Goal: Task Accomplishment & Management: Complete application form

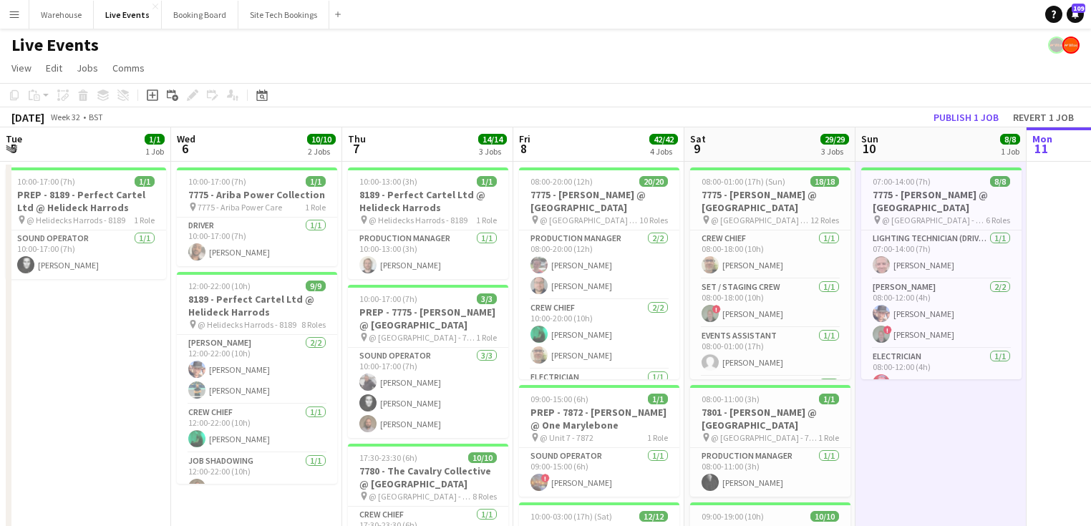
scroll to position [184, 0]
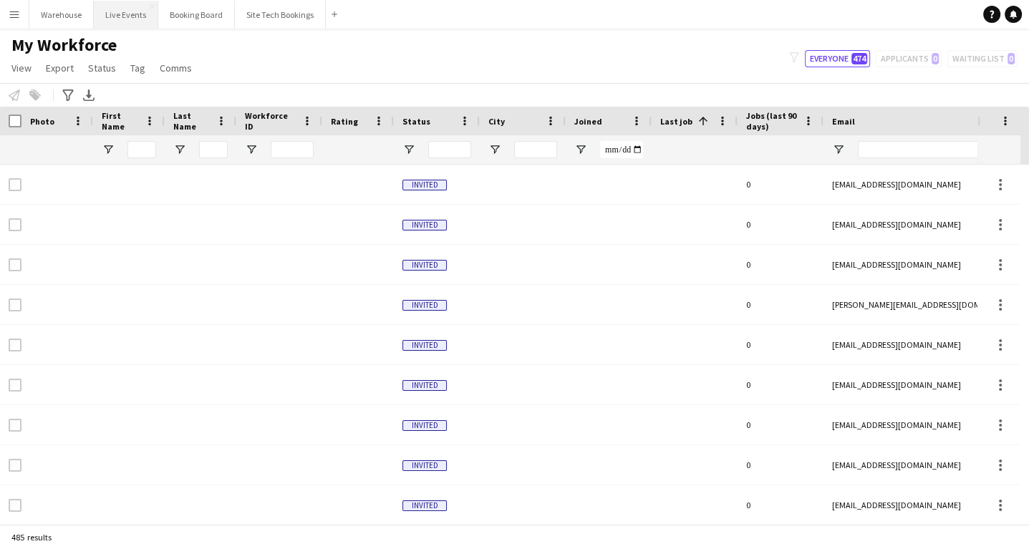
click at [123, 14] on button "Live Events Close" at bounding box center [126, 15] width 64 height 28
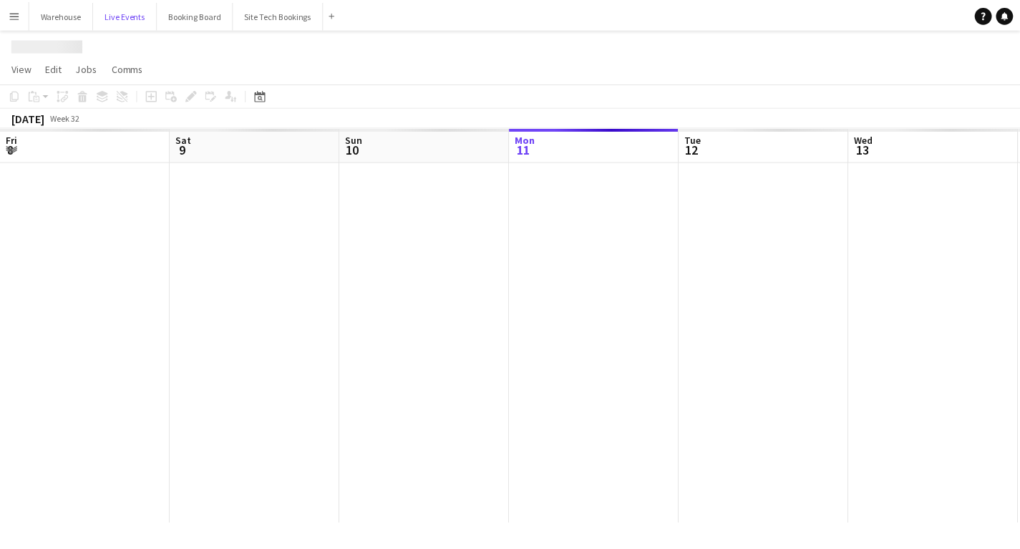
scroll to position [0, 342]
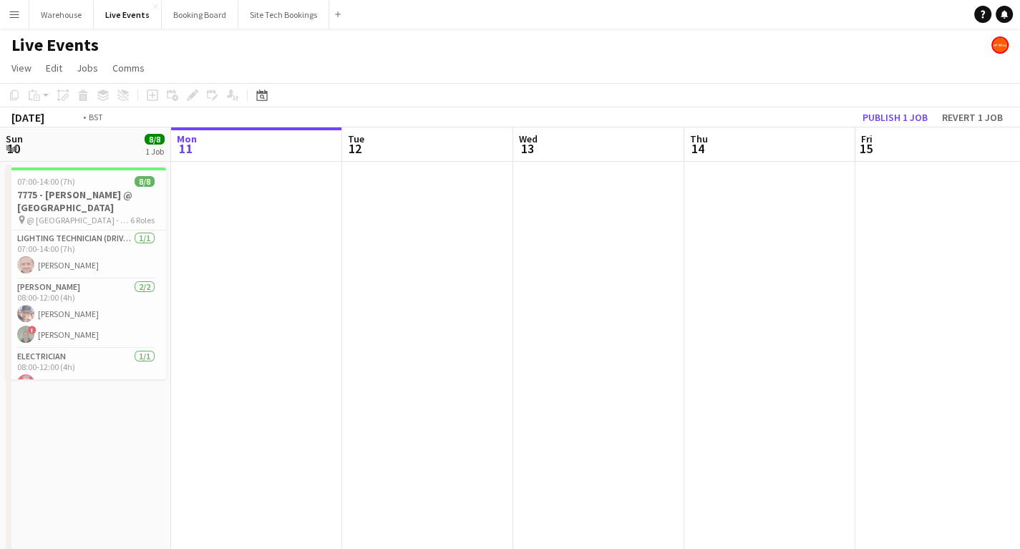
drag, startPoint x: 568, startPoint y: 353, endPoint x: 224, endPoint y: 368, distance: 344.6
click at [211, 368] on app-calendar-viewport "Fri 8 42/42 4 Jobs Sat 9 29/29 3 Jobs Sun 10 8/8 1 Job Mon 11 Tue 12 Wed 13 Thu…" at bounding box center [510, 544] width 1020 height 835
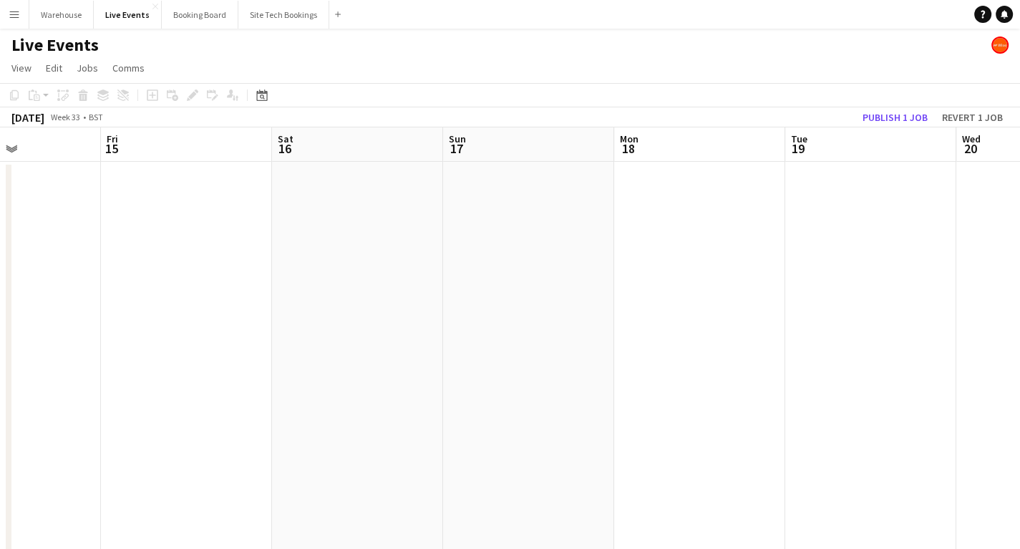
drag, startPoint x: 567, startPoint y: 389, endPoint x: 296, endPoint y: 404, distance: 271.7
click at [301, 405] on app-calendar-viewport "Tue 12 Wed 13 Thu 14 Fri 15 Sat 16 Sun 17 Mon 18 Tue 19 Wed 20 Thu 21 Fri 22" at bounding box center [510, 544] width 1020 height 835
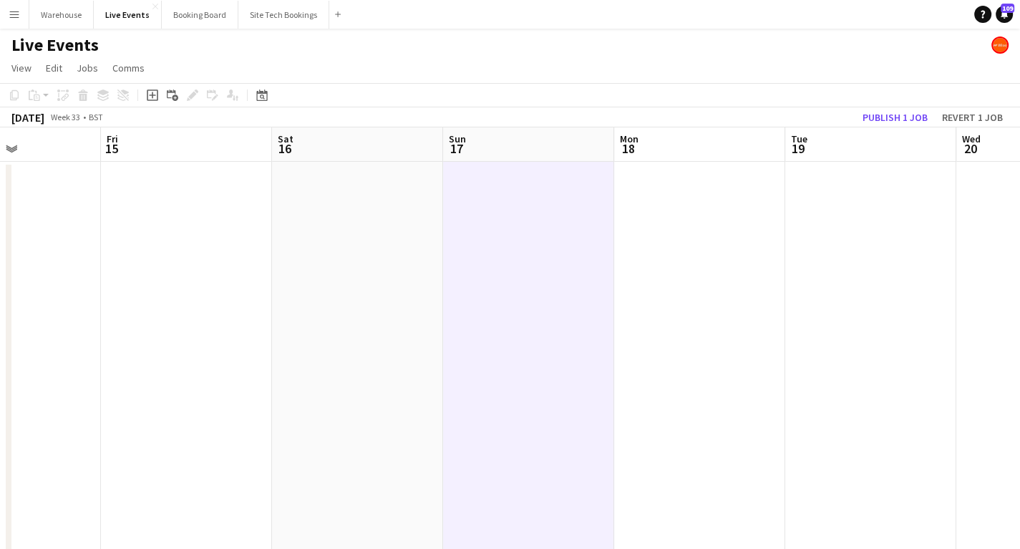
scroll to position [0, 413]
click at [155, 97] on icon "Add job" at bounding box center [152, 94] width 11 height 11
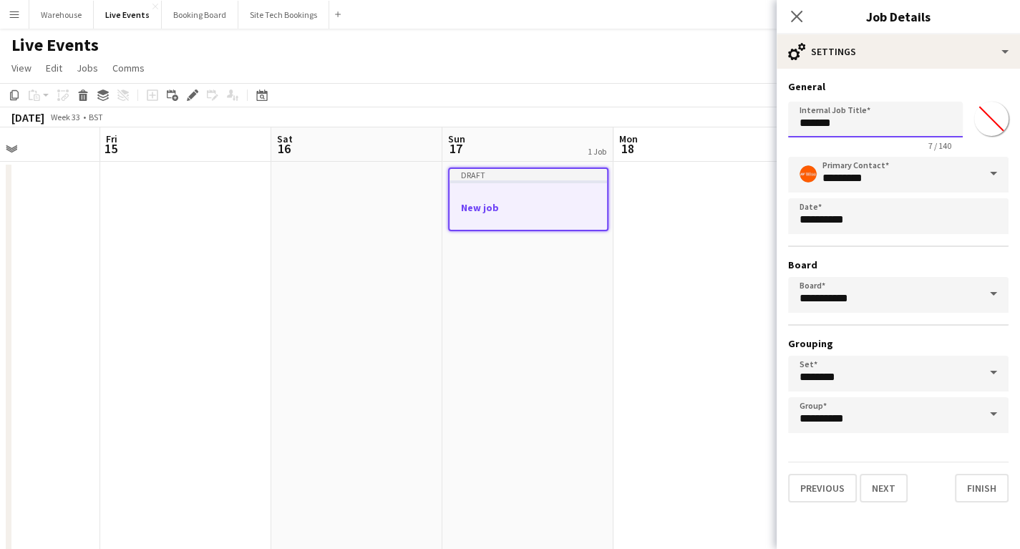
click at [827, 130] on input "*******" at bounding box center [875, 120] width 175 height 36
drag, startPoint x: 866, startPoint y: 123, endPoint x: 723, endPoint y: 123, distance: 143.2
click at [723, 123] on body "Menu Boards Boards Boards All jobs Status Workforce Workforce My Workforce Recr…" at bounding box center [510, 481] width 1020 height 962
paste input "**********"
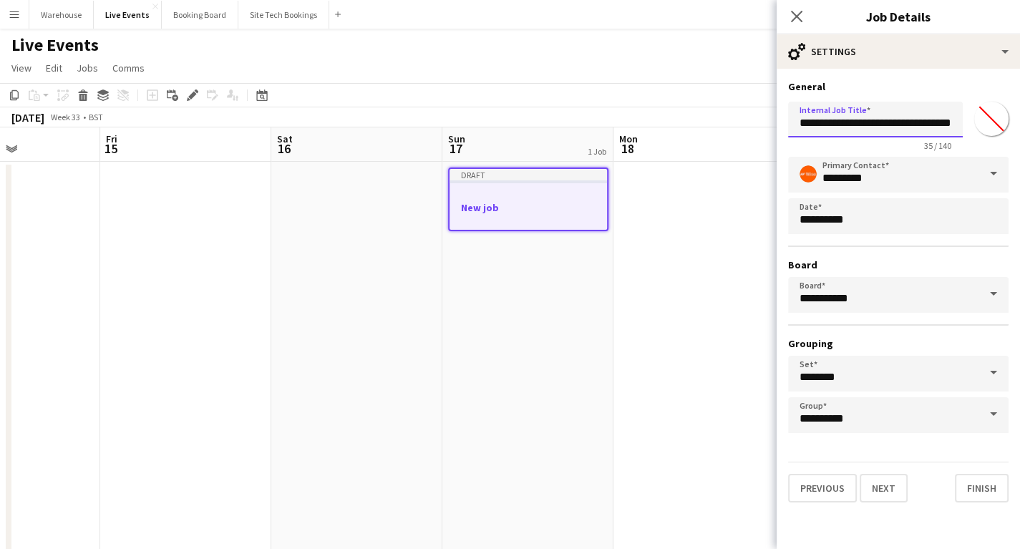
click at [802, 126] on input "**********" at bounding box center [875, 120] width 175 height 36
click at [822, 120] on input "**********" at bounding box center [875, 120] width 175 height 36
type input "**********"
click at [883, 494] on button "Next" at bounding box center [884, 488] width 48 height 29
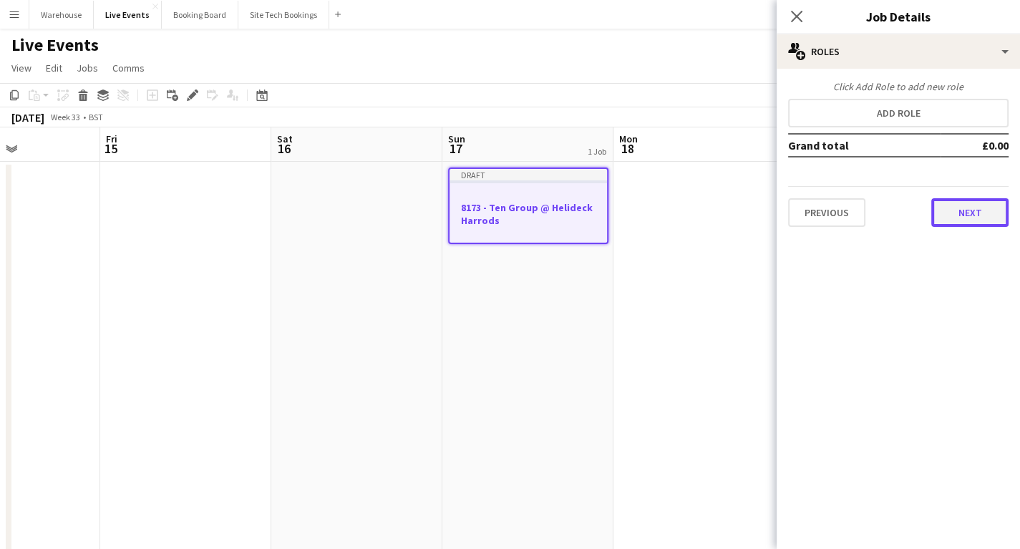
click at [979, 205] on button "Next" at bounding box center [969, 212] width 77 height 29
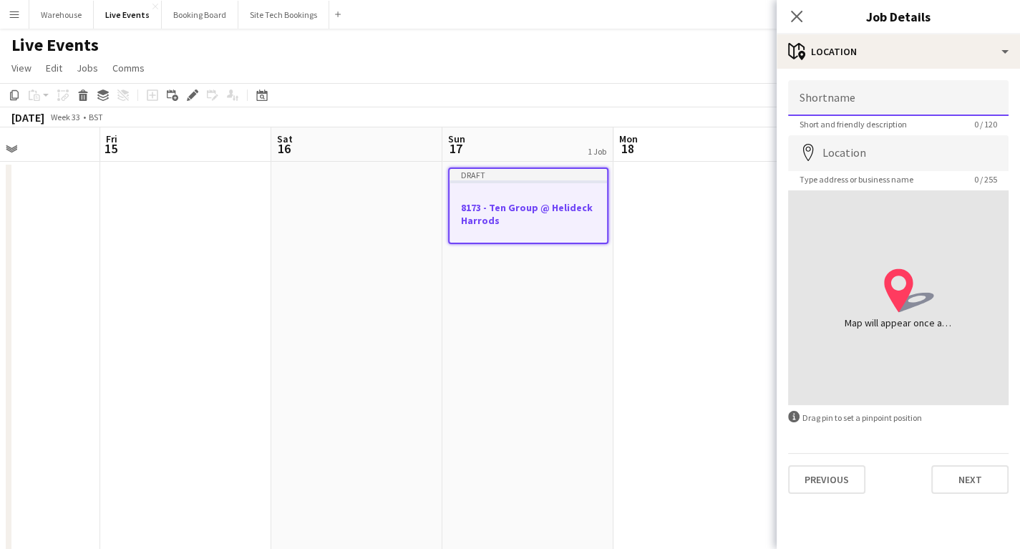
click at [868, 92] on input "Shortname" at bounding box center [898, 98] width 220 height 36
paste input "**********"
type input "**********"
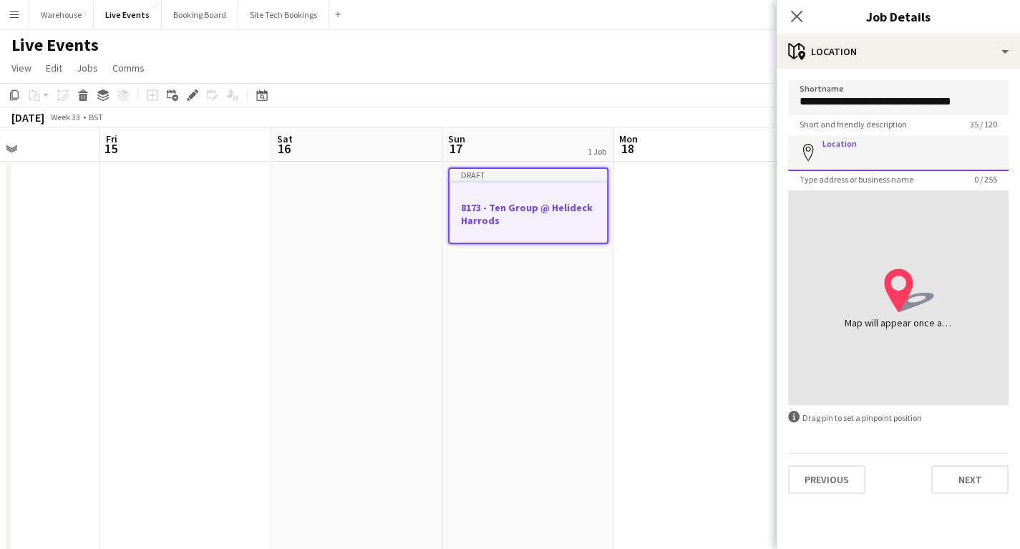
click at [840, 142] on input "Location" at bounding box center [898, 153] width 220 height 36
click at [880, 158] on input "Location" at bounding box center [898, 153] width 220 height 36
paste input "*******"
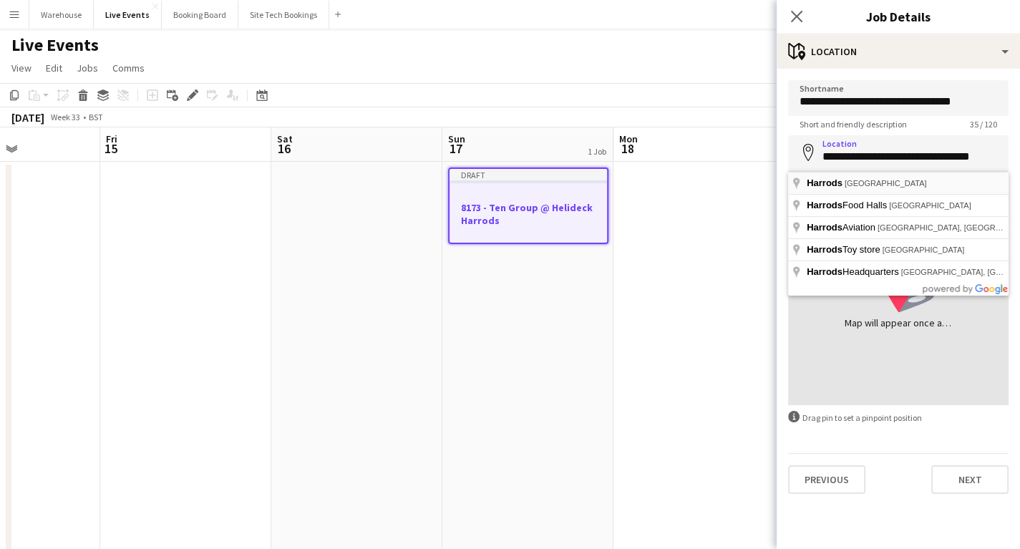
type input "**********"
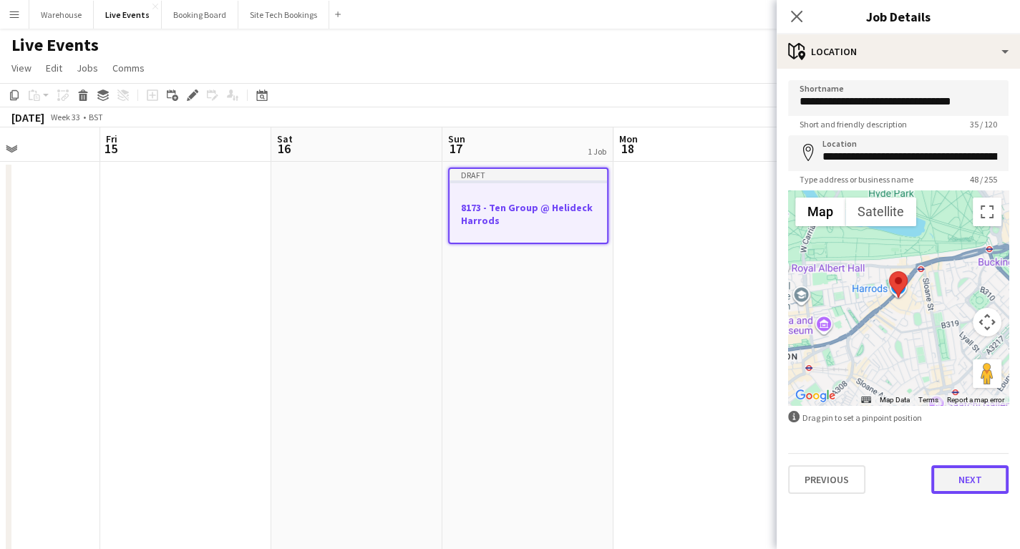
click at [967, 482] on button "Next" at bounding box center [969, 479] width 77 height 29
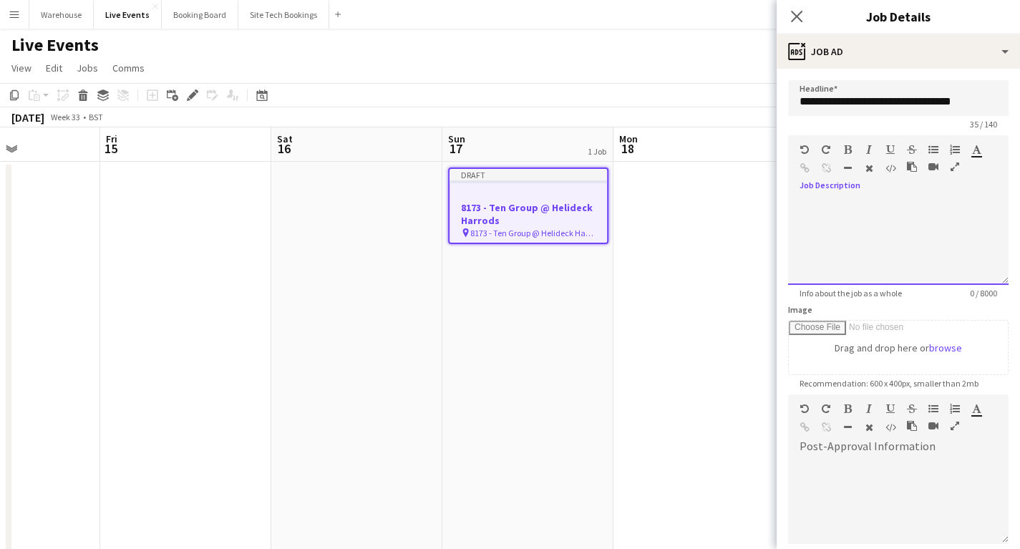
click at [833, 216] on div at bounding box center [898, 242] width 220 height 86
drag, startPoint x: 950, startPoint y: 170, endPoint x: 961, endPoint y: 172, distance: 11.5
click at [951, 170] on icon "button" at bounding box center [955, 167] width 9 height 10
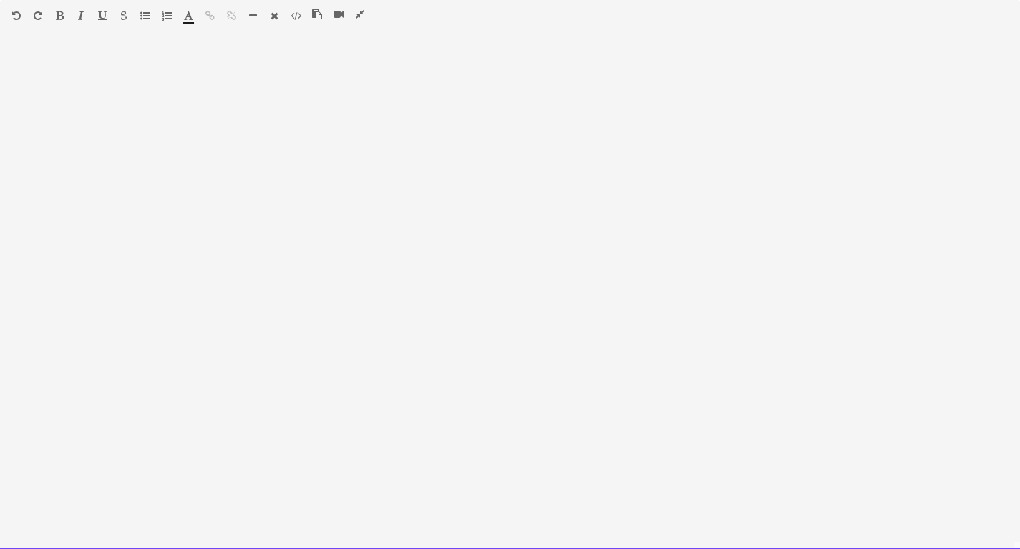
paste div
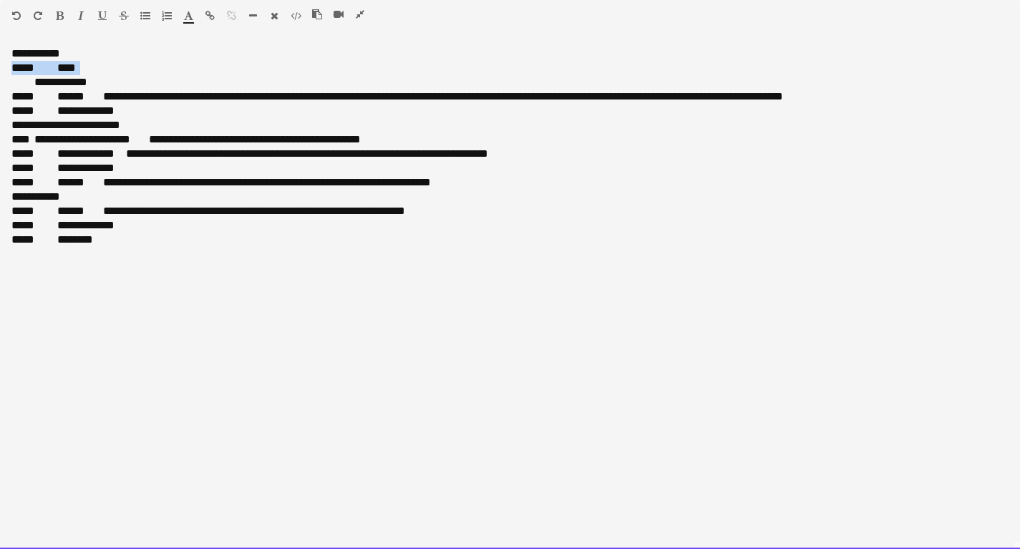
drag, startPoint x: 87, startPoint y: 64, endPoint x: 4, endPoint y: 70, distance: 82.6
click at [4, 70] on div "**********" at bounding box center [510, 298] width 1020 height 503
click at [22, 86] on span at bounding box center [22, 82] width 23 height 11
drag, startPoint x: 45, startPoint y: 89, endPoint x: 5, endPoint y: 80, distance: 41.0
click at [5, 80] on div "**********" at bounding box center [510, 298] width 1020 height 503
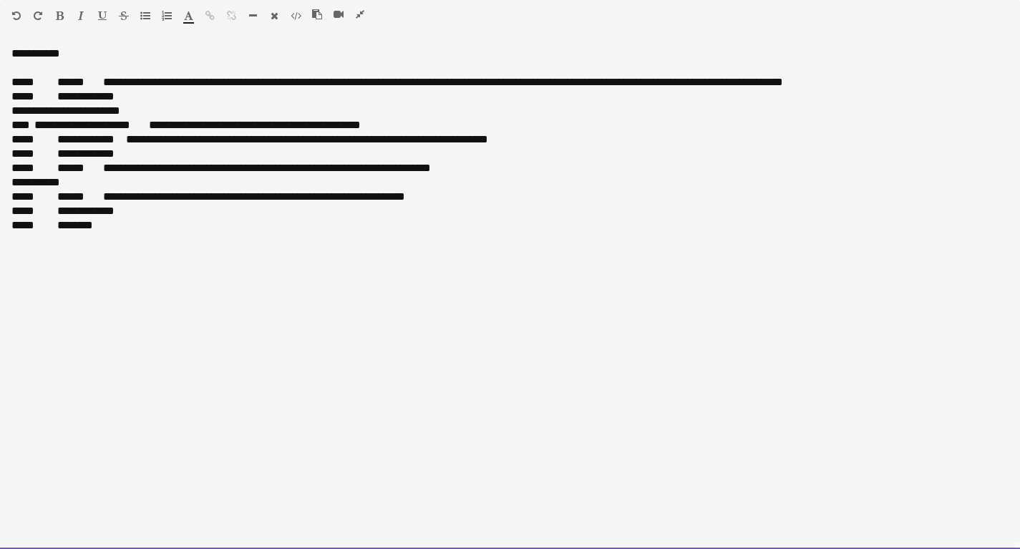
click at [120, 97] on span at bounding box center [120, 96] width 11 height 11
click at [115, 97] on span at bounding box center [120, 96] width 11 height 11
click at [13, 84] on div "**********" at bounding box center [509, 82] width 997 height 14
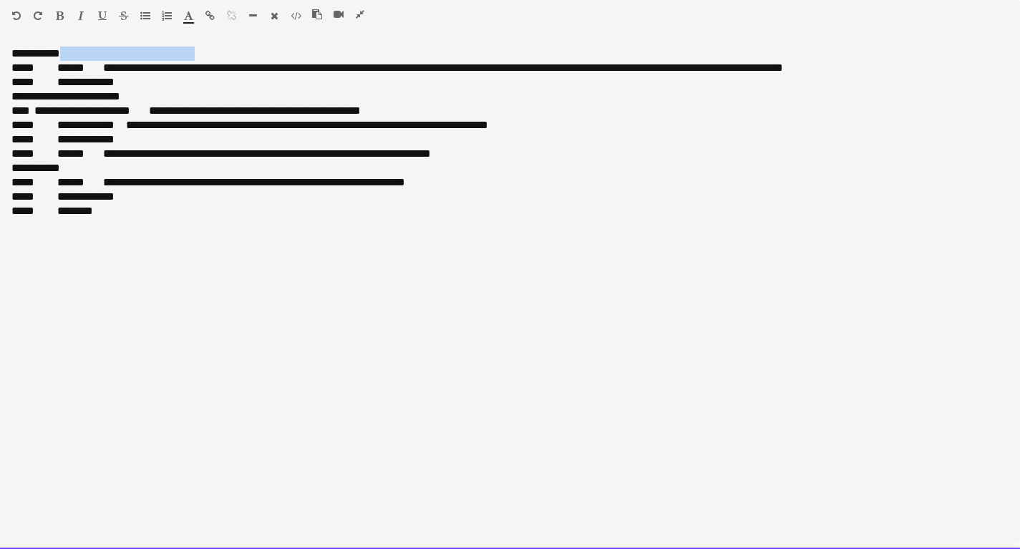
drag, startPoint x: 43, startPoint y: 56, endPoint x: -29, endPoint y: 61, distance: 71.8
click at [154, 82] on div "**********" at bounding box center [509, 82] width 997 height 14
drag, startPoint x: 70, startPoint y: 53, endPoint x: 13, endPoint y: 52, distance: 57.3
click at [13, 52] on div "**********" at bounding box center [509, 54] width 997 height 14
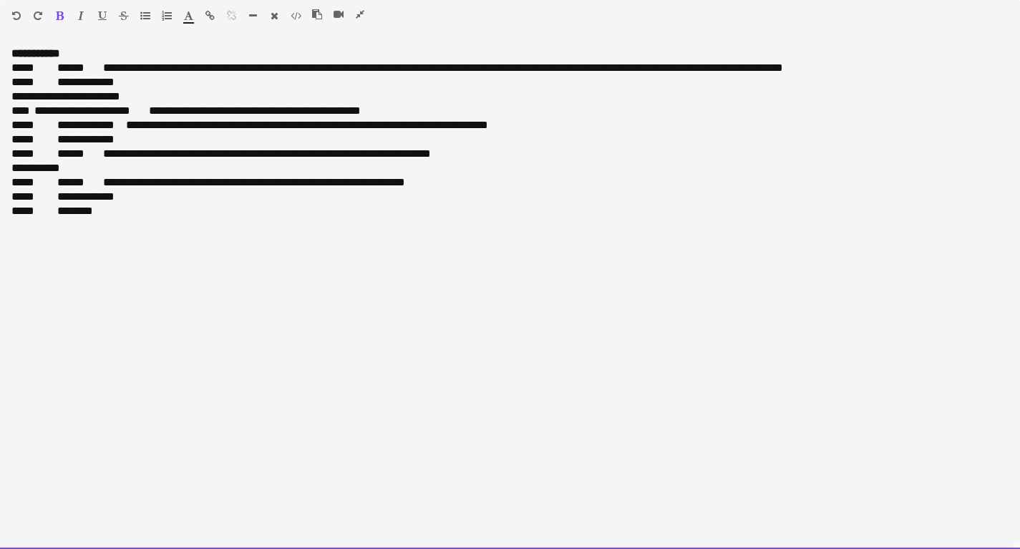
drag, startPoint x: 157, startPoint y: 98, endPoint x: 69, endPoint y: 98, distance: 88.0
click at [149, 98] on span at bounding box center [134, 96] width 29 height 11
click at [115, 84] on span at bounding box center [120, 82] width 11 height 11
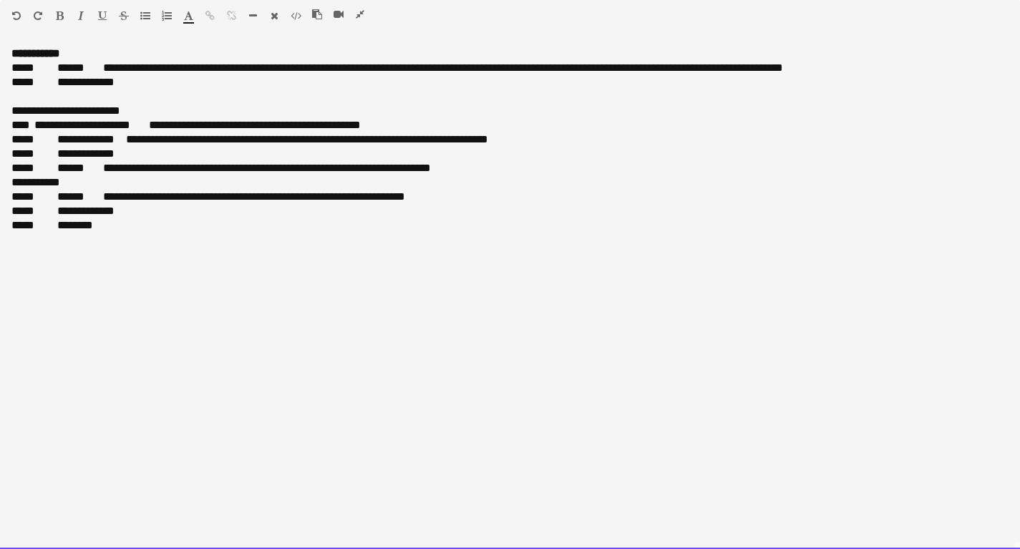
click at [11, 180] on div "**********" at bounding box center [509, 182] width 997 height 14
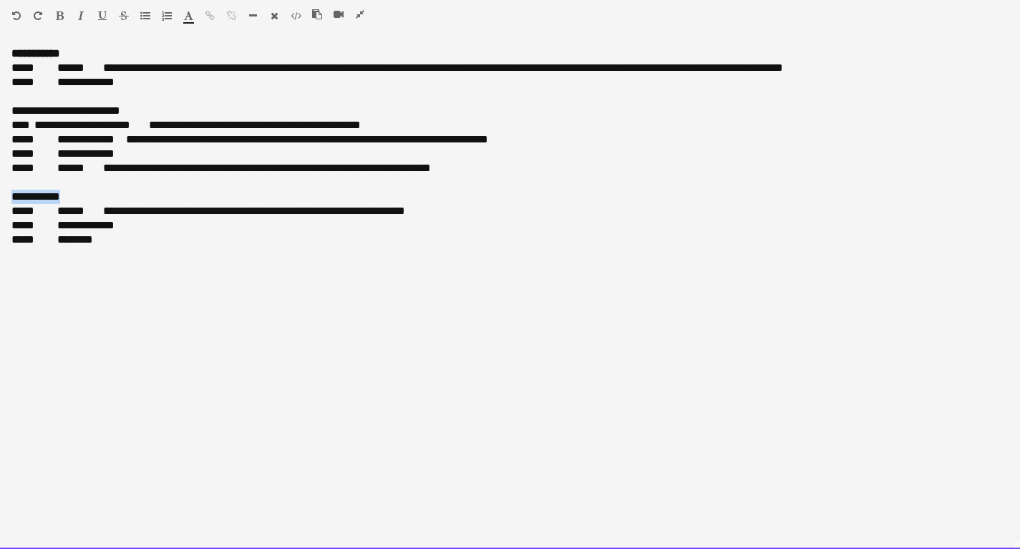
drag, startPoint x: 69, startPoint y: 195, endPoint x: 9, endPoint y: 195, distance: 60.1
click at [9, 195] on div "**********" at bounding box center [510, 298] width 1020 height 503
click at [148, 112] on span at bounding box center [134, 110] width 29 height 11
drag, startPoint x: 147, startPoint y: 112, endPoint x: 17, endPoint y: 115, distance: 130.3
click at [17, 115] on div "**********" at bounding box center [509, 111] width 997 height 14
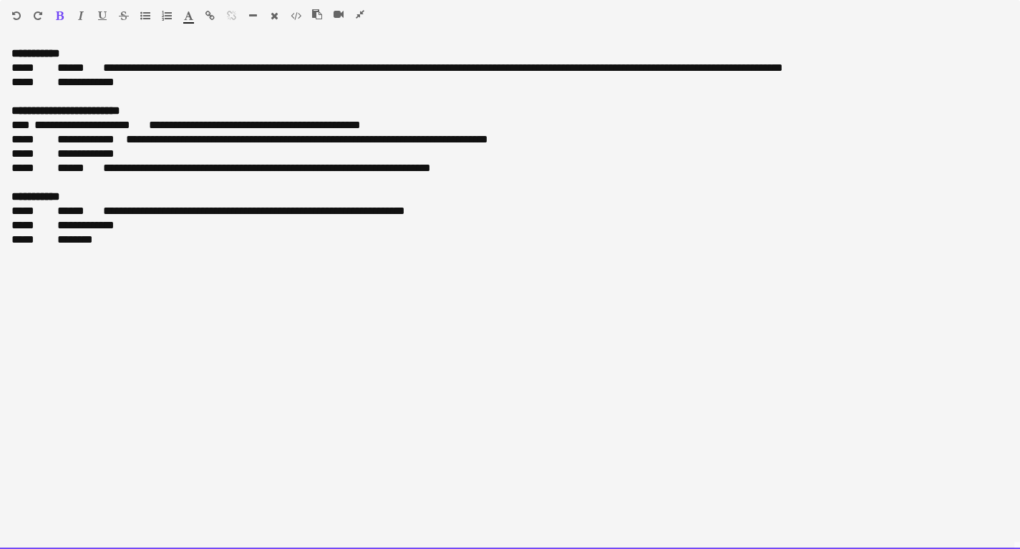
click at [173, 278] on div "**********" at bounding box center [510, 298] width 1020 height 503
click at [257, 335] on div "**********" at bounding box center [510, 298] width 1020 height 503
click at [24, 241] on div "***** ********" at bounding box center [509, 240] width 997 height 14
drag, startPoint x: 102, startPoint y: 246, endPoint x: 6, endPoint y: 251, distance: 96.0
click at [9, 249] on div "**********" at bounding box center [510, 298] width 1020 height 503
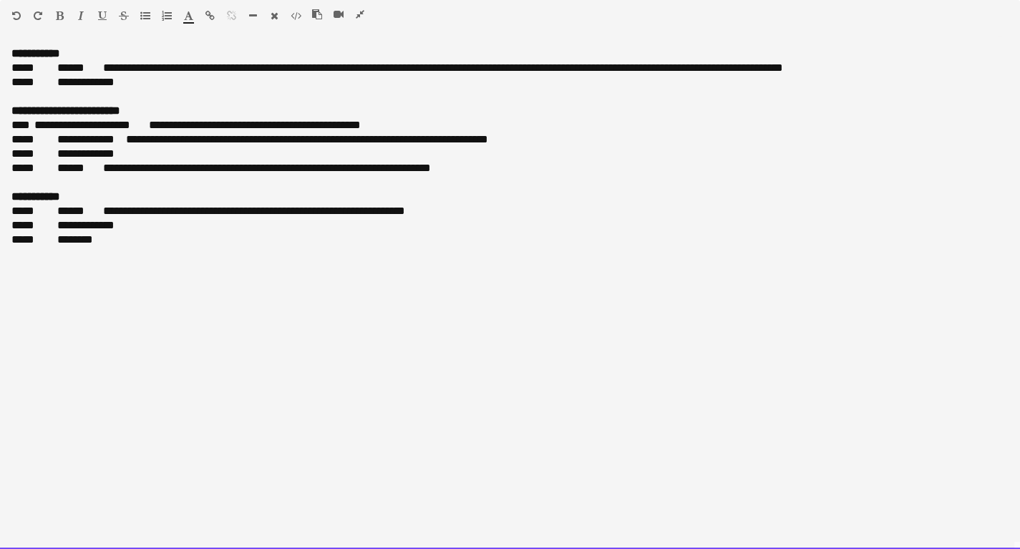
click at [26, 279] on div "**********" at bounding box center [510, 298] width 1020 height 503
click at [20, 238] on div "***** ********" at bounding box center [509, 240] width 997 height 14
drag, startPoint x: 372, startPoint y: 427, endPoint x: 333, endPoint y: 432, distance: 39.8
click at [372, 429] on div "**********" at bounding box center [510, 298] width 1020 height 503
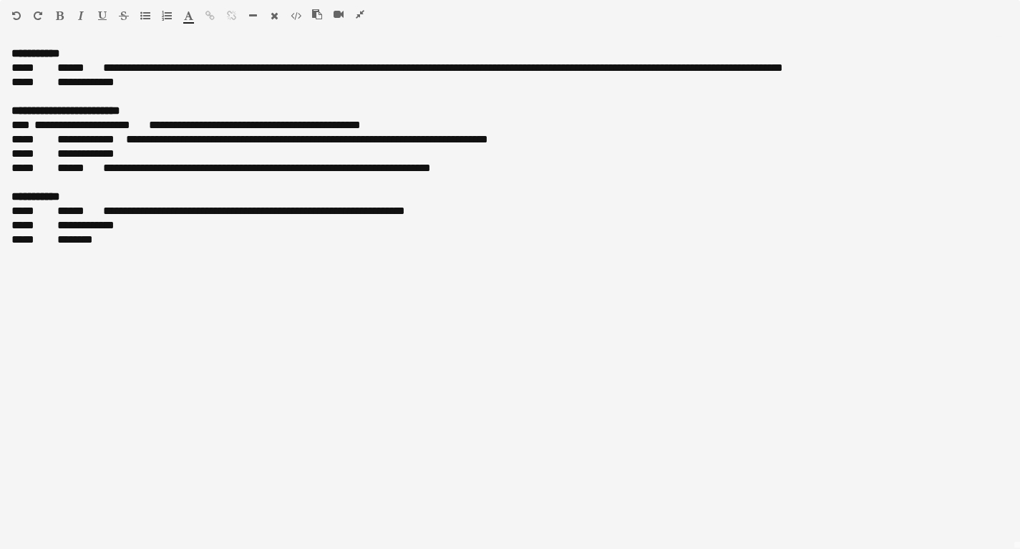
click at [364, 15] on icon "button" at bounding box center [360, 14] width 9 height 10
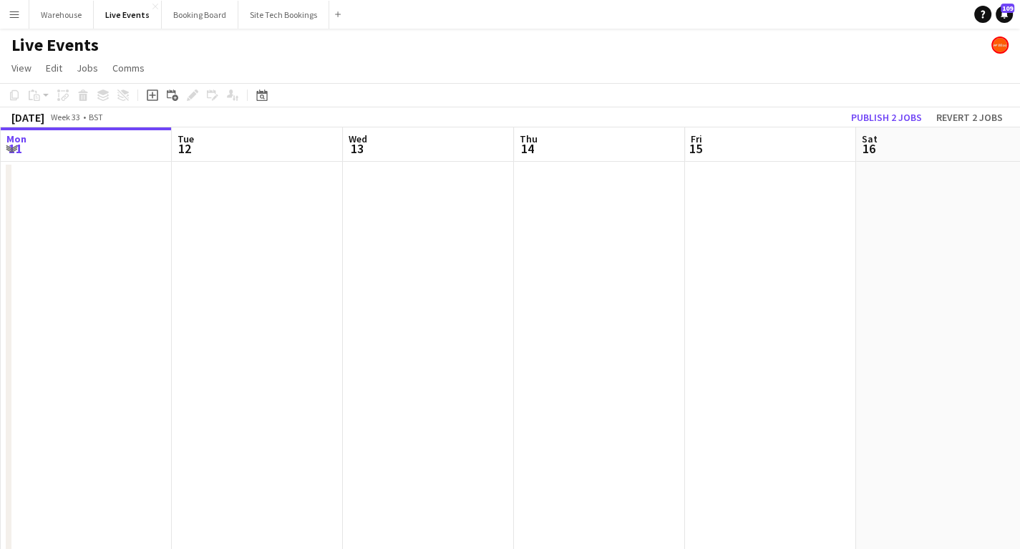
drag, startPoint x: 186, startPoint y: 290, endPoint x: 383, endPoint y: 289, distance: 196.9
click at [616, 285] on app-calendar-viewport "Sat 9 29/29 3 Jobs Sun 10 8/8 1 Job Mon 11 Tue 12 Wed 13 Thu 14 Fri 15 Sat 16 S…" at bounding box center [510, 544] width 1020 height 835
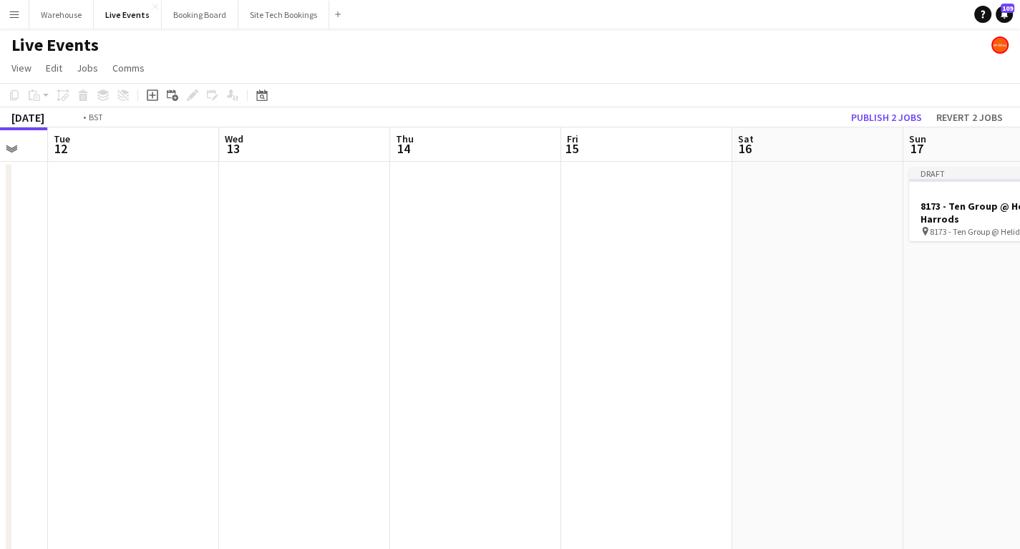
drag, startPoint x: 482, startPoint y: 303, endPoint x: 885, endPoint y: 293, distance: 402.4
click at [835, 296] on app-calendar-viewport "Sat 9 29/29 3 Jobs Sun 10 8/8 1 Job Mon 11 Tue 12 Wed 13 Thu 14 Fri 15 Sat 16 S…" at bounding box center [510, 544] width 1020 height 835
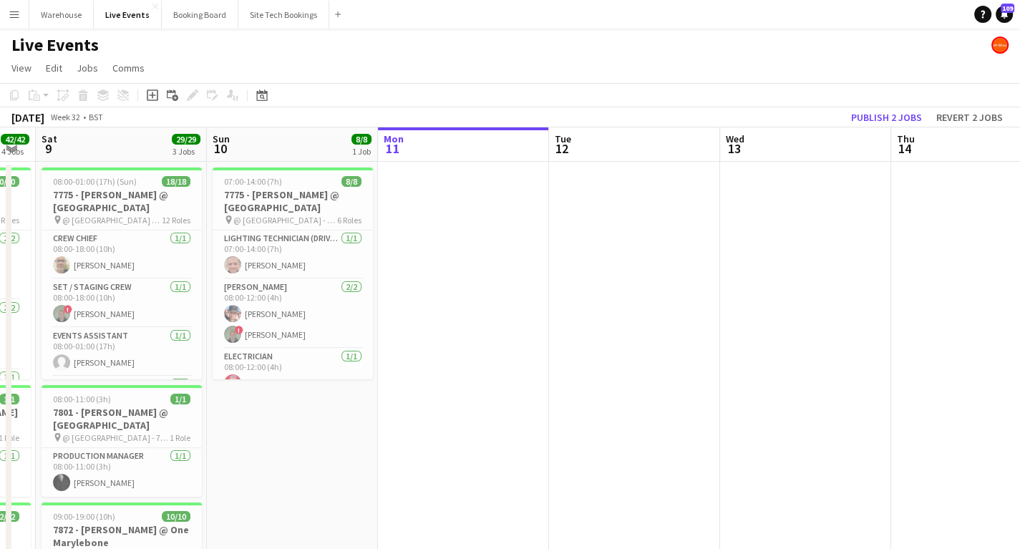
drag, startPoint x: 476, startPoint y: 334, endPoint x: 764, endPoint y: 344, distance: 288.7
click at [816, 337] on app-calendar-viewport "Thu 7 14/14 3 Jobs Fri 8 42/42 4 Jobs Sat 9 29/29 3 Jobs Sun 10 8/8 1 Job Mon 1…" at bounding box center [510, 544] width 1020 height 835
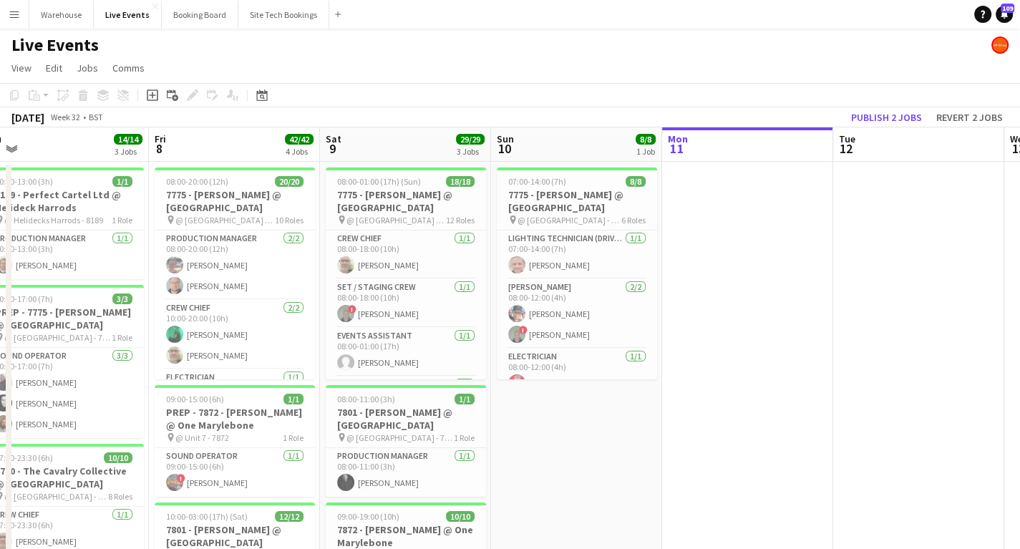
click at [764, 344] on app-calendar-viewport "Tue 5 1/1 1 Job Wed 6 10/10 2 Jobs Thu 7 14/14 3 Jobs Fri 8 42/42 4 Jobs Sat 9 …" at bounding box center [510, 544] width 1020 height 835
click at [589, 200] on h3 "7775 - [PERSON_NAME] @ [GEOGRAPHIC_DATA]" at bounding box center [577, 201] width 160 height 26
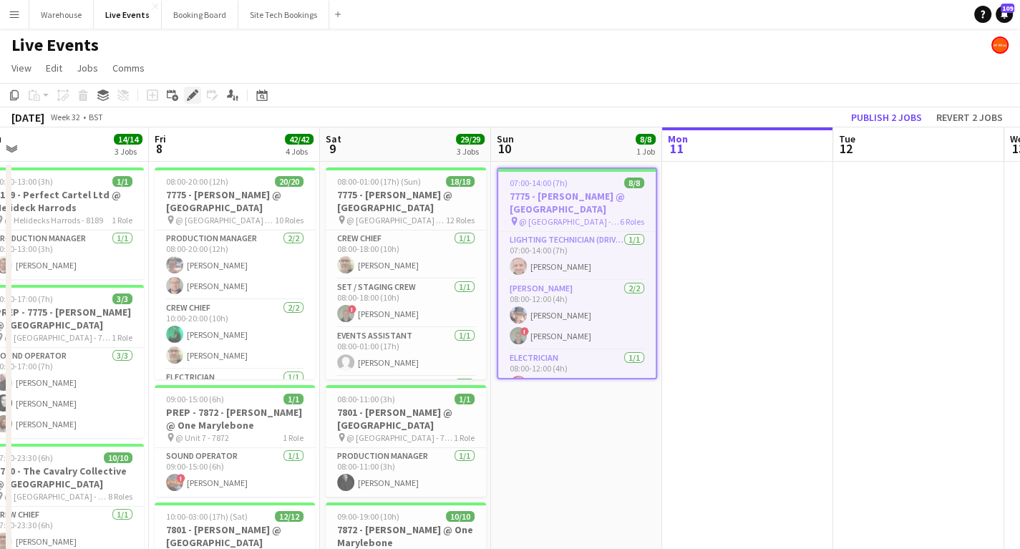
click at [189, 97] on icon at bounding box center [192, 96] width 8 height 8
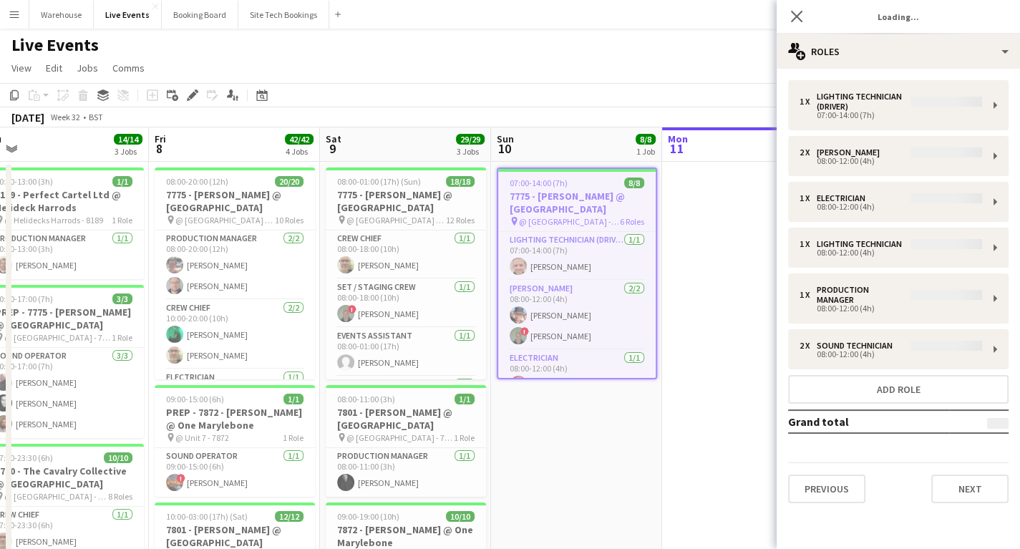
type input "**********"
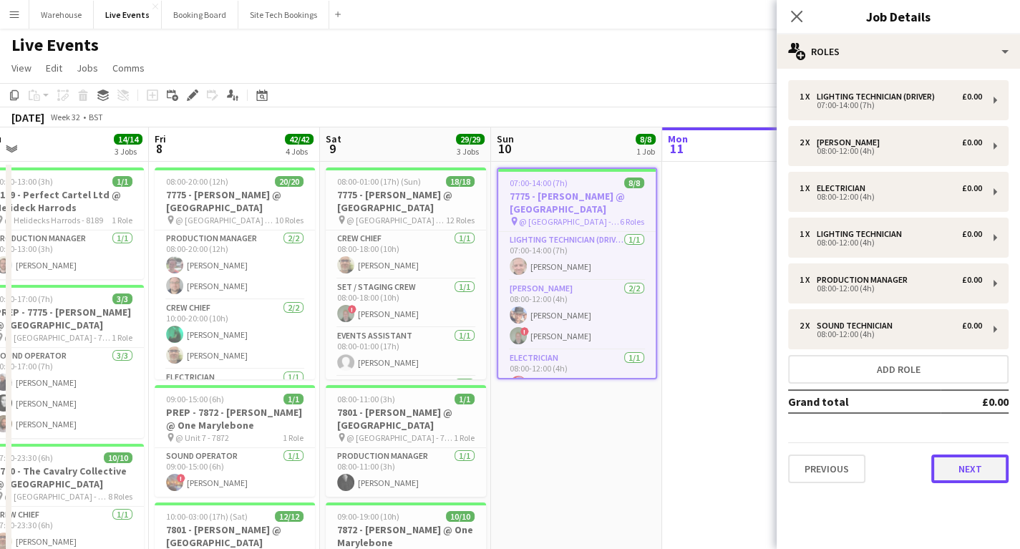
click at [965, 461] on button "Next" at bounding box center [969, 469] width 77 height 29
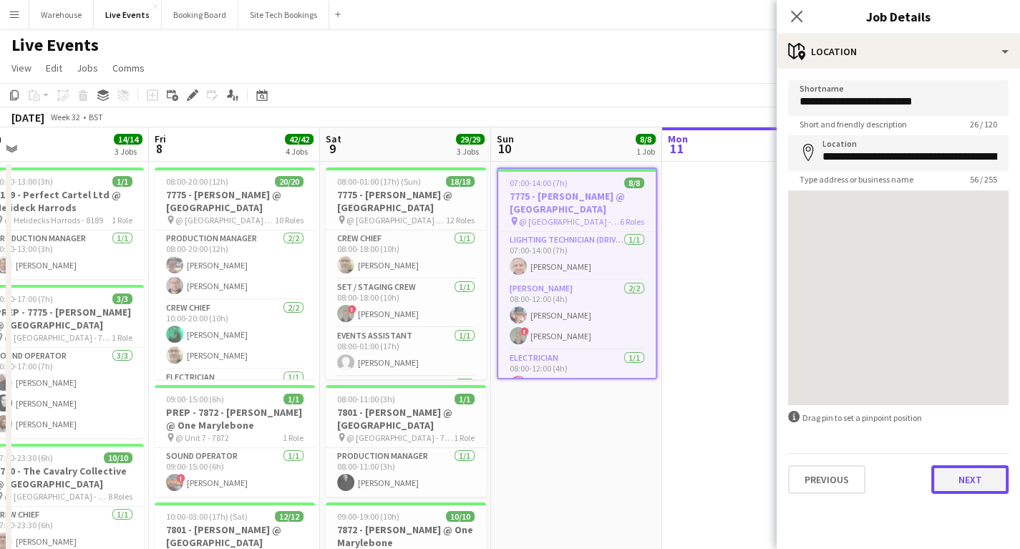
click at [973, 479] on button "Next" at bounding box center [969, 479] width 77 height 29
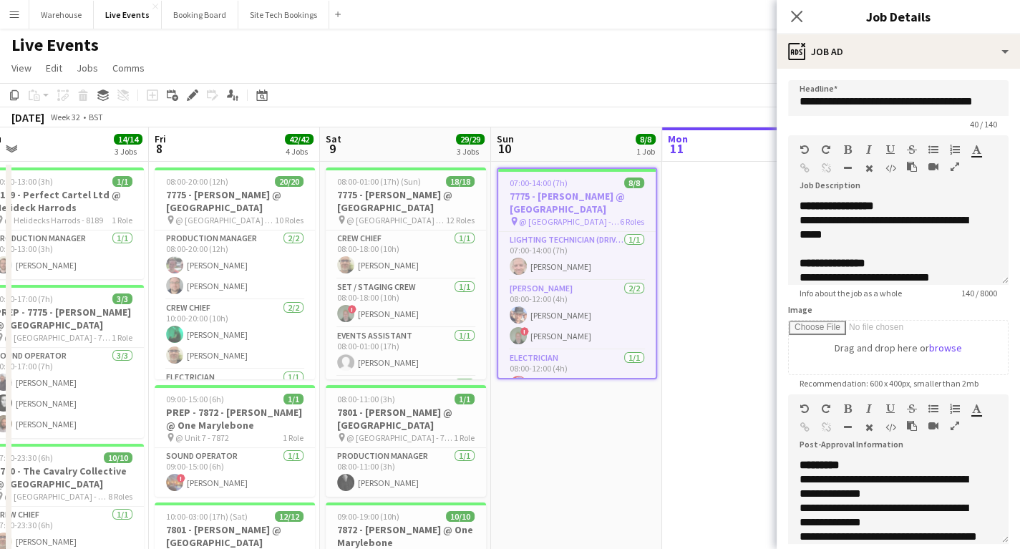
scroll to position [172, 0]
click at [953, 426] on icon "button" at bounding box center [955, 426] width 9 height 10
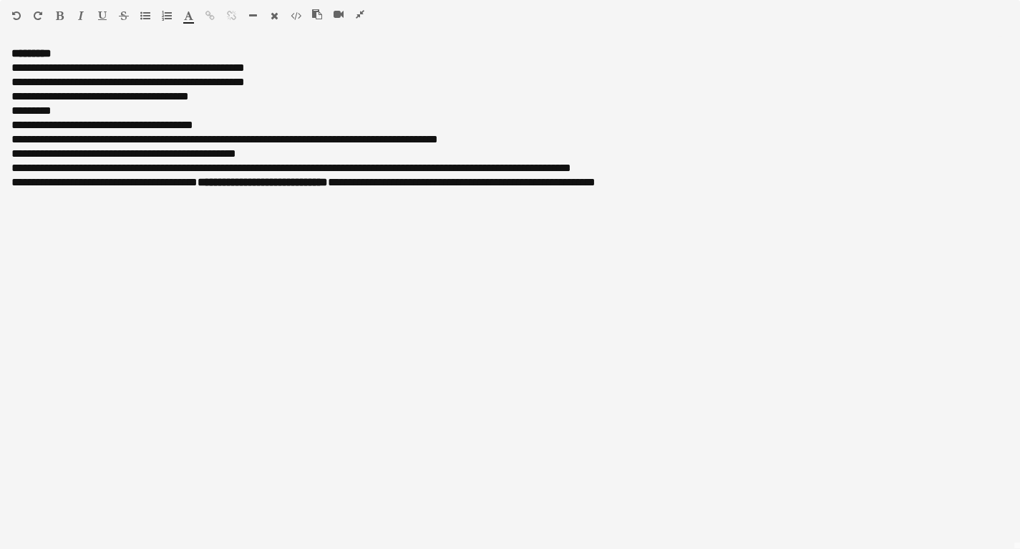
scroll to position [0, 0]
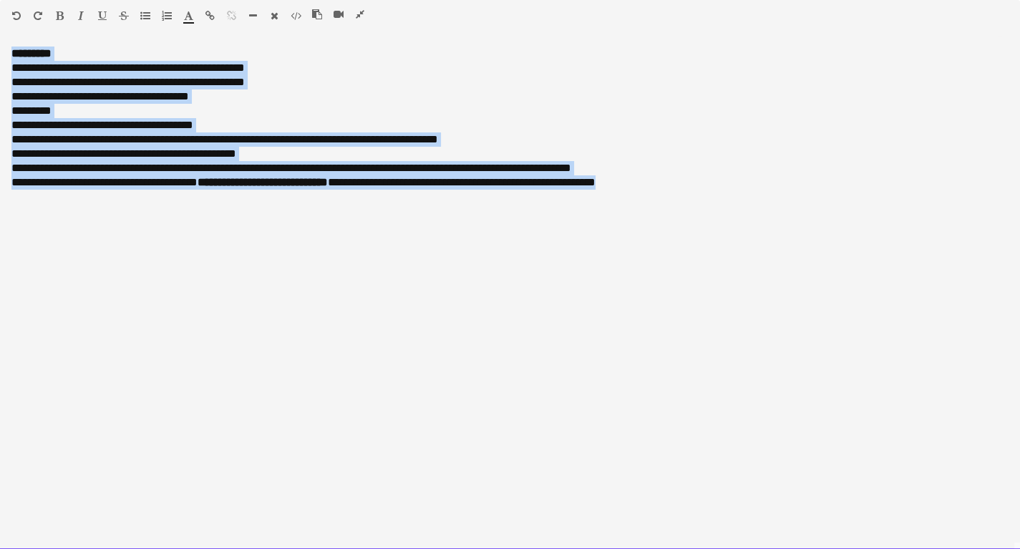
drag, startPoint x: 610, startPoint y: 182, endPoint x: 4, endPoint y: 50, distance: 619.7
click at [4, 50] on div "**********" at bounding box center [510, 298] width 1020 height 503
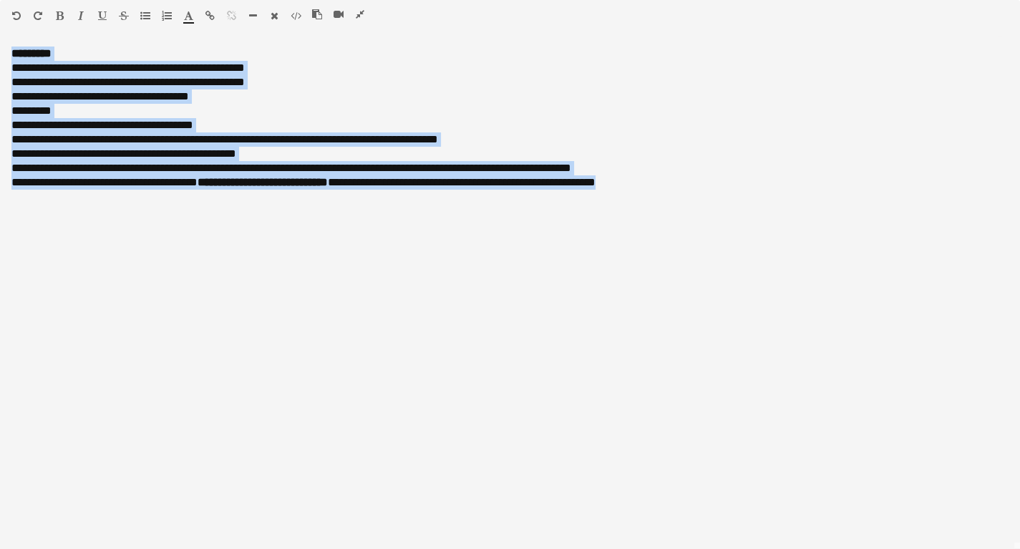
drag, startPoint x: 361, startPoint y: 16, endPoint x: 304, endPoint y: 22, distance: 57.6
click at [360, 16] on icon "button" at bounding box center [360, 14] width 9 height 10
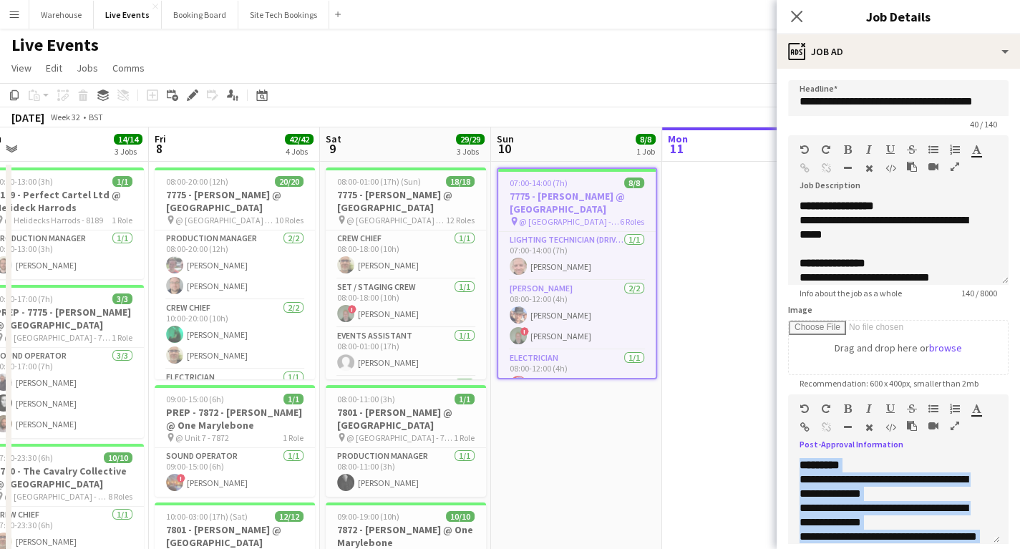
drag, startPoint x: 794, startPoint y: 15, endPoint x: 785, endPoint y: 34, distance: 20.8
click at [793, 19] on icon at bounding box center [796, 16] width 11 height 11
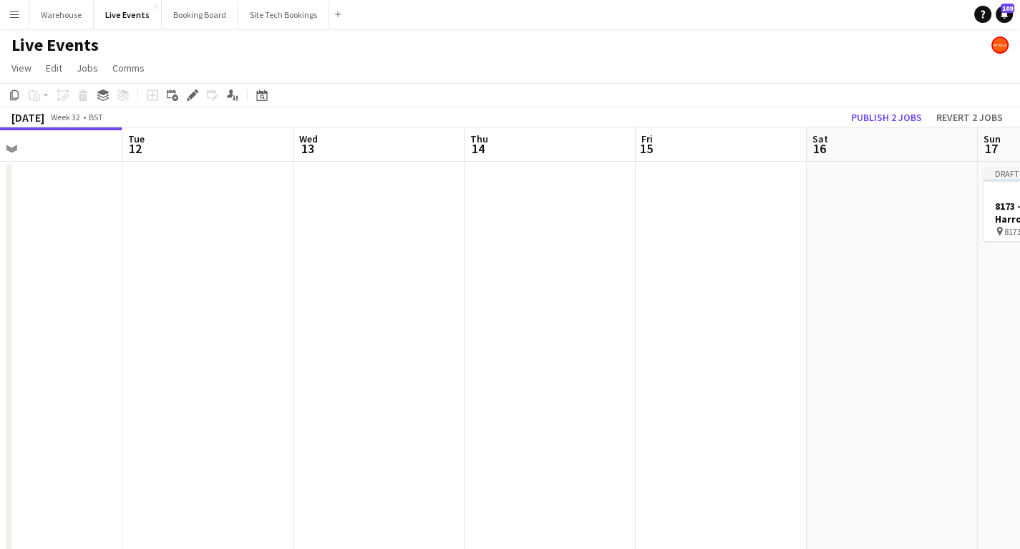
drag, startPoint x: 901, startPoint y: 389, endPoint x: 355, endPoint y: 379, distance: 546.3
click at [249, 386] on app-calendar-viewport "Fri 8 42/42 4 Jobs Sat 9 29/29 3 Jobs Sun 10 8/8 1 Job Mon 11 Tue 12 Wed 13 Thu…" at bounding box center [510, 544] width 1020 height 835
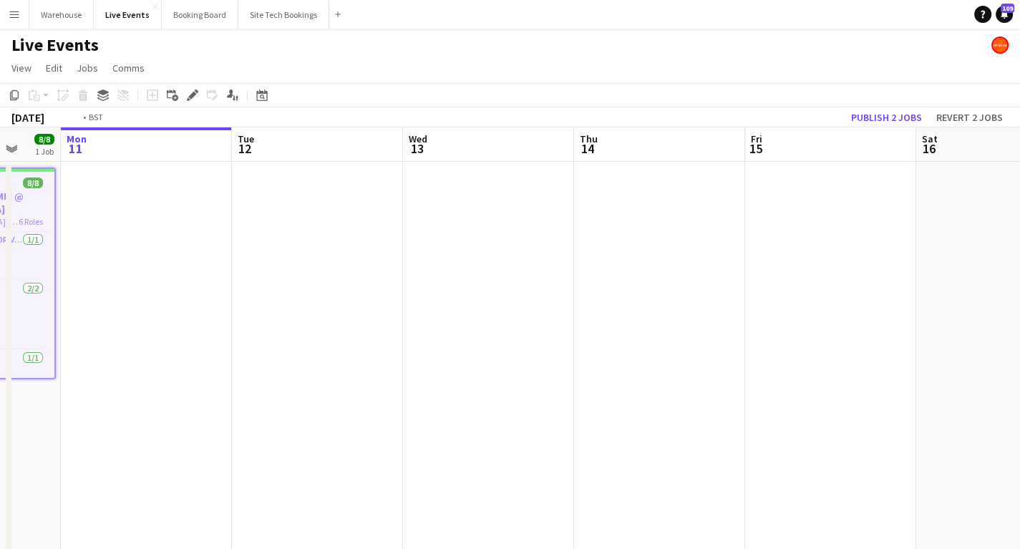
drag, startPoint x: 699, startPoint y: 383, endPoint x: 166, endPoint y: 369, distance: 532.7
click at [170, 370] on app-calendar-viewport "Fri 8 42/42 4 Jobs Sat 9 29/29 3 Jobs Sun 10 8/8 1 Job Mon 11 Tue 12 Wed 13 Thu…" at bounding box center [510, 544] width 1020 height 835
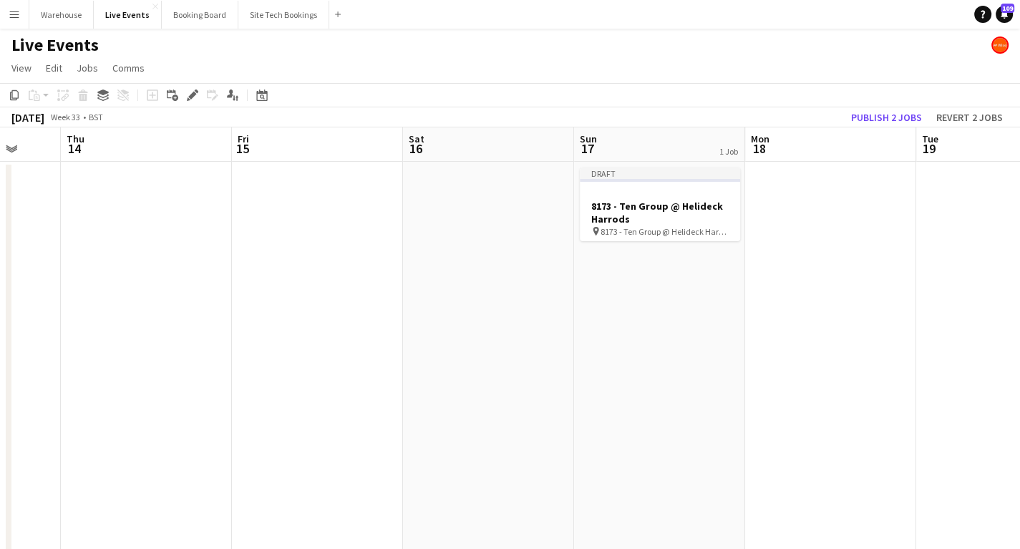
scroll to position [0, 520]
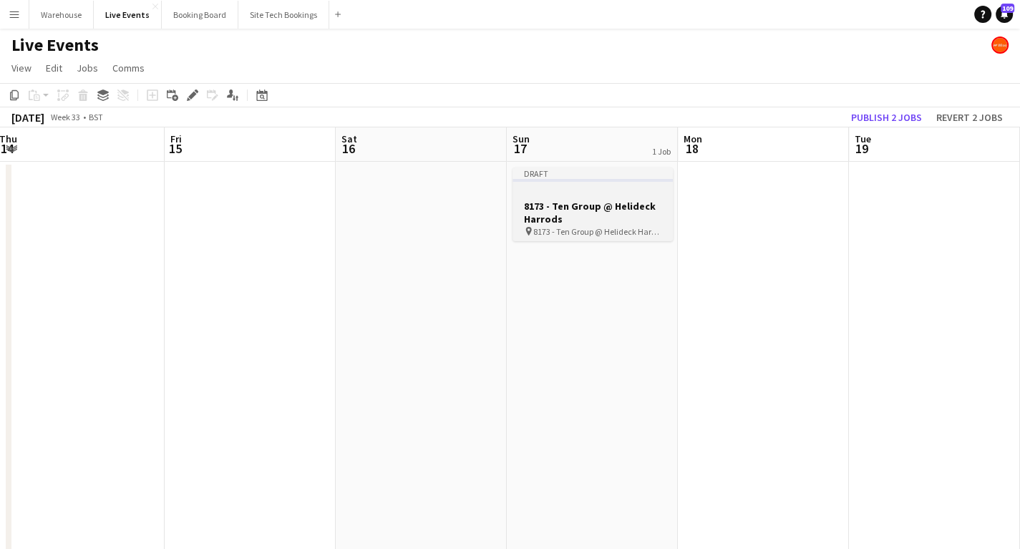
click at [571, 208] on h3 "8173 - Ten Group @ Helideck Harrods" at bounding box center [593, 213] width 160 height 26
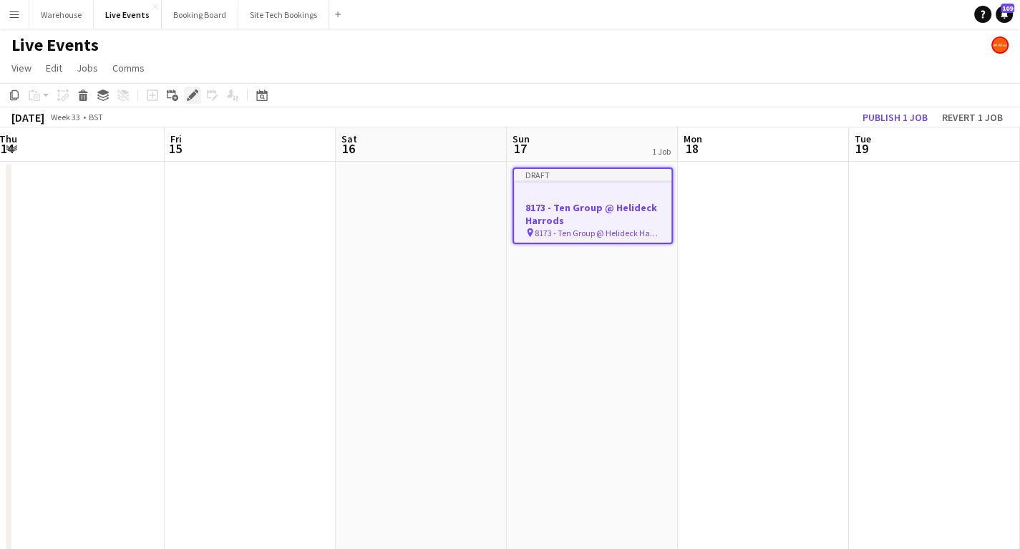
click at [193, 96] on icon at bounding box center [192, 96] width 8 height 8
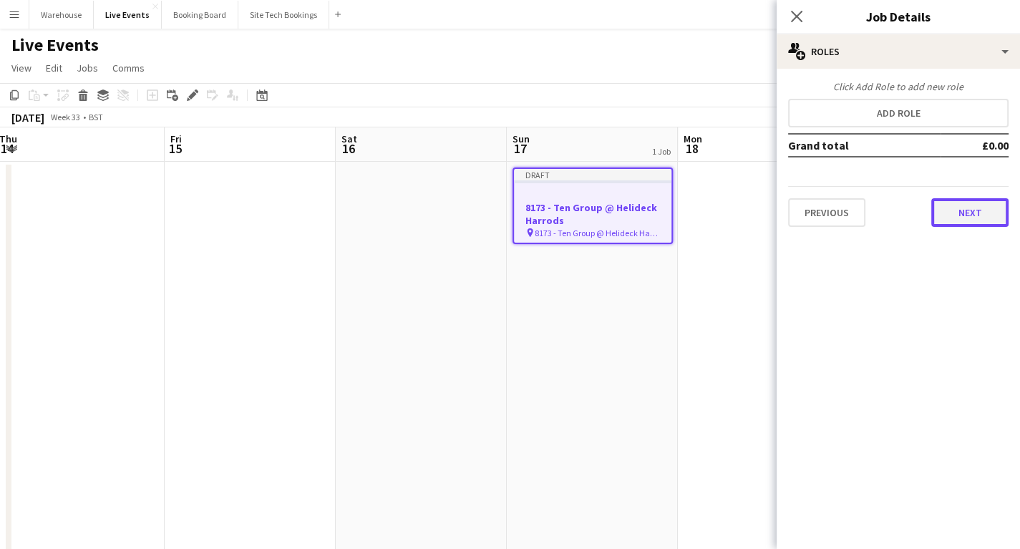
click at [966, 205] on button "Next" at bounding box center [969, 212] width 77 height 29
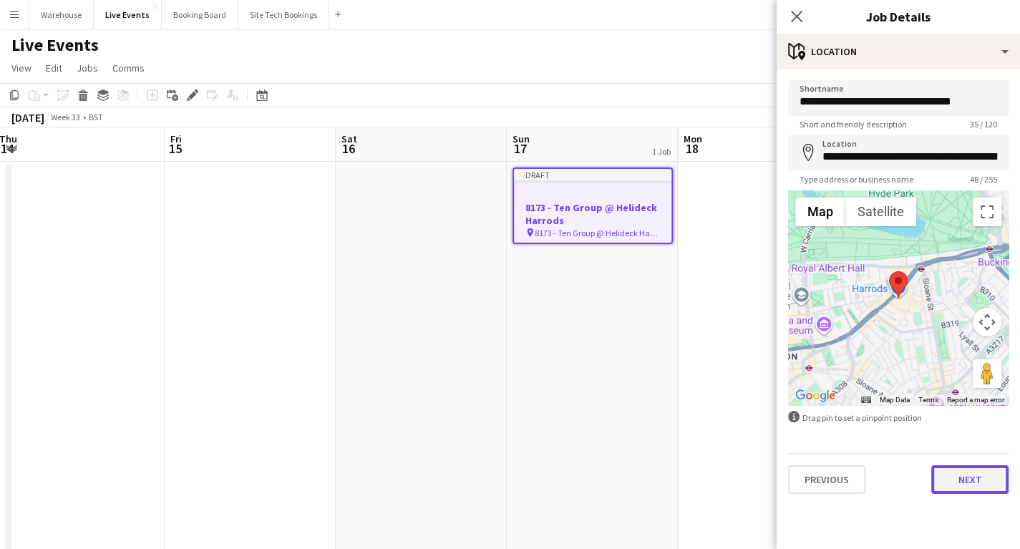
click at [969, 488] on button "Next" at bounding box center [969, 479] width 77 height 29
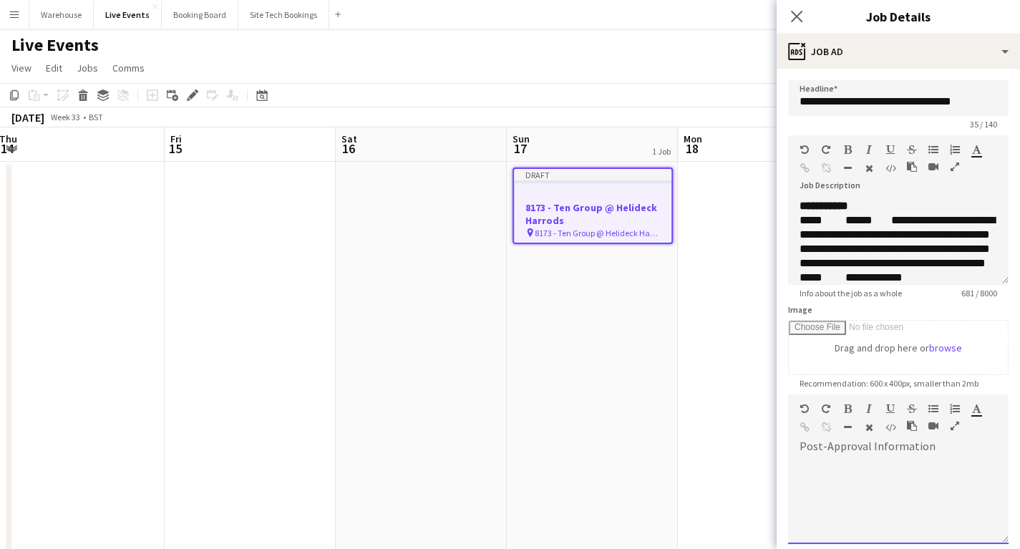
click at [910, 517] on div at bounding box center [898, 501] width 220 height 86
paste div
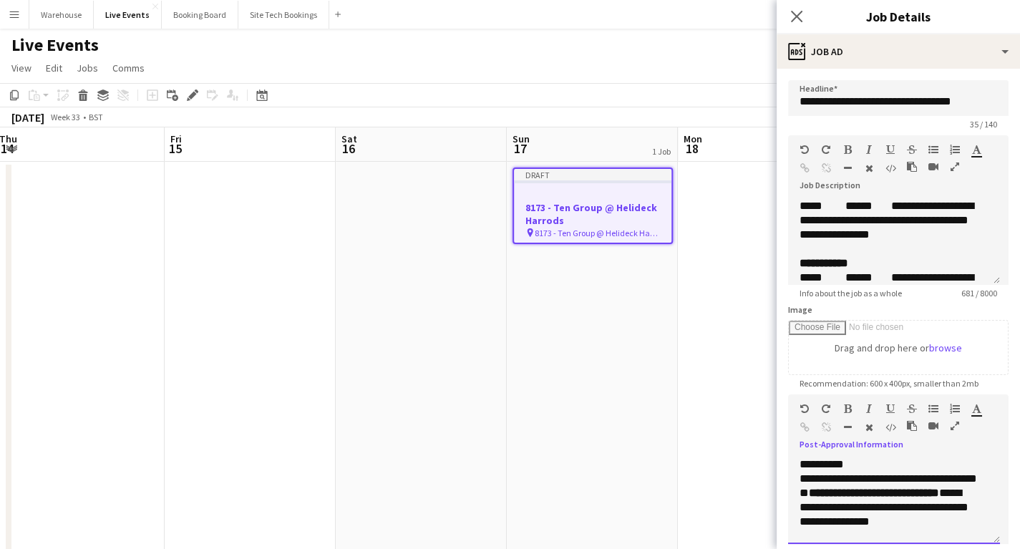
scroll to position [0, 0]
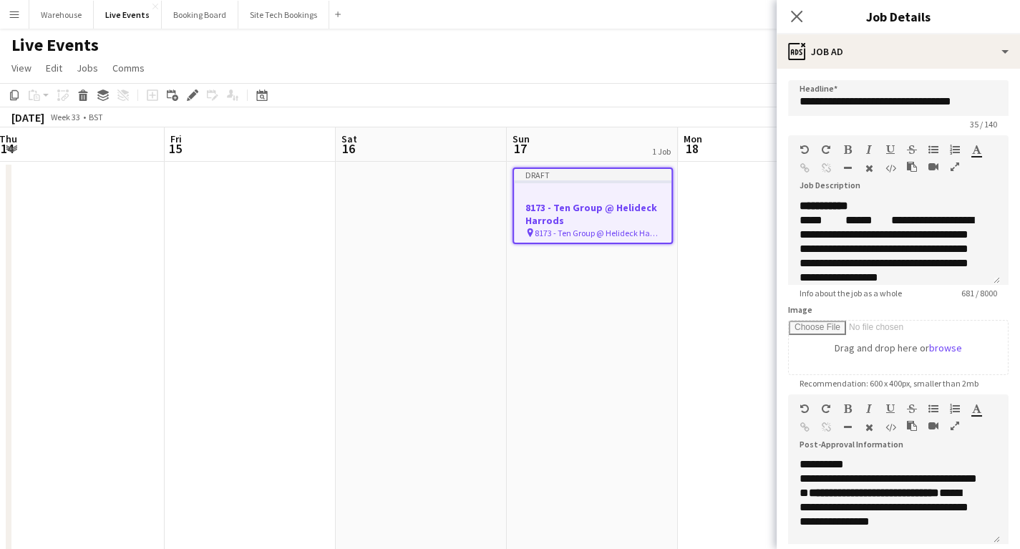
drag, startPoint x: 799, startPoint y: 12, endPoint x: 566, endPoint y: 64, distance: 238.4
click at [793, 12] on icon "Close pop-in" at bounding box center [796, 16] width 11 height 11
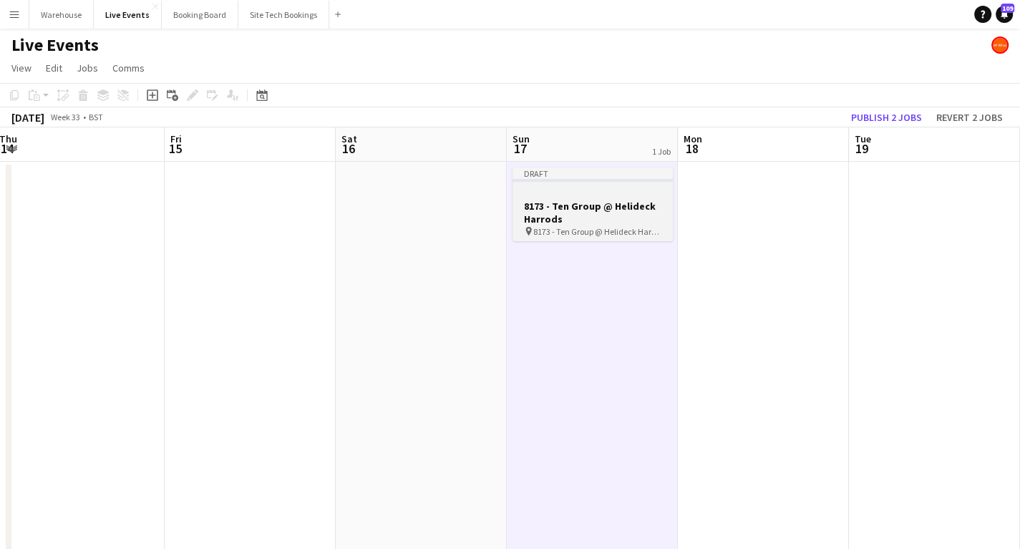
click at [611, 229] on span "8173 - Ten Group @ Helideck Harrods" at bounding box center [597, 231] width 128 height 11
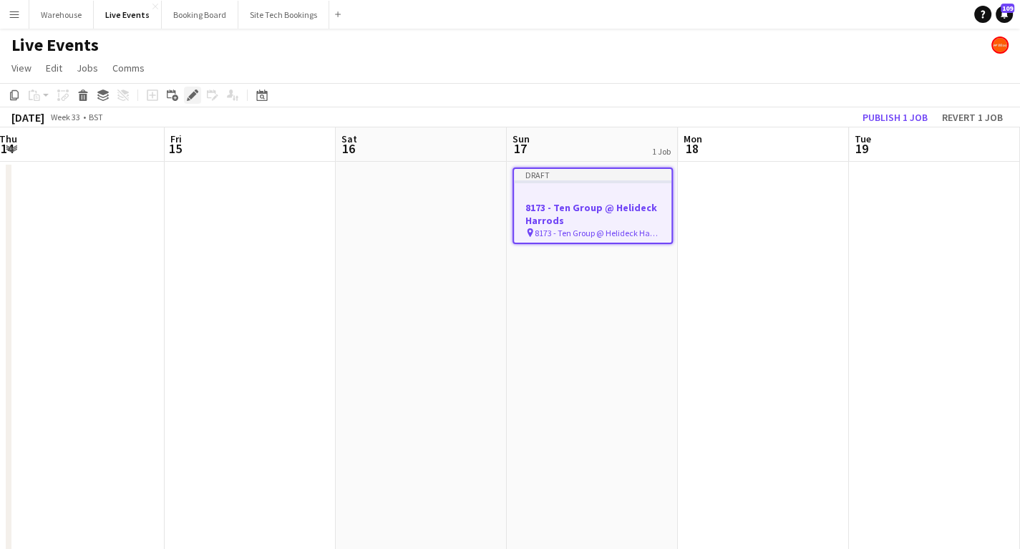
click at [193, 97] on icon at bounding box center [192, 96] width 8 height 8
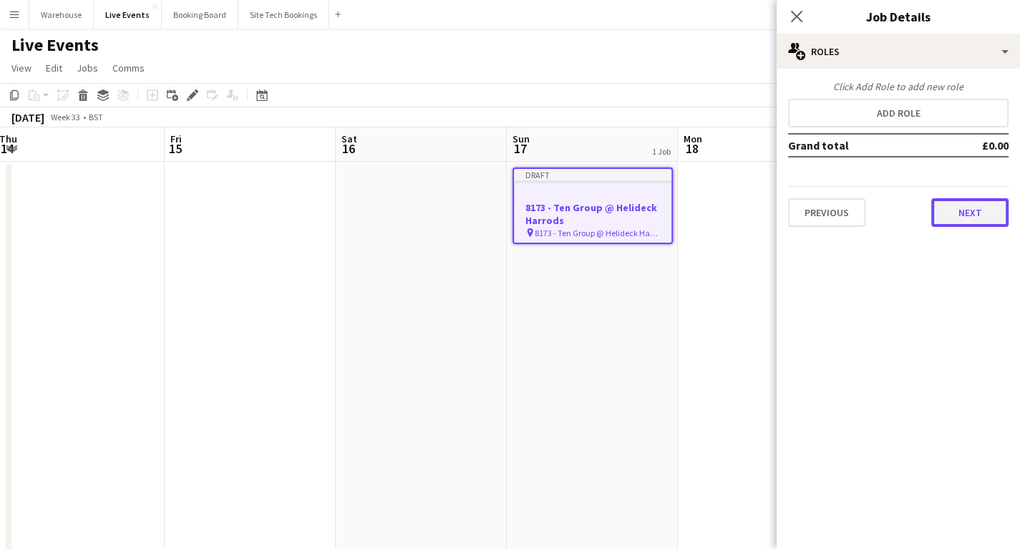
click at [966, 213] on button "Next" at bounding box center [969, 212] width 77 height 29
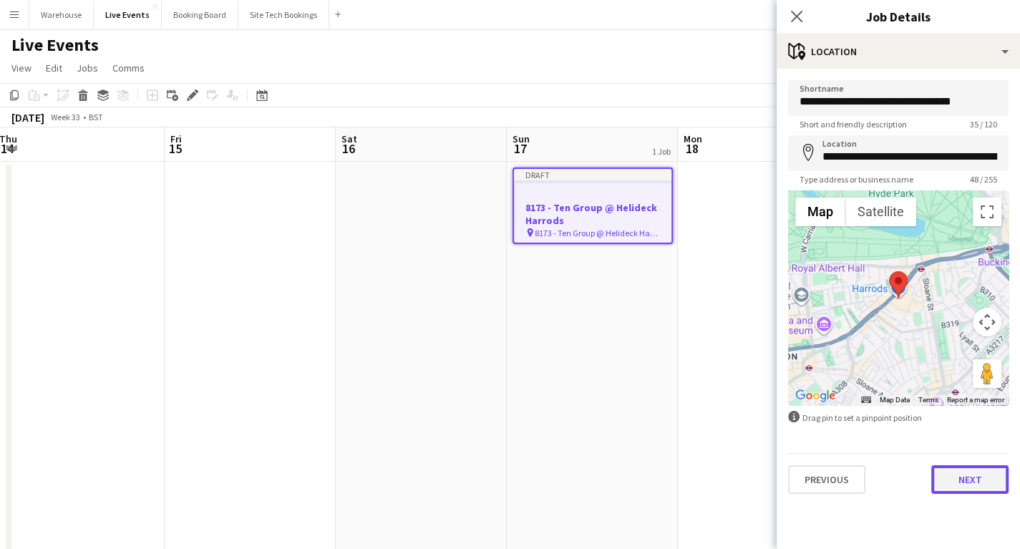
click at [963, 482] on button "Next" at bounding box center [969, 479] width 77 height 29
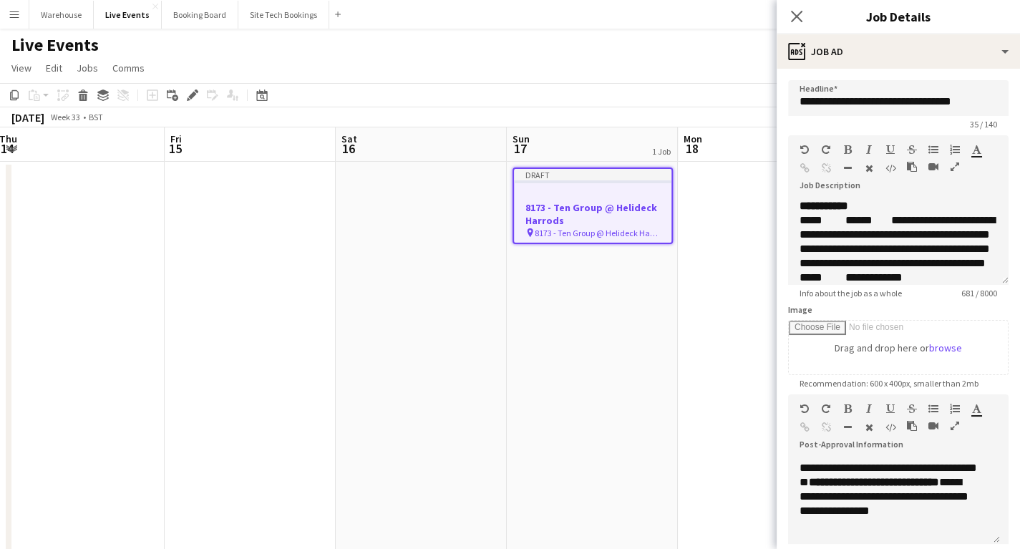
scroll to position [157, 0]
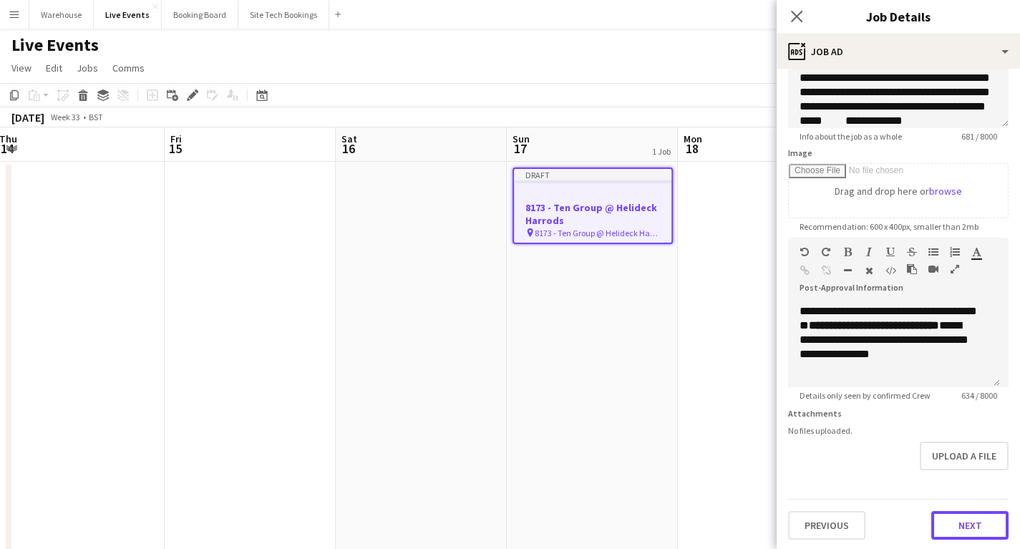
click at [966, 518] on button "Next" at bounding box center [969, 525] width 77 height 29
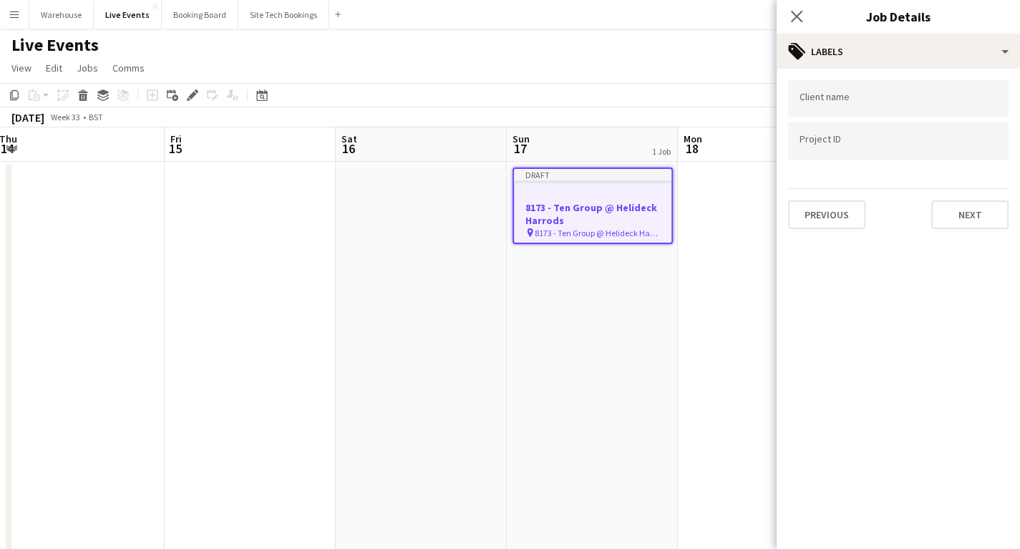
scroll to position [0, 0]
click at [975, 216] on button "Next" at bounding box center [969, 214] width 77 height 29
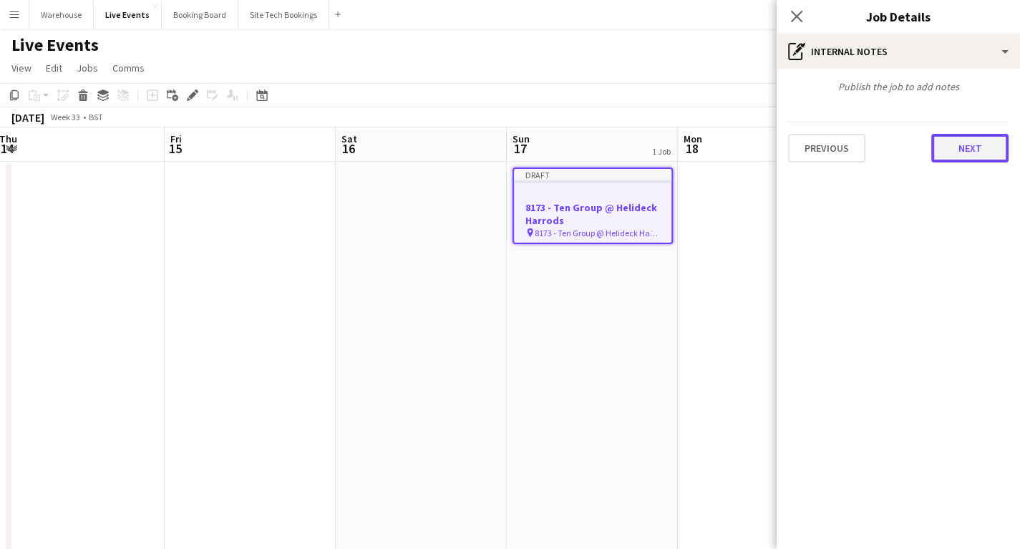
click at [962, 145] on button "Next" at bounding box center [969, 148] width 77 height 29
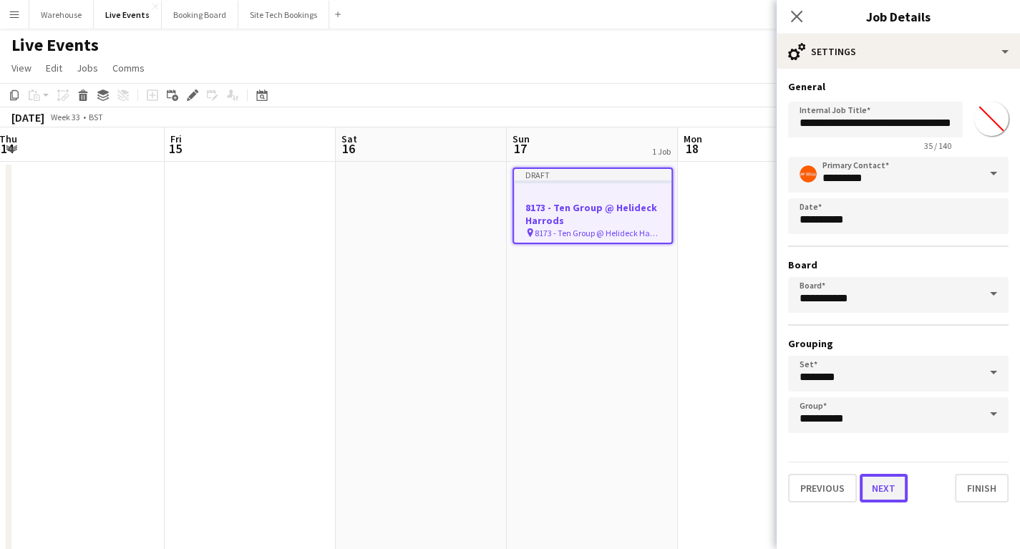
click at [882, 482] on button "Next" at bounding box center [884, 488] width 48 height 29
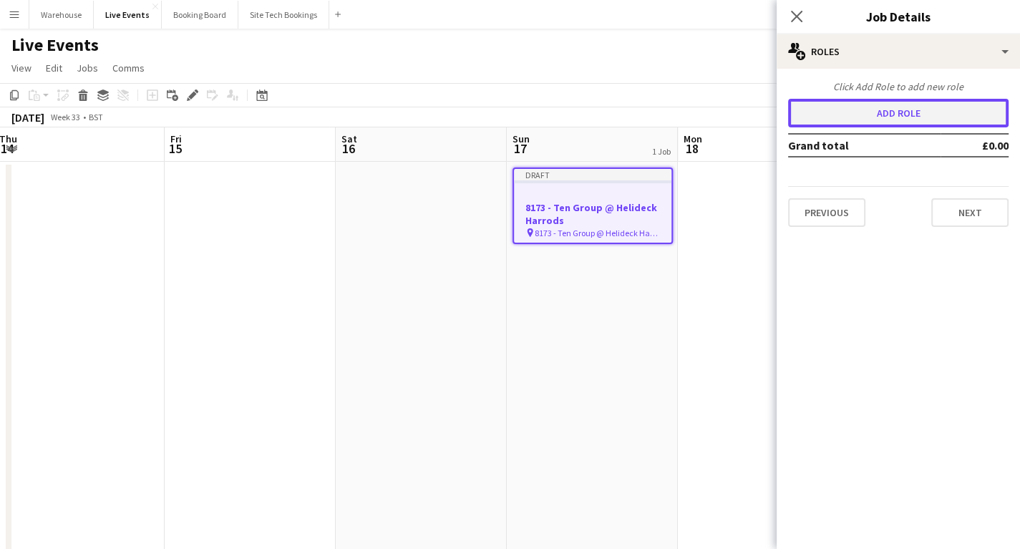
click at [893, 112] on button "Add role" at bounding box center [898, 113] width 220 height 29
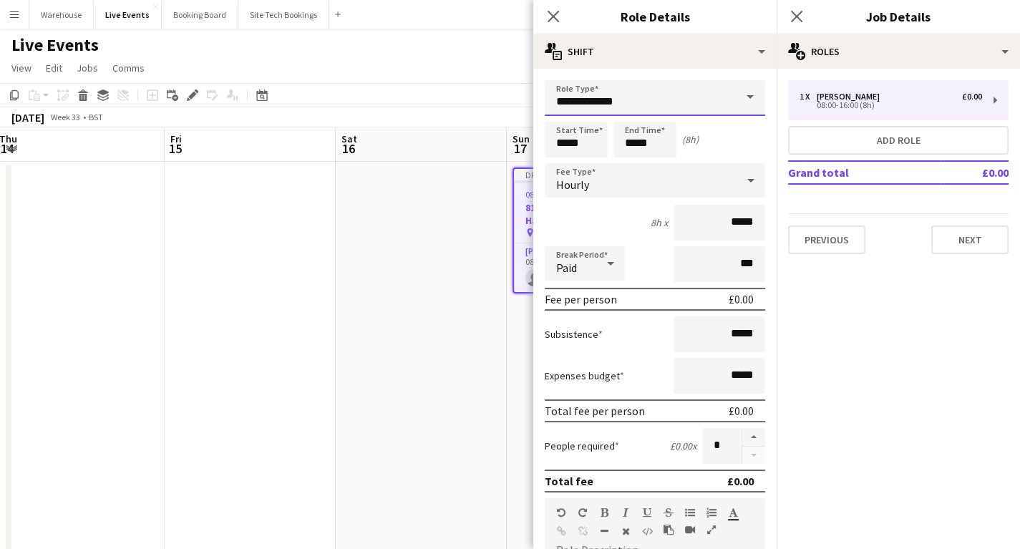
click at [584, 97] on input "**********" at bounding box center [655, 98] width 220 height 36
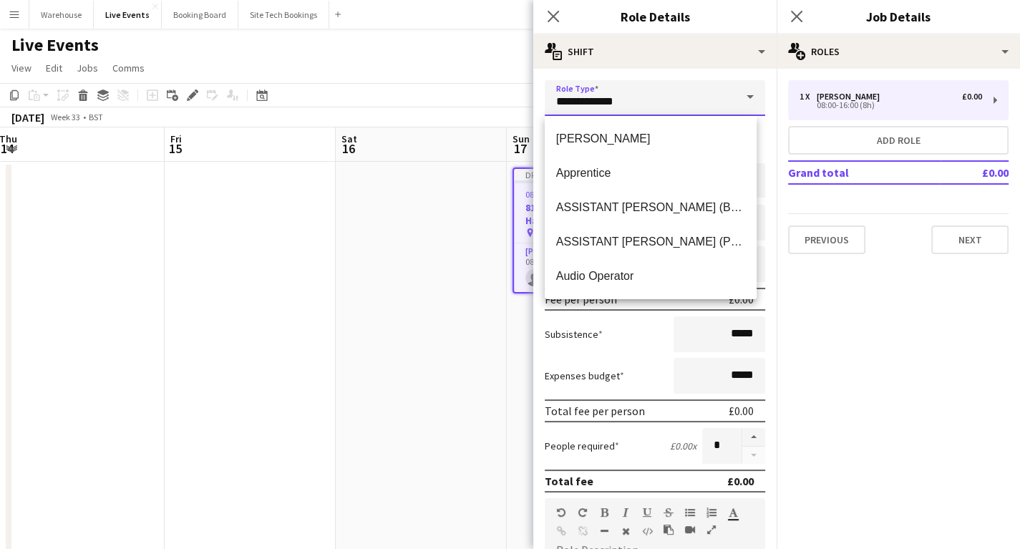
scroll to position [401, 0]
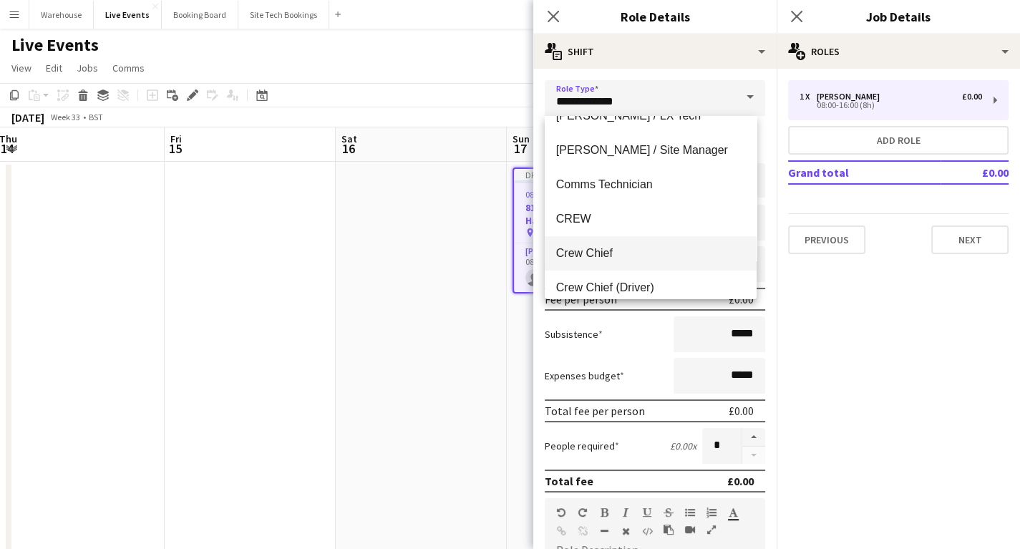
click at [601, 247] on span "Crew Chief" at bounding box center [650, 253] width 189 height 14
type input "**********"
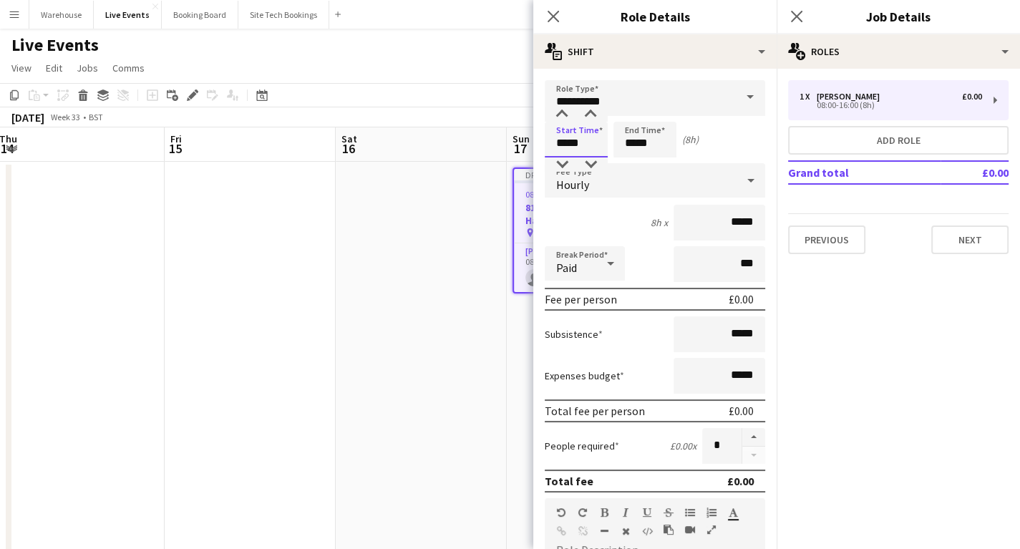
click at [575, 143] on input "*****" at bounding box center [576, 140] width 63 height 36
click at [558, 112] on div at bounding box center [562, 114] width 29 height 14
type input "*****"
click at [558, 112] on div at bounding box center [562, 114] width 29 height 14
click at [641, 147] on input "*****" at bounding box center [644, 140] width 63 height 36
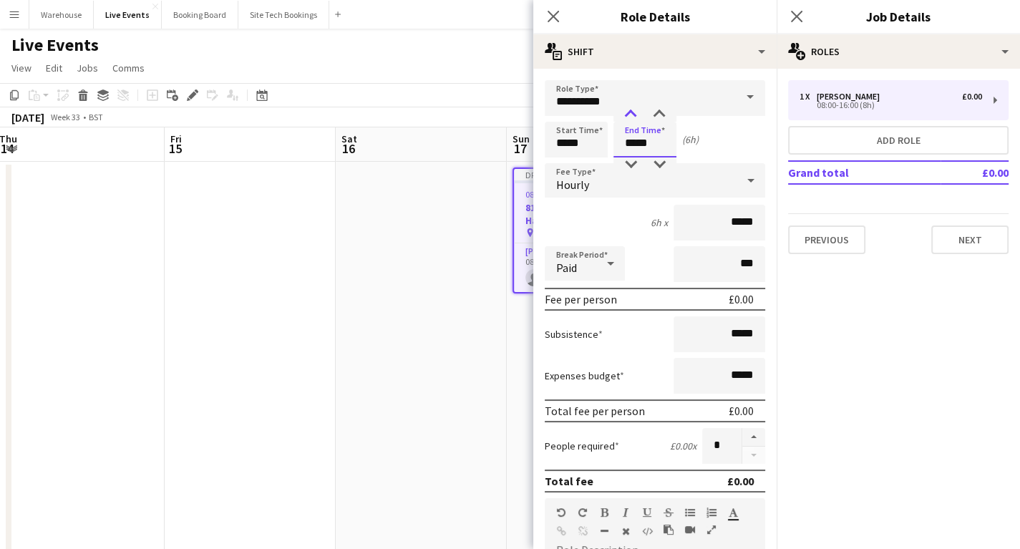
click at [634, 115] on div at bounding box center [630, 114] width 29 height 14
click at [627, 163] on div at bounding box center [630, 164] width 29 height 14
click at [628, 112] on div at bounding box center [630, 114] width 29 height 14
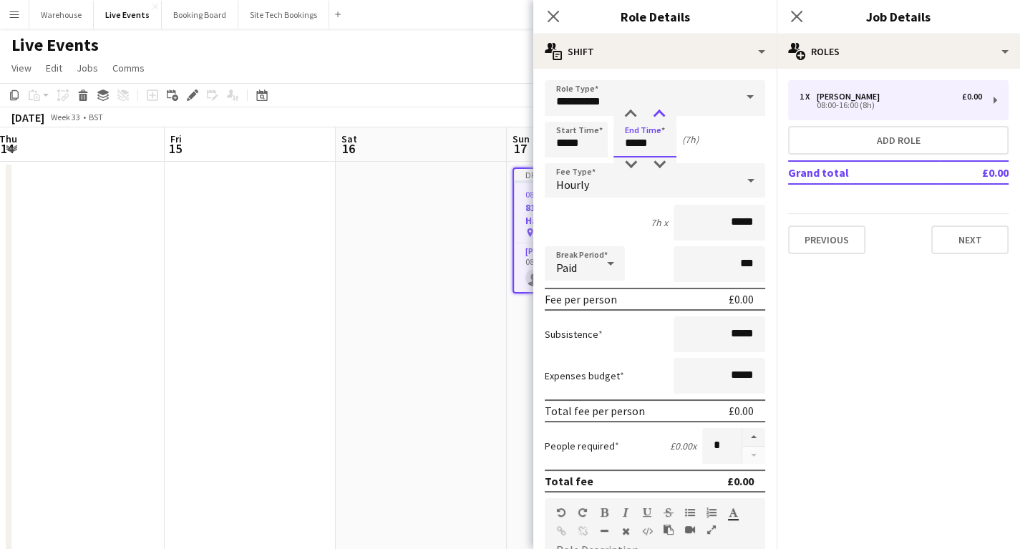
click at [657, 118] on div at bounding box center [659, 114] width 29 height 14
type input "*****"
click at [657, 118] on div at bounding box center [659, 114] width 29 height 14
click at [570, 192] on div "Hourly" at bounding box center [641, 180] width 192 height 34
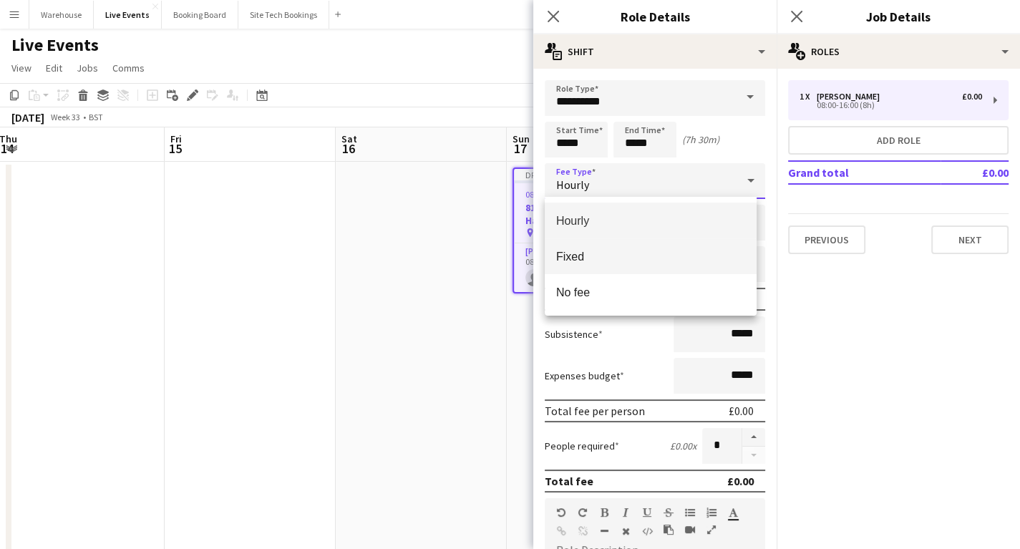
click at [590, 256] on span "Fixed" at bounding box center [650, 257] width 189 height 14
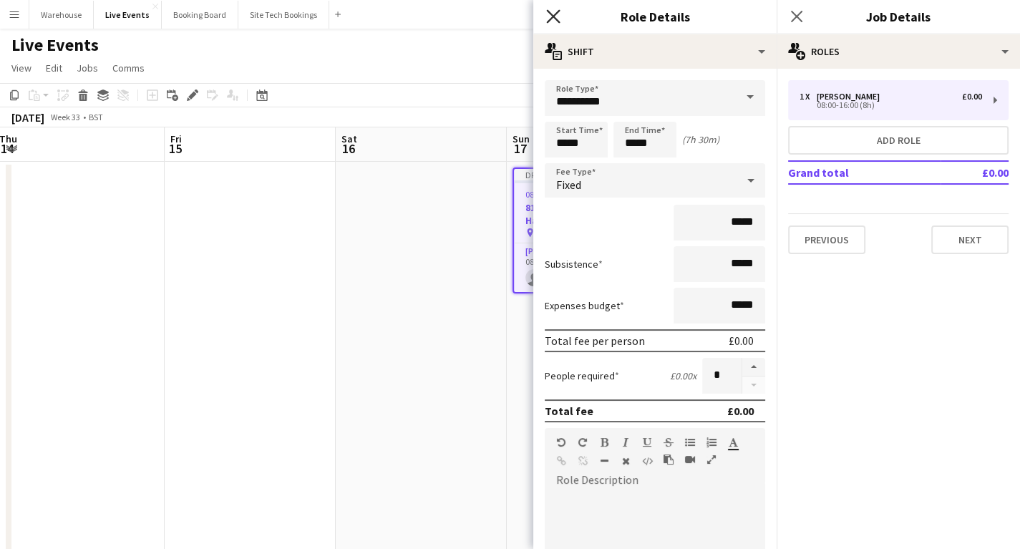
click at [553, 12] on icon "Close pop-in" at bounding box center [553, 16] width 14 height 14
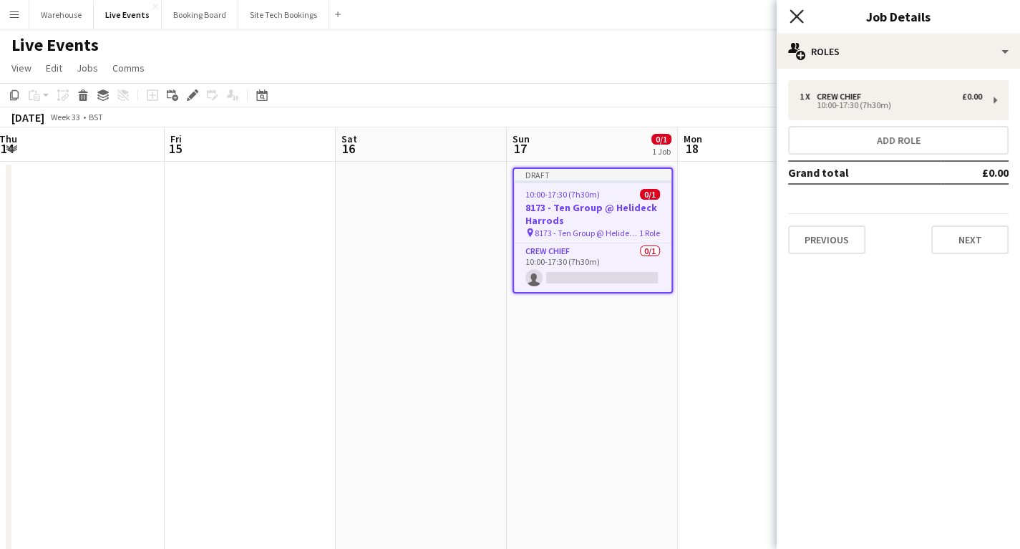
click at [799, 13] on icon at bounding box center [797, 16] width 14 height 14
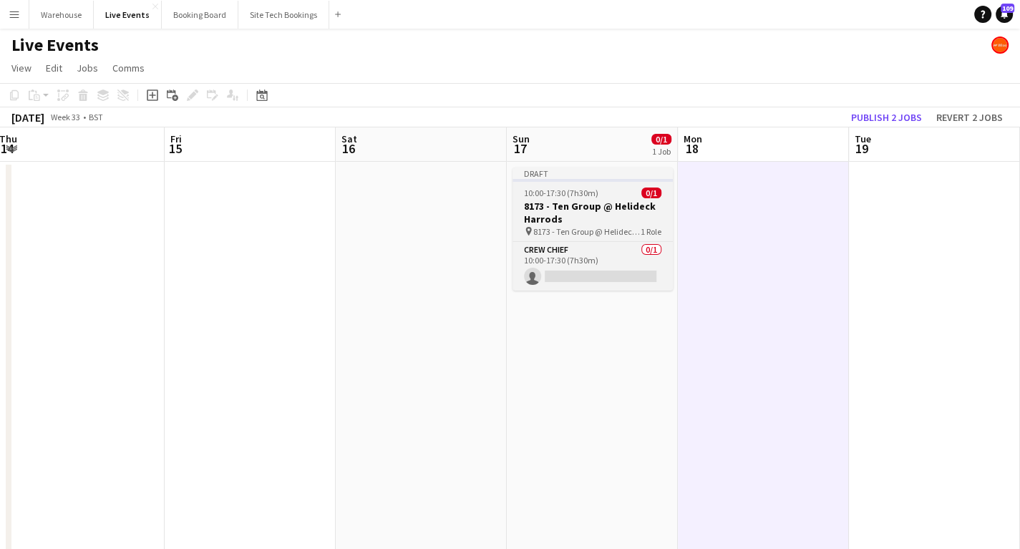
click at [657, 189] on span "0/1" at bounding box center [651, 193] width 20 height 11
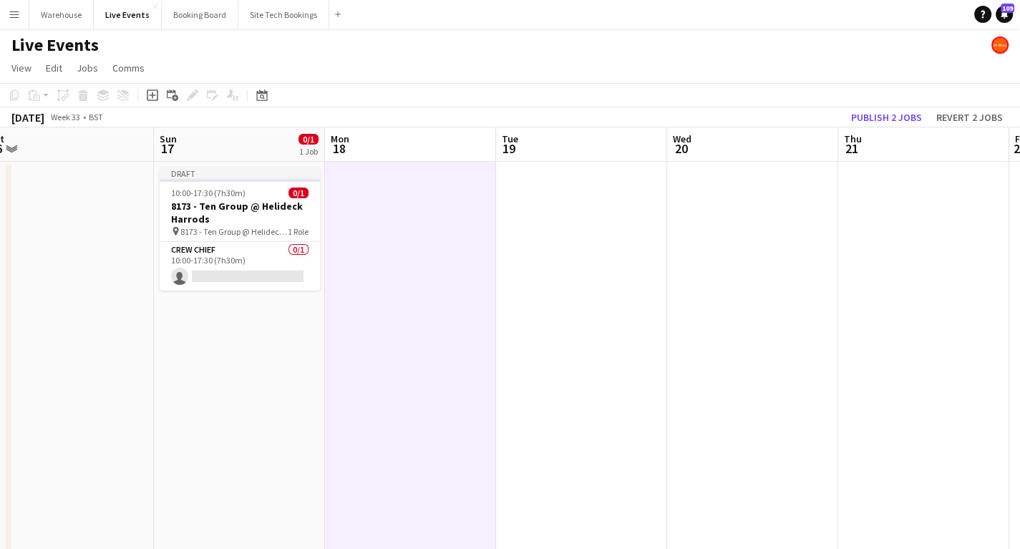
scroll to position [0, 536]
drag, startPoint x: 630, startPoint y: 415, endPoint x: 415, endPoint y: 415, distance: 214.7
click at [415, 415] on app-calendar-viewport "Wed 13 Thu 14 Fri 15 Sat 16 Sun 17 0/1 1 Job Mon 18 Tue 19 Wed 20 Thu 21 Fri 22…" at bounding box center [510, 544] width 1020 height 835
drag, startPoint x: 223, startPoint y: 210, endPoint x: 581, endPoint y: 253, distance: 359.8
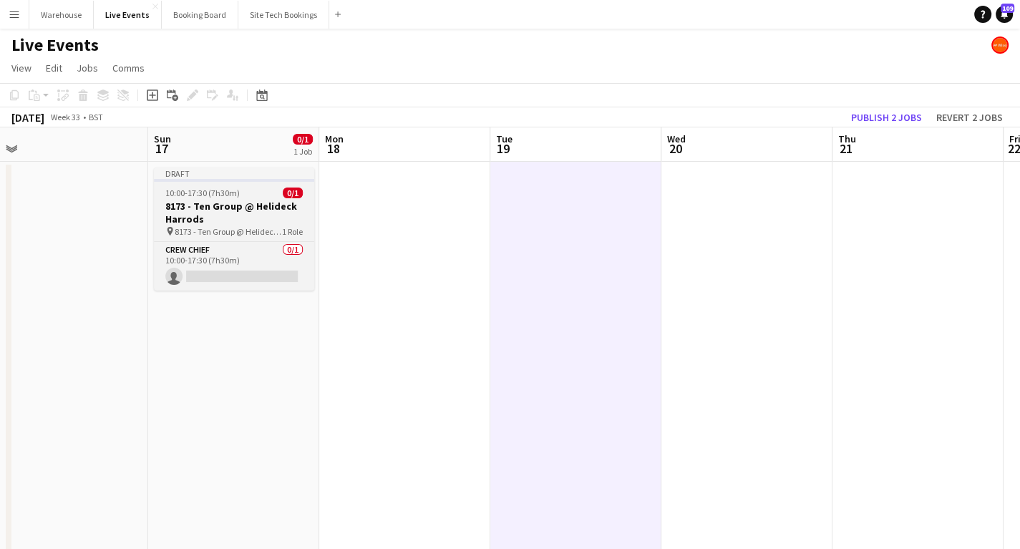
click at [210, 215] on h3 "8173 - Ten Group @ Helideck Harrods" at bounding box center [234, 213] width 160 height 26
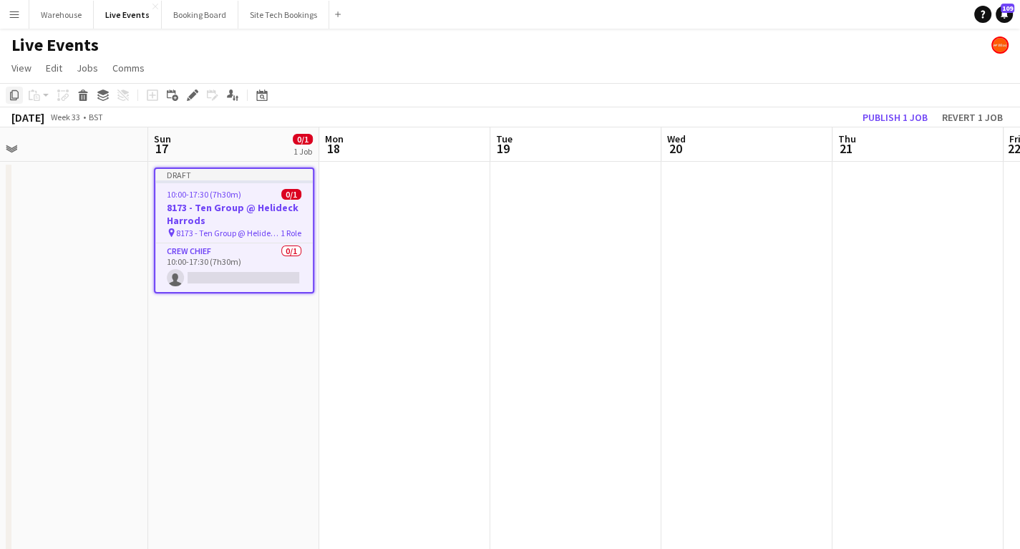
click at [15, 99] on icon "Copy" at bounding box center [14, 94] width 11 height 11
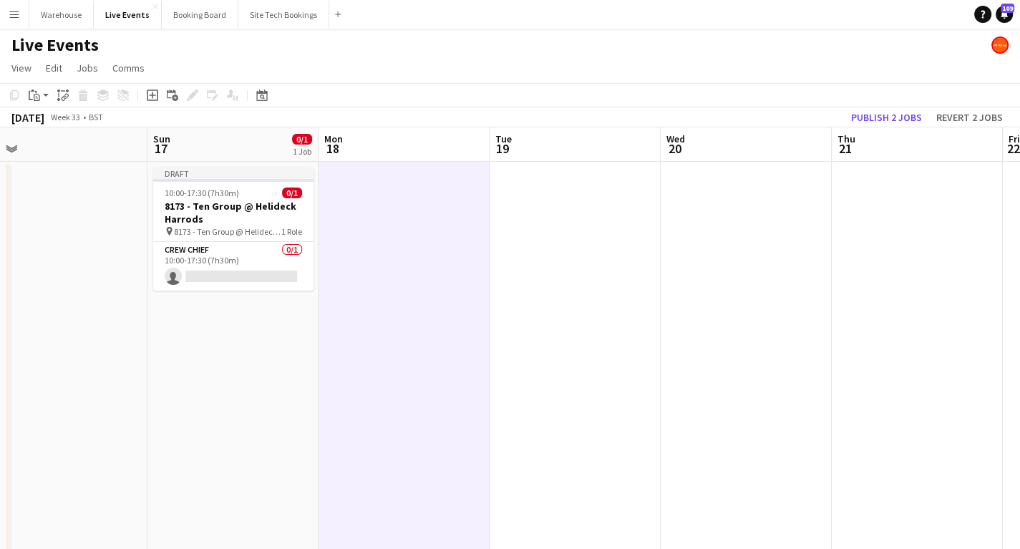
scroll to position [0, 540]
click at [372, 155] on app-board-header-date "Mon 18" at bounding box center [400, 144] width 171 height 34
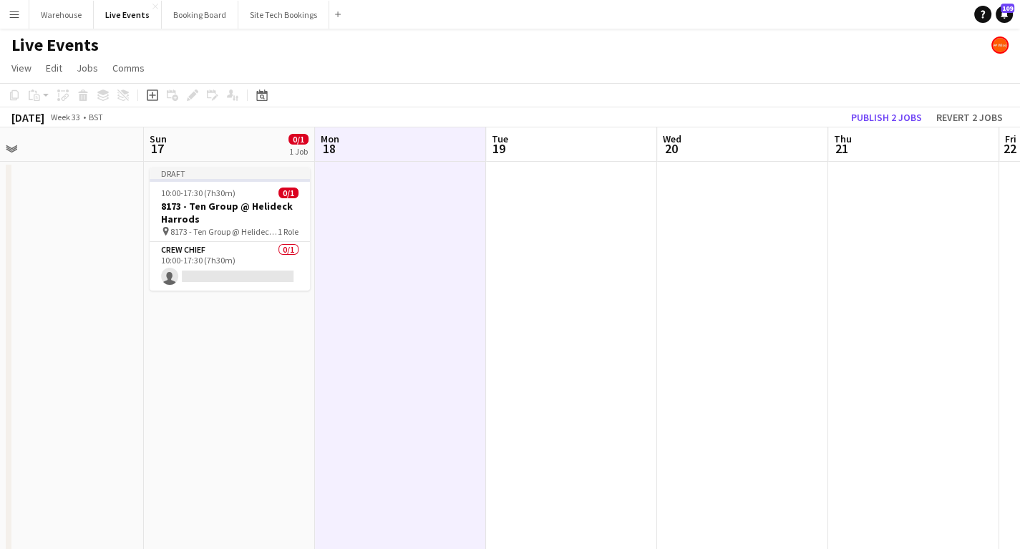
click at [46, 97] on app-action-btn "Paste" at bounding box center [39, 95] width 26 height 17
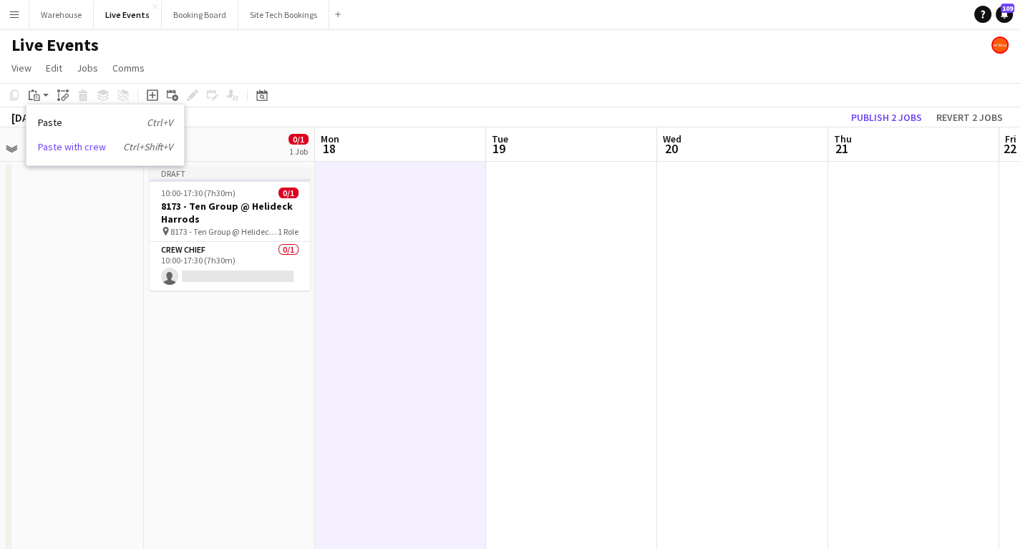
click at [57, 144] on link "Paste with crew Ctrl+Shift+V" at bounding box center [105, 146] width 135 height 13
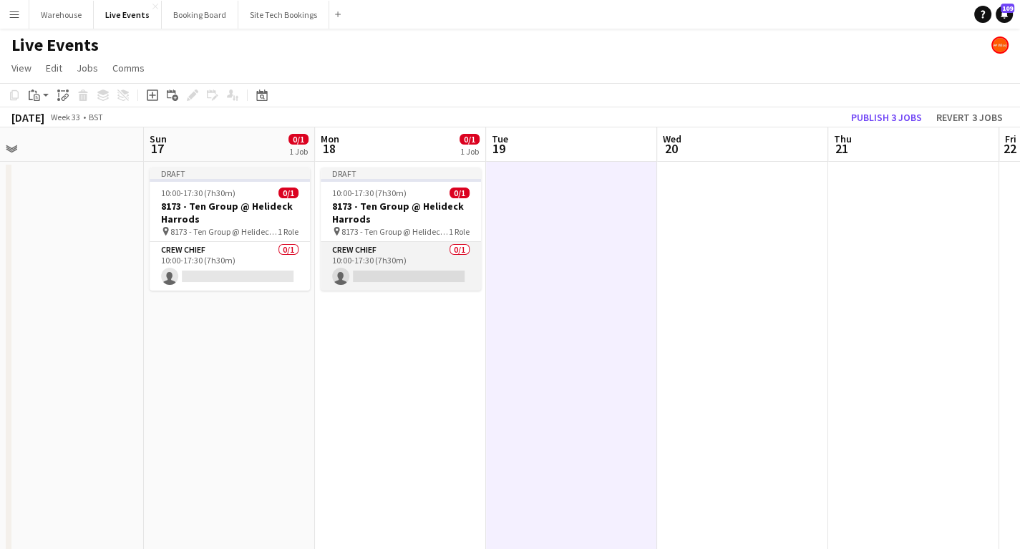
click at [405, 258] on app-card-role "Crew Chief 0/1 10:00-17:30 (7h30m) single-neutral-actions" at bounding box center [401, 266] width 160 height 49
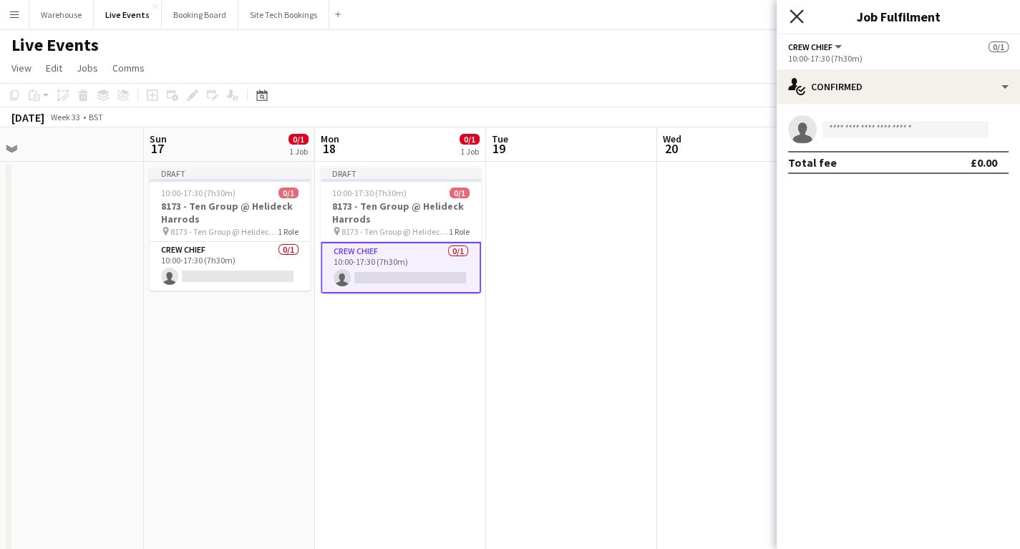
click at [800, 17] on icon "Close pop-in" at bounding box center [797, 16] width 14 height 14
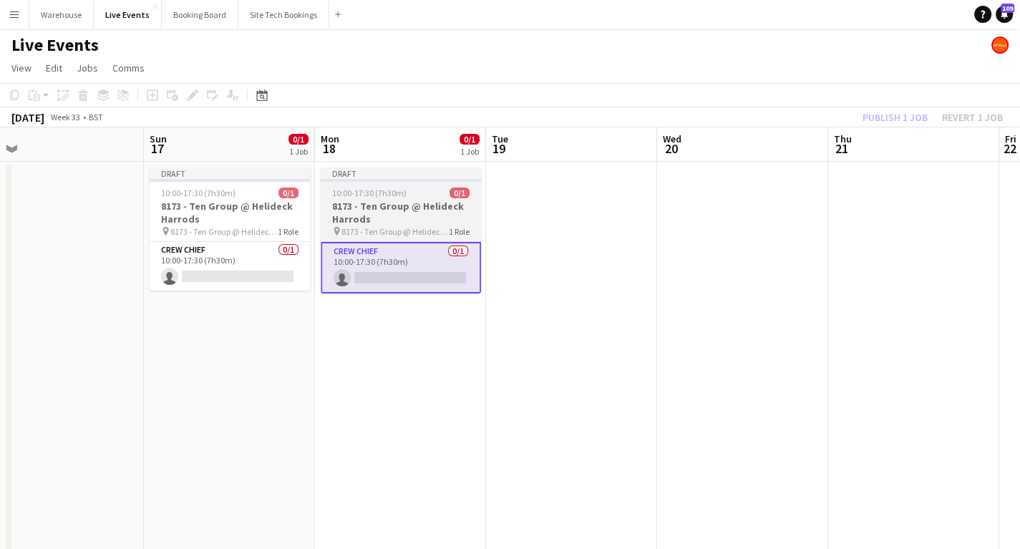
drag, startPoint x: 658, startPoint y: 355, endPoint x: 465, endPoint y: 275, distance: 208.6
click at [655, 356] on app-calendar-viewport "Wed 13 Thu 14 Fri 15 Sat 16 Sun 17 0/1 1 Job Mon 18 0/1 1 Job Tue 19 Wed 20 Thu…" at bounding box center [510, 544] width 1020 height 835
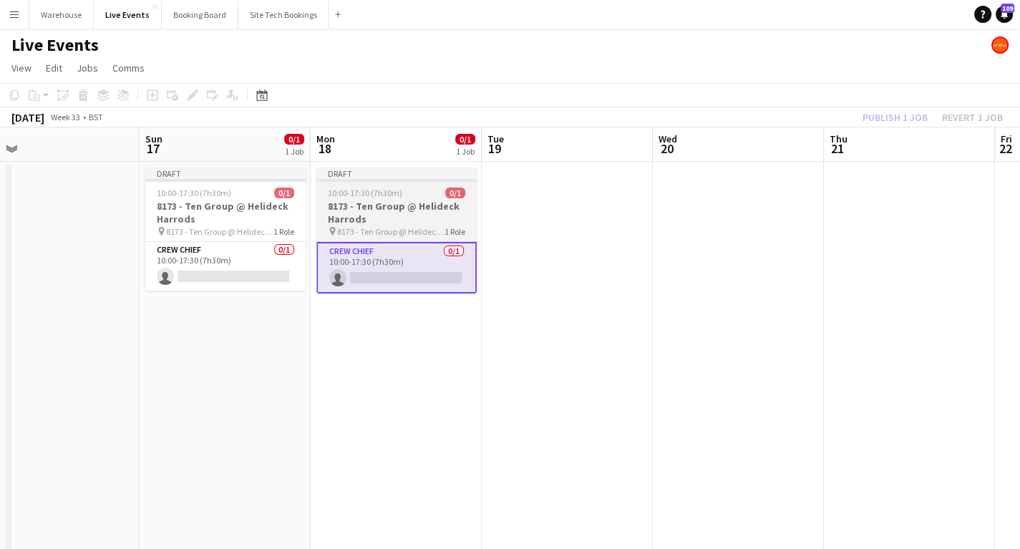
click at [390, 209] on h3 "8173 - Ten Group @ Helideck Harrods" at bounding box center [396, 213] width 160 height 26
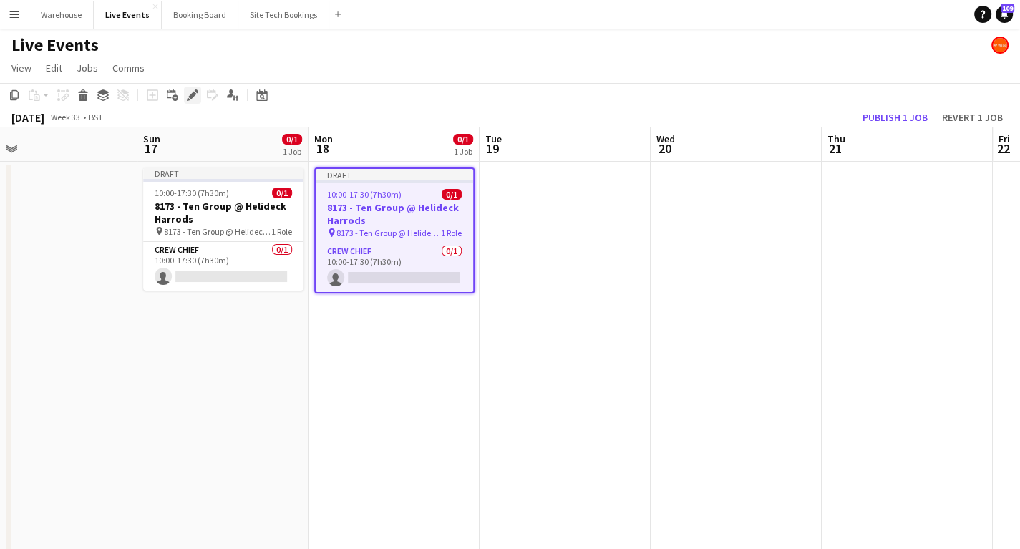
click at [187, 89] on icon "Edit" at bounding box center [192, 94] width 11 height 11
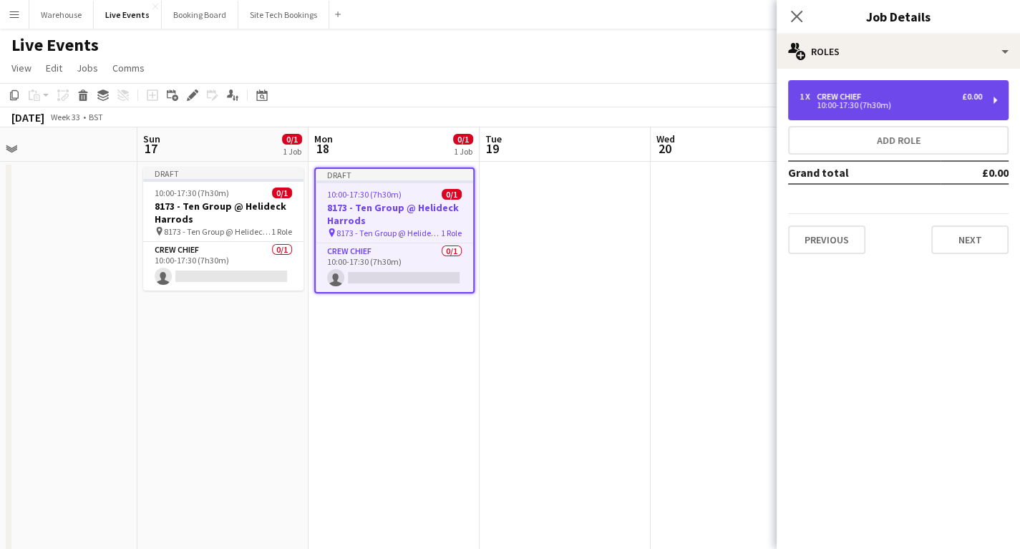
click at [875, 102] on div "10:00-17:30 (7h30m)" at bounding box center [891, 105] width 183 height 7
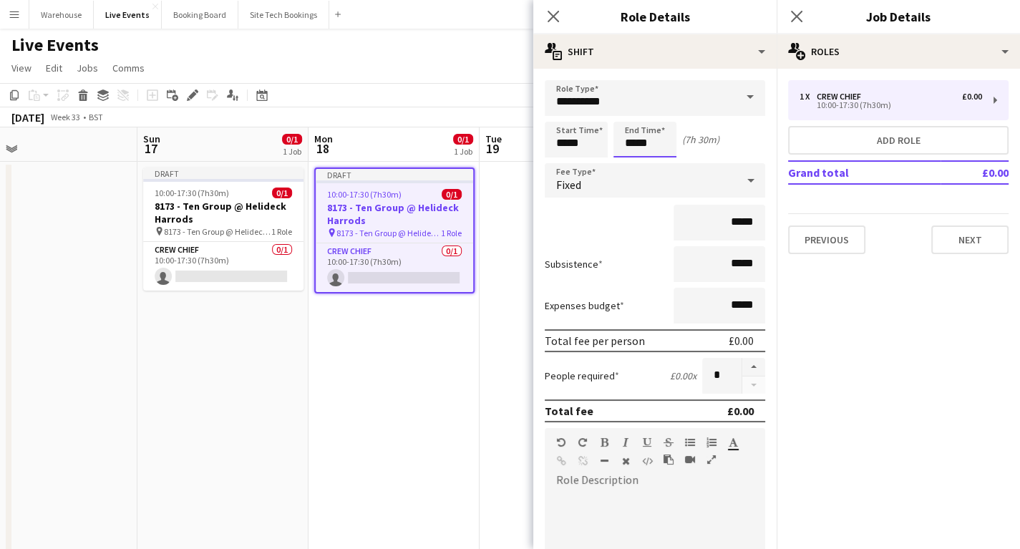
drag, startPoint x: 674, startPoint y: 150, endPoint x: 662, endPoint y: 147, distance: 11.8
click at [673, 150] on input "*****" at bounding box center [644, 140] width 63 height 36
click at [624, 114] on div at bounding box center [630, 114] width 29 height 14
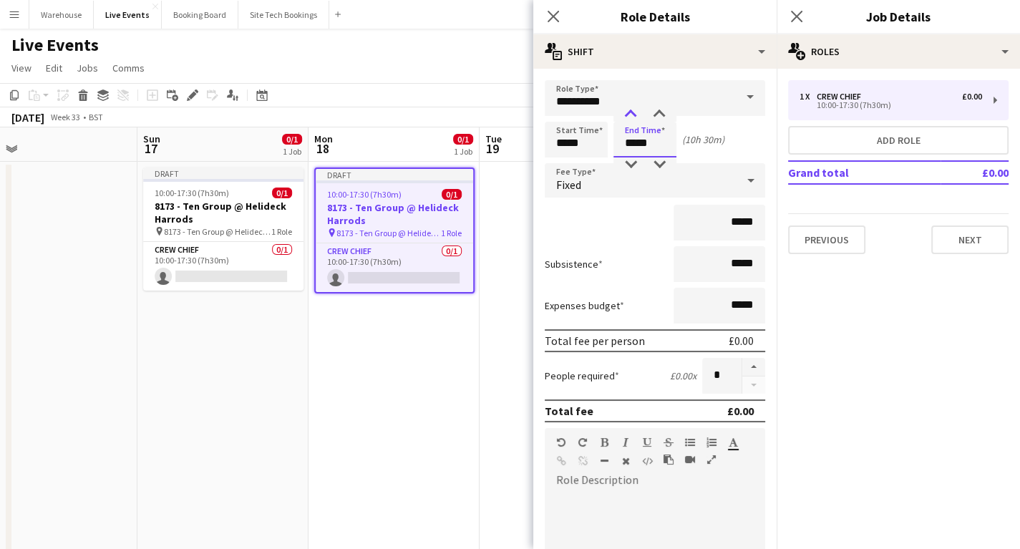
click at [624, 114] on div at bounding box center [630, 114] width 29 height 14
click at [637, 160] on div at bounding box center [630, 164] width 29 height 14
click at [661, 160] on div at bounding box center [659, 164] width 29 height 14
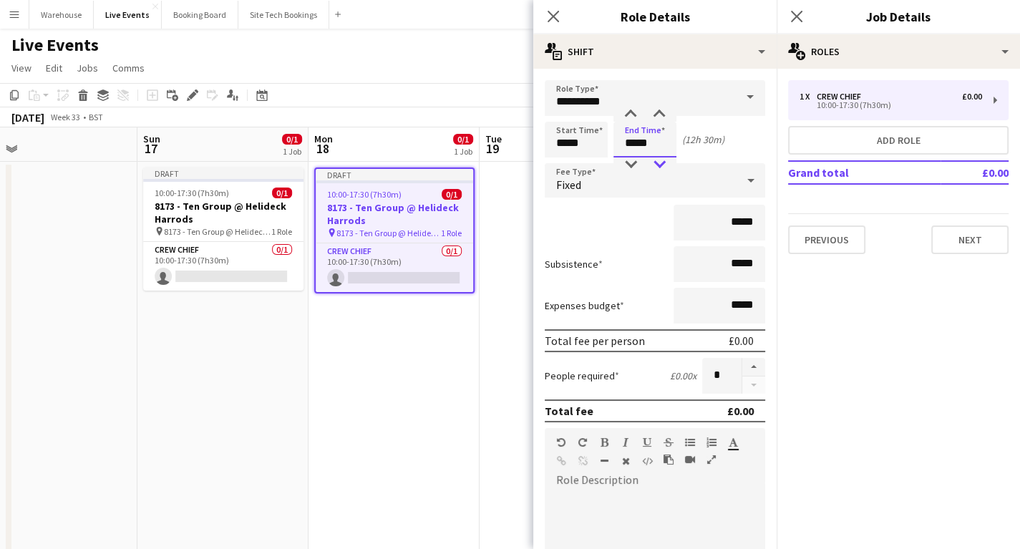
type input "*****"
click at [660, 160] on div at bounding box center [659, 164] width 29 height 14
drag, startPoint x: 558, startPoint y: 20, endPoint x: 533, endPoint y: 50, distance: 39.6
click at [558, 20] on icon "Close pop-in" at bounding box center [553, 16] width 11 height 11
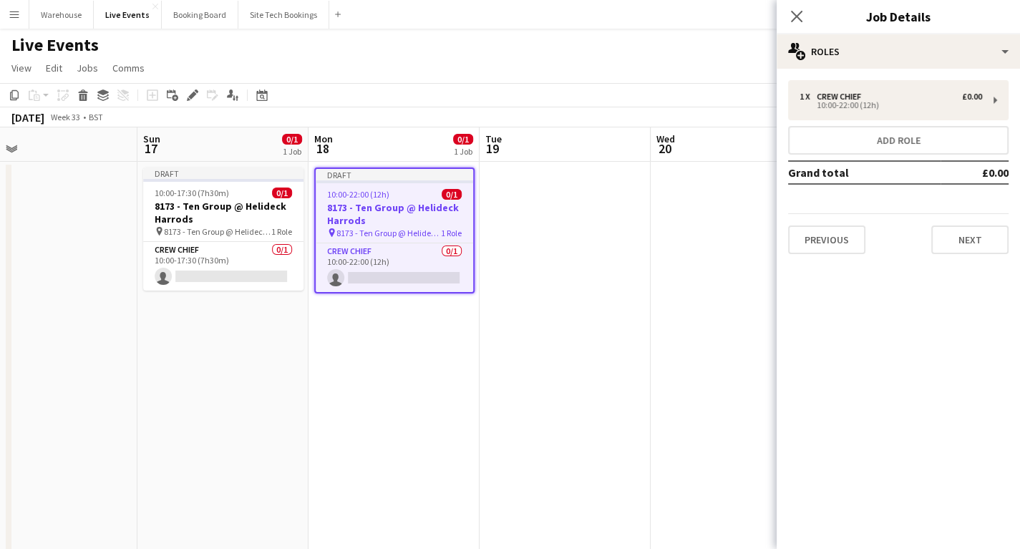
drag, startPoint x: 421, startPoint y: 433, endPoint x: 429, endPoint y: 431, distance: 8.2
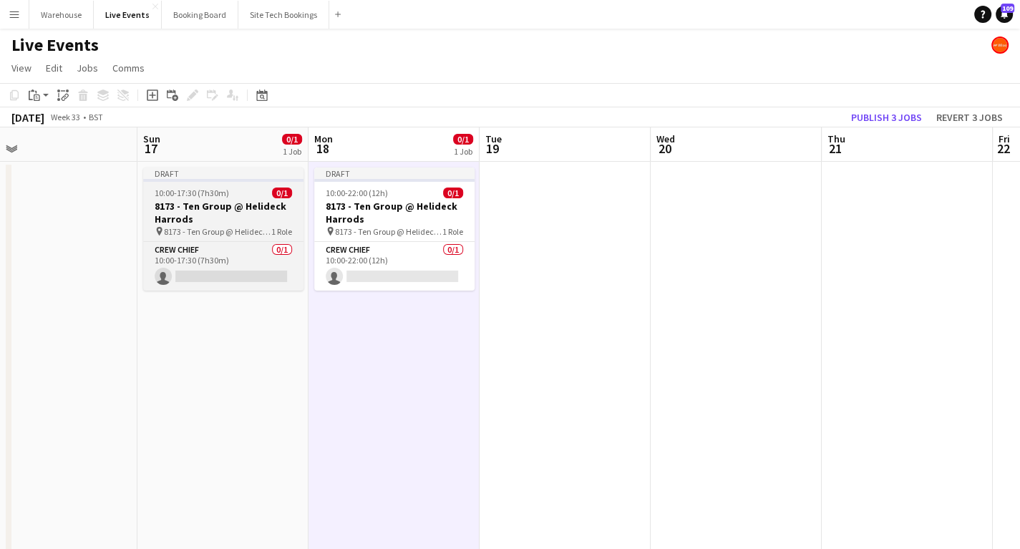
click at [205, 210] on h3 "8173 - Ten Group @ Helideck Harrods" at bounding box center [223, 213] width 160 height 26
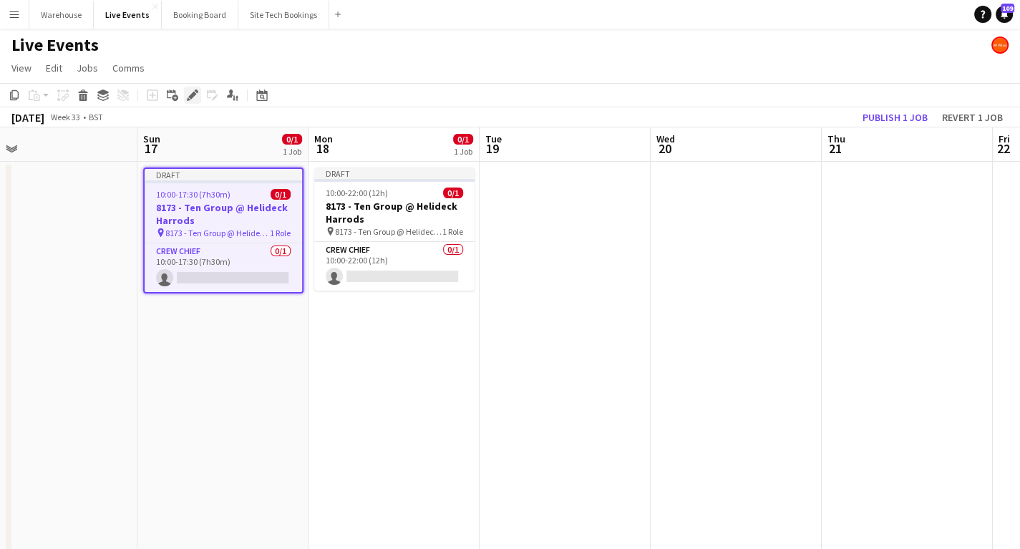
click at [190, 102] on div "Edit" at bounding box center [192, 95] width 17 height 17
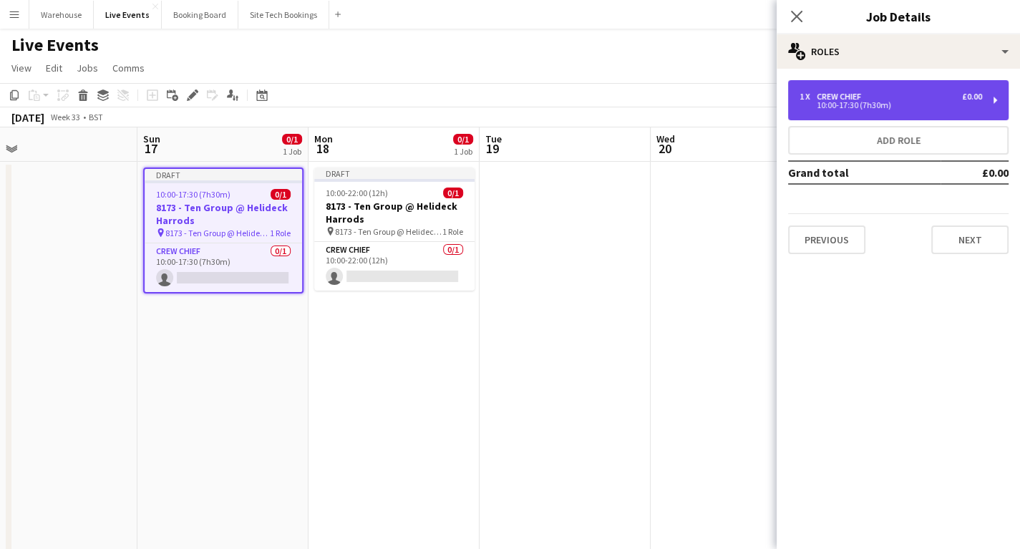
click at [850, 108] on div "10:00-17:30 (7h30m)" at bounding box center [891, 105] width 183 height 7
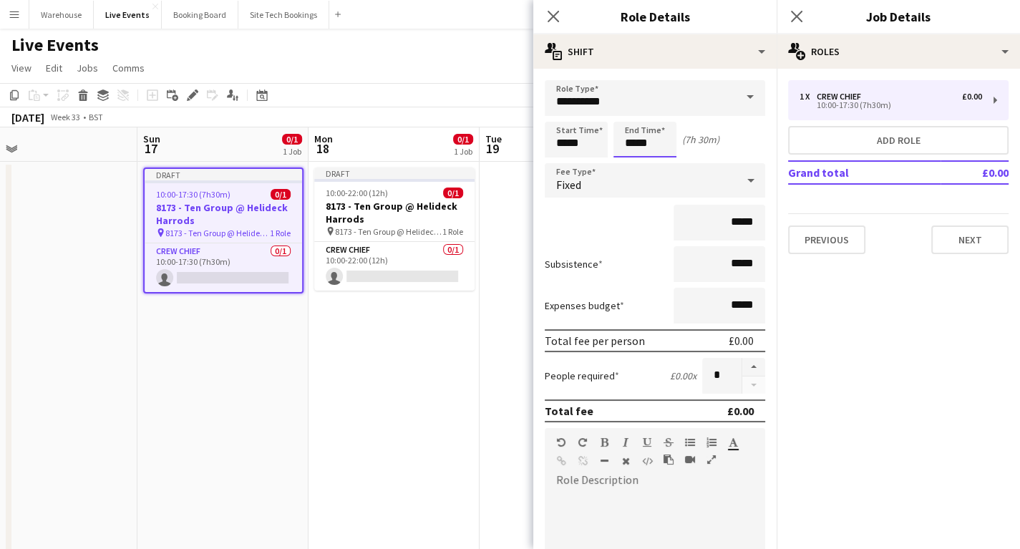
click at [628, 138] on input "*****" at bounding box center [644, 140] width 63 height 36
click at [627, 165] on div at bounding box center [630, 164] width 29 height 14
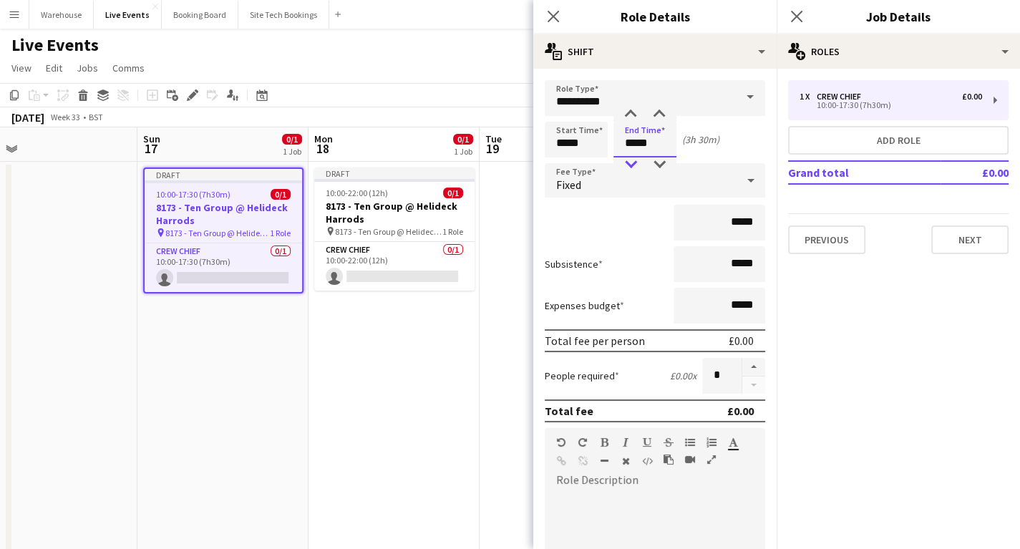
click at [627, 165] on div at bounding box center [630, 164] width 29 height 14
click at [636, 120] on div at bounding box center [630, 114] width 29 height 14
click at [649, 165] on div at bounding box center [659, 164] width 29 height 14
click at [656, 162] on div at bounding box center [659, 164] width 29 height 14
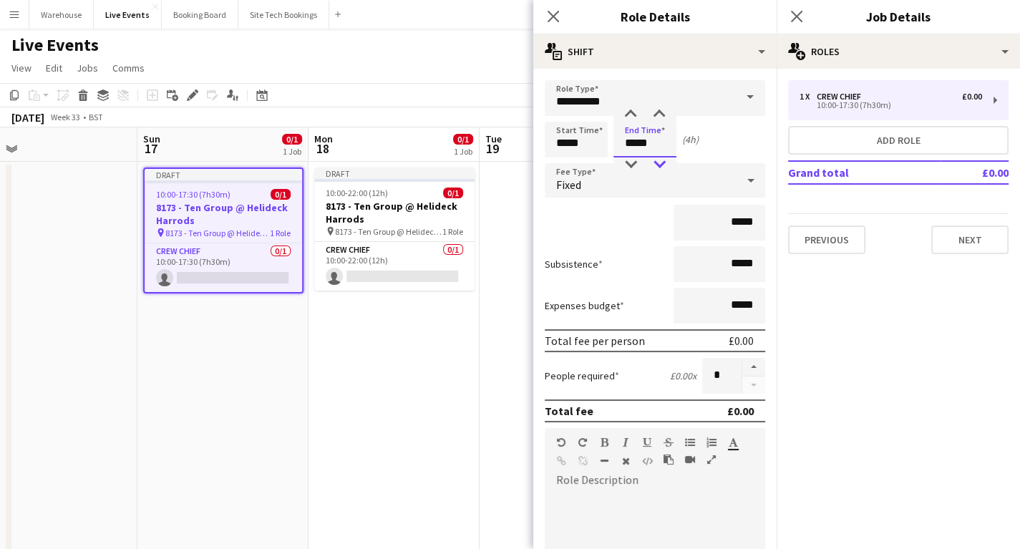
click at [656, 162] on div at bounding box center [659, 164] width 29 height 14
type input "*****"
click at [658, 120] on div at bounding box center [659, 114] width 29 height 14
drag, startPoint x: 611, startPoint y: 499, endPoint x: 539, endPoint y: 505, distance: 71.9
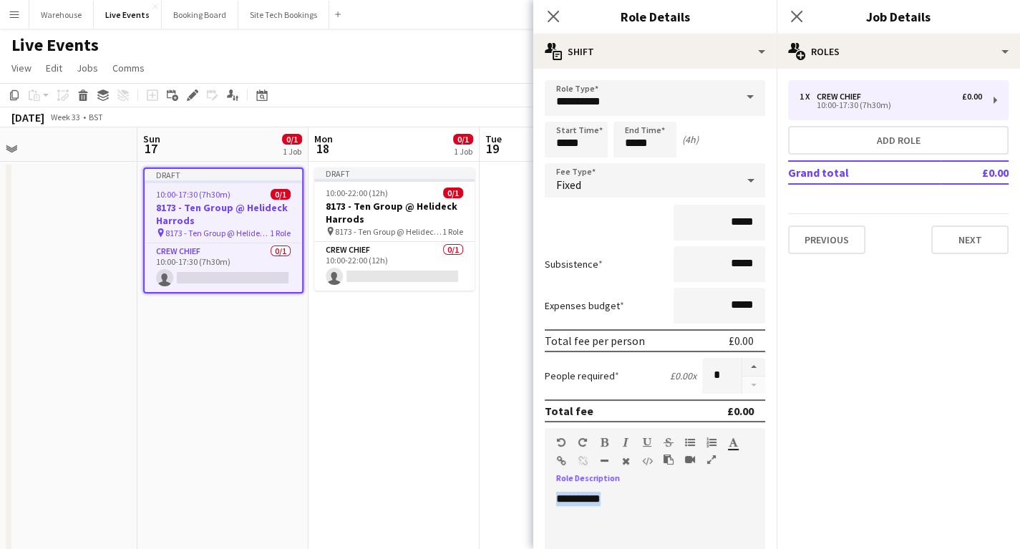
click at [530, 503] on body "Menu Boards Boards Boards All jobs Status Workforce Workforce My Workforce Recr…" at bounding box center [510, 481] width 1020 height 962
click at [553, 17] on icon at bounding box center [553, 16] width 14 height 14
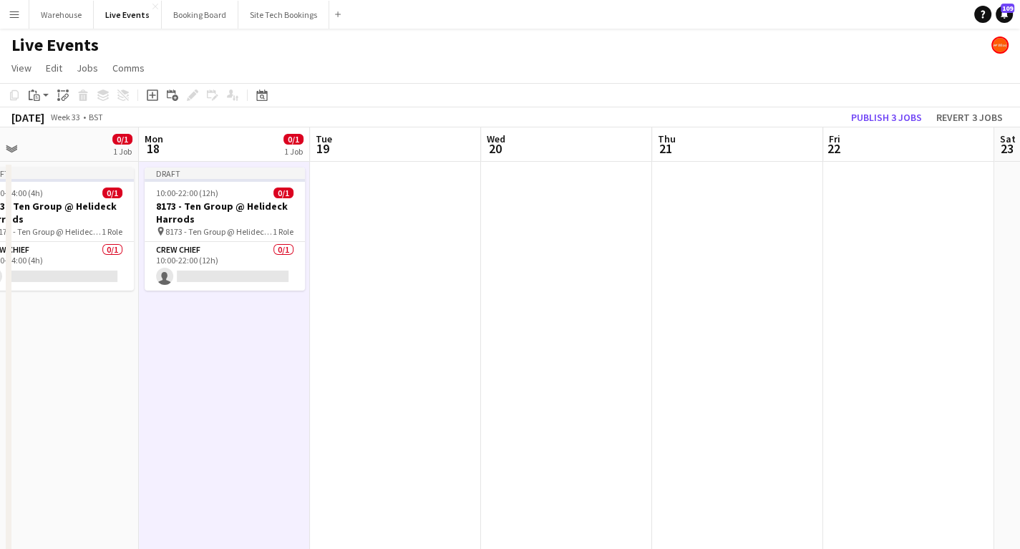
scroll to position [0, 548]
drag, startPoint x: 416, startPoint y: 377, endPoint x: 243, endPoint y: 390, distance: 173.0
click at [243, 390] on app-calendar-viewport "Thu 14 Fri 15 Sat 16 Sun 17 0/1 1 Job Mon 18 0/1 1 Job Tue 19 Wed 20 Thu 21 Fri…" at bounding box center [510, 544] width 1020 height 835
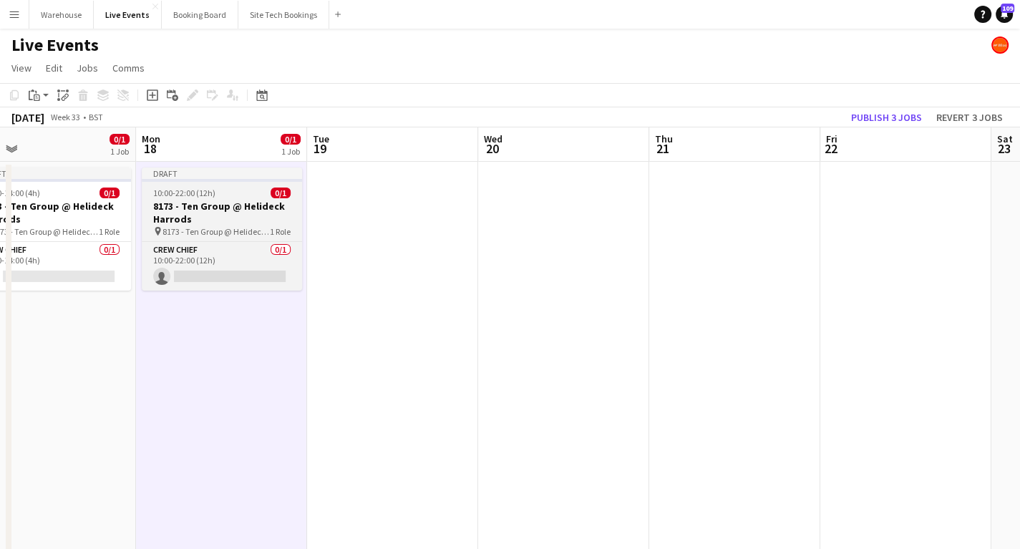
click at [204, 207] on h3 "8173 - Ten Group @ Helideck Harrods" at bounding box center [222, 213] width 160 height 26
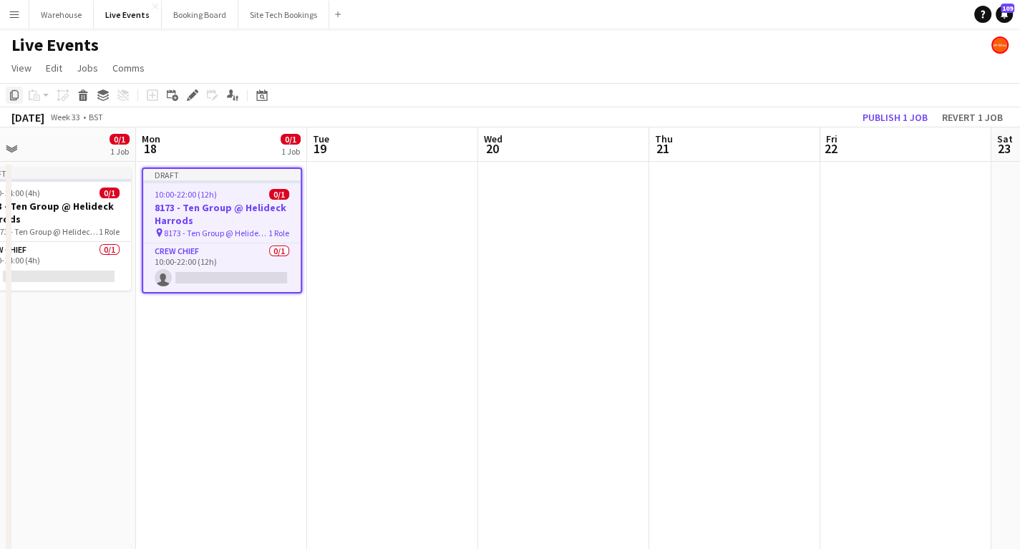
click at [16, 95] on icon "Copy" at bounding box center [14, 94] width 11 height 11
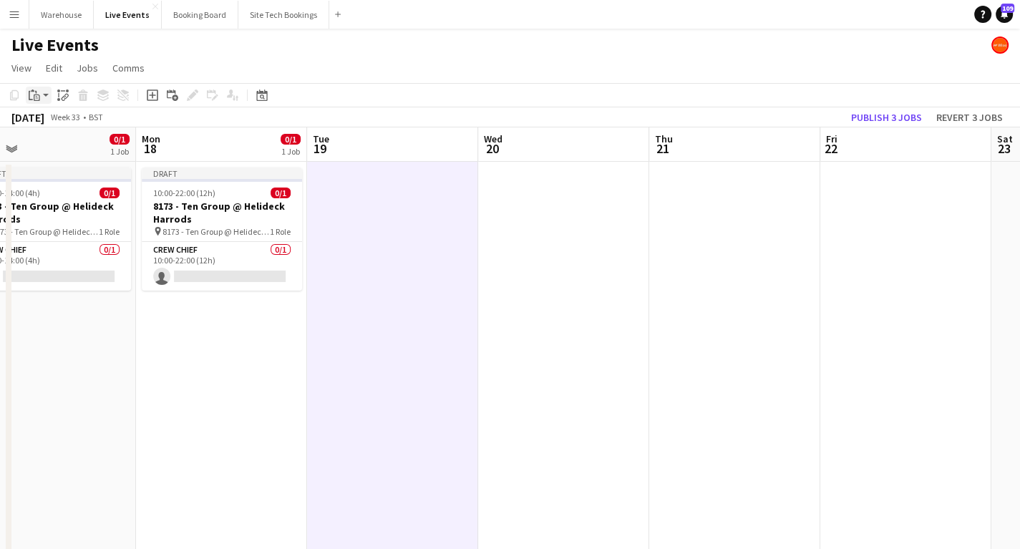
click at [48, 95] on app-action-btn "Paste" at bounding box center [39, 95] width 26 height 17
click at [83, 147] on link "Paste with crew Ctrl+Shift+V" at bounding box center [105, 146] width 135 height 13
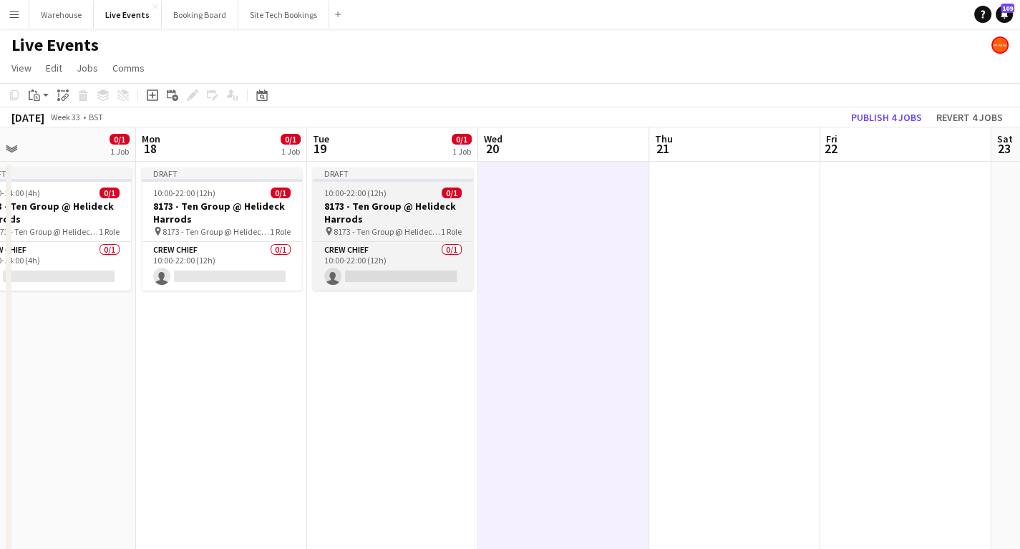
click at [404, 220] on h3 "8173 - Ten Group @ Helideck Harrods" at bounding box center [393, 213] width 160 height 26
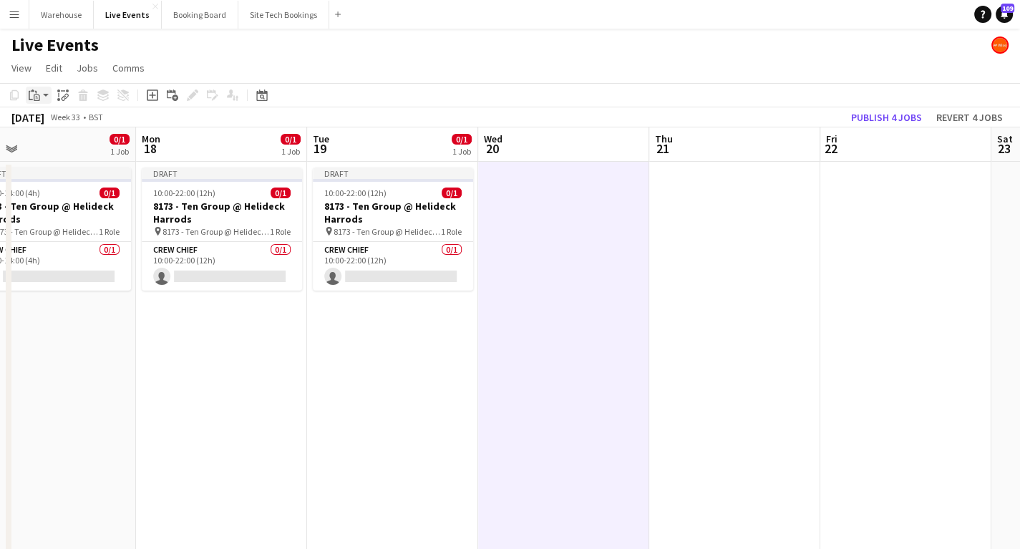
click at [46, 94] on app-action-btn "Paste" at bounding box center [39, 95] width 26 height 17
click at [77, 147] on link "Paste with crew Ctrl+Shift+V" at bounding box center [105, 146] width 135 height 13
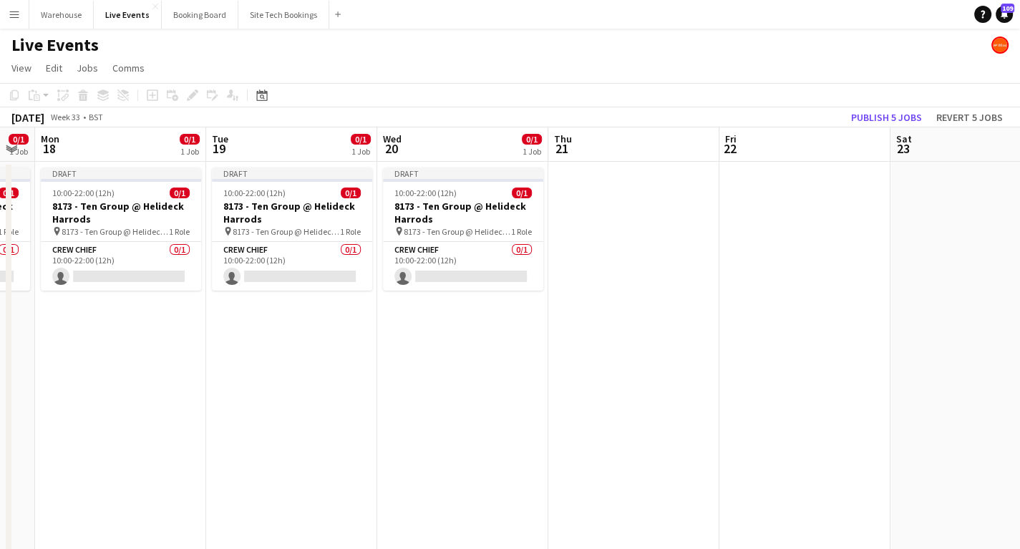
scroll to position [0, 487]
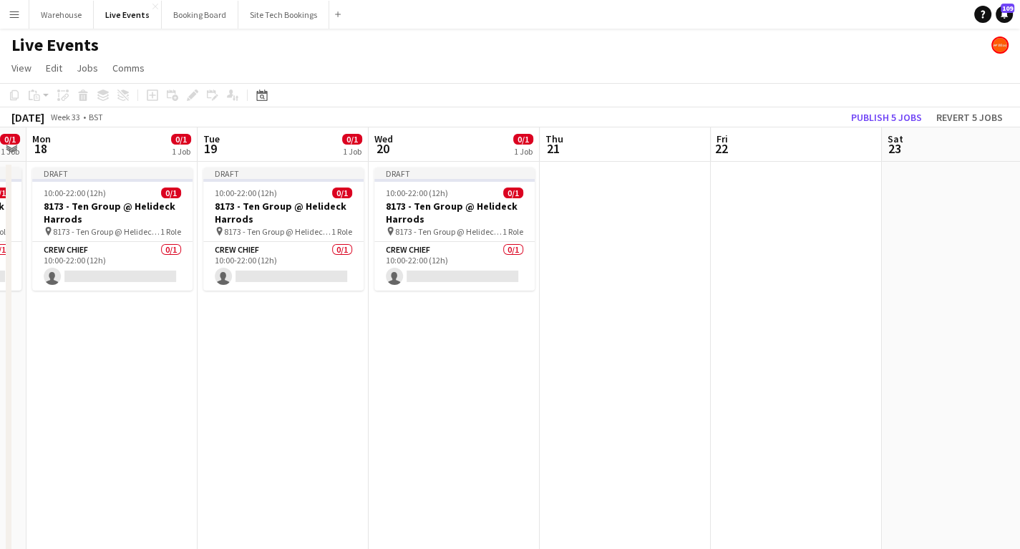
drag, startPoint x: 522, startPoint y: 372, endPoint x: 475, endPoint y: 382, distance: 47.6
click at [475, 382] on app-calendar-viewport "Fri 15 Sat 16 Sun 17 0/1 1 Job Mon 18 0/1 1 Job Tue 19 0/1 1 Job Wed 20 0/1 1 J…" at bounding box center [510, 544] width 1020 height 835
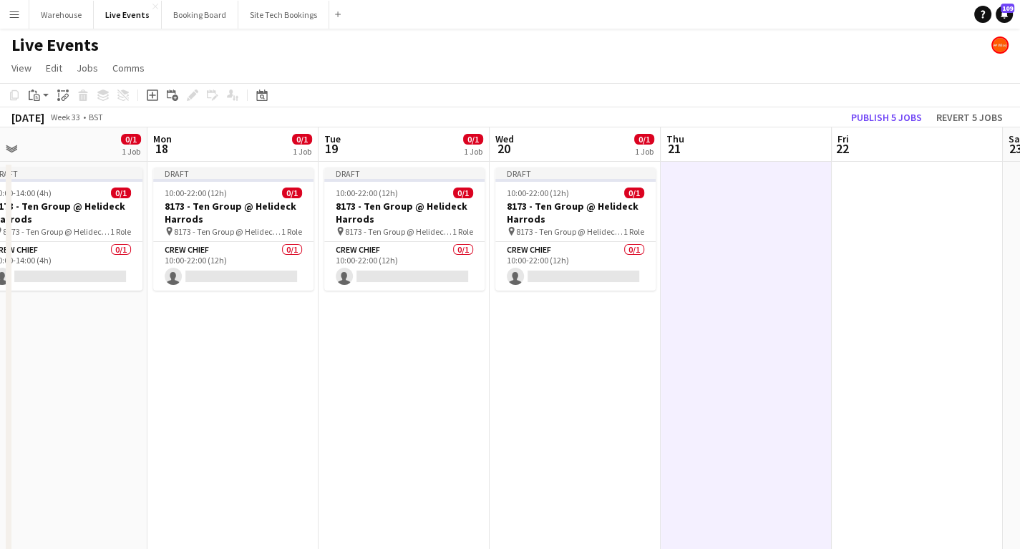
scroll to position [0, 346]
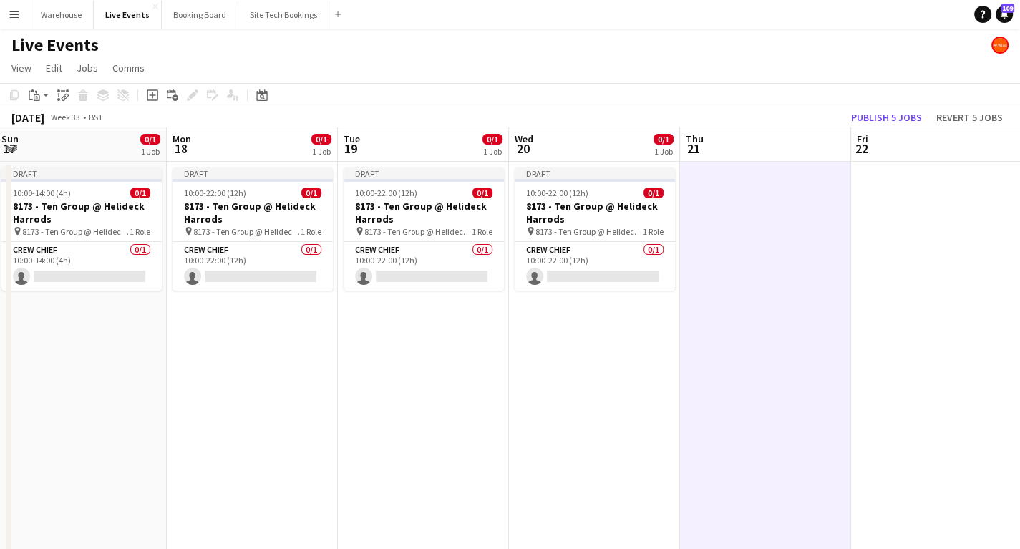
drag, startPoint x: 325, startPoint y: 324, endPoint x: 466, endPoint y: 324, distance: 141.0
click at [466, 324] on app-calendar-viewport "Fri 15 Sat 16 Sun 17 0/1 1 Job Mon 18 0/1 1 Job Tue 19 0/1 1 Job Wed 20 0/1 1 J…" at bounding box center [510, 544] width 1020 height 835
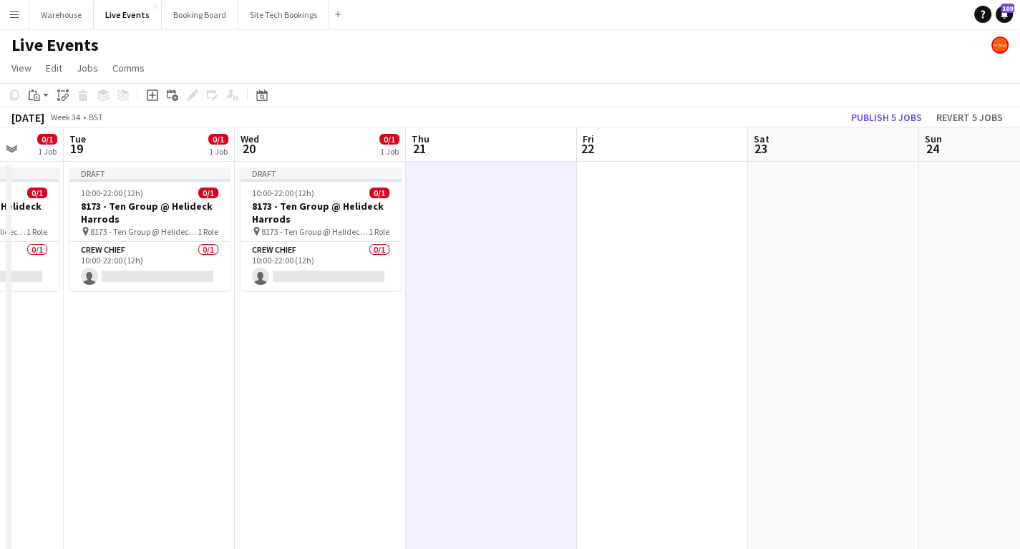
drag, startPoint x: 379, startPoint y: 378, endPoint x: 367, endPoint y: 372, distance: 14.1
click at [359, 380] on app-calendar-viewport "Sat 16 Sun 17 0/1 1 Job Mon 18 0/1 1 Job Tue 19 0/1 1 Job Wed 20 0/1 1 Job Thu …" at bounding box center [510, 544] width 1020 height 835
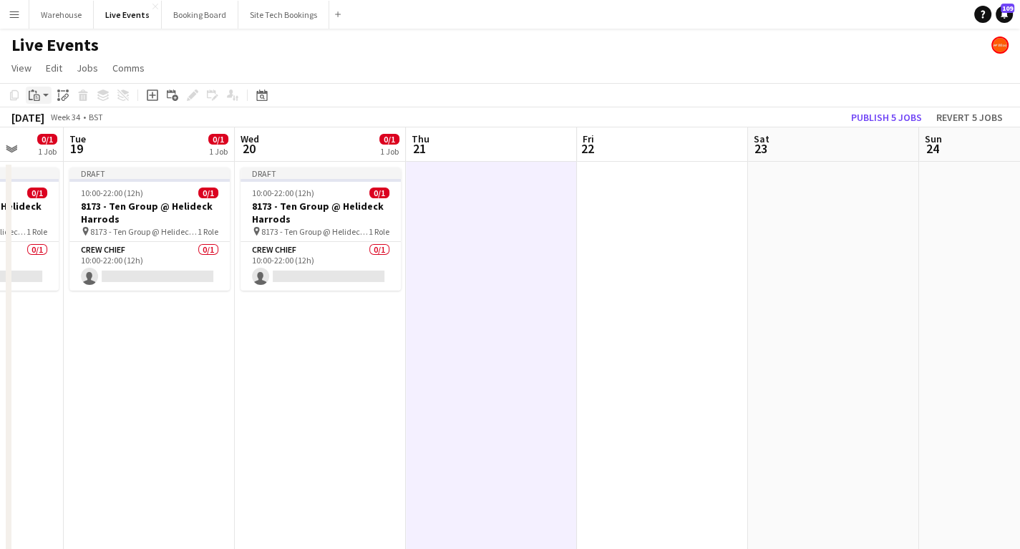
click at [44, 92] on app-action-btn "Paste" at bounding box center [39, 95] width 26 height 17
click at [89, 150] on link "Paste with crew Ctrl+Shift+V" at bounding box center [105, 146] width 135 height 13
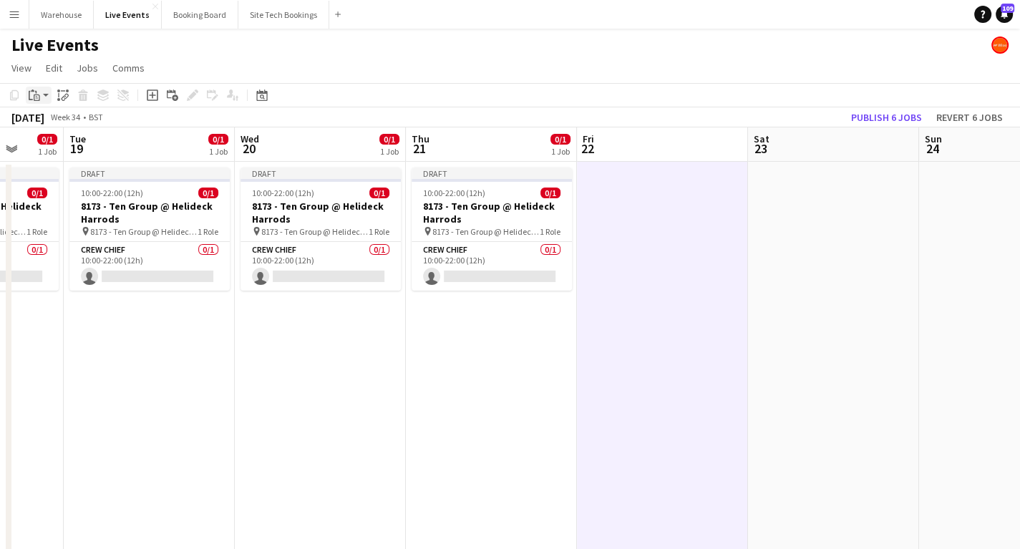
click at [47, 95] on app-action-btn "Paste" at bounding box center [39, 95] width 26 height 17
click at [77, 146] on link "Paste with crew Ctrl+Shift+V" at bounding box center [105, 146] width 135 height 13
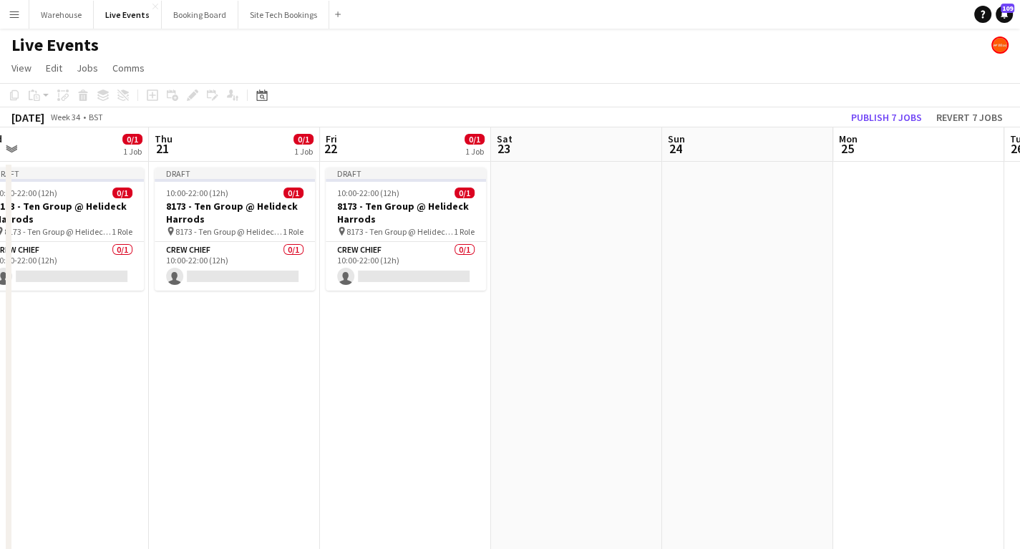
scroll to position [0, 537]
drag, startPoint x: 737, startPoint y: 349, endPoint x: 494, endPoint y: 351, distance: 242.7
click at [494, 351] on app-calendar-viewport "Sun 17 0/1 1 Job Mon 18 0/1 1 Job Tue 19 0/1 1 Job Wed 20 0/1 1 Job Thu 21 0/1 …" at bounding box center [510, 544] width 1020 height 835
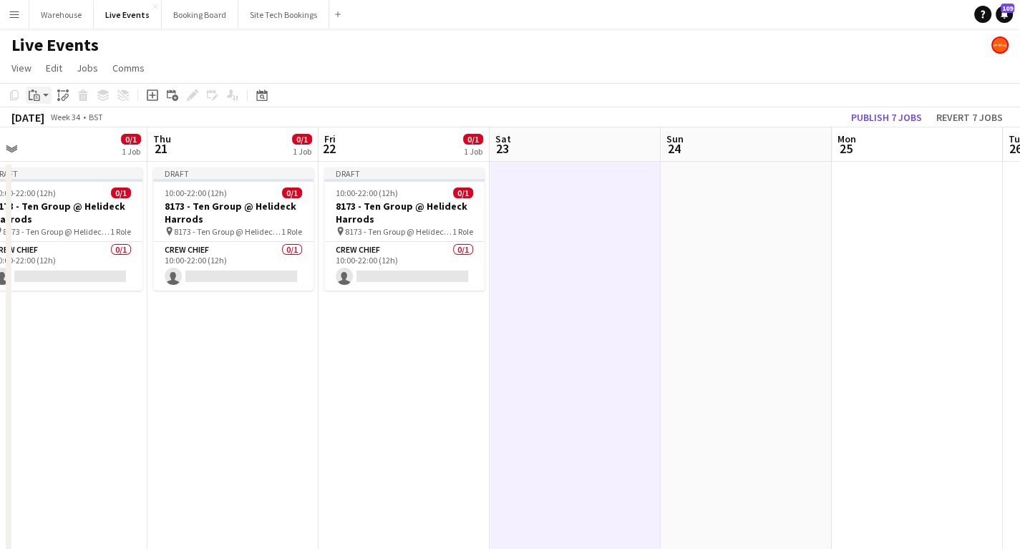
click at [47, 96] on app-action-btn "Paste" at bounding box center [39, 95] width 26 height 17
click at [57, 149] on link "Paste with crew Ctrl+Shift+V" at bounding box center [105, 146] width 135 height 13
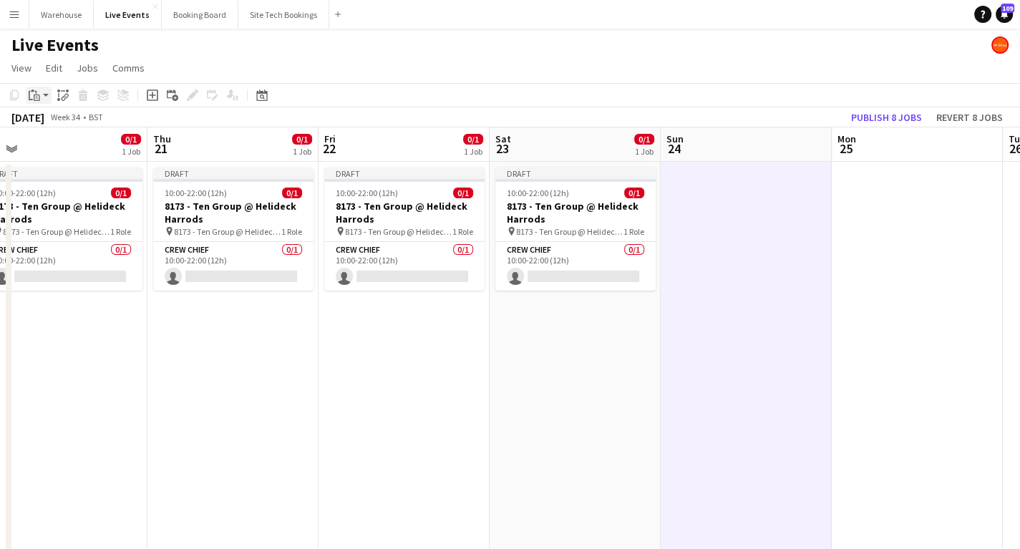
click at [39, 99] on icon at bounding box center [37, 97] width 6 height 6
click at [79, 147] on link "Paste with crew Ctrl+Shift+V" at bounding box center [105, 146] width 135 height 13
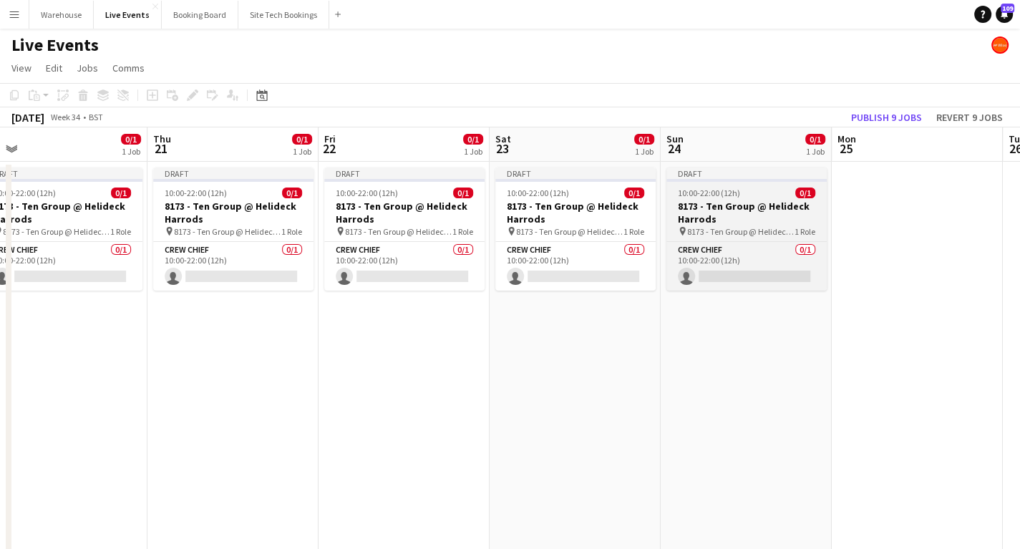
click at [735, 213] on h3 "8173 - Ten Group @ Helideck Harrods" at bounding box center [746, 213] width 160 height 26
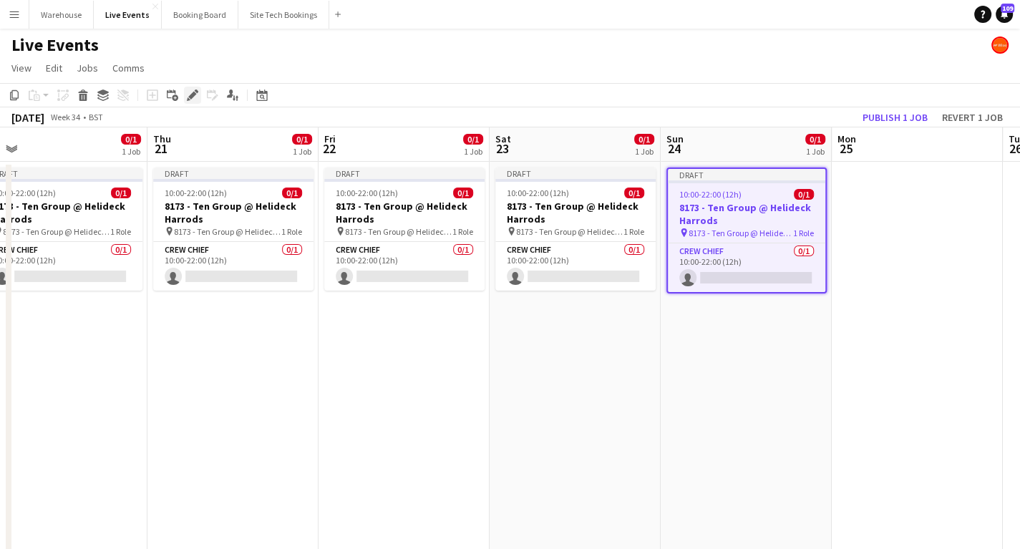
click at [195, 94] on icon at bounding box center [192, 96] width 8 height 8
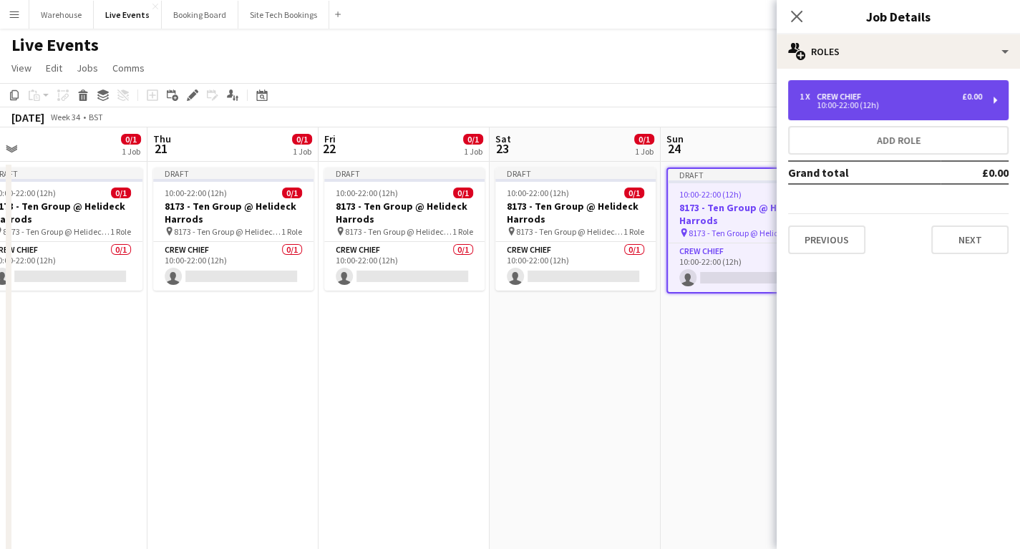
click at [869, 102] on div "10:00-22:00 (12h)" at bounding box center [891, 105] width 183 height 7
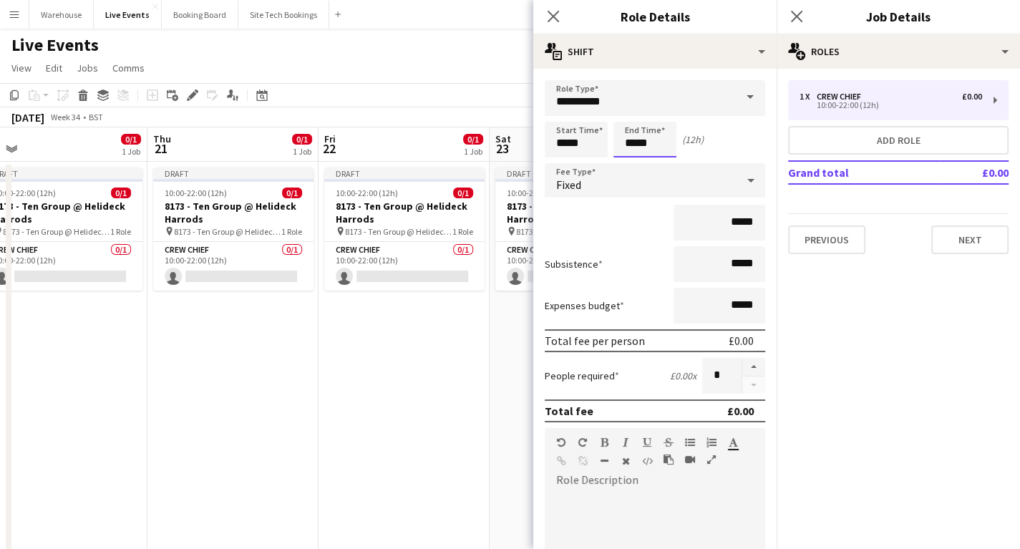
drag, startPoint x: 653, startPoint y: 138, endPoint x: 663, endPoint y: 148, distance: 14.2
click at [653, 135] on input "*****" at bounding box center [644, 140] width 63 height 36
click at [659, 166] on div at bounding box center [659, 164] width 29 height 14
click at [659, 165] on div at bounding box center [659, 164] width 29 height 14
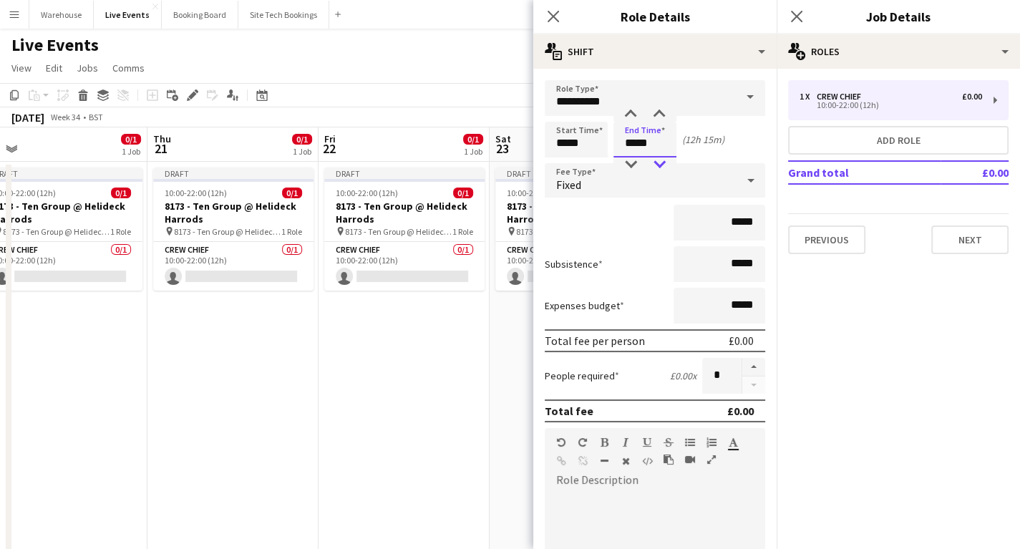
click at [659, 165] on div at bounding box center [659, 164] width 29 height 14
click at [635, 164] on div at bounding box center [630, 164] width 29 height 14
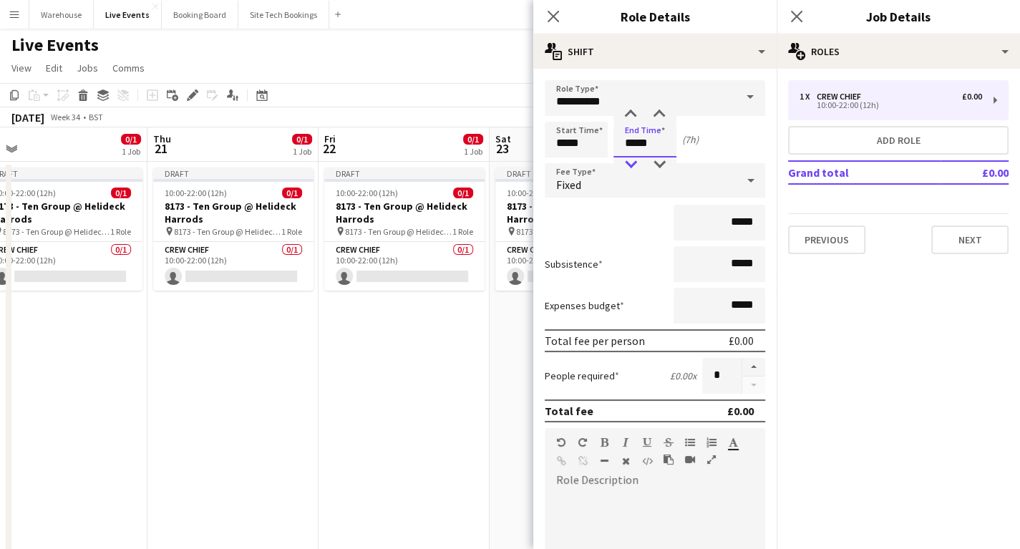
click at [635, 164] on div at bounding box center [630, 164] width 29 height 14
type input "*****"
click at [635, 164] on div at bounding box center [630, 164] width 29 height 14
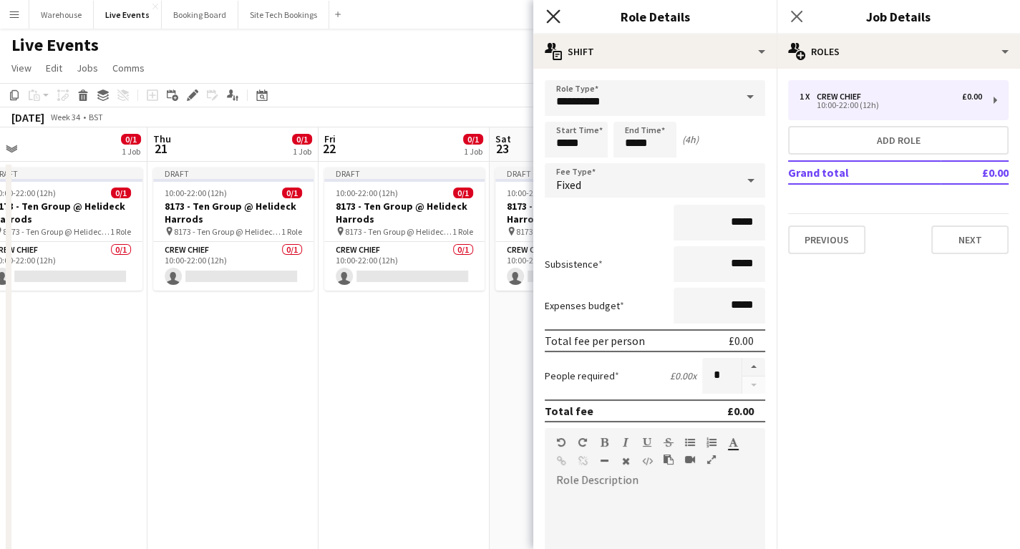
click at [548, 18] on icon "Close pop-in" at bounding box center [553, 16] width 14 height 14
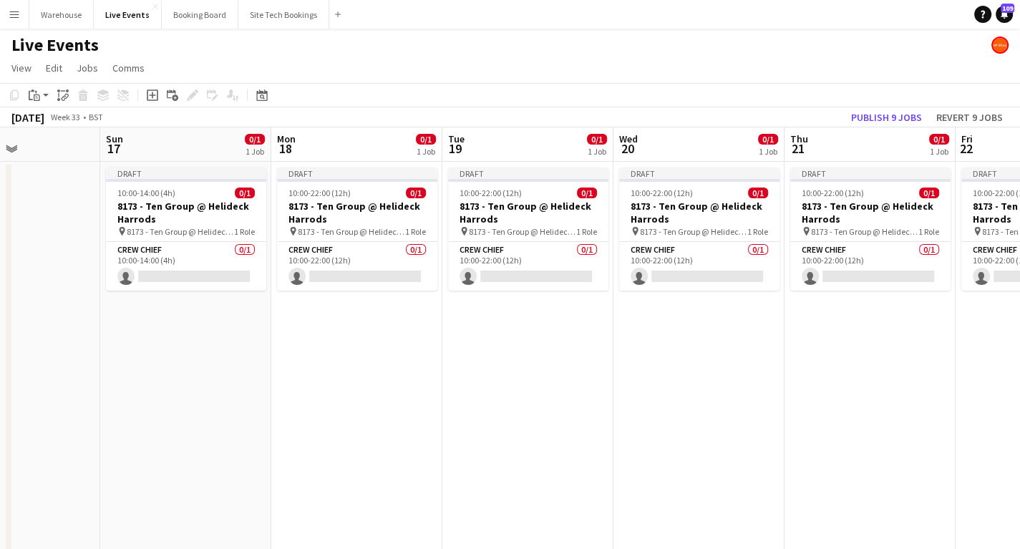
scroll to position [0, 412]
drag, startPoint x: 238, startPoint y: 458, endPoint x: 841, endPoint y: 437, distance: 603.8
click at [841, 437] on app-calendar-viewport "Thu 14 Fri 15 Sat 16 Sun 17 0/1 1 Job Mon 18 0/1 1 Job Tue 19 0/1 1 Job Wed 20 …" at bounding box center [510, 544] width 1020 height 835
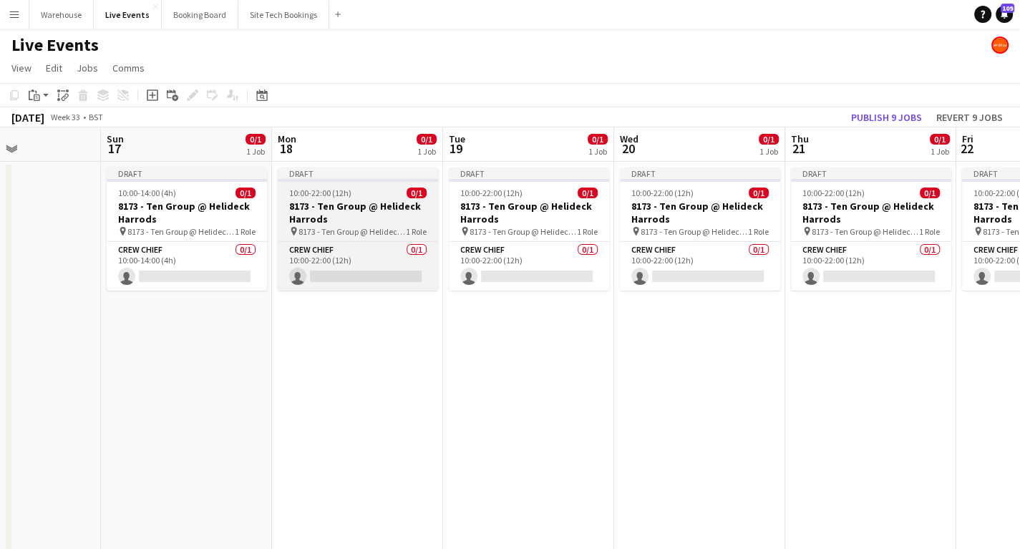
click at [313, 214] on h3 "8173 - Ten Group @ Helideck Harrods" at bounding box center [358, 213] width 160 height 26
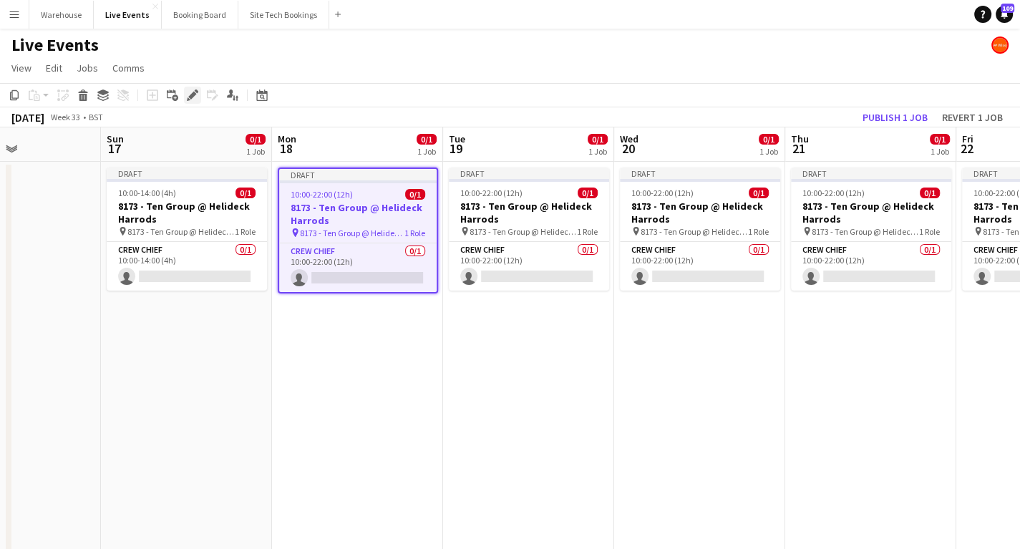
click at [195, 93] on icon at bounding box center [192, 96] width 8 height 8
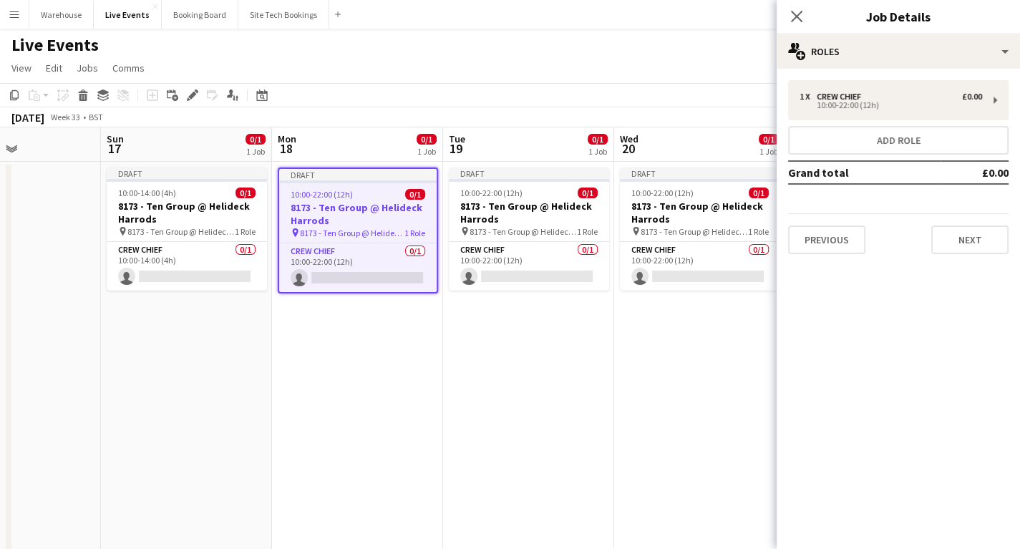
click at [865, 301] on mat-expansion-panel "pencil3 General details 1 x Crew Chief £0.00 10:00-22:00 (12h) Add role Grand t…" at bounding box center [898, 309] width 243 height 480
click at [972, 241] on button "Next" at bounding box center [969, 239] width 77 height 29
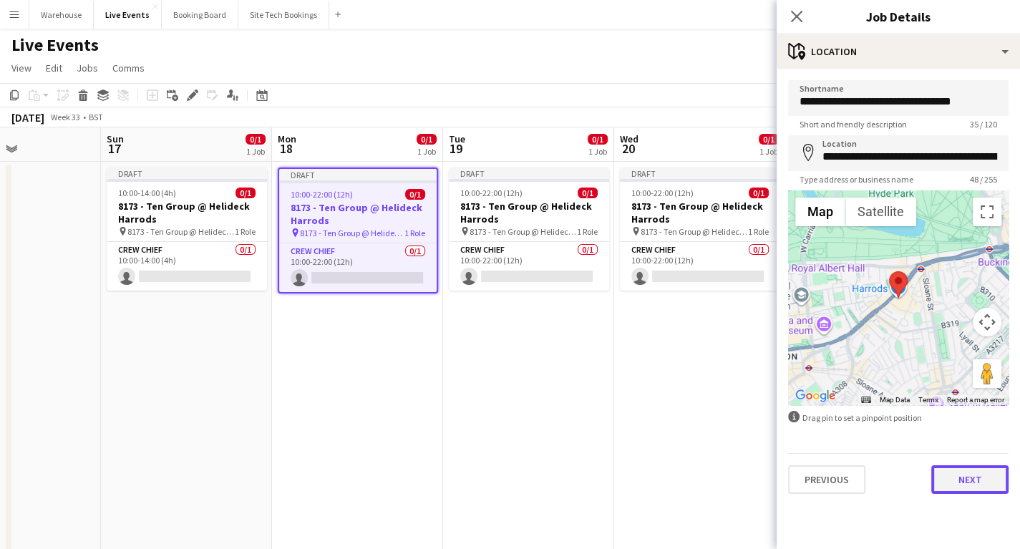
click at [972, 484] on button "Next" at bounding box center [969, 479] width 77 height 29
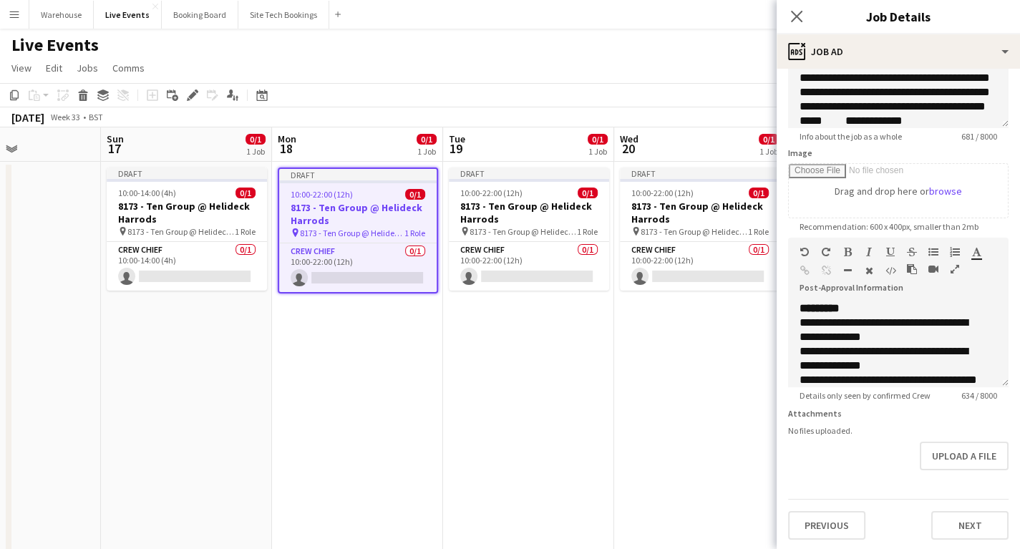
scroll to position [57, 0]
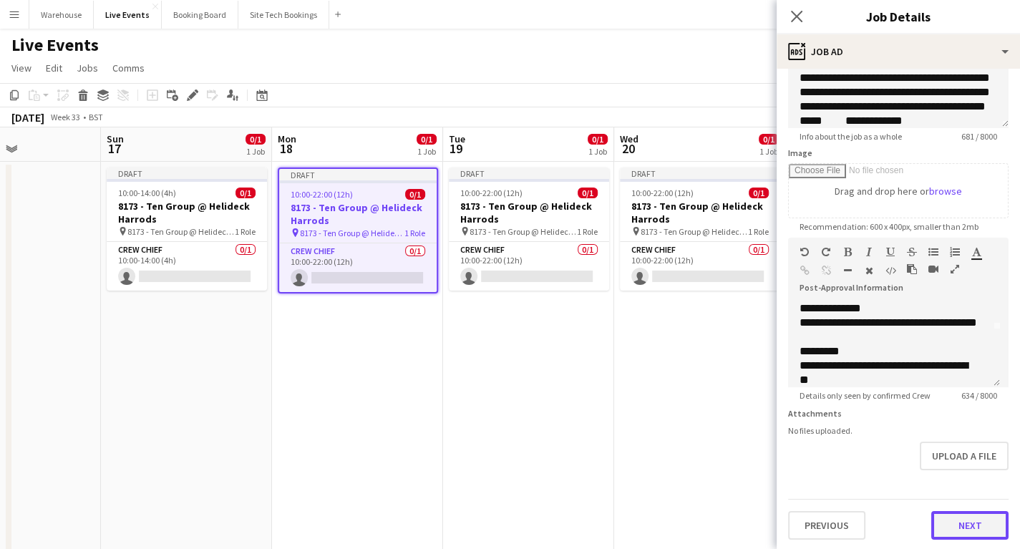
click at [959, 526] on button "Next" at bounding box center [969, 525] width 77 height 29
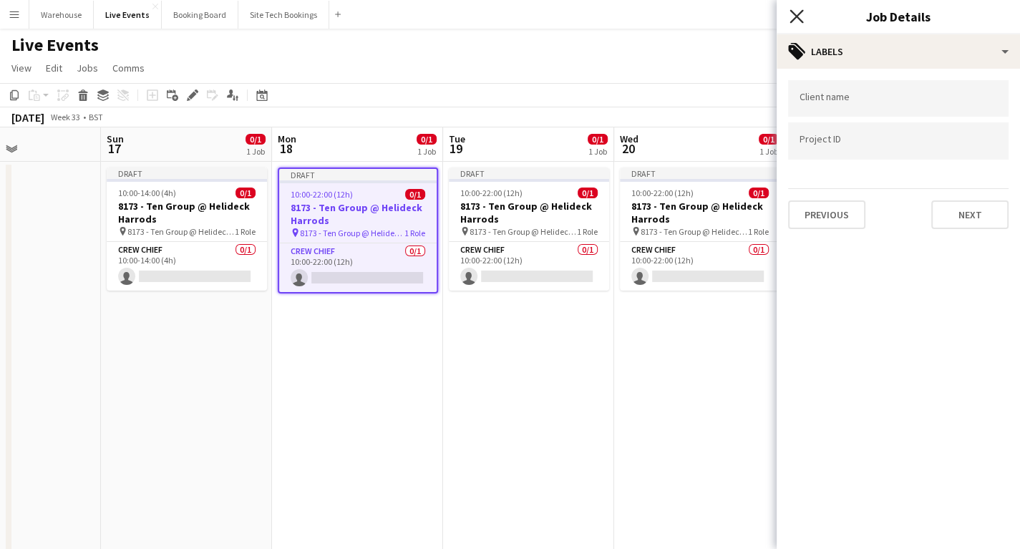
drag, startPoint x: 800, startPoint y: 19, endPoint x: 702, endPoint y: 120, distance: 141.2
click at [799, 18] on icon at bounding box center [797, 16] width 14 height 14
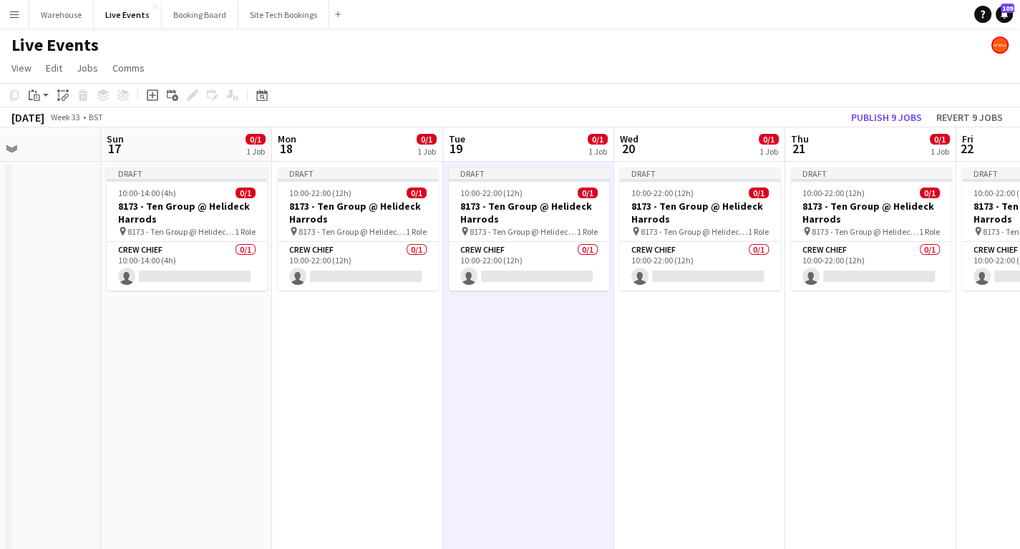
scroll to position [0, 415]
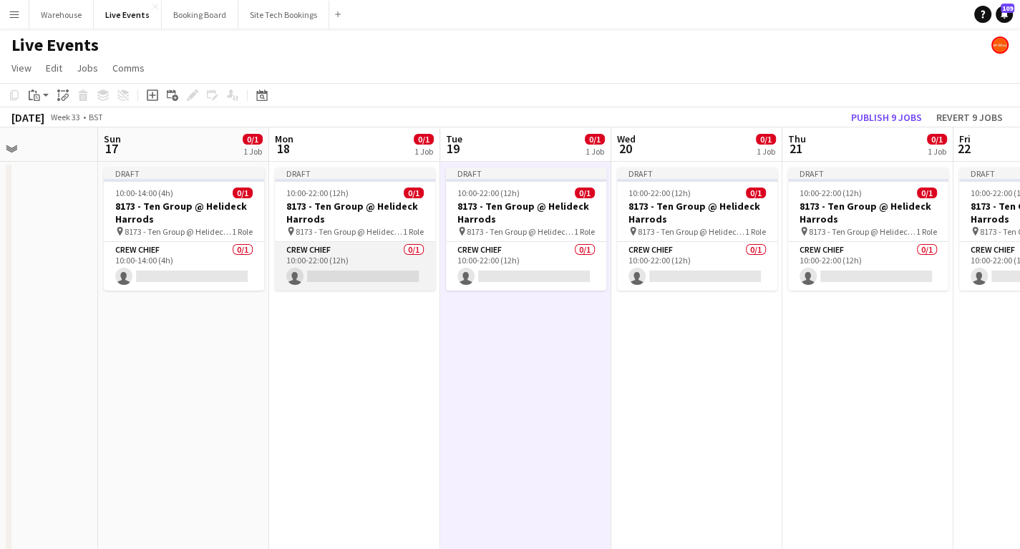
click at [306, 247] on app-card-role "Crew Chief 0/1 10:00-22:00 (12h) single-neutral-actions" at bounding box center [355, 266] width 160 height 49
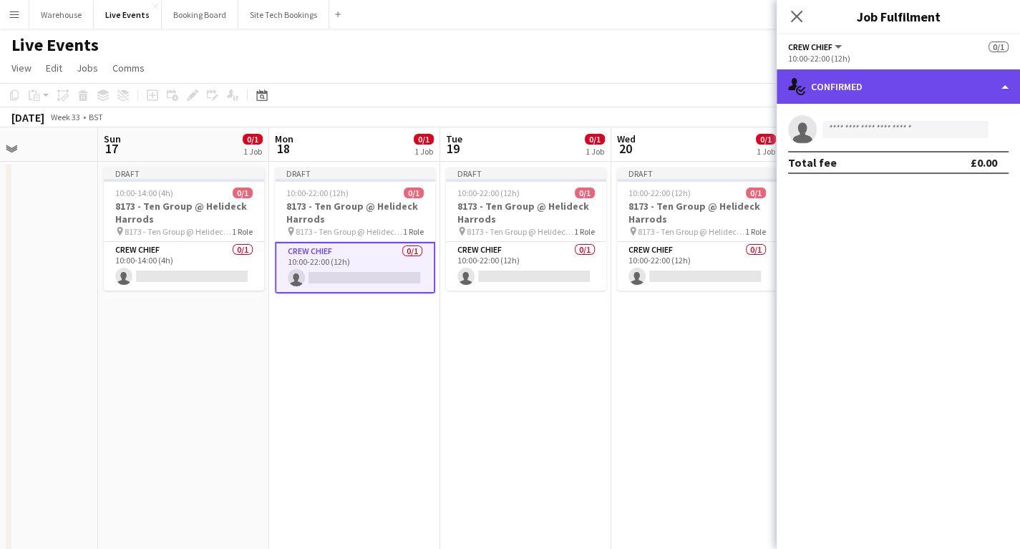
click at [880, 86] on div "single-neutral-actions-check-2 Confirmed" at bounding box center [898, 86] width 243 height 34
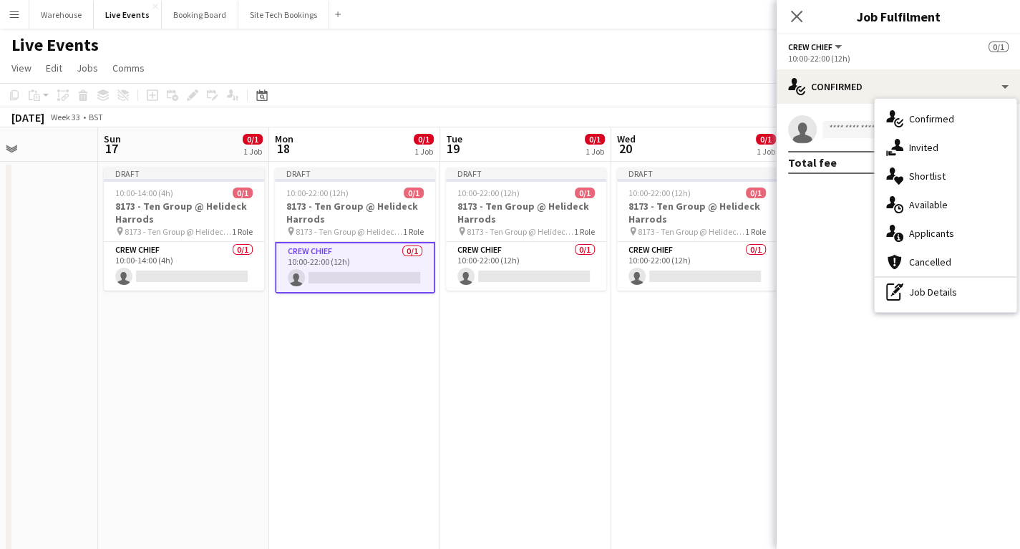
drag, startPoint x: 842, startPoint y: 300, endPoint x: 830, endPoint y: 203, distance: 97.3
click at [842, 297] on mat-expansion-panel "check Confirmed single-neutral-actions Total fee £0.00" at bounding box center [898, 326] width 243 height 445
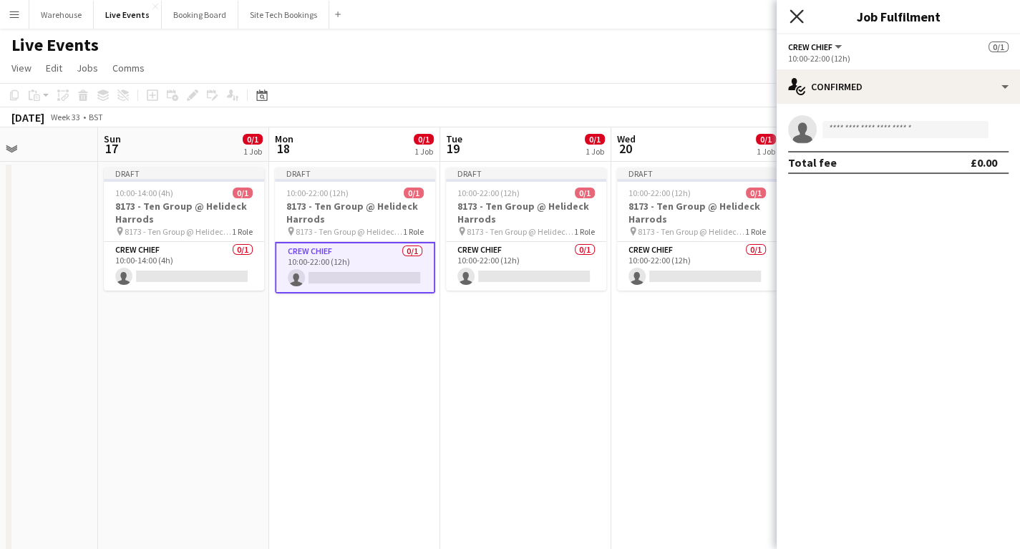
click at [793, 20] on icon at bounding box center [797, 16] width 14 height 14
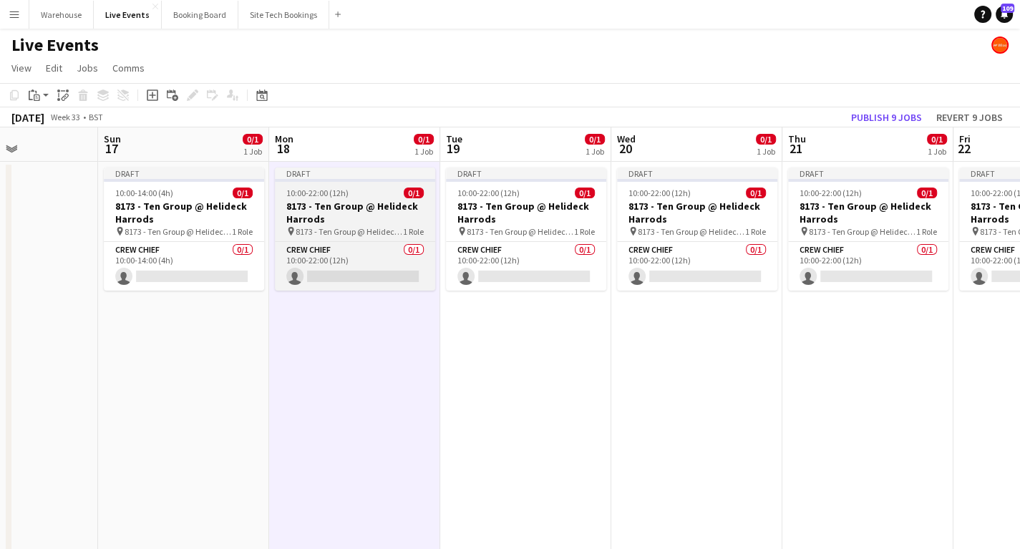
click at [329, 200] on h3 "8173 - Ten Group @ Helideck Harrods" at bounding box center [355, 213] width 160 height 26
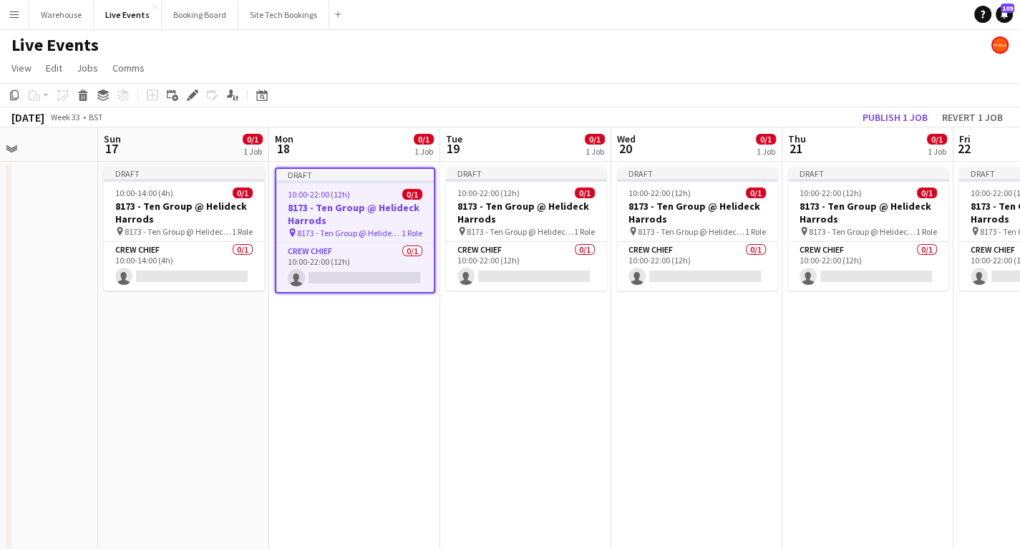
click at [189, 99] on icon at bounding box center [189, 99] width 4 height 4
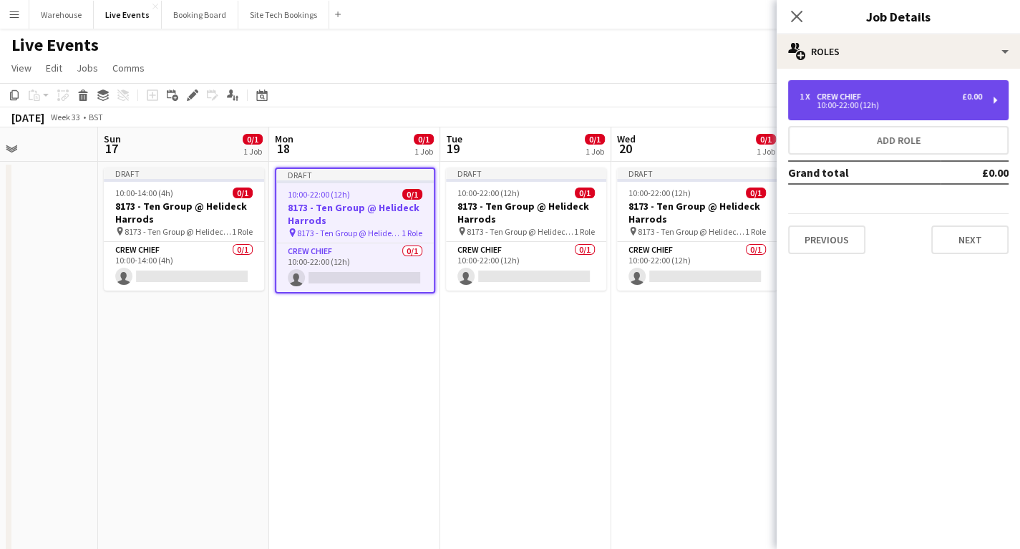
click at [842, 102] on div "10:00-22:00 (12h)" at bounding box center [891, 105] width 183 height 7
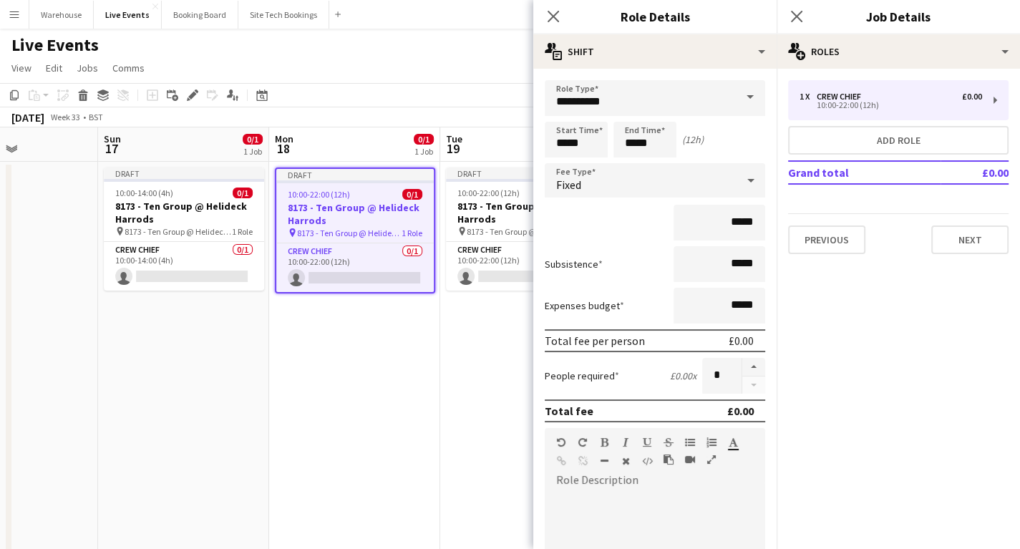
drag, startPoint x: 610, startPoint y: 500, endPoint x: 554, endPoint y: 505, distance: 56.1
drag, startPoint x: 549, startPoint y: 19, endPoint x: 510, endPoint y: 61, distance: 57.2
click at [550, 19] on icon at bounding box center [553, 16] width 11 height 11
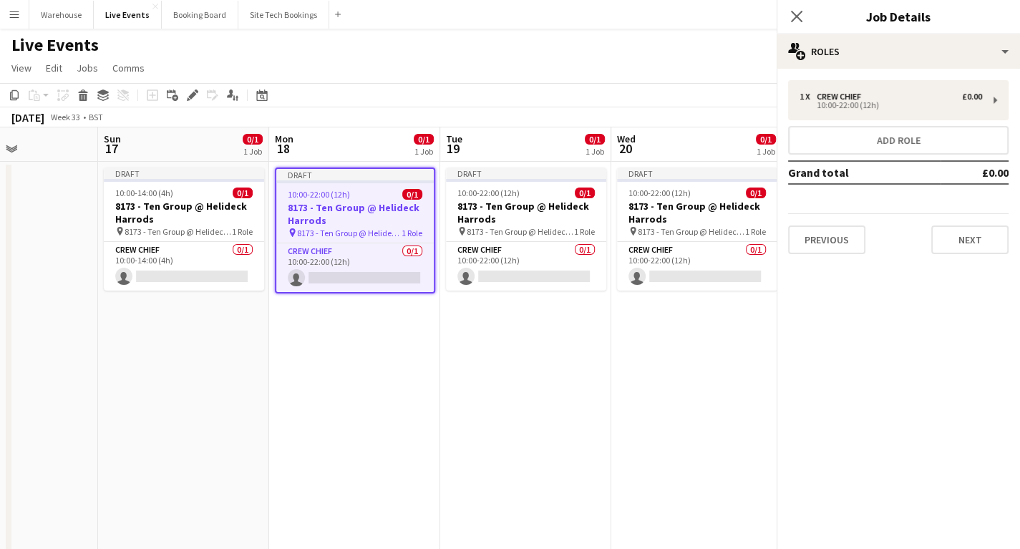
drag, startPoint x: 444, startPoint y: 461, endPoint x: 437, endPoint y: 446, distance: 16.4
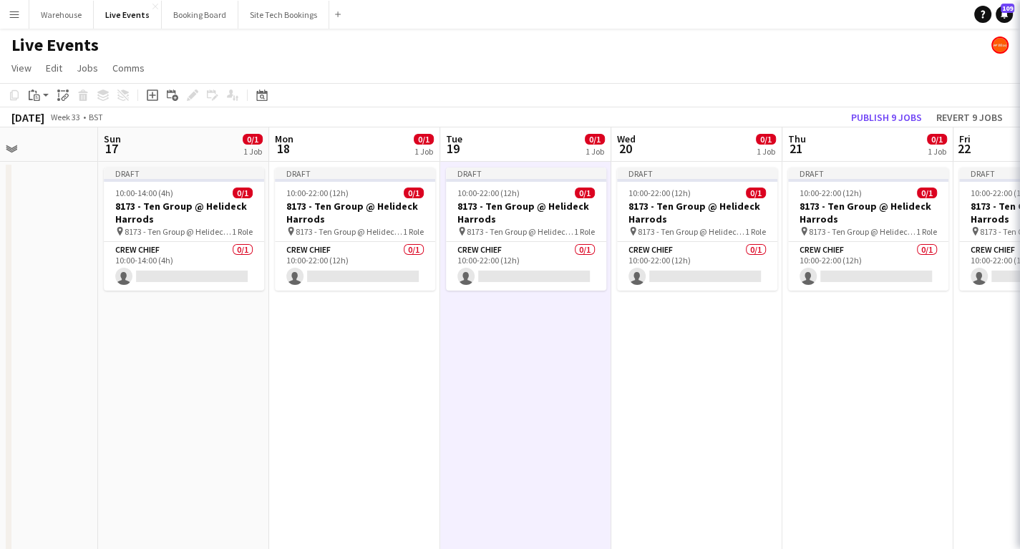
scroll to position [0, 416]
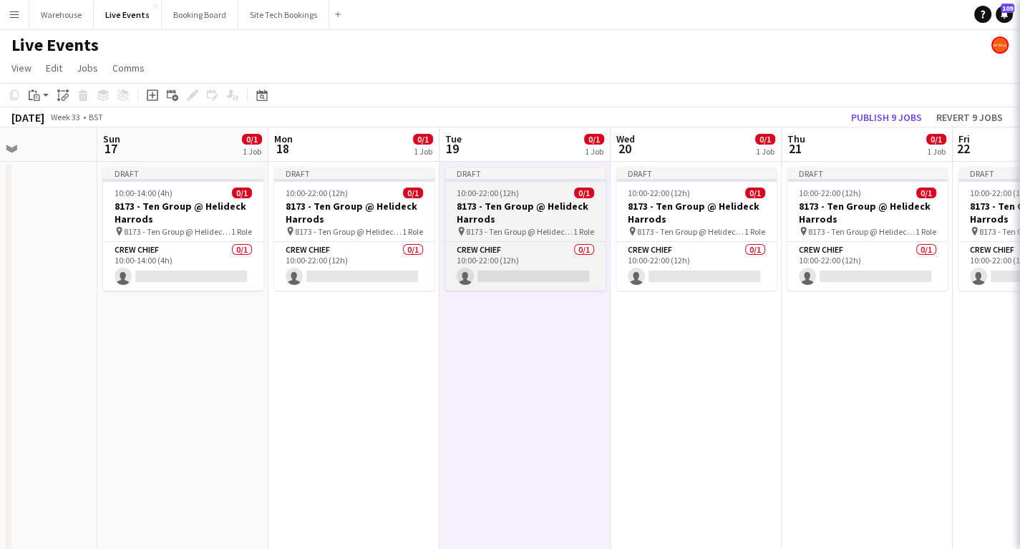
click at [477, 204] on h3 "8173 - Ten Group @ Helideck Harrods" at bounding box center [525, 213] width 160 height 26
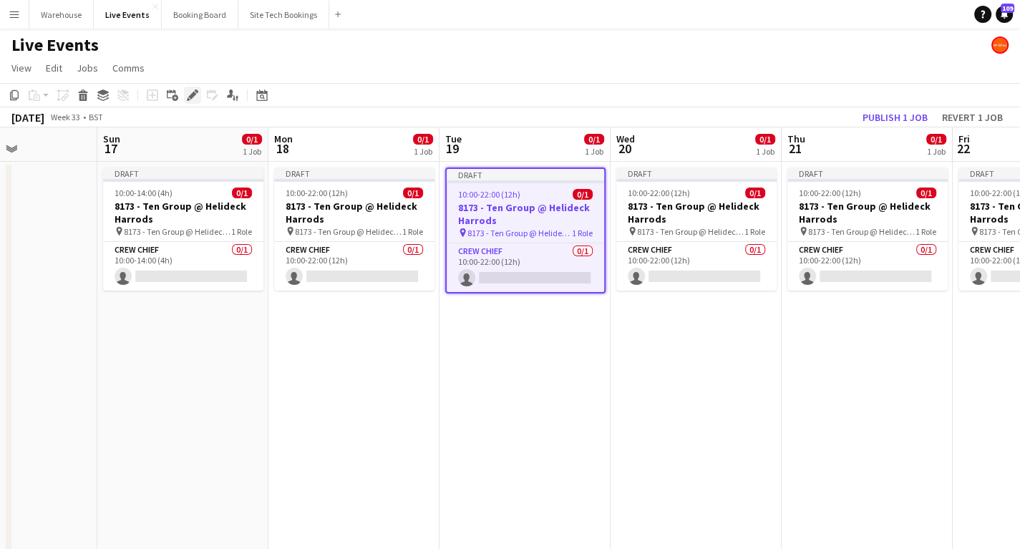
click at [198, 90] on icon "Edit" at bounding box center [192, 94] width 11 height 11
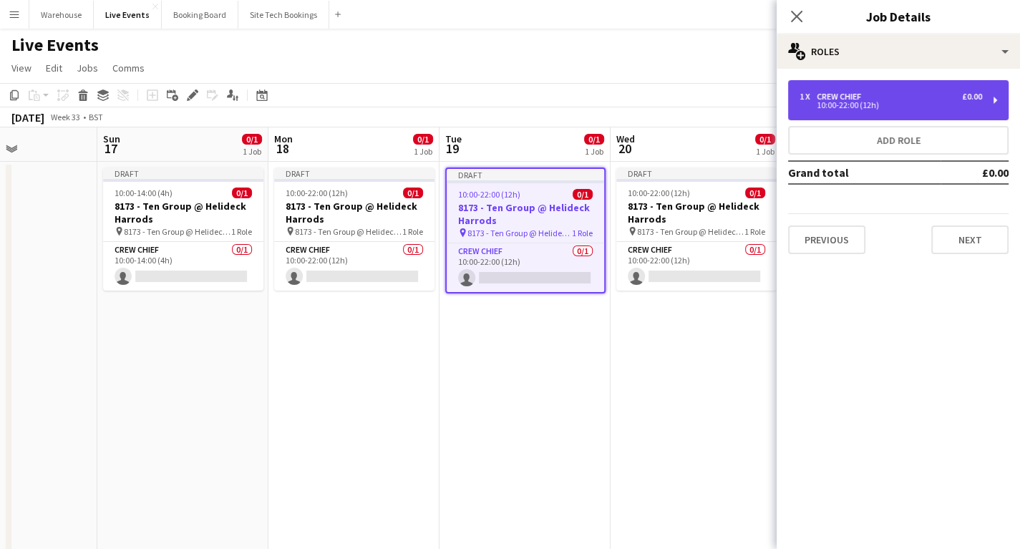
click at [879, 113] on div "1 x Crew Chief £0.00 10:00-22:00 (12h)" at bounding box center [898, 100] width 220 height 40
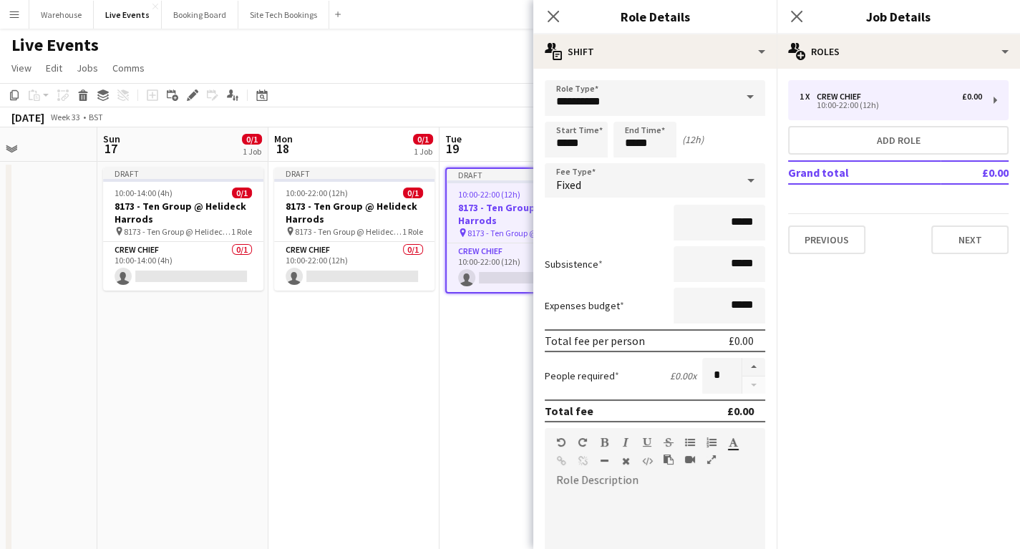
paste div
click at [553, 16] on icon at bounding box center [553, 16] width 11 height 11
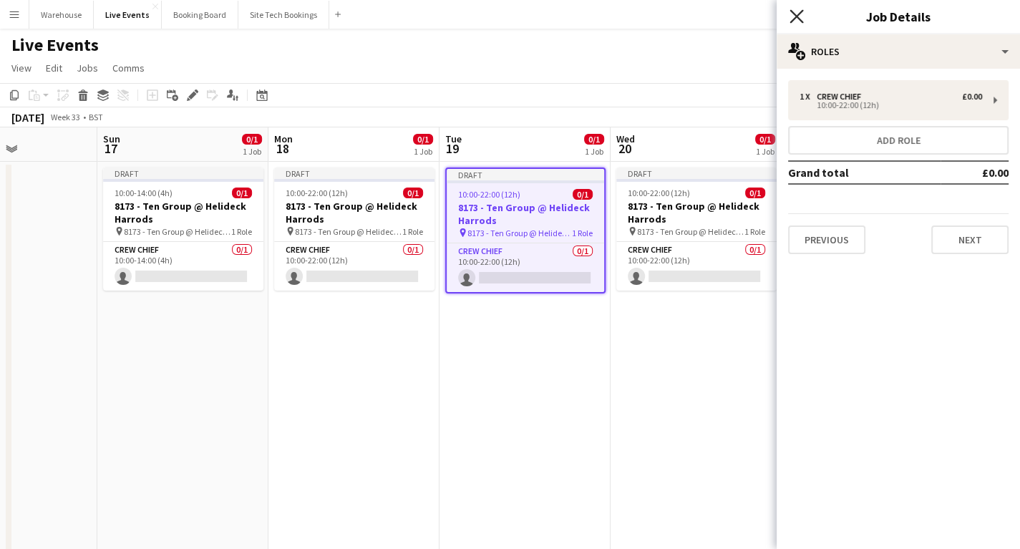
click at [796, 14] on icon "Close pop-in" at bounding box center [797, 16] width 14 height 14
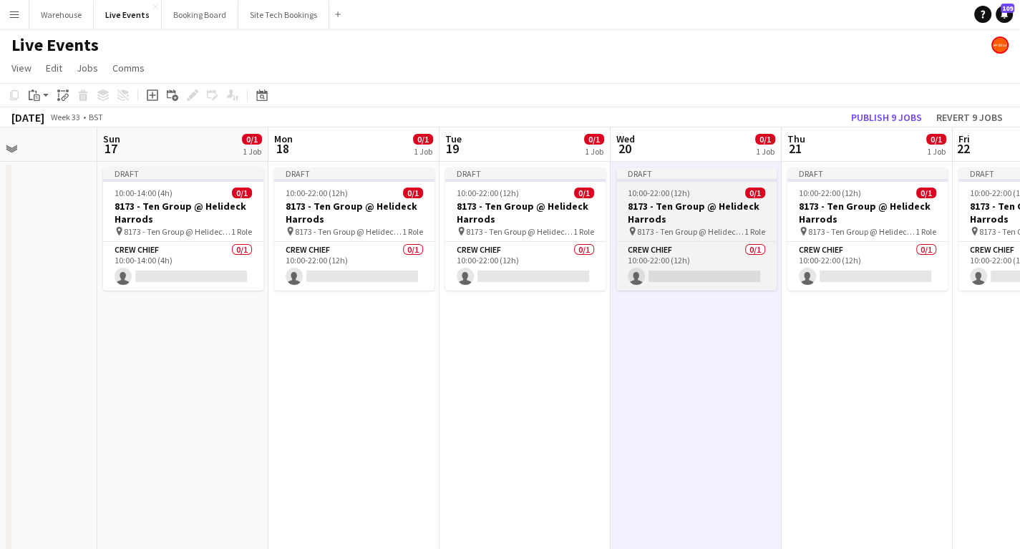
click at [669, 207] on h3 "8173 - Ten Group @ Helideck Harrods" at bounding box center [696, 213] width 160 height 26
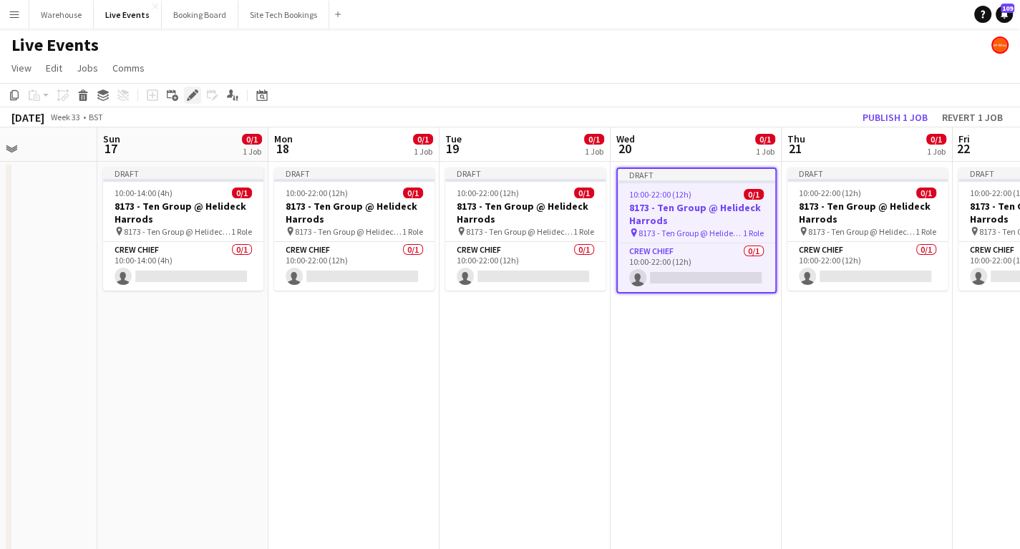
click at [199, 94] on div "Edit" at bounding box center [192, 95] width 17 height 17
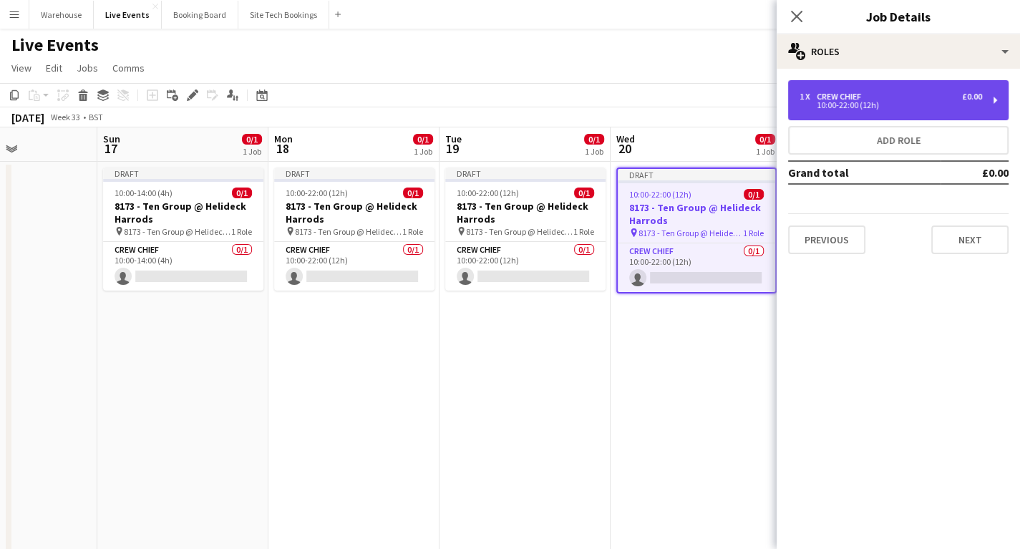
click at [934, 94] on div "1 x Crew Chief £0.00" at bounding box center [891, 97] width 183 height 10
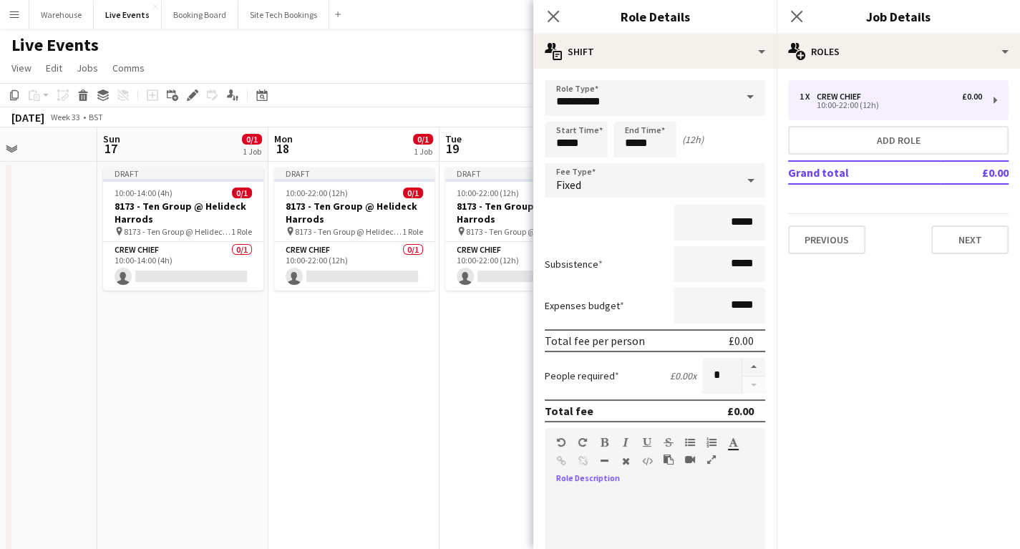
paste div
click at [555, 18] on icon at bounding box center [553, 16] width 14 height 14
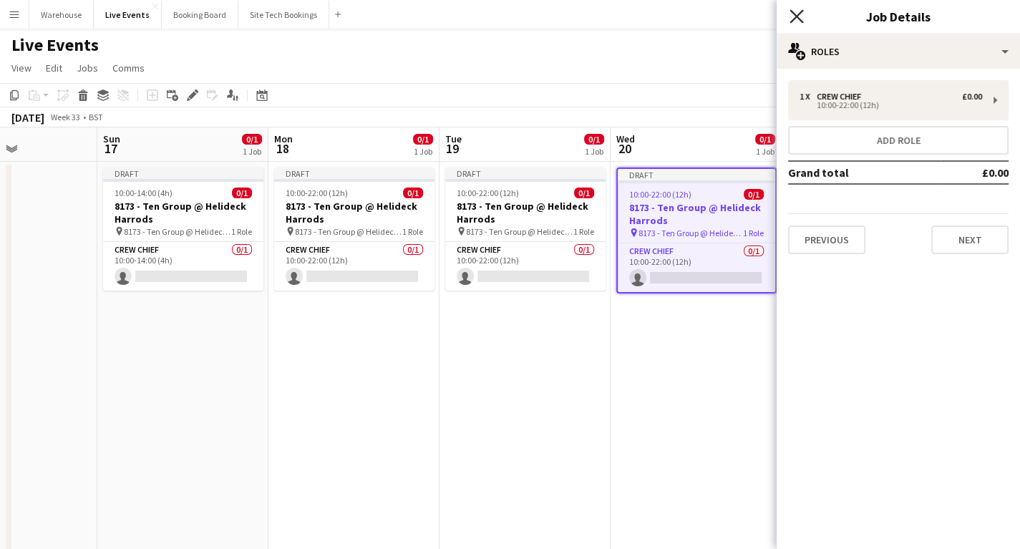
click at [796, 20] on icon "Close pop-in" at bounding box center [797, 16] width 14 height 14
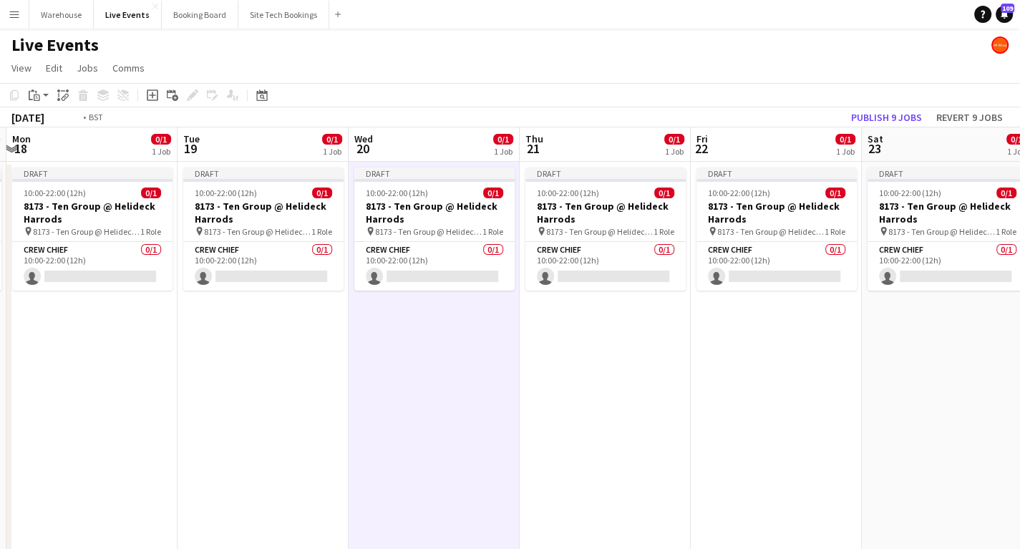
scroll to position [0, 520]
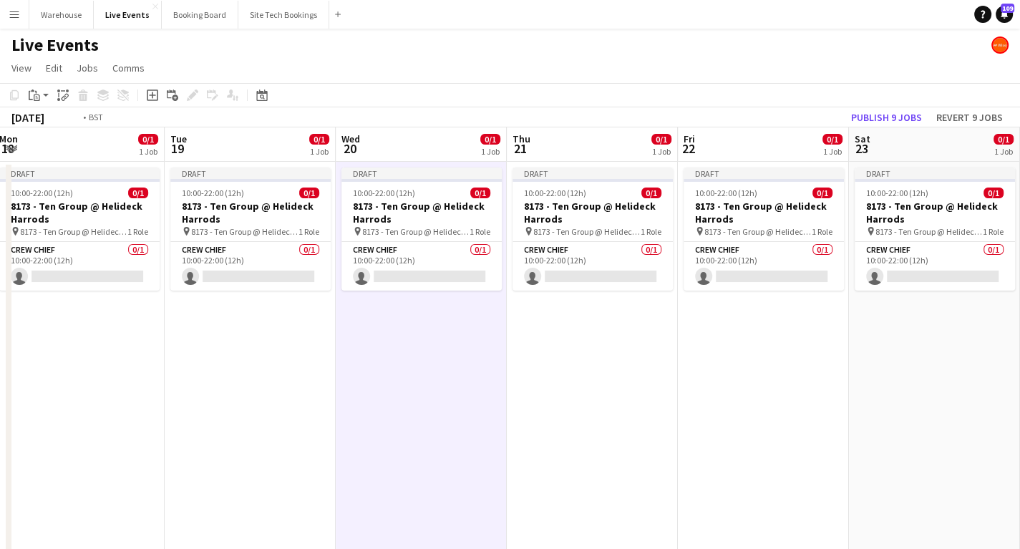
drag, startPoint x: 859, startPoint y: 401, endPoint x: 584, endPoint y: 428, distance: 276.2
click at [584, 428] on app-calendar-viewport "Fri 15 Sat 16 Sun 17 0/1 1 Job Mon 18 0/1 1 Job Tue 19 0/1 1 Job Wed 20 0/1 1 J…" at bounding box center [510, 544] width 1020 height 835
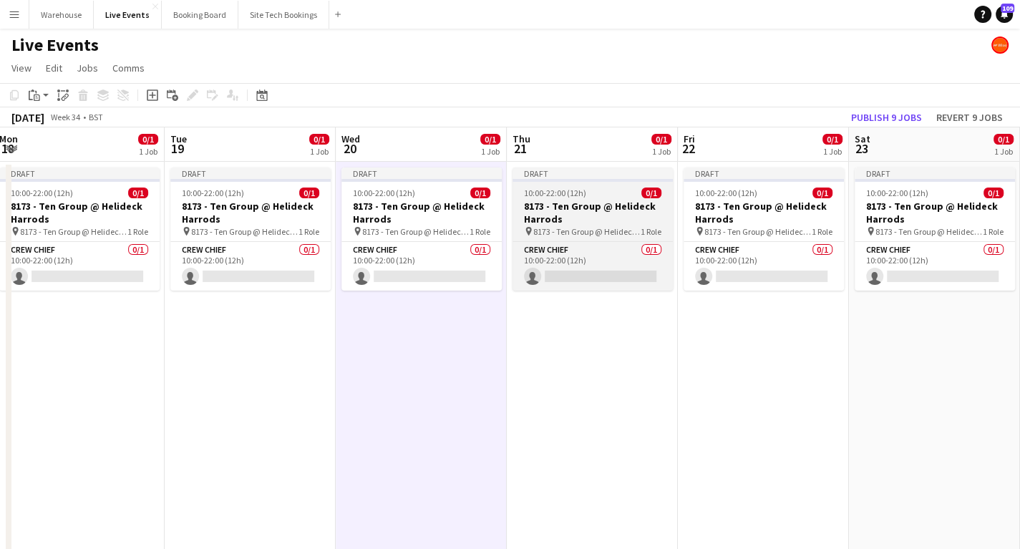
click at [580, 183] on app-job-card "Draft 10:00-22:00 (12h) 0/1 8173 - Ten Group @ Helideck Harrods pin 8173 - Ten …" at bounding box center [593, 229] width 160 height 123
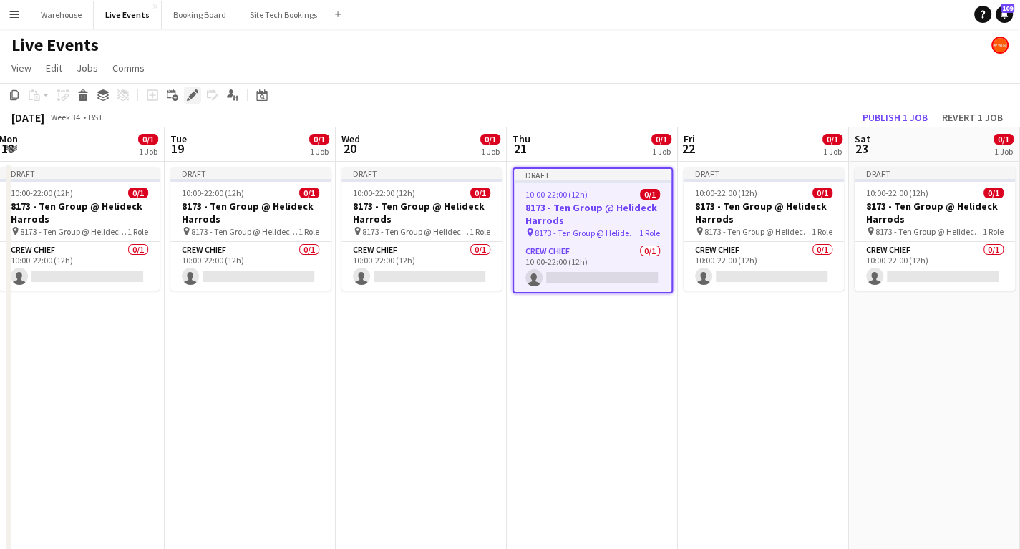
click at [197, 95] on icon "Edit" at bounding box center [192, 94] width 11 height 11
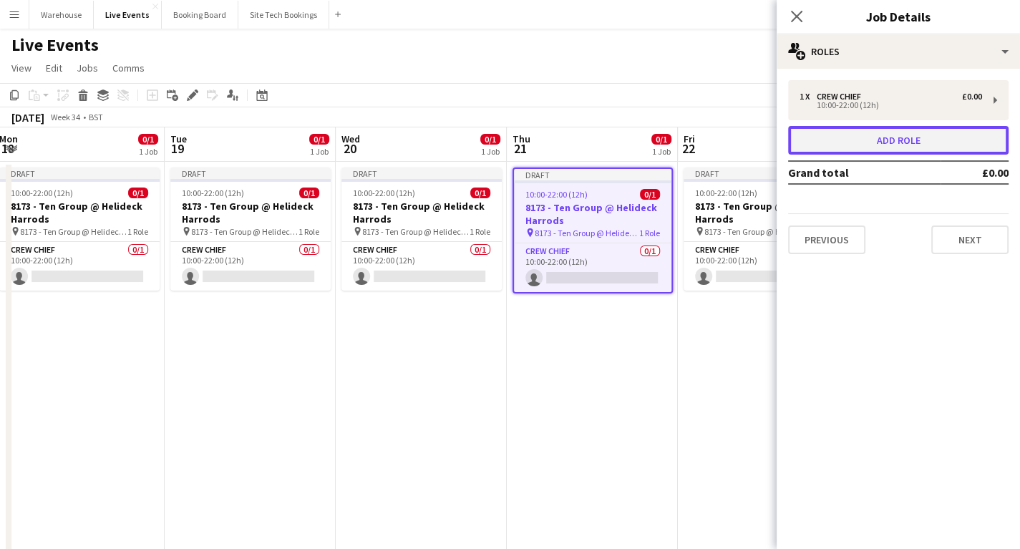
click at [905, 134] on button "Add role" at bounding box center [898, 140] width 220 height 29
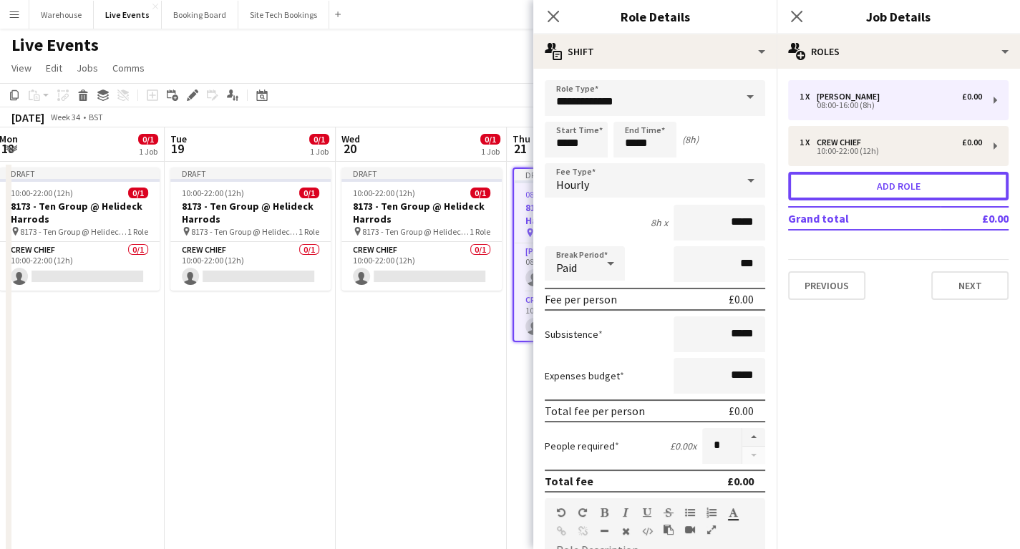
scroll to position [172, 0]
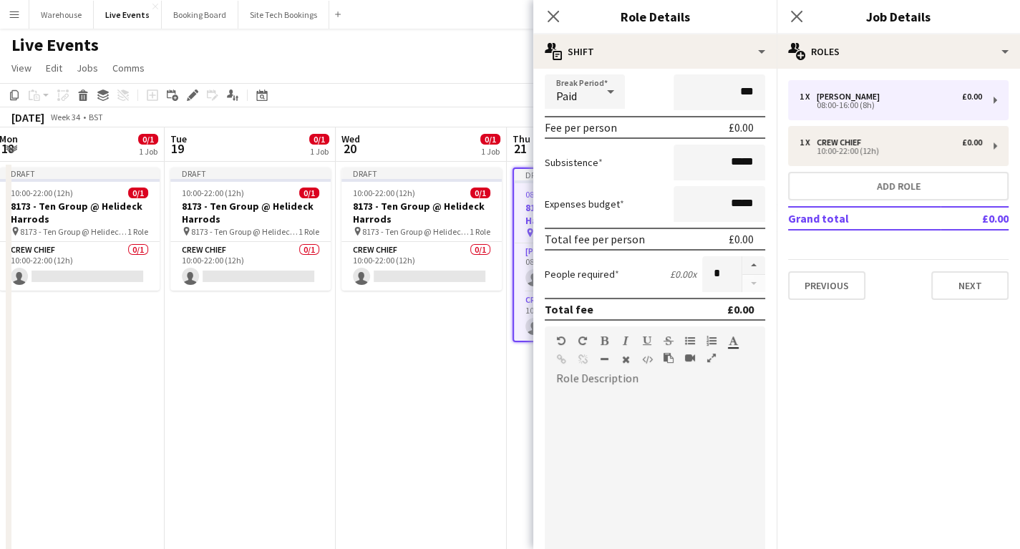
click at [611, 468] on div at bounding box center [655, 476] width 220 height 172
paste div
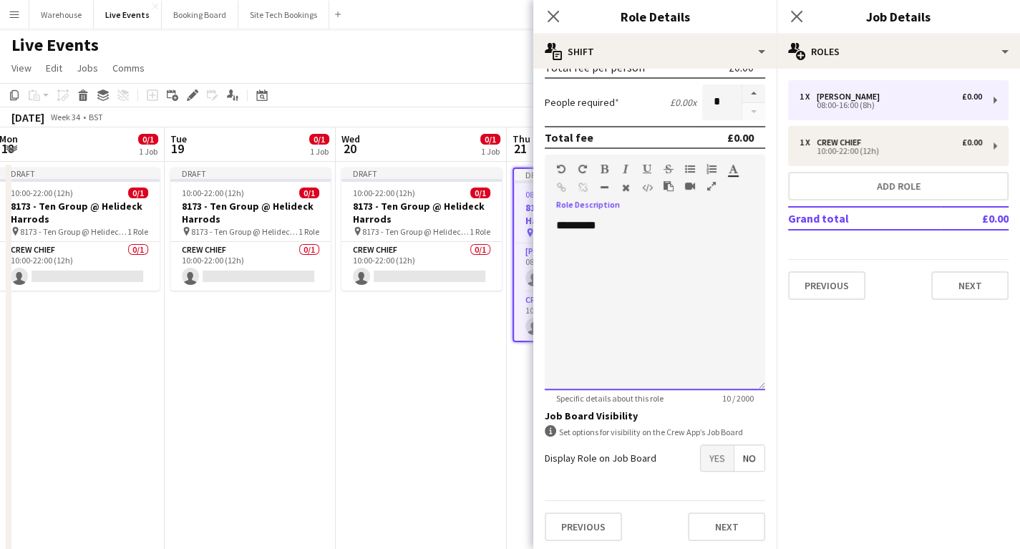
scroll to position [344, 0]
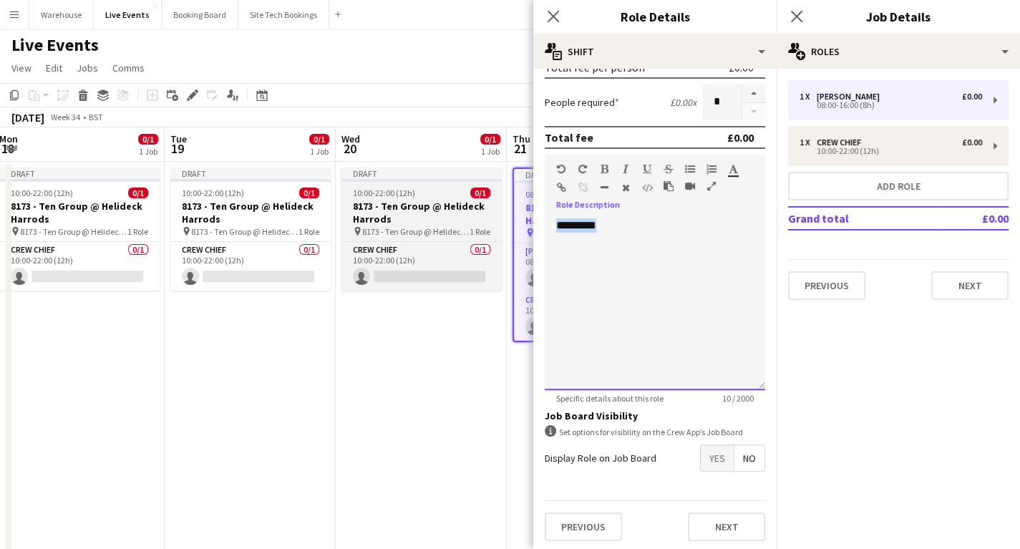
drag, startPoint x: 541, startPoint y: 218, endPoint x: 464, endPoint y: 220, distance: 77.4
click at [467, 220] on body "Menu Boards Boards Boards All jobs Status Workforce Workforce My Workforce Recr…" at bounding box center [510, 481] width 1020 height 962
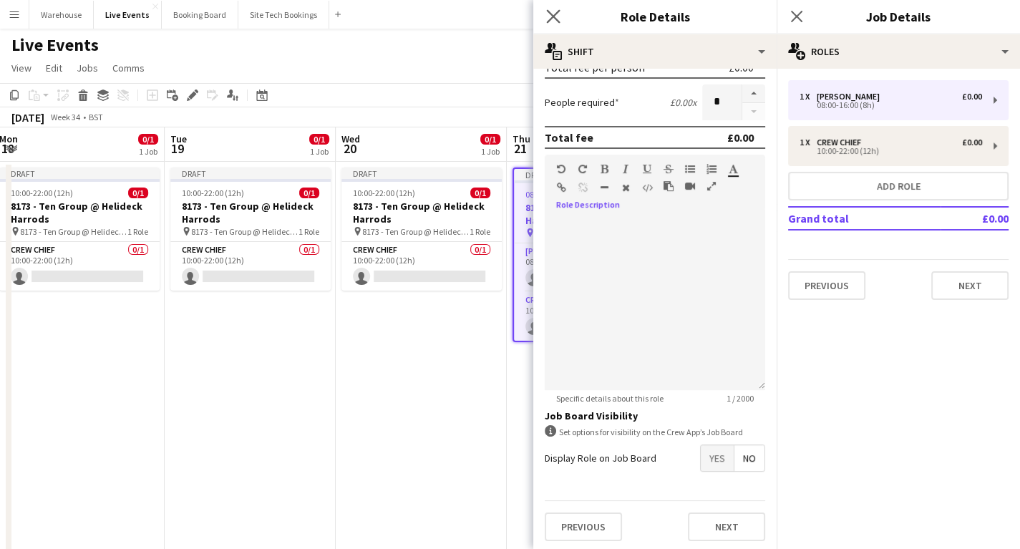
click at [545, 11] on app-icon "Close pop-in" at bounding box center [553, 16] width 21 height 21
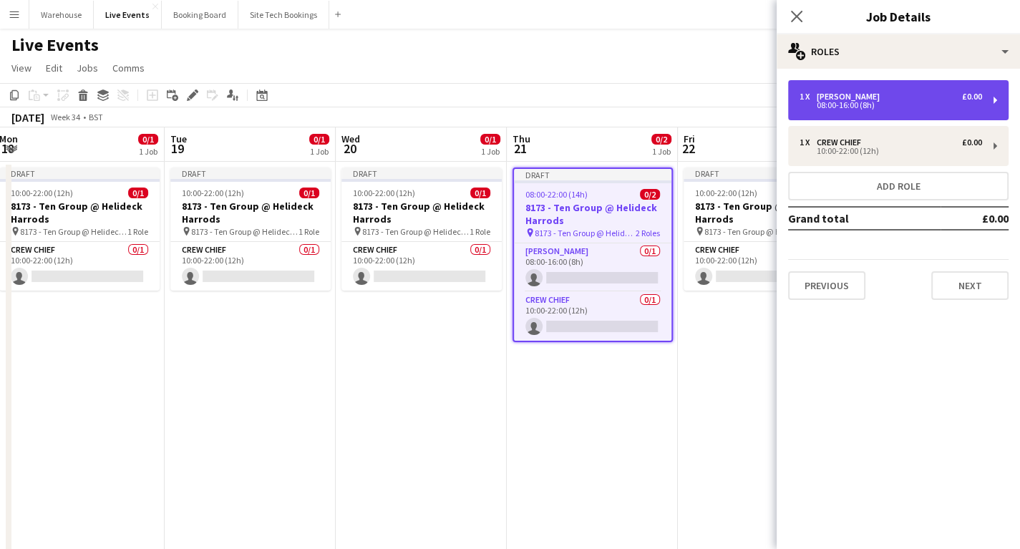
drag, startPoint x: 864, startPoint y: 98, endPoint x: 856, endPoint y: 97, distance: 7.9
click at [863, 97] on div "Antonio Velez" at bounding box center [851, 97] width 69 height 10
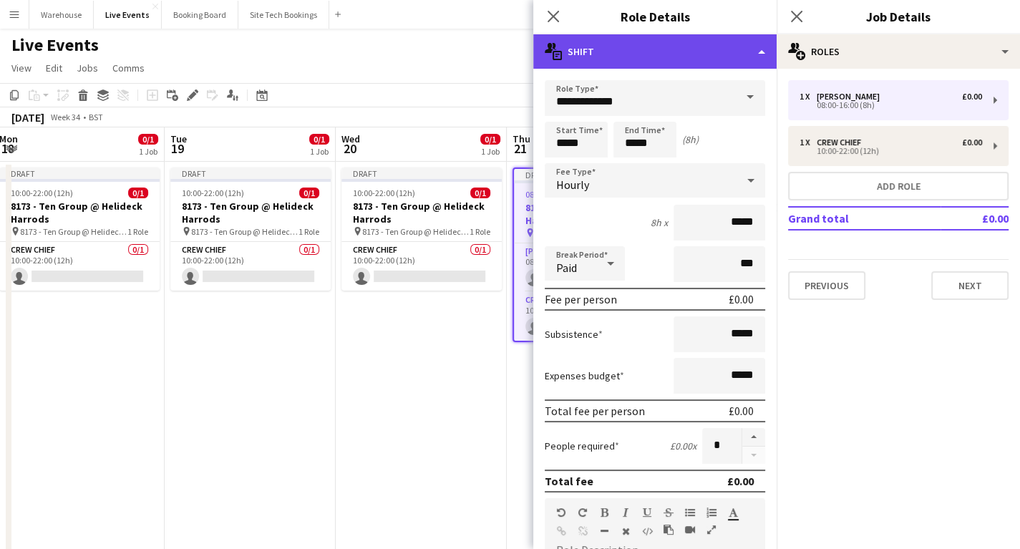
click at [596, 47] on div "multiple-actions-text Shift" at bounding box center [654, 51] width 243 height 34
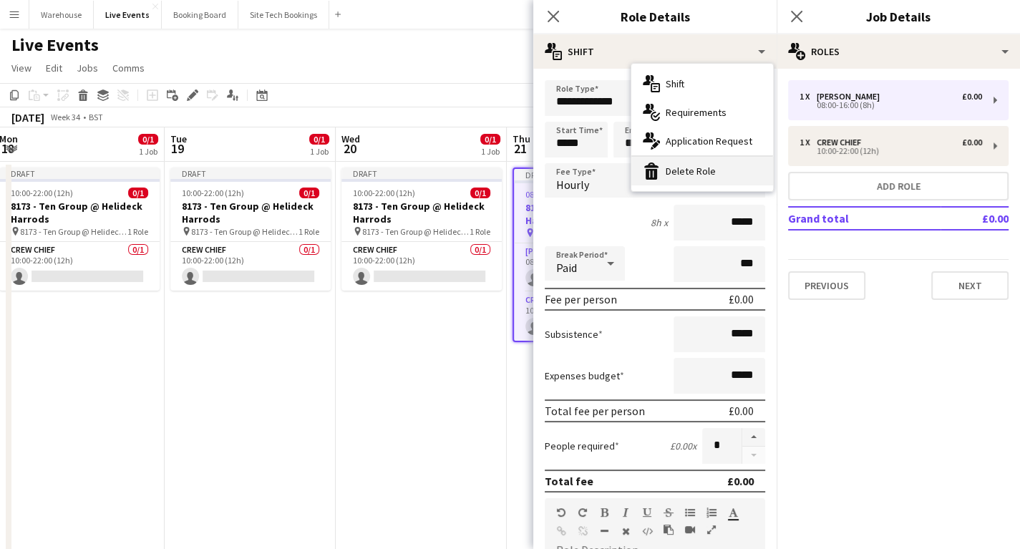
click at [671, 173] on div "bin-2 Delete Role" at bounding box center [702, 171] width 142 height 29
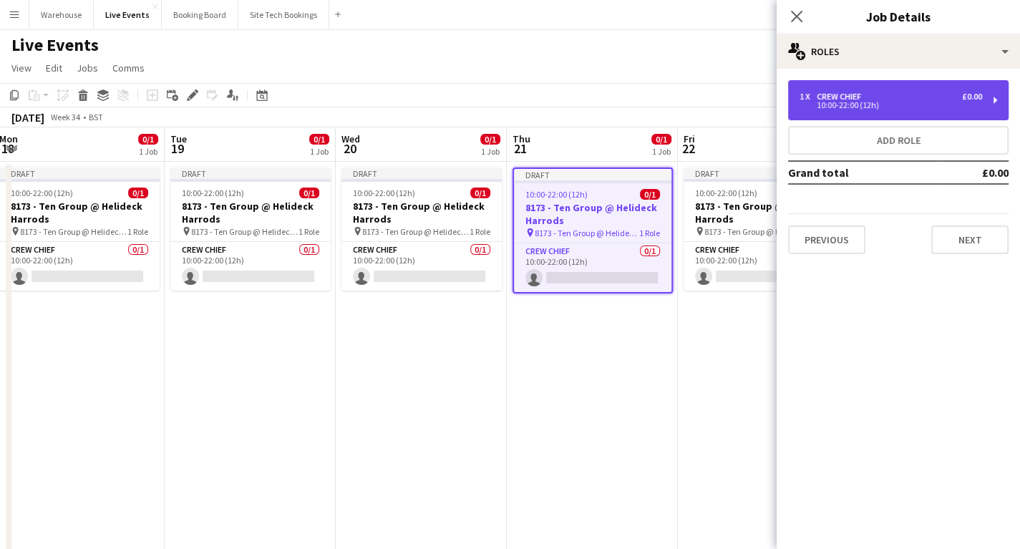
click at [875, 105] on div "10:00-22:00 (12h)" at bounding box center [891, 105] width 183 height 7
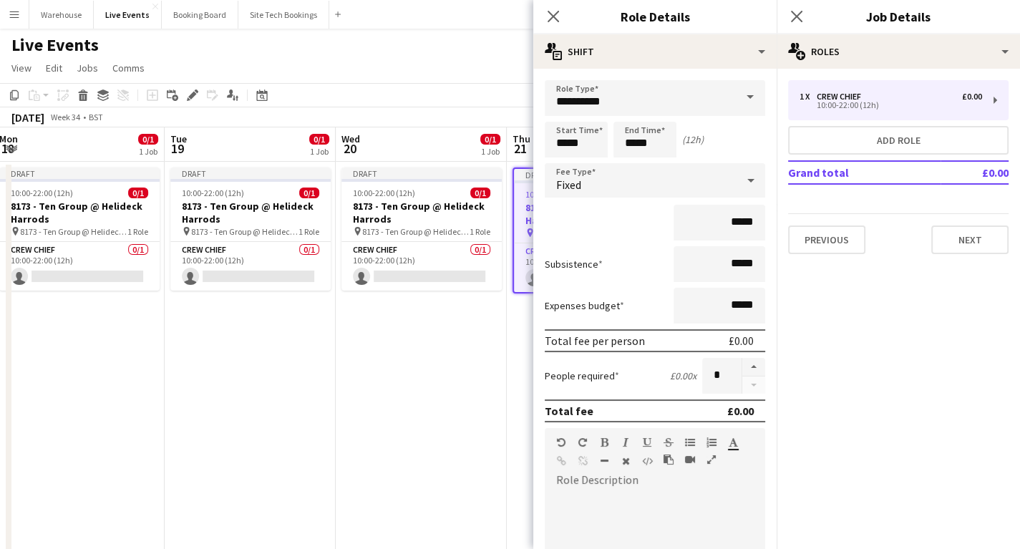
paste div
click at [559, 16] on icon "Close pop-in" at bounding box center [553, 16] width 14 height 14
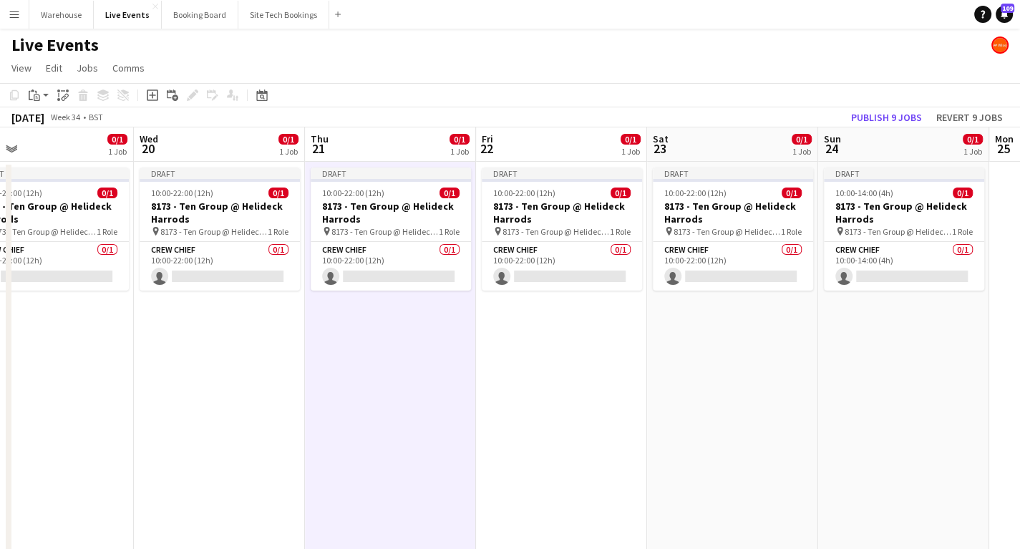
drag, startPoint x: 693, startPoint y: 398, endPoint x: 490, endPoint y: 395, distance: 202.6
click at [492, 397] on app-calendar-viewport "Sat 16 Sun 17 0/1 1 Job Mon 18 0/1 1 Job Tue 19 0/1 1 Job Wed 20 0/1 1 Job Thu …" at bounding box center [510, 544] width 1020 height 835
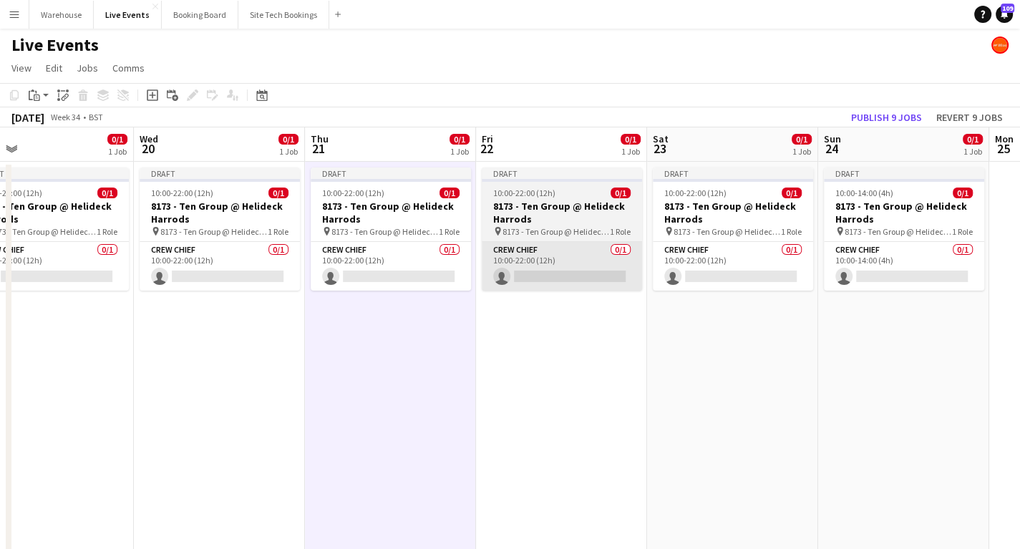
scroll to position [0, 555]
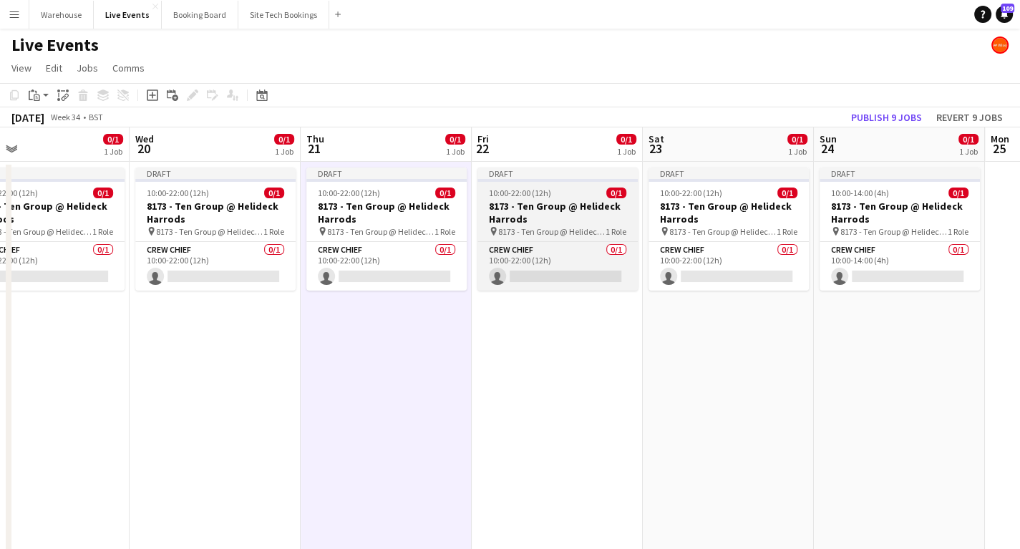
click at [546, 200] on h3 "8173 - Ten Group @ Helideck Harrods" at bounding box center [557, 213] width 160 height 26
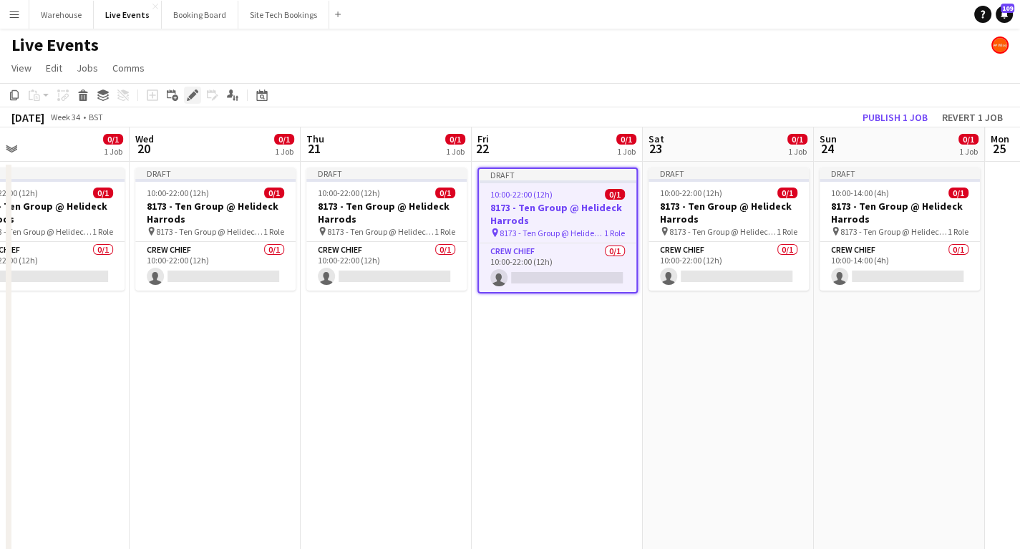
drag, startPoint x: 189, startPoint y: 95, endPoint x: 200, endPoint y: 102, distance: 13.5
click at [190, 93] on icon "Edit" at bounding box center [192, 94] width 11 height 11
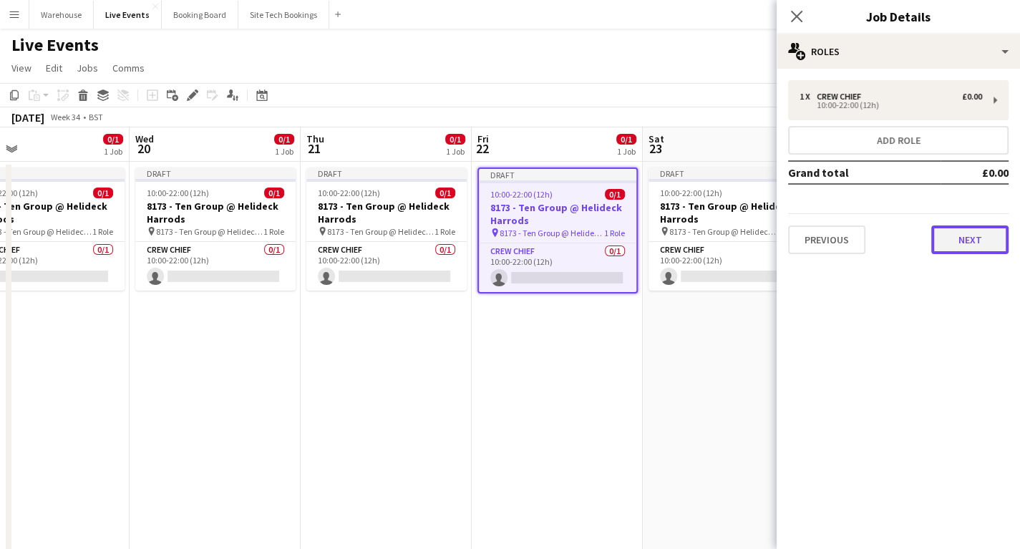
drag, startPoint x: 969, startPoint y: 243, endPoint x: 959, endPoint y: 224, distance: 21.5
click at [969, 243] on button "Next" at bounding box center [969, 239] width 77 height 29
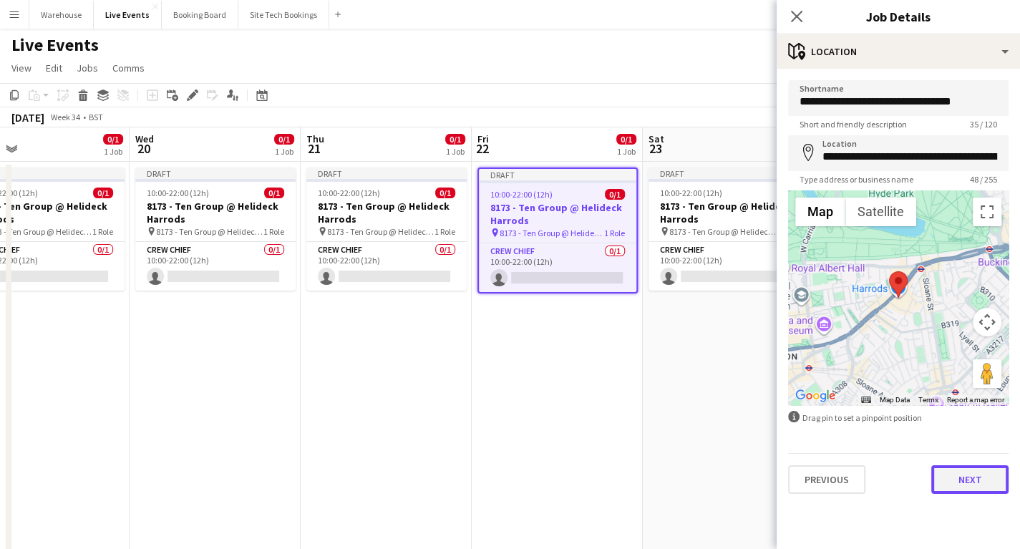
click at [979, 480] on button "Next" at bounding box center [969, 479] width 77 height 29
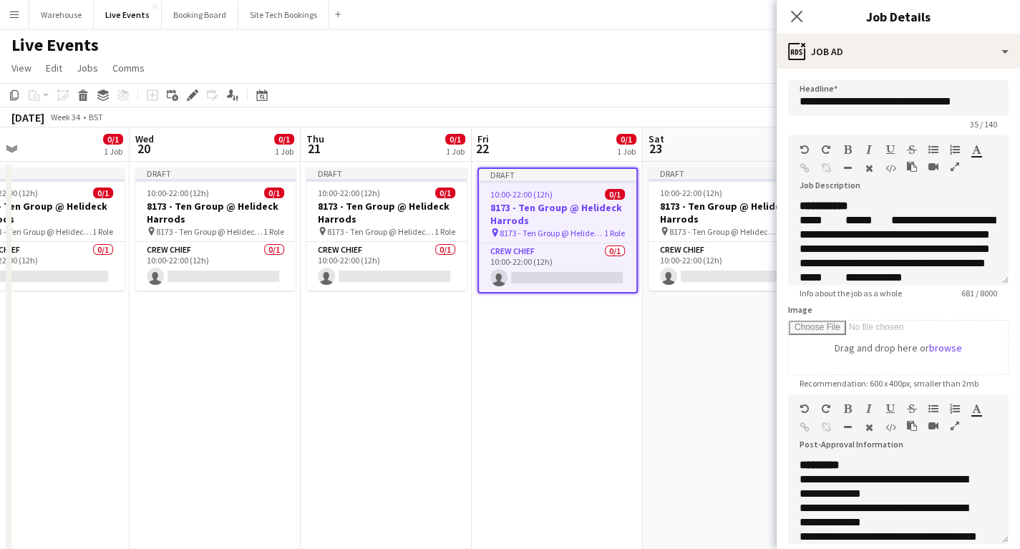
scroll to position [269, 0]
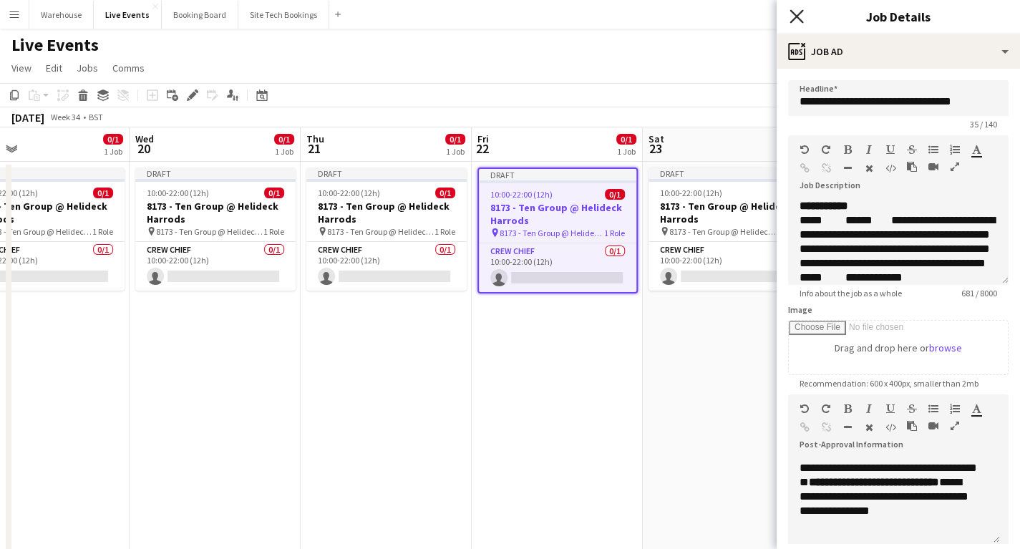
click at [794, 14] on icon at bounding box center [797, 16] width 14 height 14
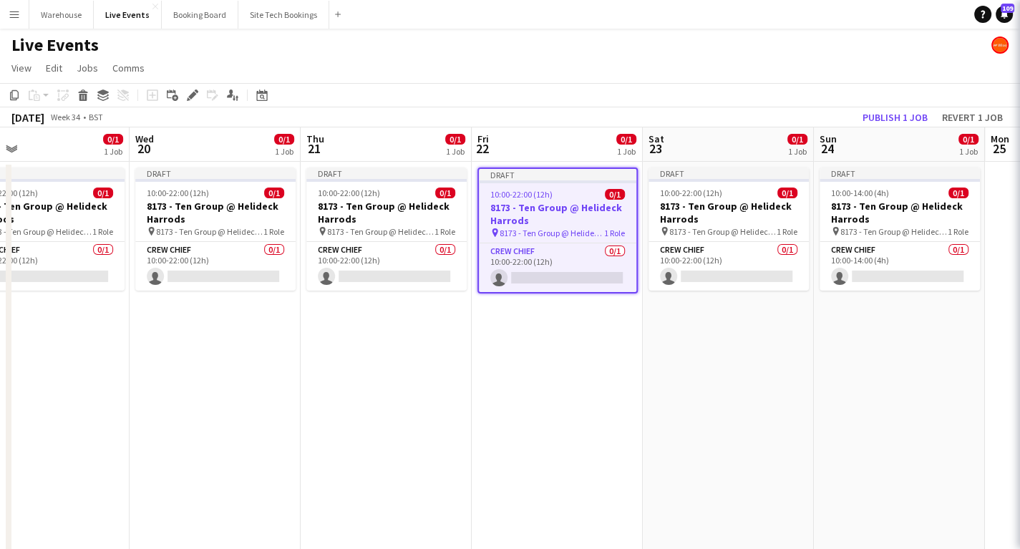
drag, startPoint x: 563, startPoint y: 432, endPoint x: 559, endPoint y: 424, distance: 8.6
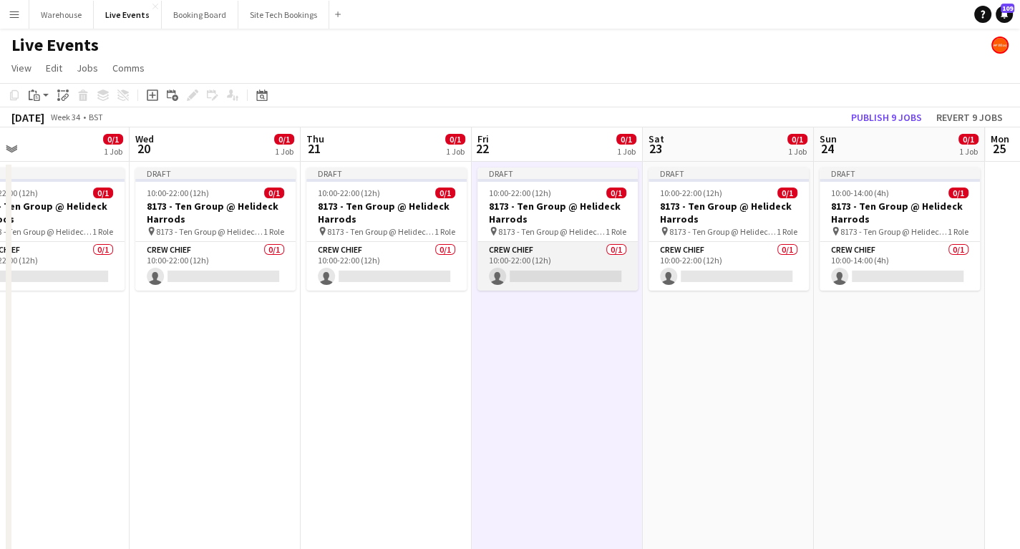
click at [525, 253] on app-card-role "Crew Chief 0/1 10:00-22:00 (12h) single-neutral-actions" at bounding box center [557, 266] width 160 height 49
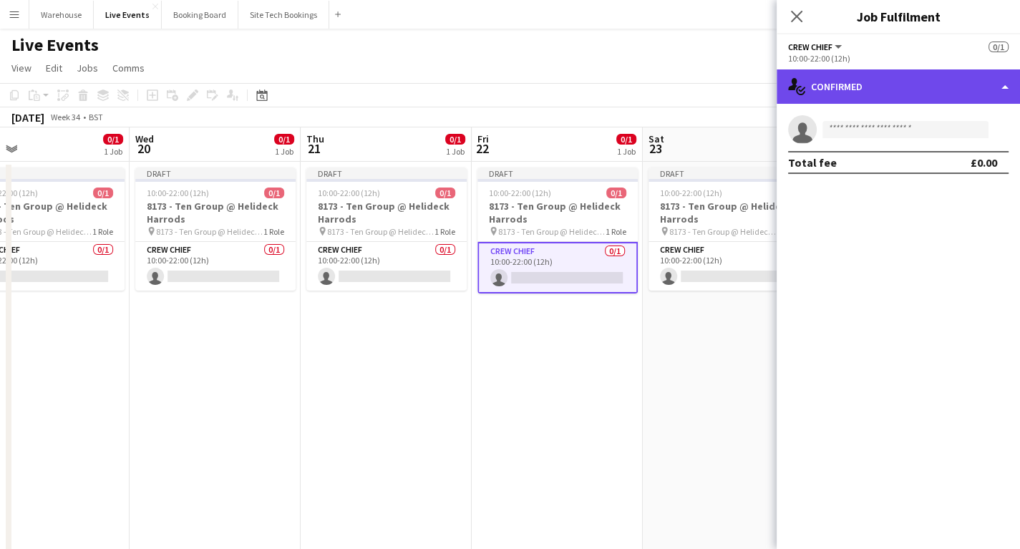
click at [876, 92] on div "single-neutral-actions-check-2 Confirmed" at bounding box center [898, 86] width 243 height 34
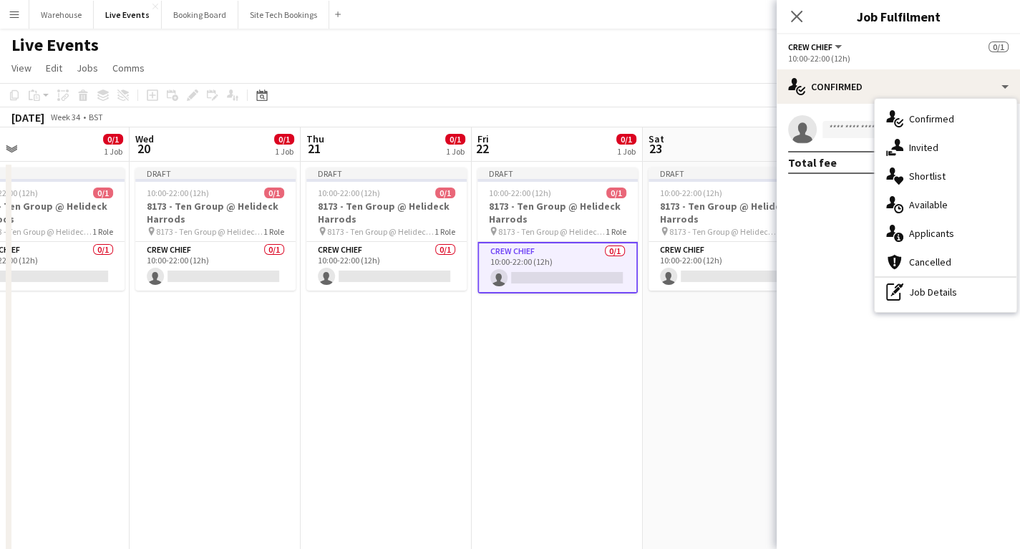
drag, startPoint x: 855, startPoint y: 407, endPoint x: 853, endPoint y: 396, distance: 11.5
click at [853, 403] on mat-expansion-panel "check Confirmed single-neutral-actions Total fee £0.00" at bounding box center [898, 326] width 243 height 445
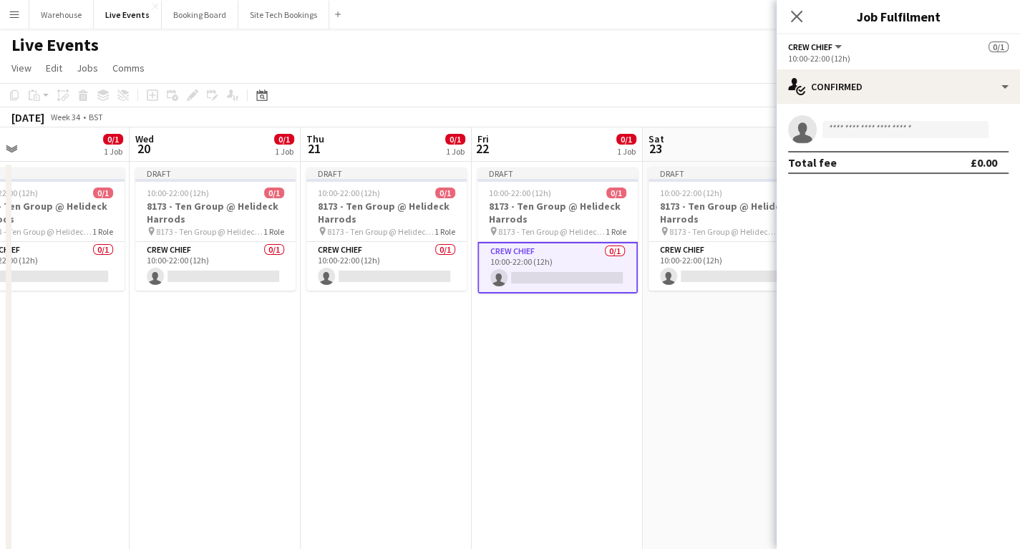
click at [816, 44] on span "Crew Chief" at bounding box center [810, 47] width 44 height 11
click at [795, 14] on icon at bounding box center [797, 16] width 14 height 14
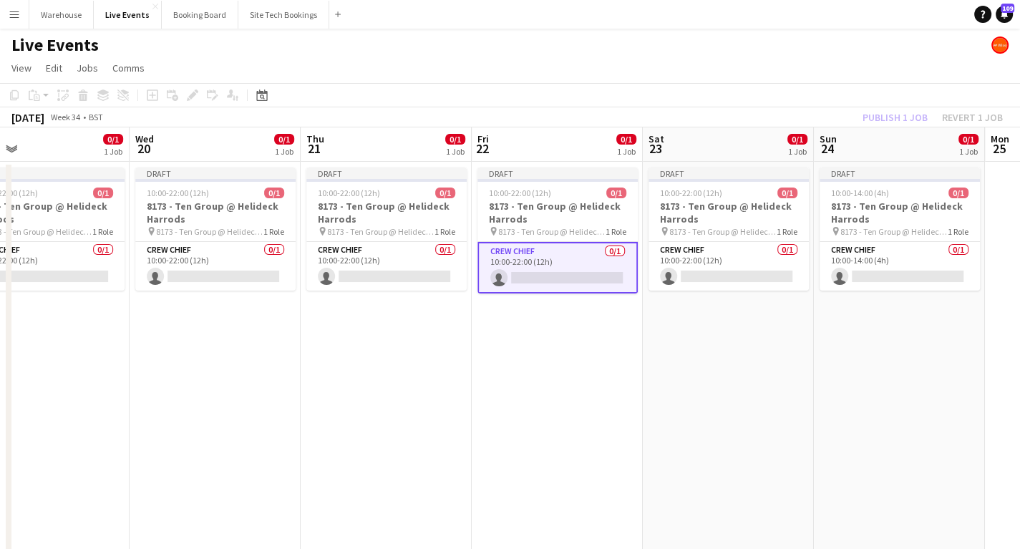
drag, startPoint x: 568, startPoint y: 447, endPoint x: 563, endPoint y: 417, distance: 30.5
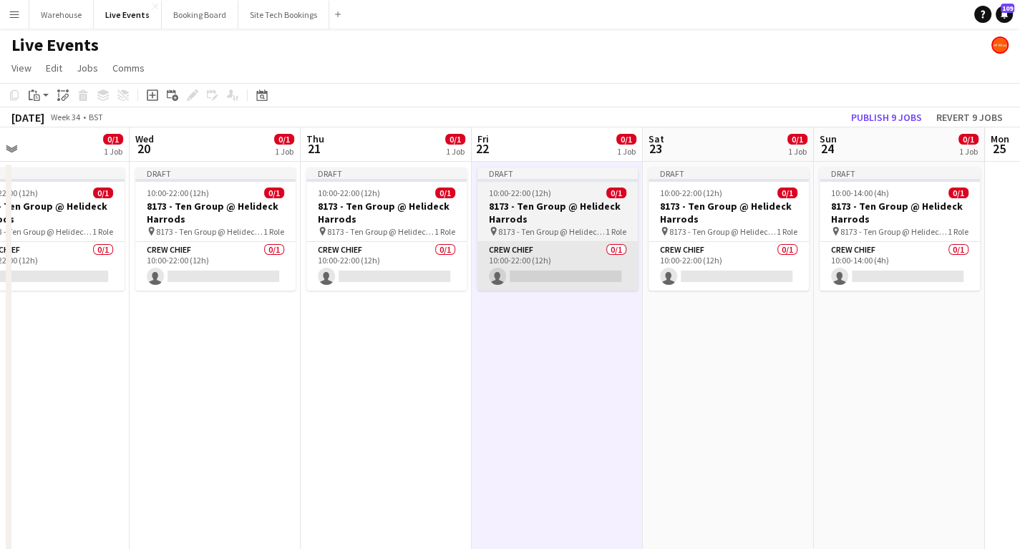
scroll to position [0, 556]
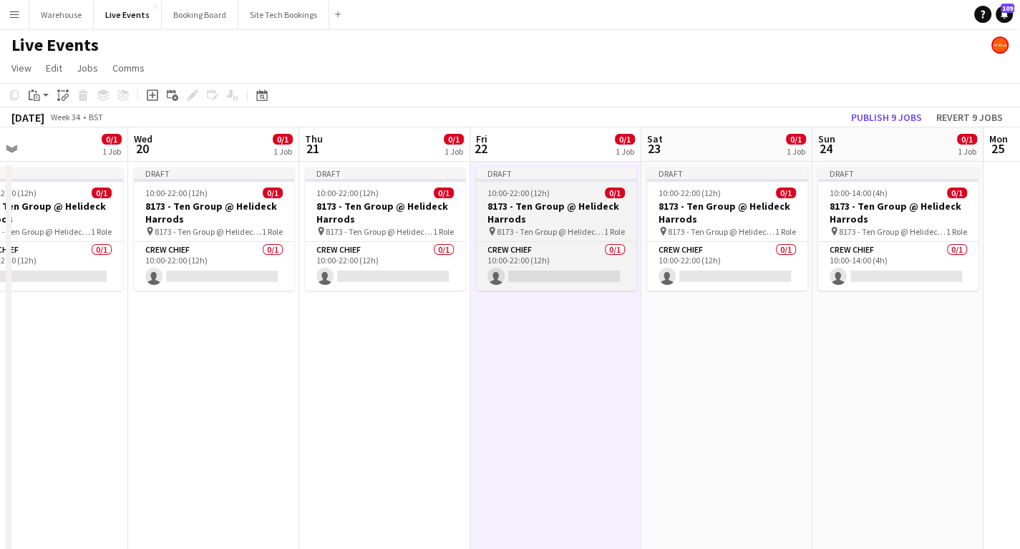
click at [524, 214] on h3 "8173 - Ten Group @ Helideck Harrods" at bounding box center [556, 213] width 160 height 26
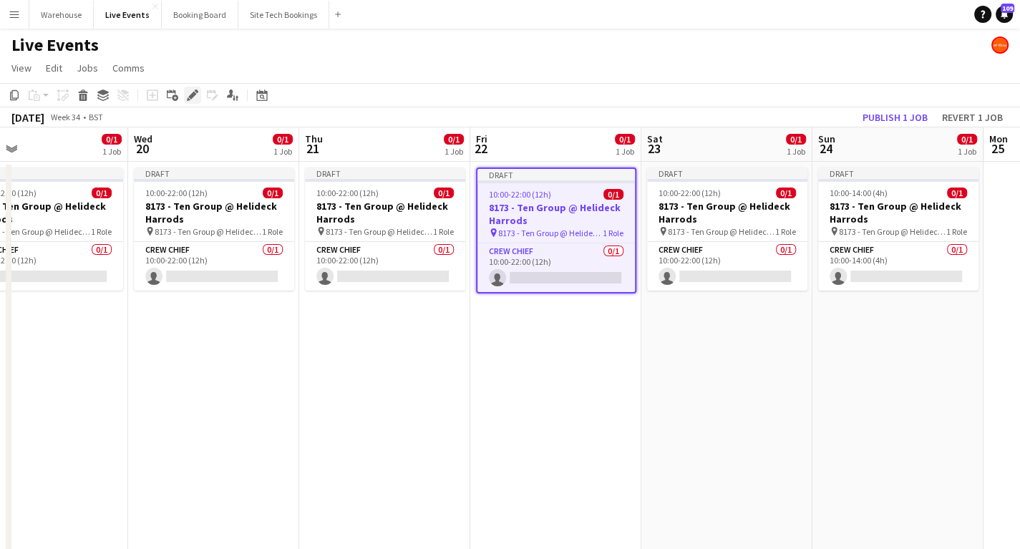
drag, startPoint x: 186, startPoint y: 94, endPoint x: 197, endPoint y: 102, distance: 13.8
click at [185, 94] on div "Edit" at bounding box center [192, 95] width 17 height 17
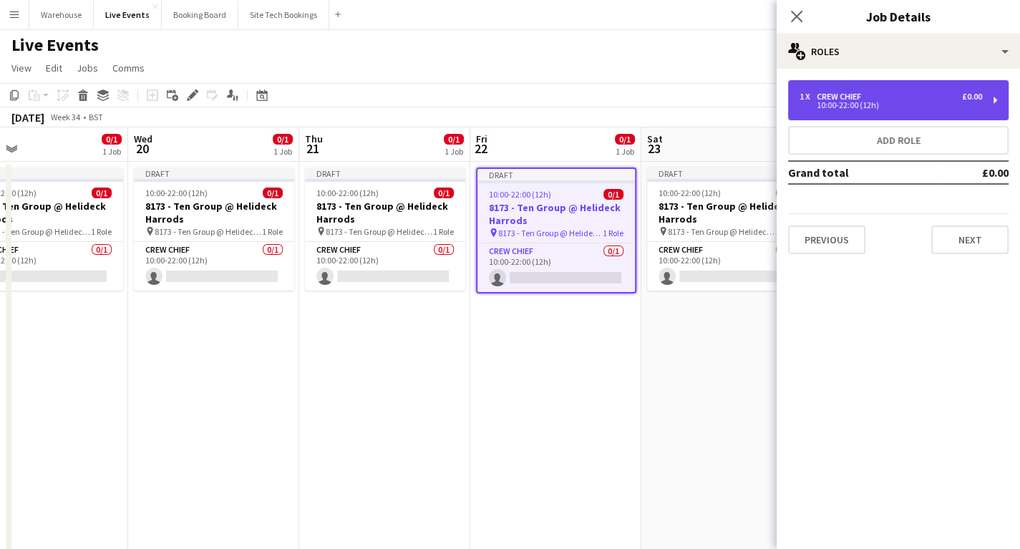
click at [908, 102] on div "10:00-22:00 (12h)" at bounding box center [891, 105] width 183 height 7
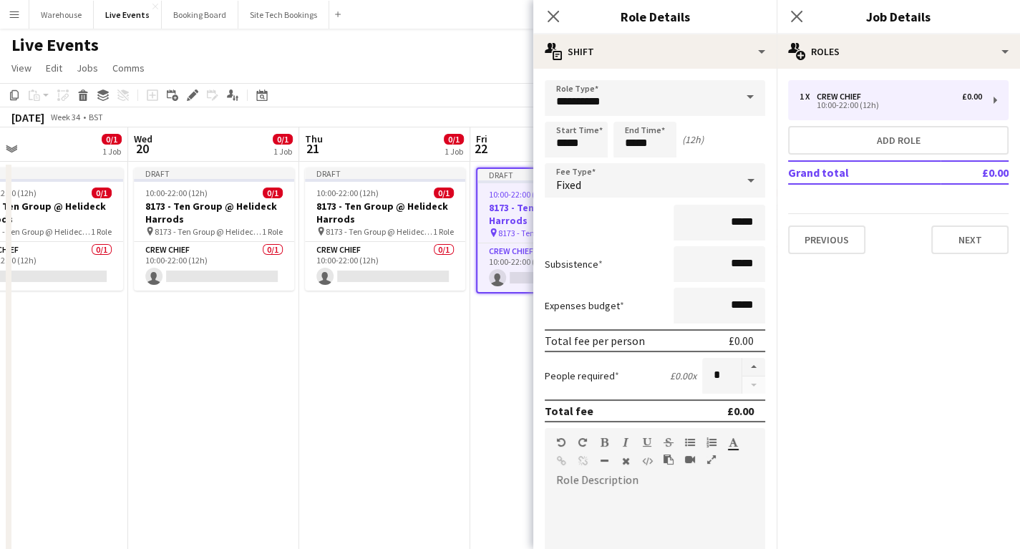
paste div
click at [555, 12] on icon "Close pop-in" at bounding box center [553, 16] width 14 height 14
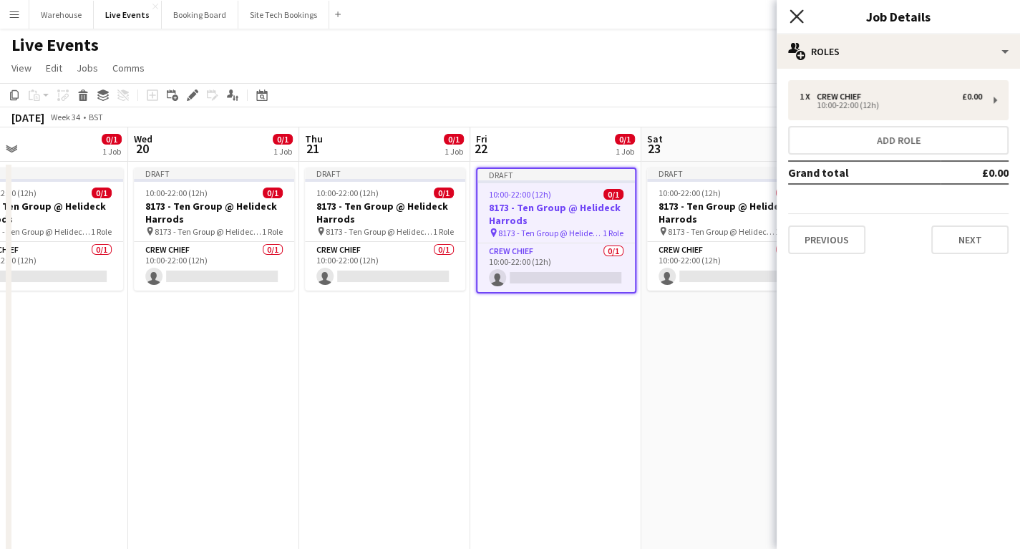
click at [802, 11] on icon "Close pop-in" at bounding box center [797, 16] width 14 height 14
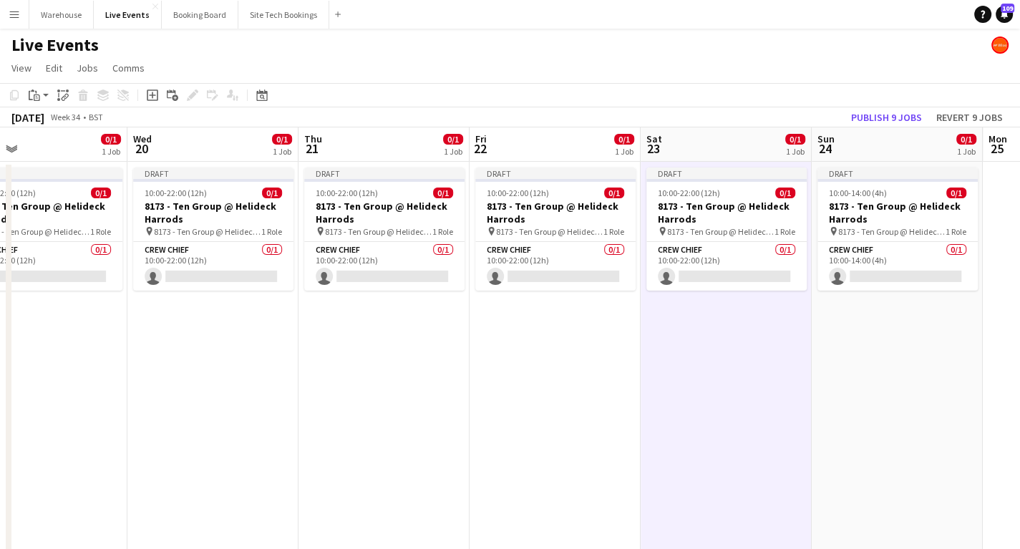
scroll to position [0, 532]
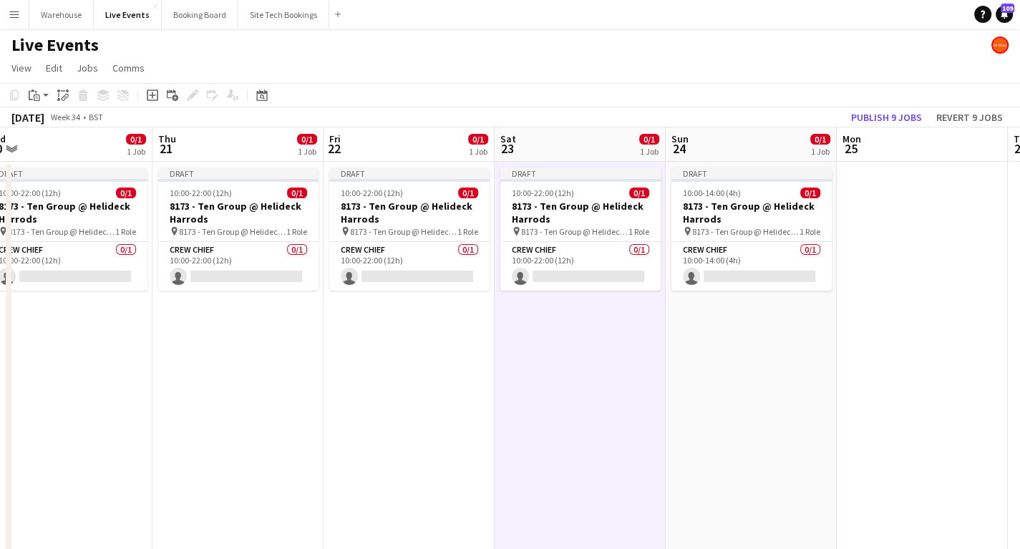
drag, startPoint x: 561, startPoint y: 425, endPoint x: 549, endPoint y: 425, distance: 12.2
click at [549, 425] on app-calendar-viewport "Sun 17 0/1 1 Job Mon 18 0/1 1 Job Tue 19 0/1 1 Job Wed 20 0/1 1 Job Thu 21 0/1 …" at bounding box center [510, 544] width 1020 height 835
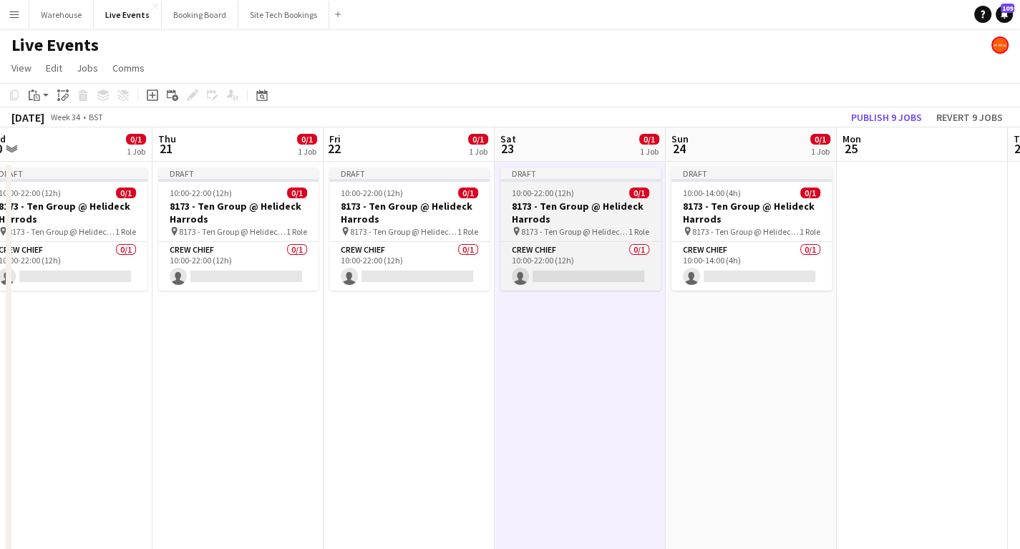
click at [544, 219] on h3 "8173 - Ten Group @ Helideck Harrods" at bounding box center [580, 213] width 160 height 26
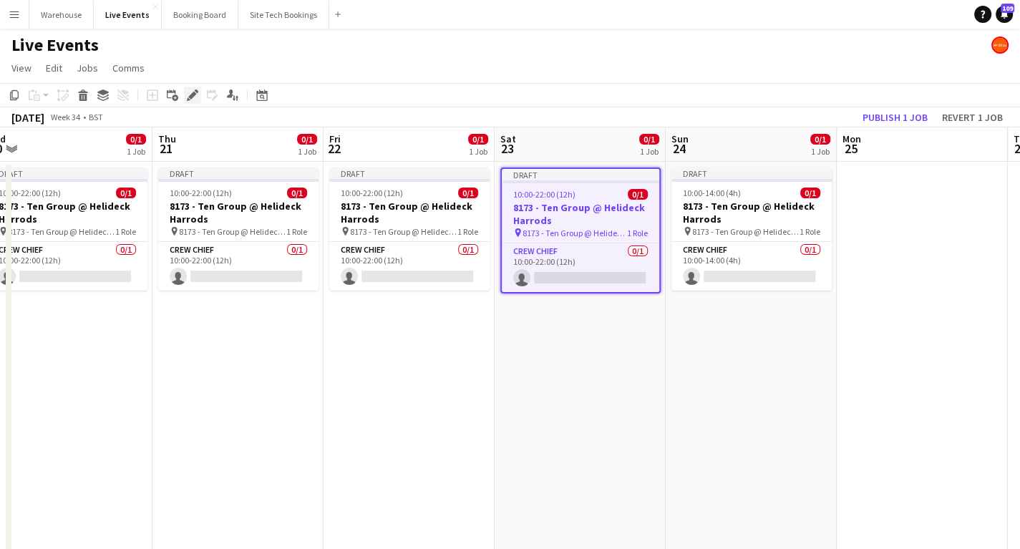
click at [193, 92] on icon "Edit" at bounding box center [192, 94] width 11 height 11
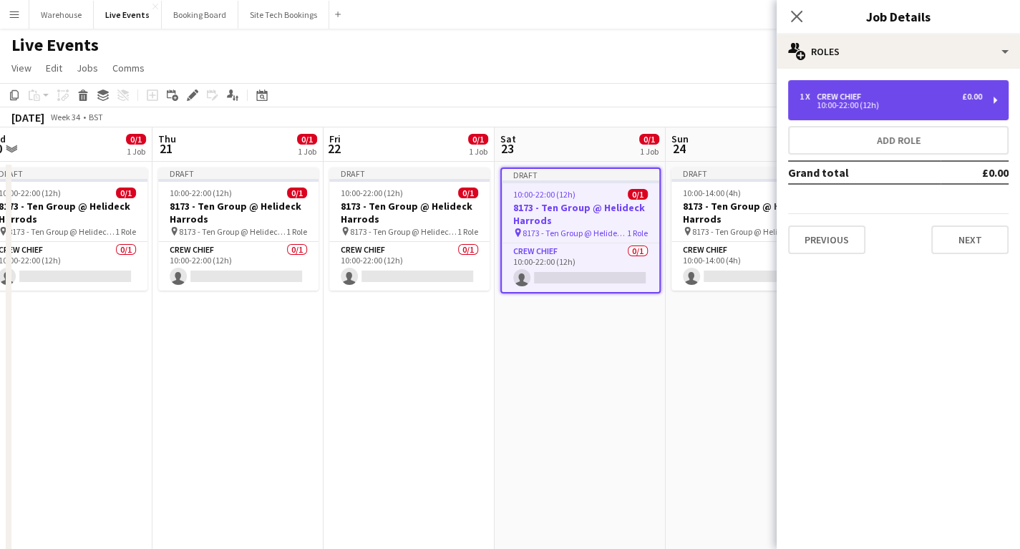
click at [905, 106] on div "10:00-22:00 (12h)" at bounding box center [891, 105] width 183 height 7
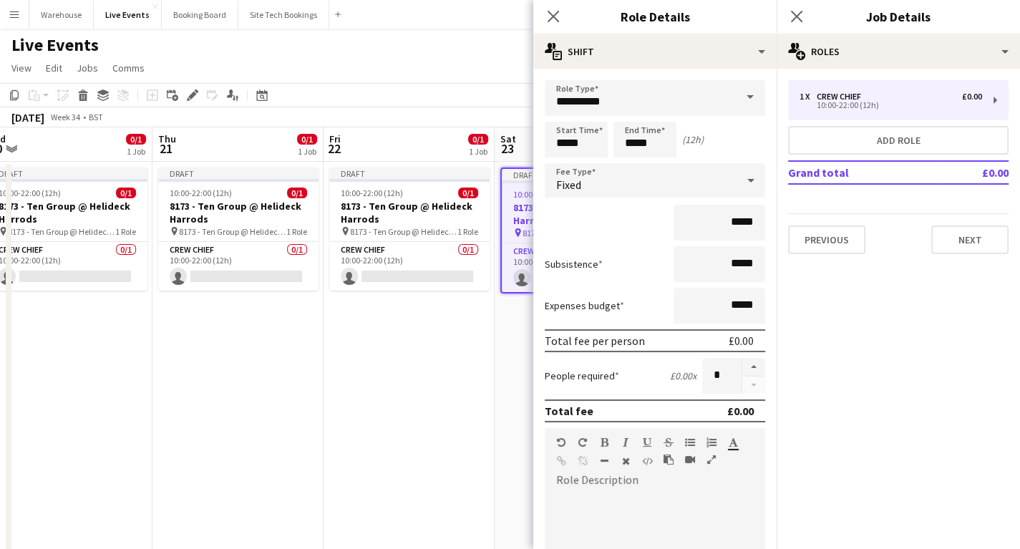
click at [641, 476] on div "default Heading 1 Heading 2 Heading 3 Heading 4 Heading 5 Heading 6 Heading 7 P…" at bounding box center [655, 455] width 220 height 54
paste div
click at [551, 18] on icon at bounding box center [553, 16] width 14 height 14
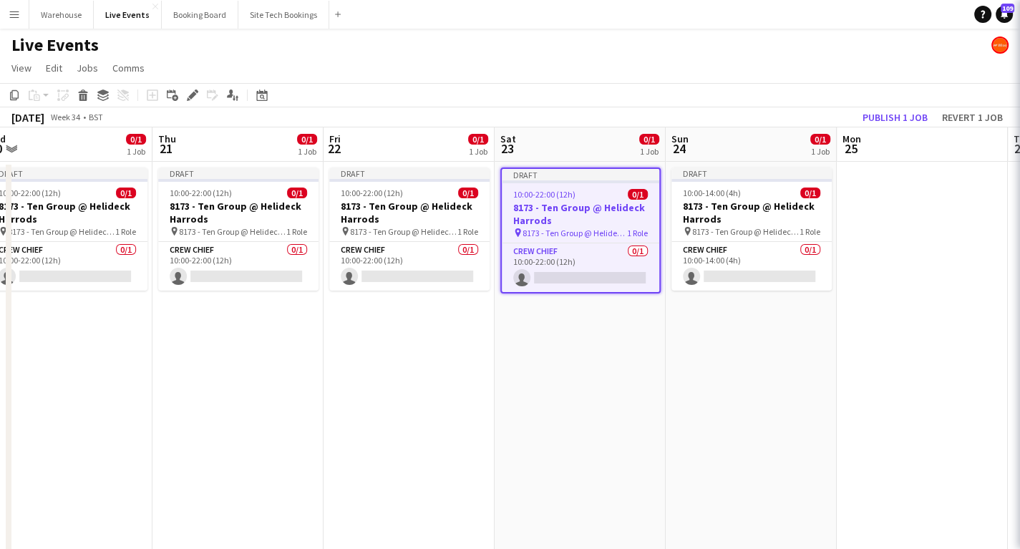
scroll to position [0, 530]
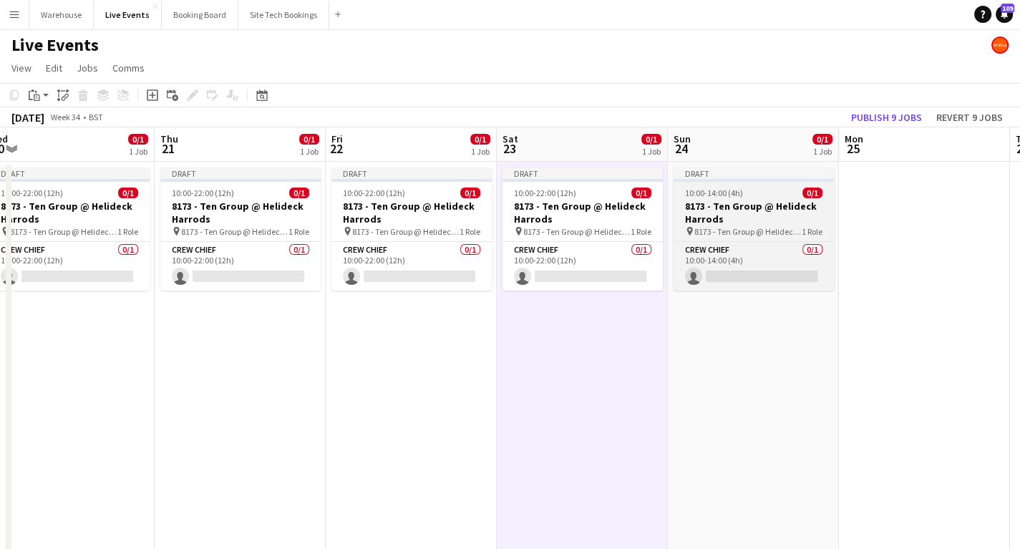
click at [732, 206] on h3 "8173 - Ten Group @ Helideck Harrods" at bounding box center [754, 213] width 160 height 26
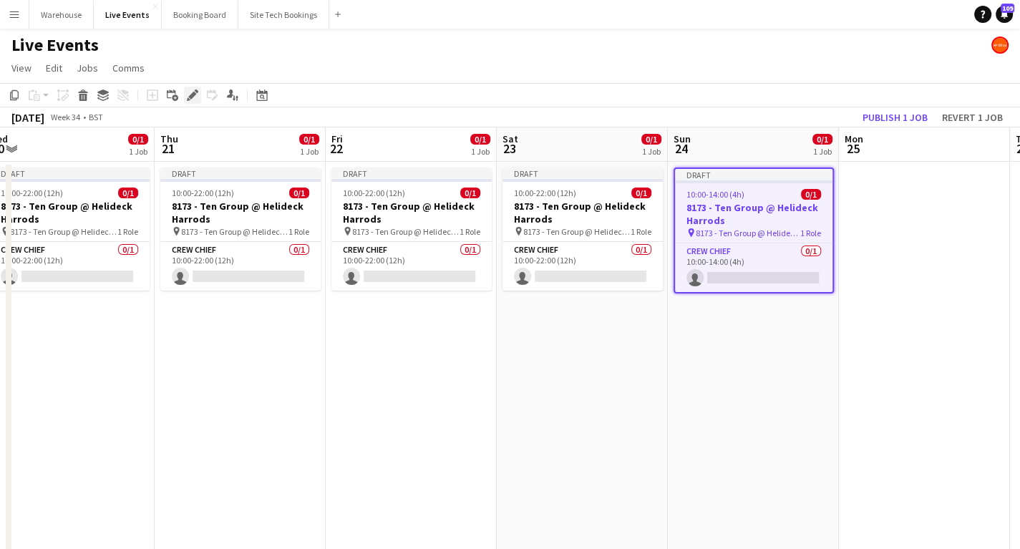
click at [195, 90] on icon at bounding box center [197, 91] width 4 height 4
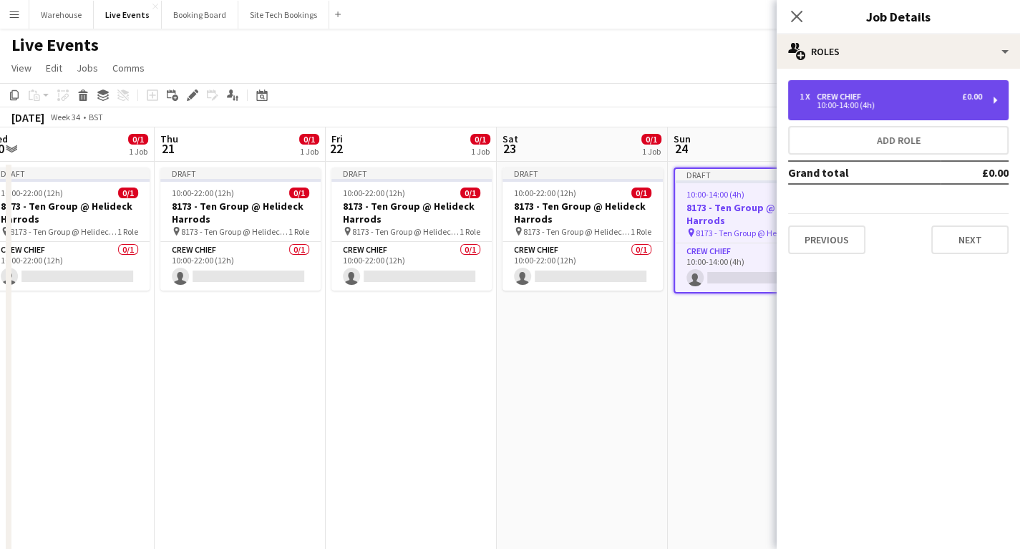
click at [908, 111] on div "1 x Crew Chief £0.00 10:00-14:00 (4h)" at bounding box center [898, 100] width 220 height 40
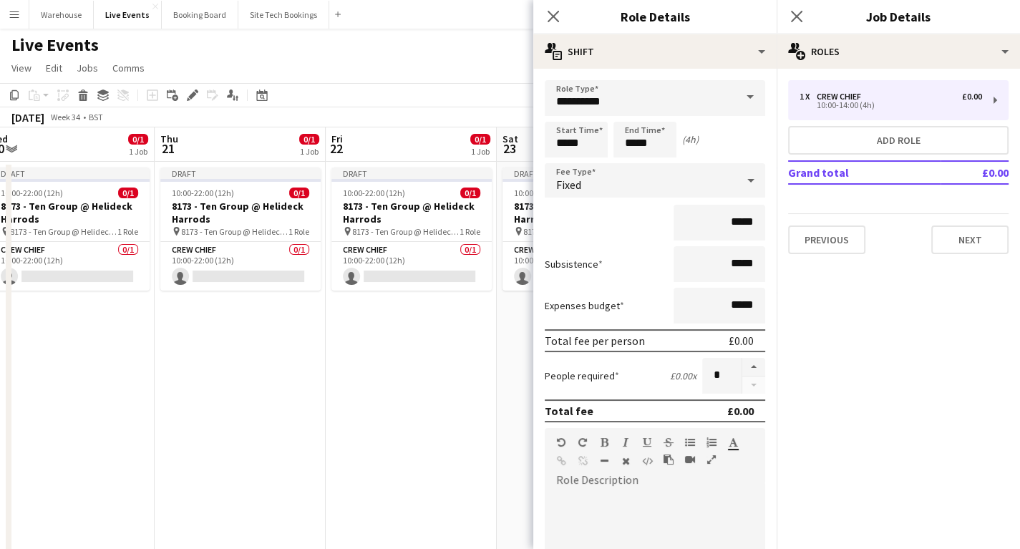
drag, startPoint x: 555, startPoint y: 17, endPoint x: 521, endPoint y: 44, distance: 43.3
click at [554, 16] on icon at bounding box center [553, 16] width 14 height 14
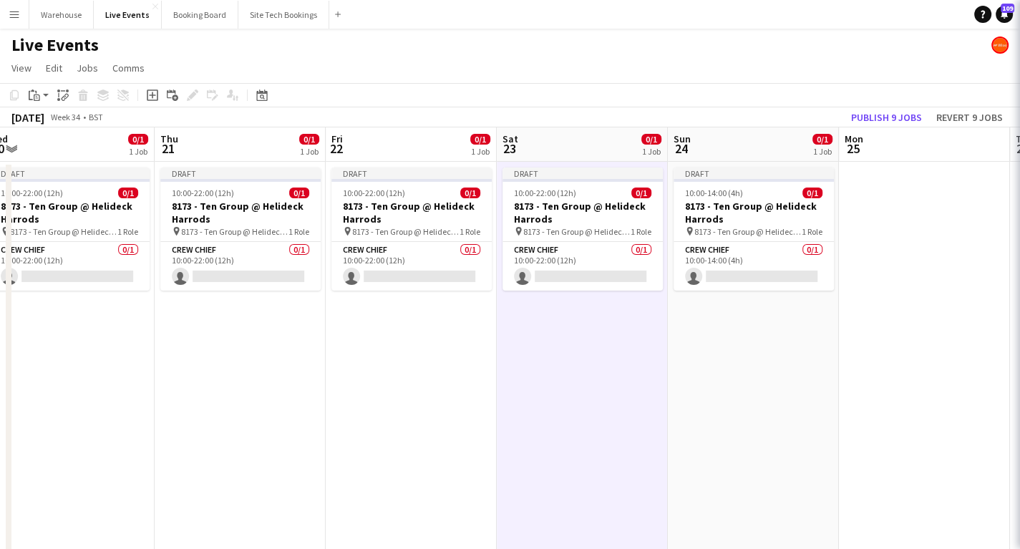
scroll to position [0, 527]
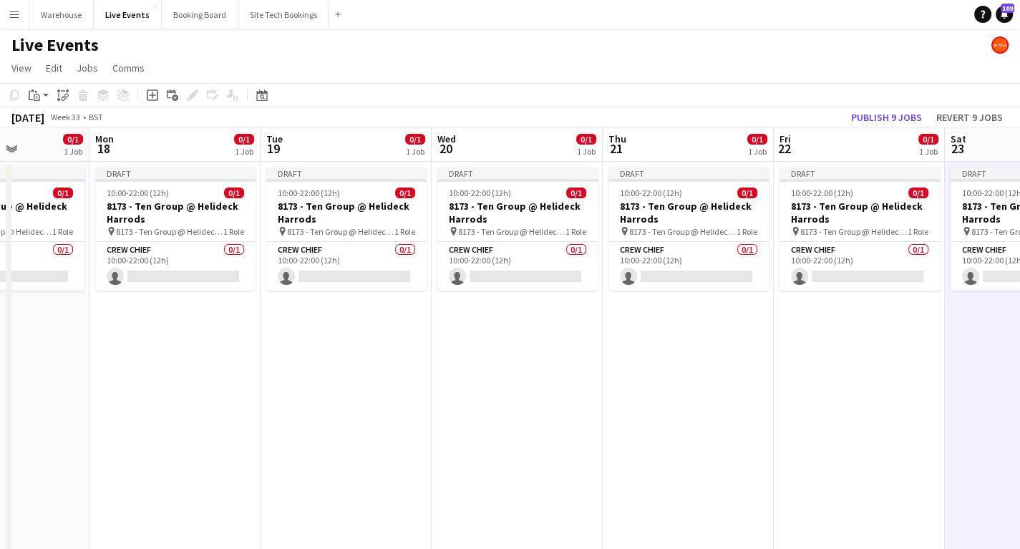
drag, startPoint x: 343, startPoint y: 359, endPoint x: 974, endPoint y: 447, distance: 636.9
click at [971, 447] on app-calendar-viewport "Fri 15 Sat 16 Sun 17 0/1 1 Job Mon 18 0/1 1 Job Tue 19 0/1 1 Job Wed 20 0/1 1 J…" at bounding box center [510, 544] width 1020 height 835
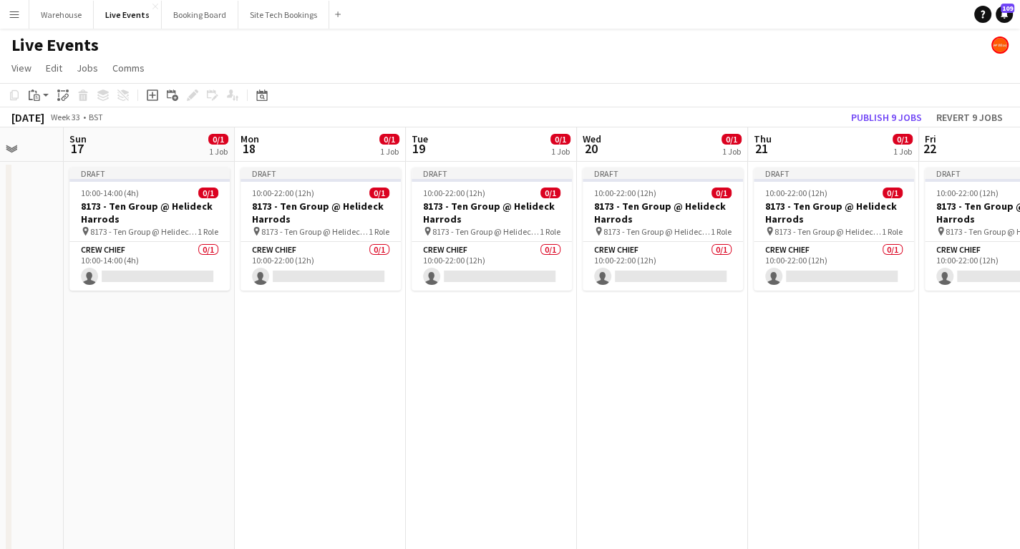
scroll to position [0, 535]
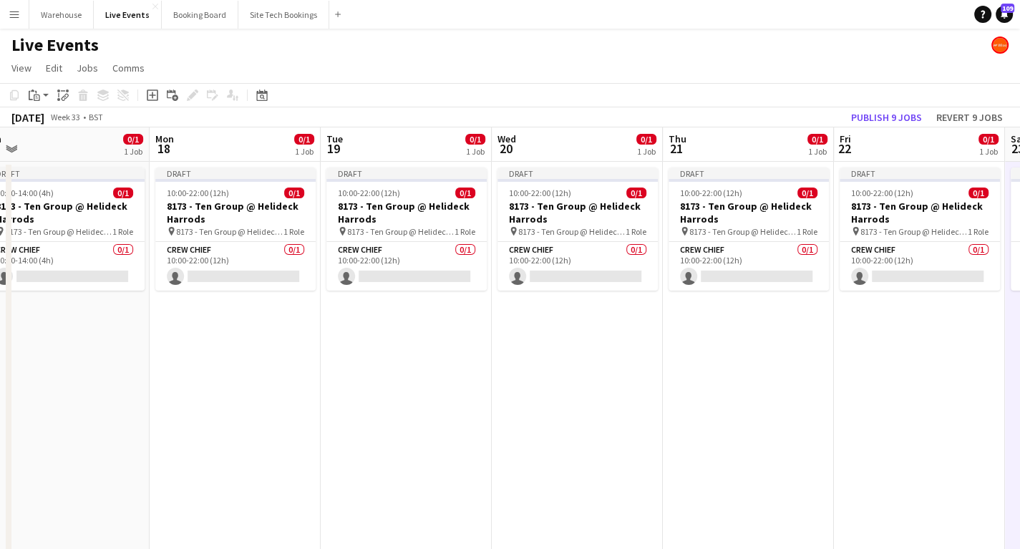
drag, startPoint x: 387, startPoint y: 365, endPoint x: 245, endPoint y: 372, distance: 142.6
click at [245, 372] on app-calendar-viewport "Thu 14 Fri 15 Sat 16 Sun 17 0/1 1 Job Mon 18 0/1 1 Job Tue 19 0/1 1 Job Wed 20 …" at bounding box center [510, 544] width 1020 height 835
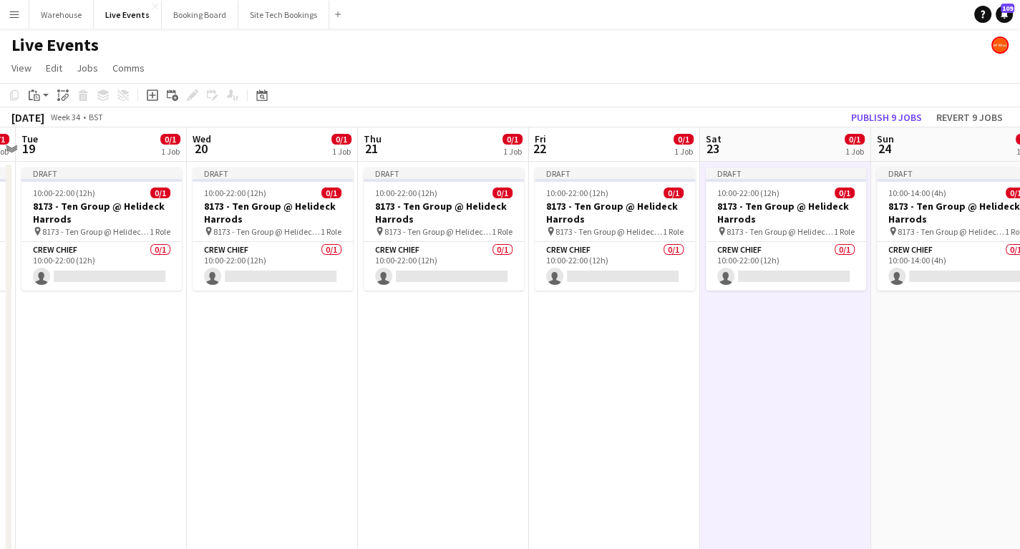
drag, startPoint x: 827, startPoint y: 444, endPoint x: 483, endPoint y: 432, distance: 344.5
click at [480, 440] on app-calendar-viewport "Sat 16 Sun 17 0/1 1 Job Mon 18 0/1 1 Job Tue 19 0/1 1 Job Wed 20 0/1 1 Job Thu …" at bounding box center [510, 544] width 1020 height 835
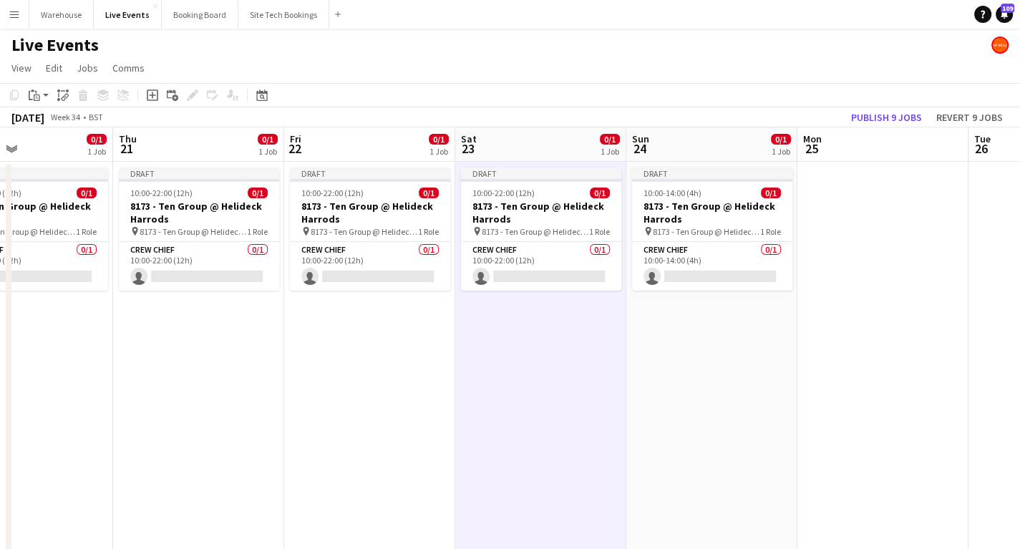
drag, startPoint x: 739, startPoint y: 414, endPoint x: 607, endPoint y: 401, distance: 133.1
click at [601, 403] on app-calendar-viewport "Sun 17 0/1 1 Job Mon 18 0/1 1 Job Tue 19 0/1 1 Job Wed 20 0/1 1 Job Thu 21 0/1 …" at bounding box center [510, 544] width 1020 height 835
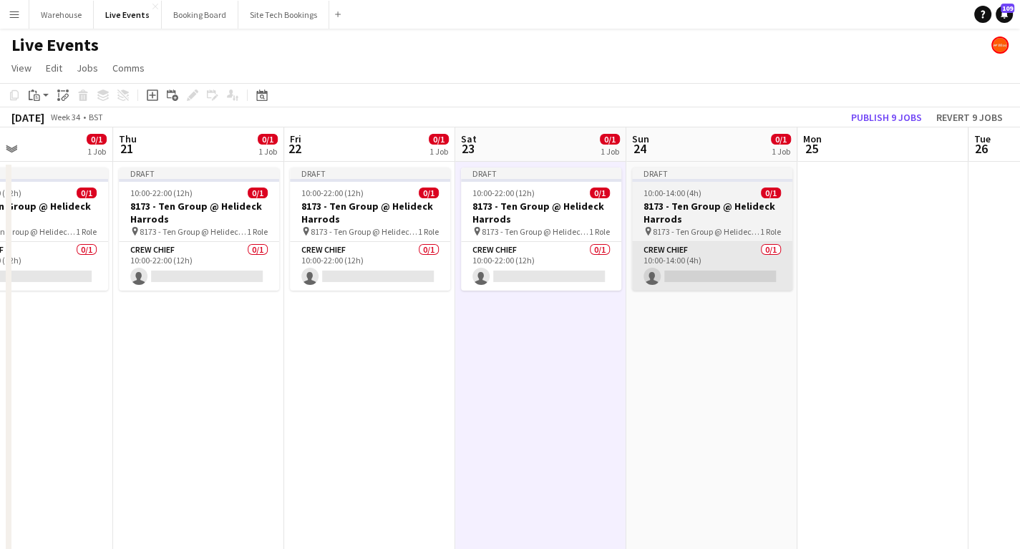
scroll to position [0, 574]
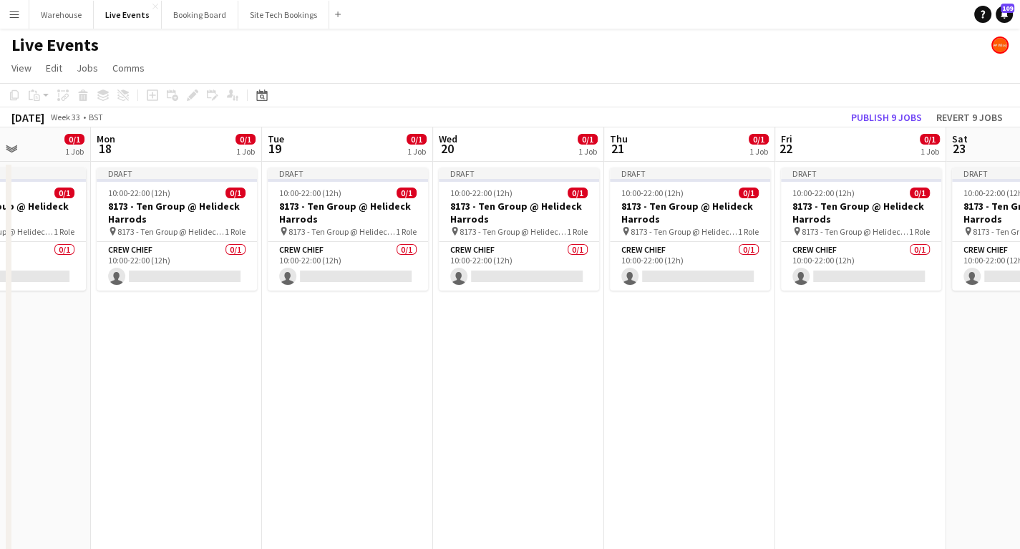
drag, startPoint x: 271, startPoint y: 384, endPoint x: 708, endPoint y: 376, distance: 436.7
click at [708, 376] on app-calendar-viewport "Fri 15 Sat 16 Sun 17 0/1 1 Job Mon 18 0/1 1 Job Tue 19 0/1 1 Job Wed 20 0/1 1 J…" at bounding box center [510, 544] width 1020 height 835
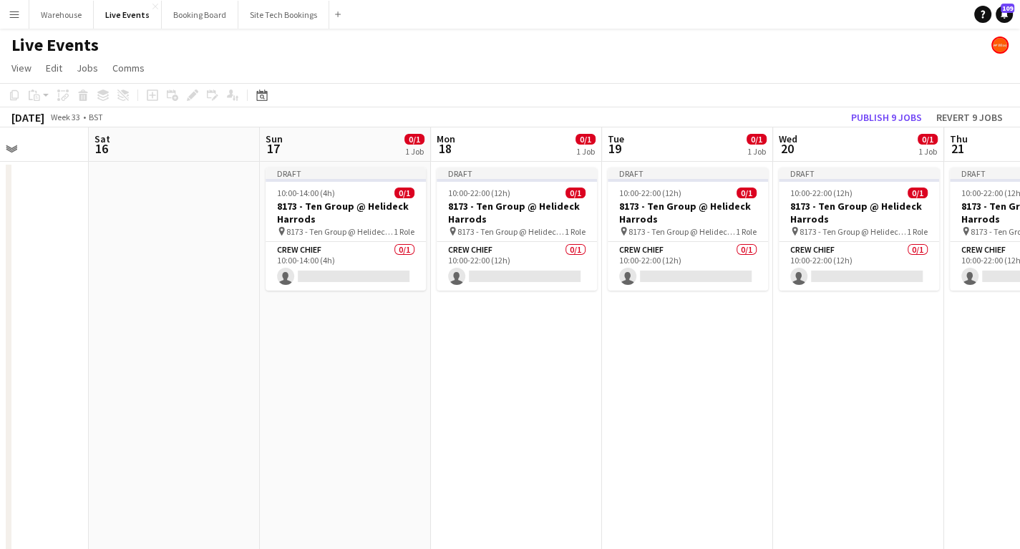
scroll to position [0, 420]
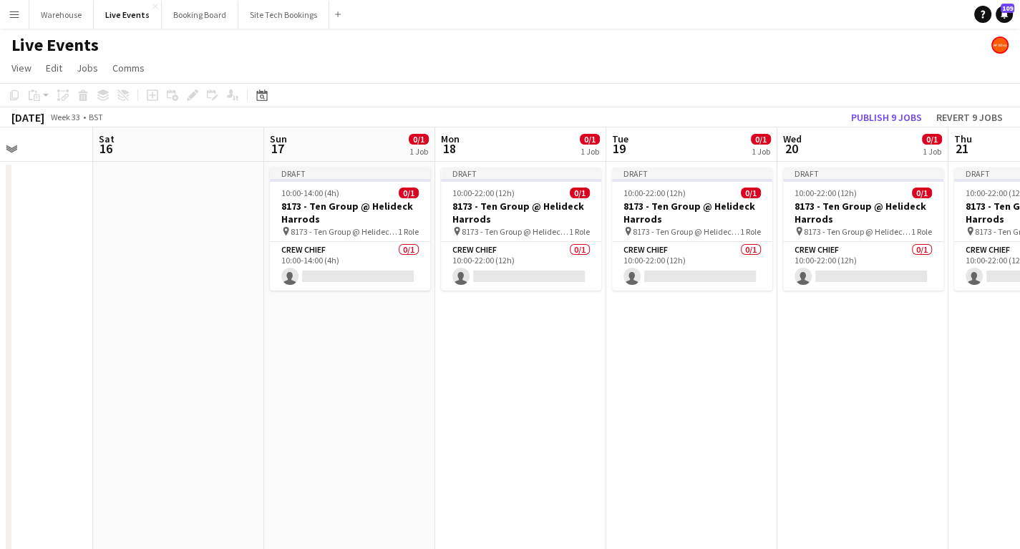
drag, startPoint x: 274, startPoint y: 366, endPoint x: 605, endPoint y: 342, distance: 331.6
click at [605, 342] on app-calendar-viewport "Wed 13 Thu 14 Fri 15 Sat 16 Sun 17 0/1 1 Job Mon 18 0/1 1 Job Tue 19 0/1 1 Job …" at bounding box center [510, 544] width 1020 height 835
click at [328, 271] on app-card-role "Crew Chief 0/1 10:00-14:00 (4h) single-neutral-actions" at bounding box center [350, 266] width 160 height 49
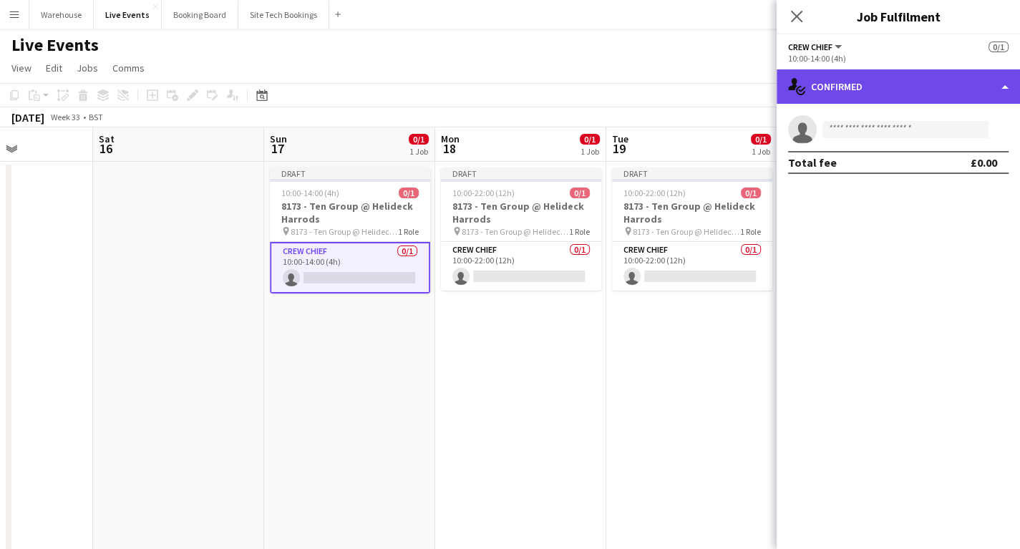
click at [872, 91] on div "single-neutral-actions-check-2 Confirmed" at bounding box center [898, 86] width 243 height 34
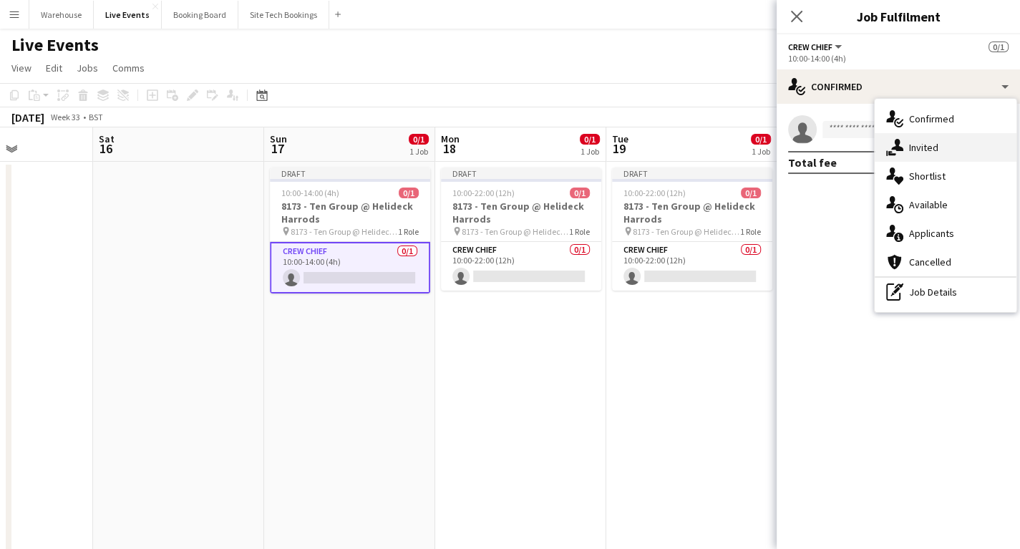
click at [911, 143] on div "single-neutral-actions-share-1 Invited" at bounding box center [946, 147] width 142 height 29
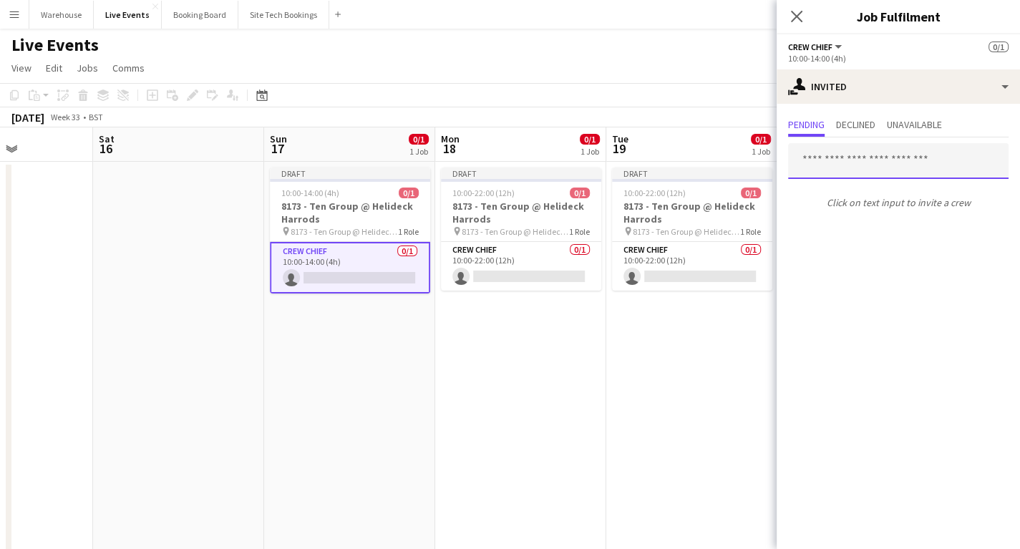
click at [843, 168] on input "text" at bounding box center [898, 161] width 220 height 36
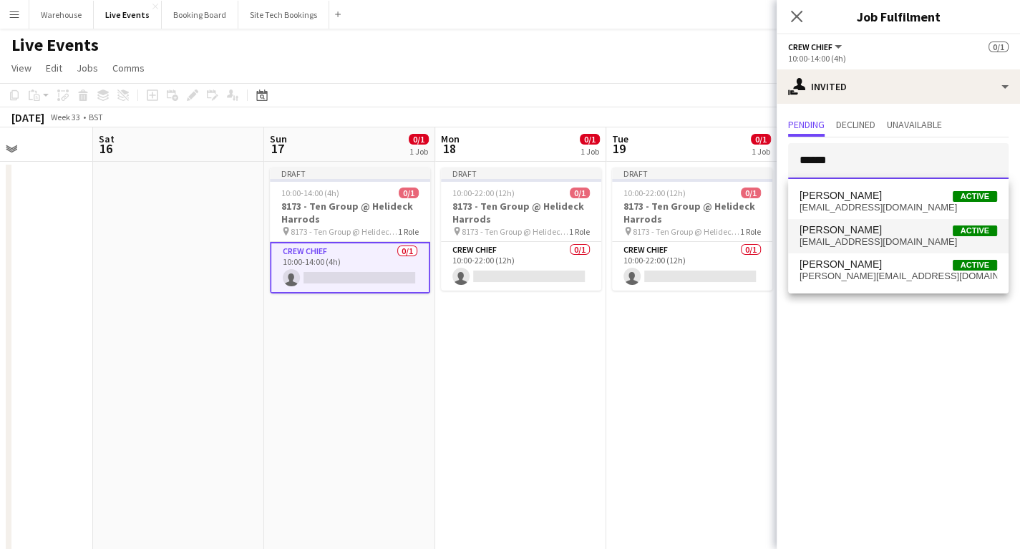
type input "******"
click at [858, 235] on span "Andrew Gorman" at bounding box center [841, 230] width 82 height 12
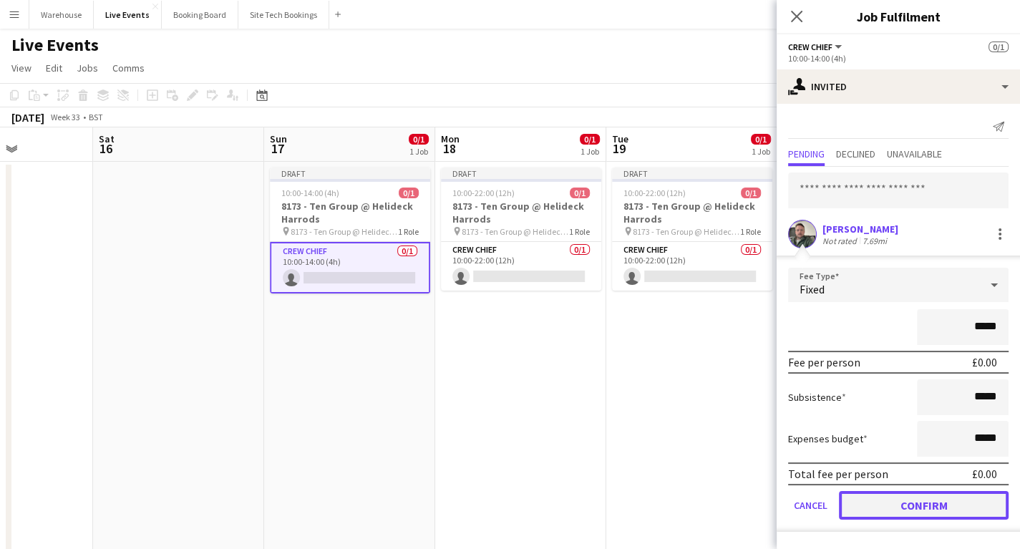
click at [922, 500] on button "Confirm" at bounding box center [924, 505] width 170 height 29
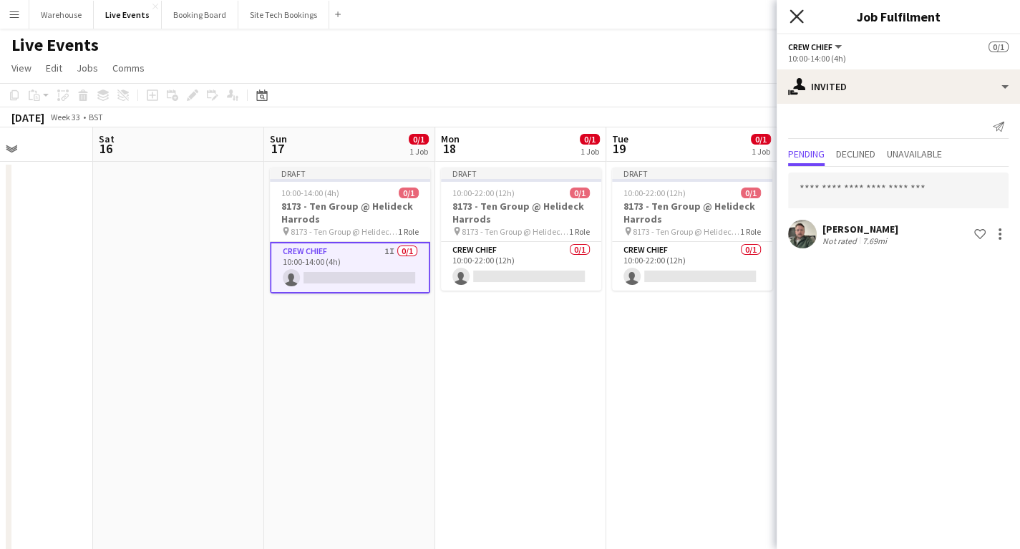
click at [799, 21] on icon "Close pop-in" at bounding box center [797, 16] width 14 height 14
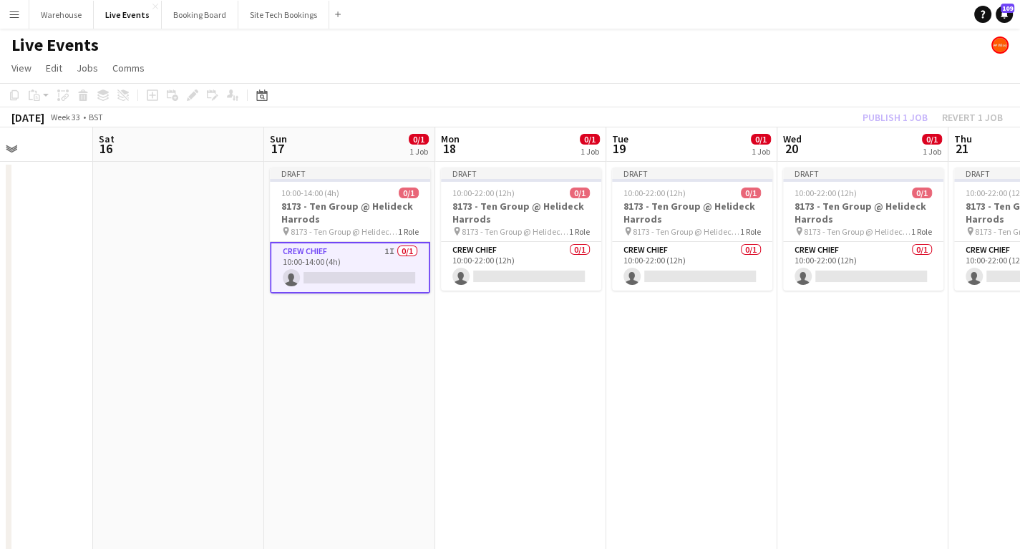
drag, startPoint x: 587, startPoint y: 407, endPoint x: 568, endPoint y: 379, distance: 33.4
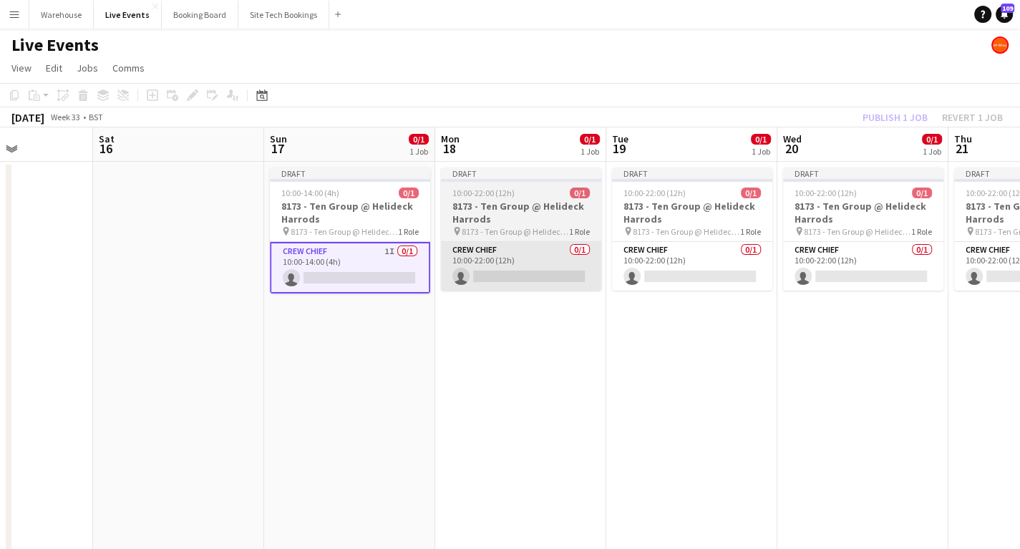
scroll to position [0, 424]
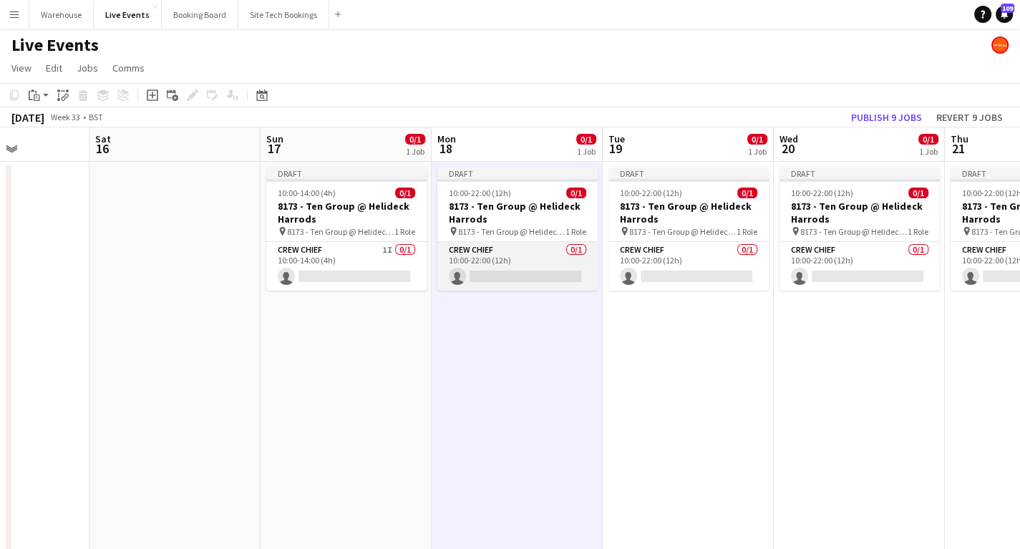
click at [493, 251] on app-card-role "Crew Chief 0/1 10:00-22:00 (12h) single-neutral-actions" at bounding box center [517, 266] width 160 height 49
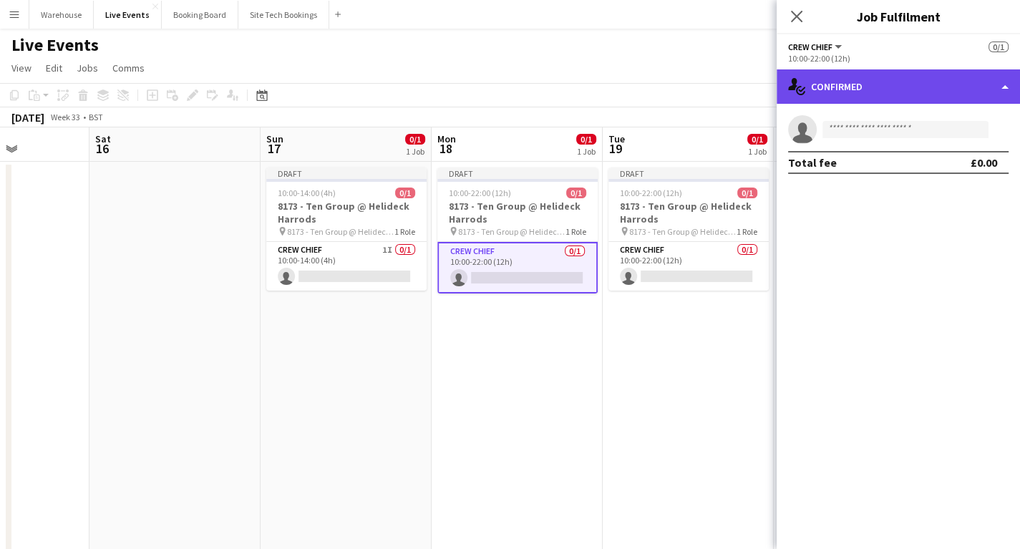
click at [951, 94] on div "single-neutral-actions-check-2 Confirmed" at bounding box center [898, 86] width 243 height 34
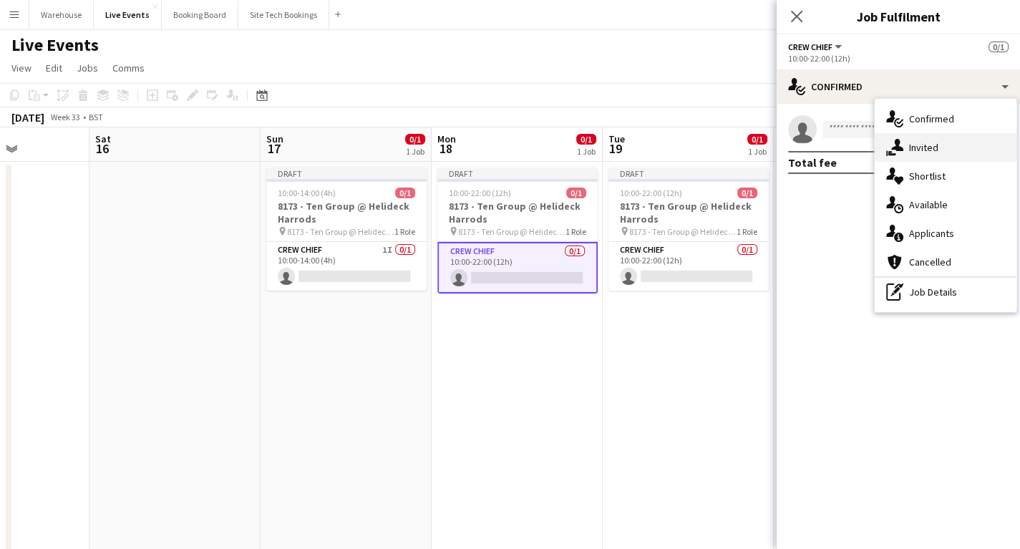
click at [942, 151] on div "single-neutral-actions-share-1 Invited" at bounding box center [946, 147] width 142 height 29
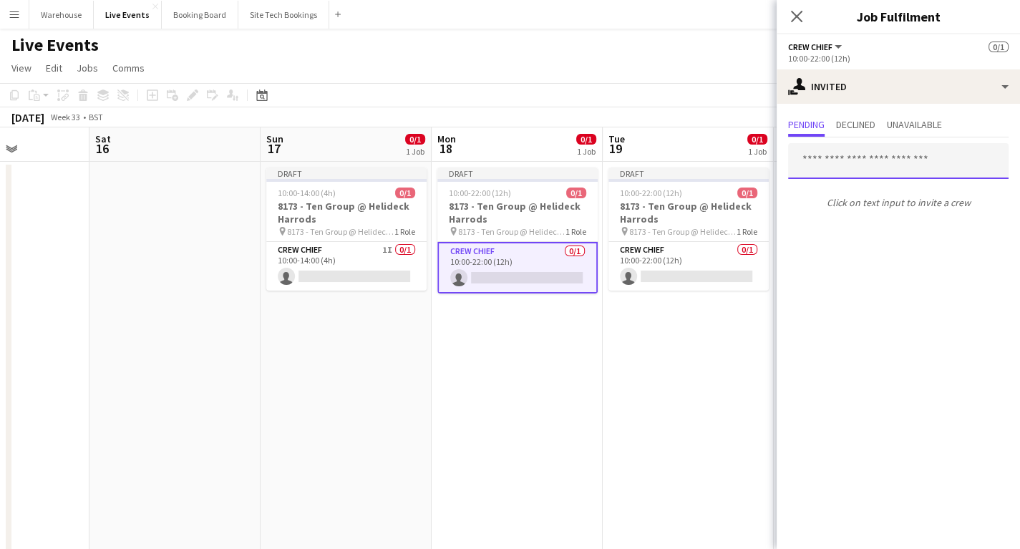
click at [849, 168] on input "text" at bounding box center [898, 161] width 220 height 36
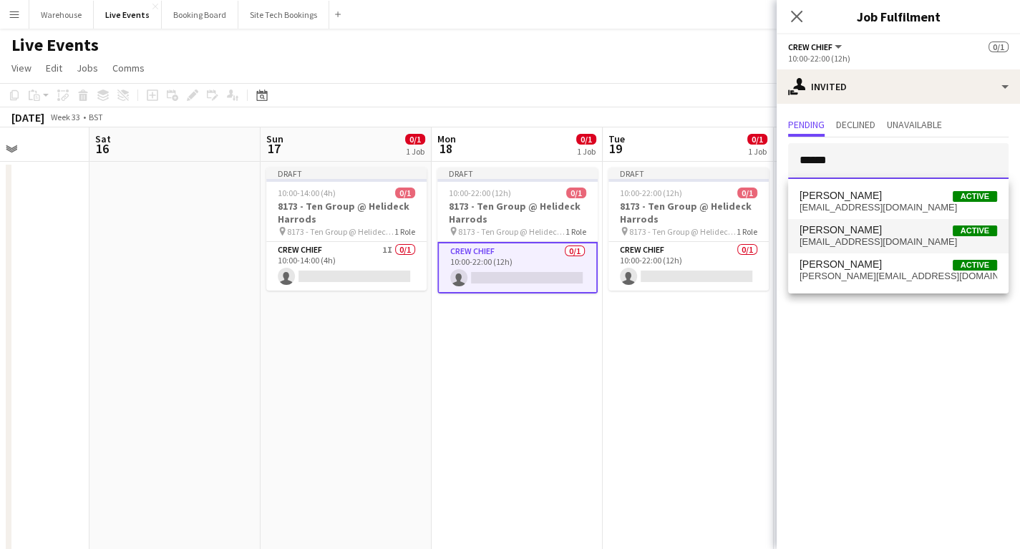
type input "******"
click at [862, 238] on span "gormana15@gmail.com" at bounding box center [899, 241] width 198 height 11
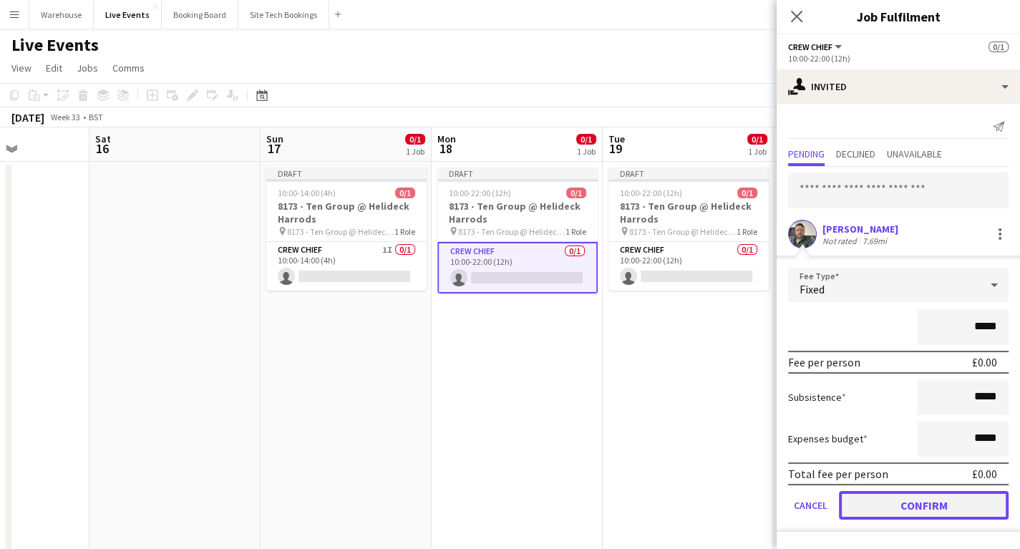
click at [927, 500] on button "Confirm" at bounding box center [924, 505] width 170 height 29
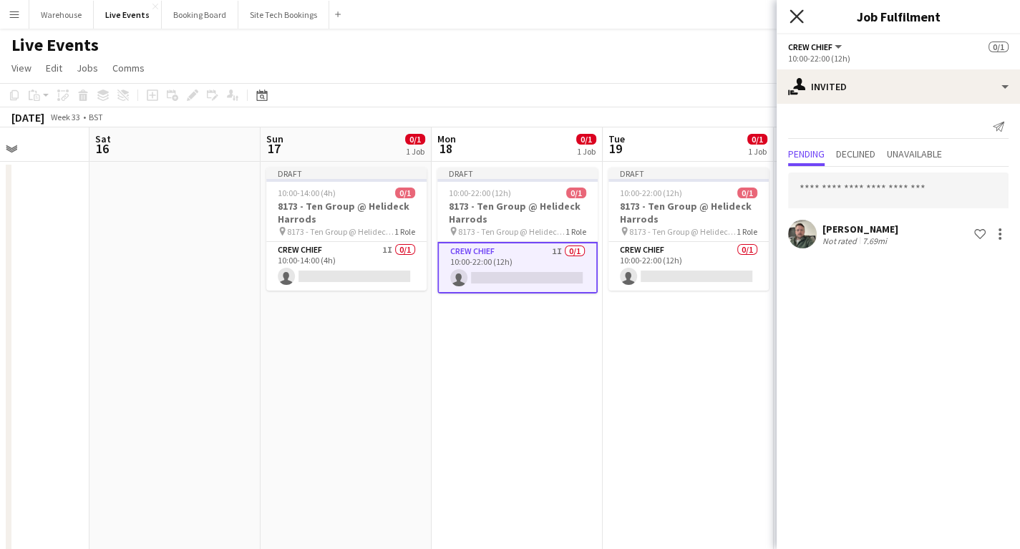
click at [798, 20] on icon "Close pop-in" at bounding box center [797, 16] width 14 height 14
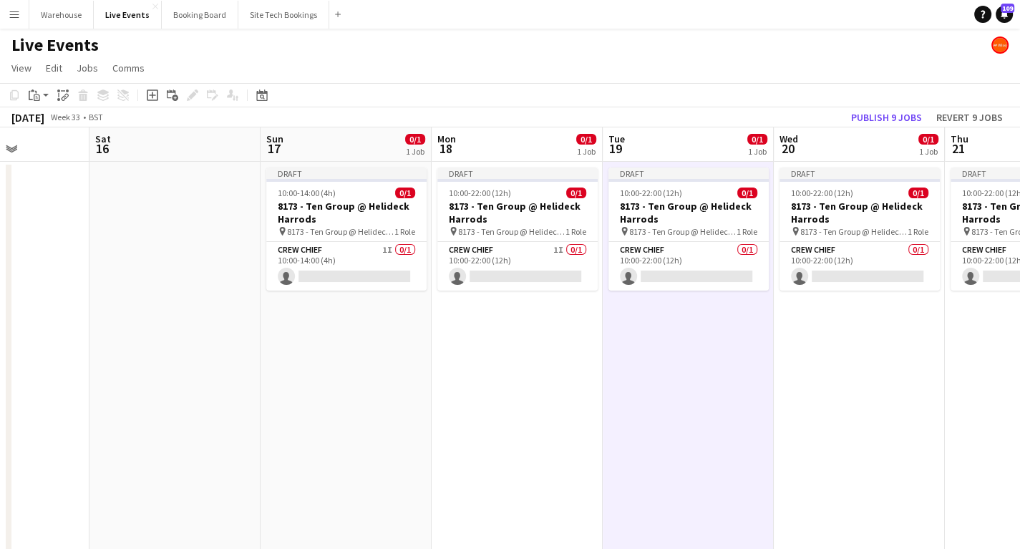
scroll to position [0, 423]
click at [659, 251] on app-card-role "Crew Chief 0/1 10:00-22:00 (12h) single-neutral-actions" at bounding box center [689, 266] width 160 height 49
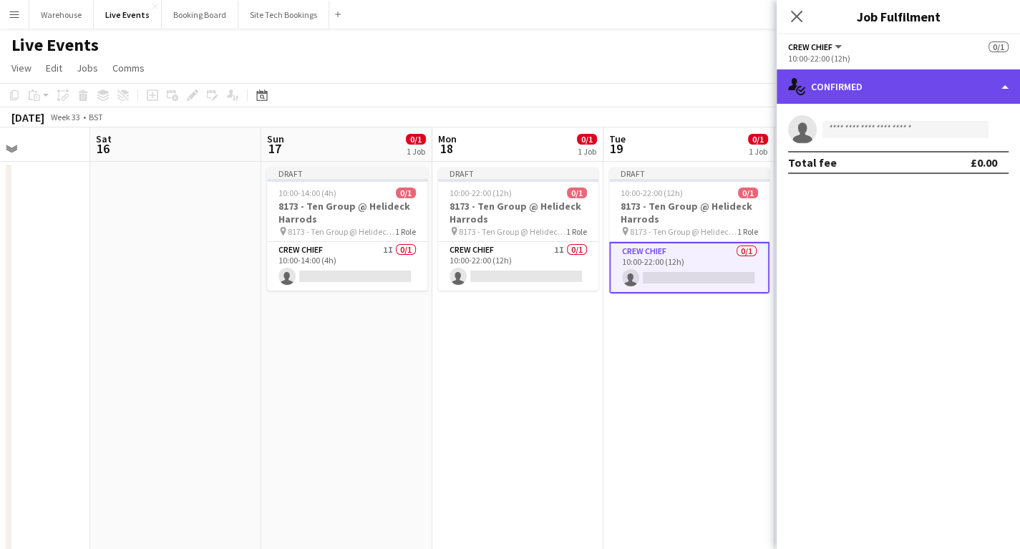
click at [875, 92] on div "single-neutral-actions-check-2 Confirmed" at bounding box center [898, 86] width 243 height 34
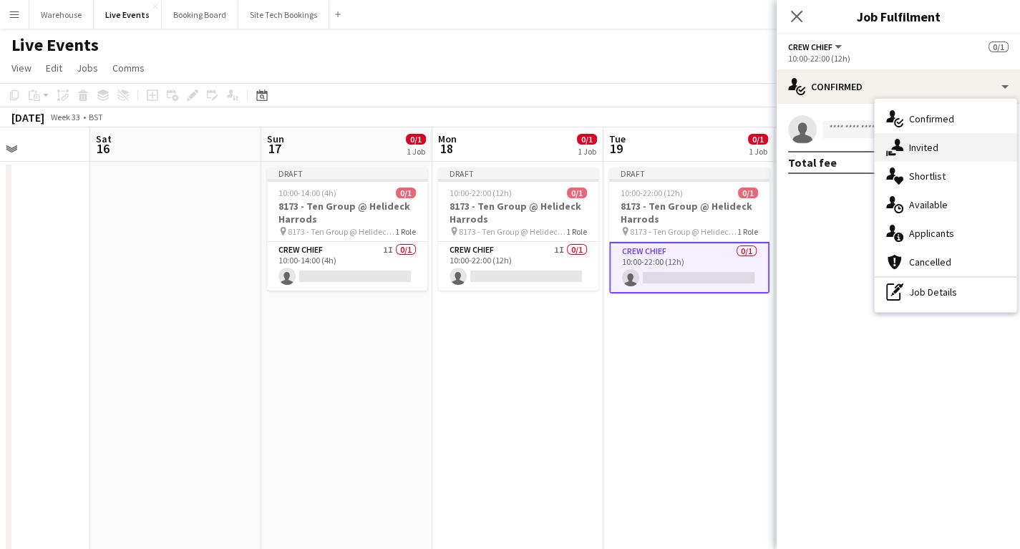
click at [916, 146] on div "single-neutral-actions-share-1 Invited" at bounding box center [946, 147] width 142 height 29
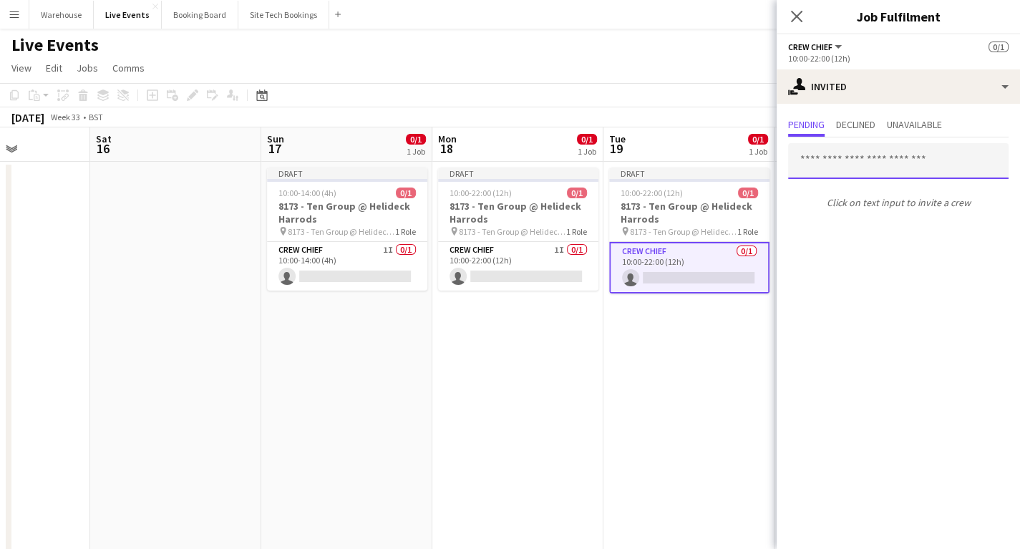
click at [848, 158] on input "text" at bounding box center [898, 161] width 220 height 36
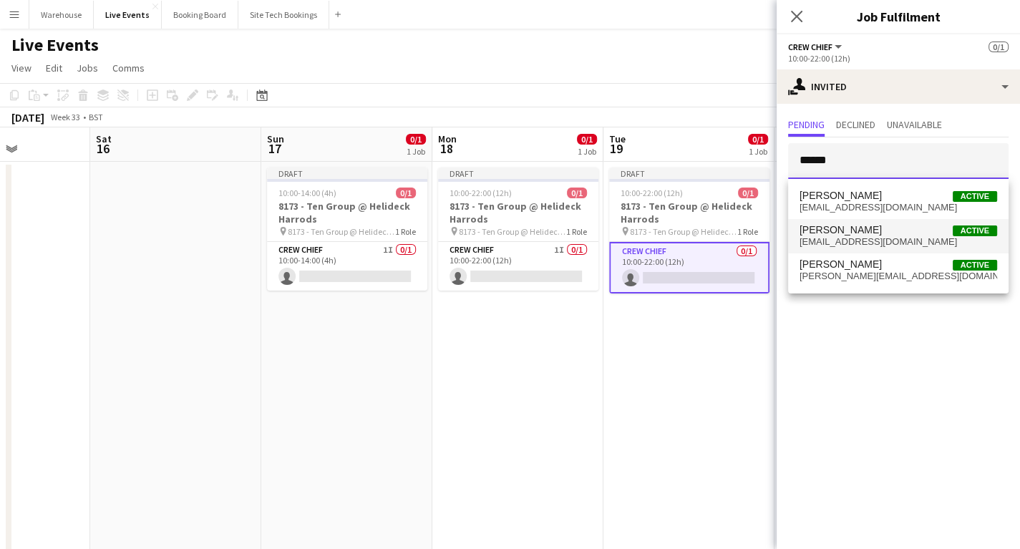
type input "******"
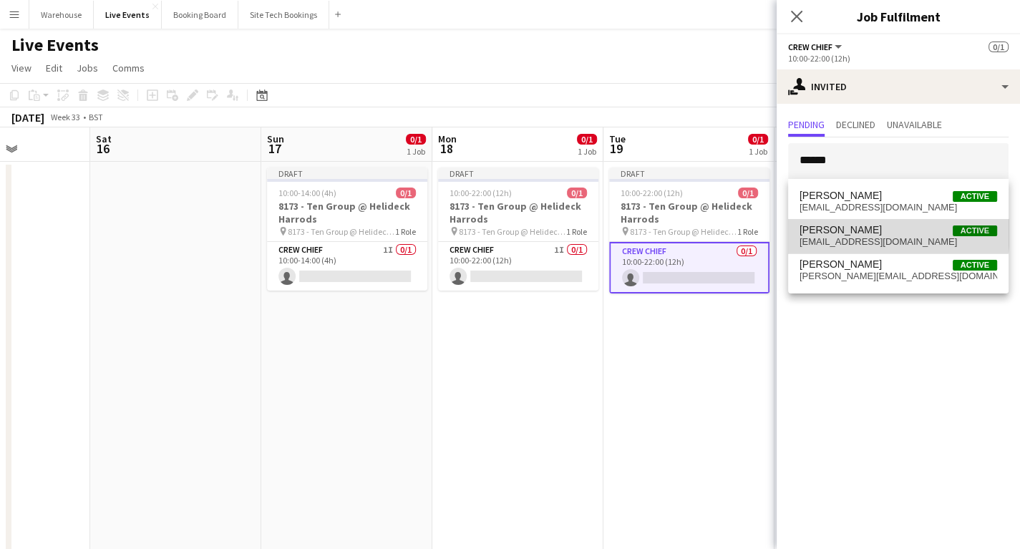
click at [865, 232] on span "Andrew Gorman" at bounding box center [841, 230] width 82 height 12
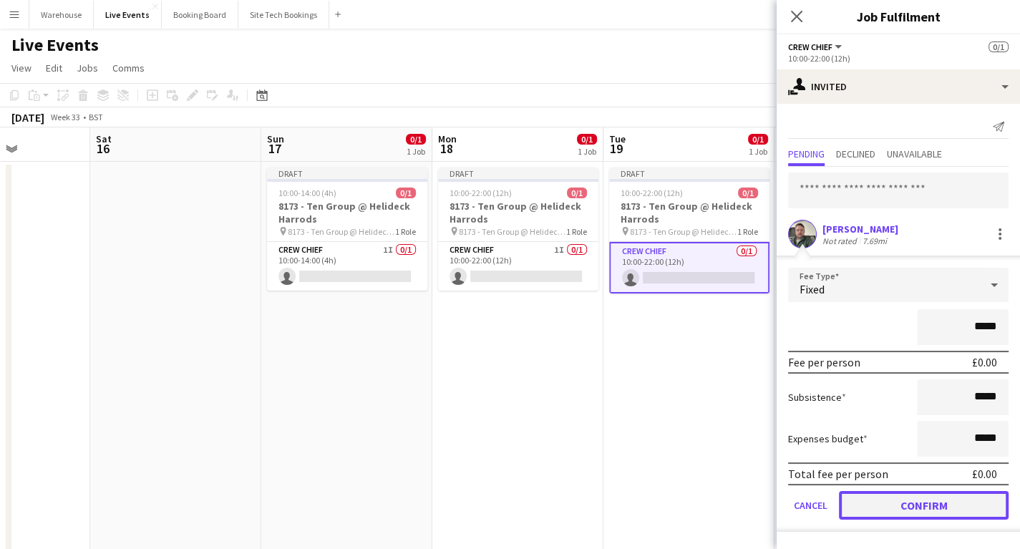
drag, startPoint x: 908, startPoint y: 507, endPoint x: 903, endPoint y: 500, distance: 7.7
click at [907, 508] on button "Confirm" at bounding box center [924, 505] width 170 height 29
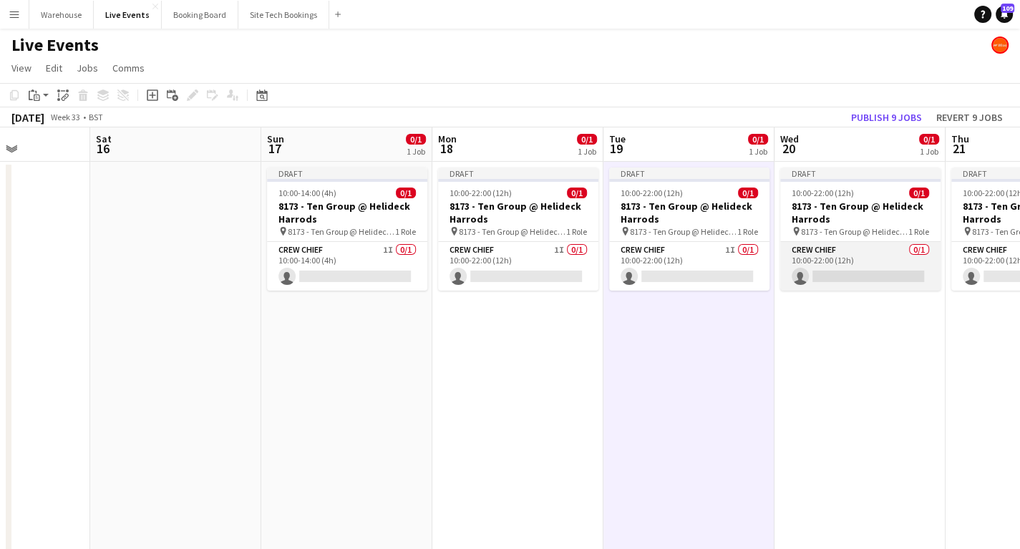
click at [850, 251] on app-card-role "Crew Chief 0/1 10:00-22:00 (12h) single-neutral-actions" at bounding box center [860, 266] width 160 height 49
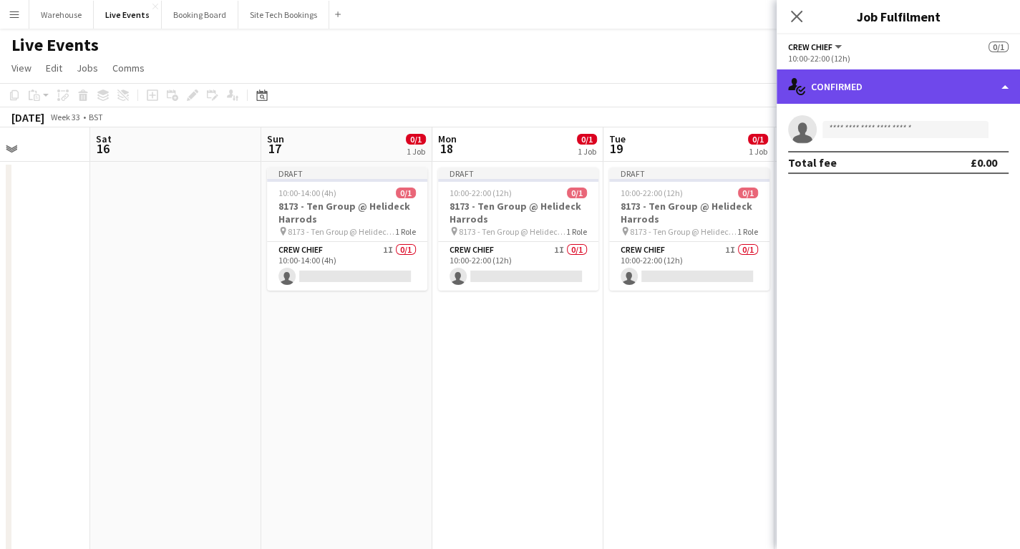
click at [917, 79] on div "single-neutral-actions-check-2 Confirmed" at bounding box center [898, 86] width 243 height 34
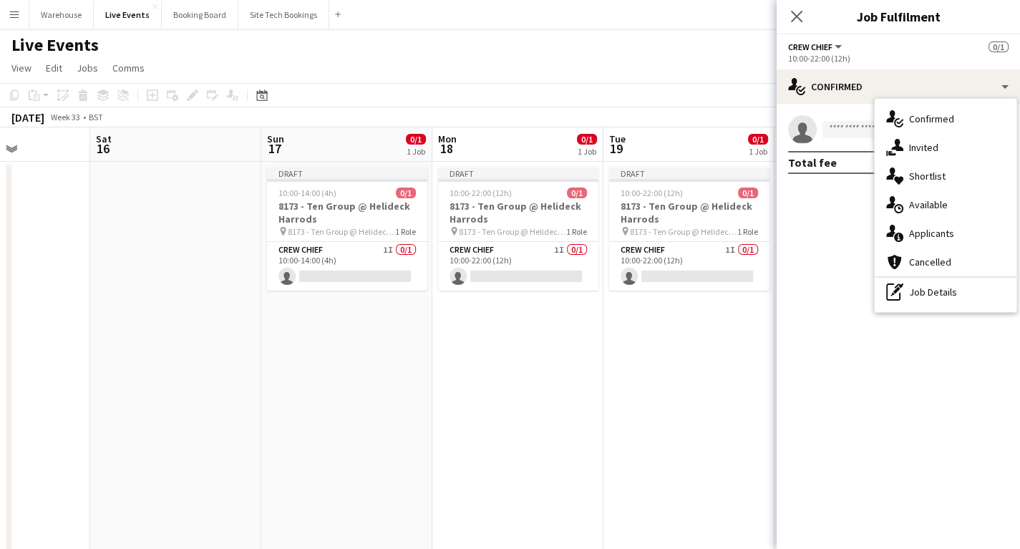
click at [942, 150] on div "single-neutral-actions-share-1 Invited" at bounding box center [946, 147] width 142 height 29
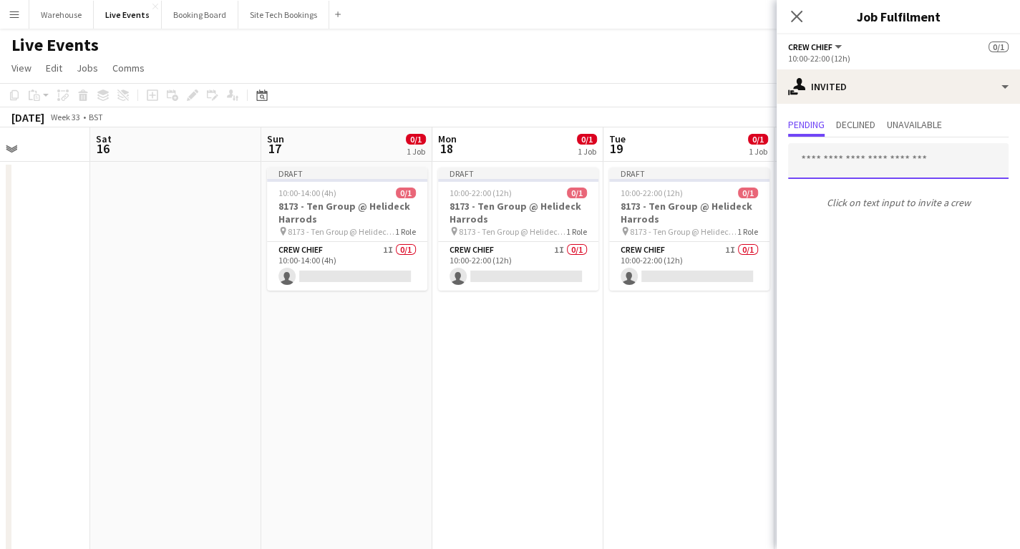
click at [845, 157] on input "text" at bounding box center [898, 161] width 220 height 36
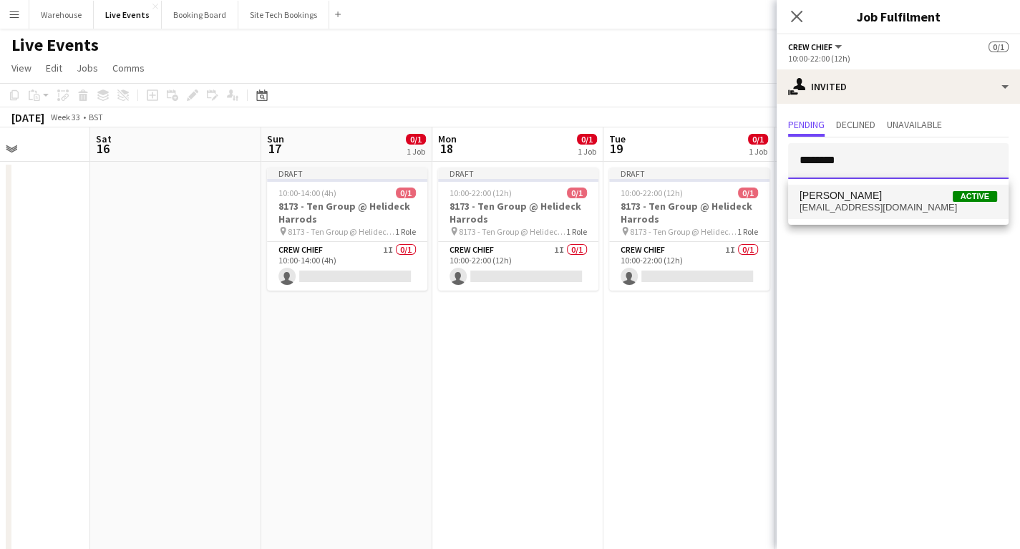
type input "********"
click at [850, 202] on span "gormana15@gmail.com" at bounding box center [899, 207] width 198 height 11
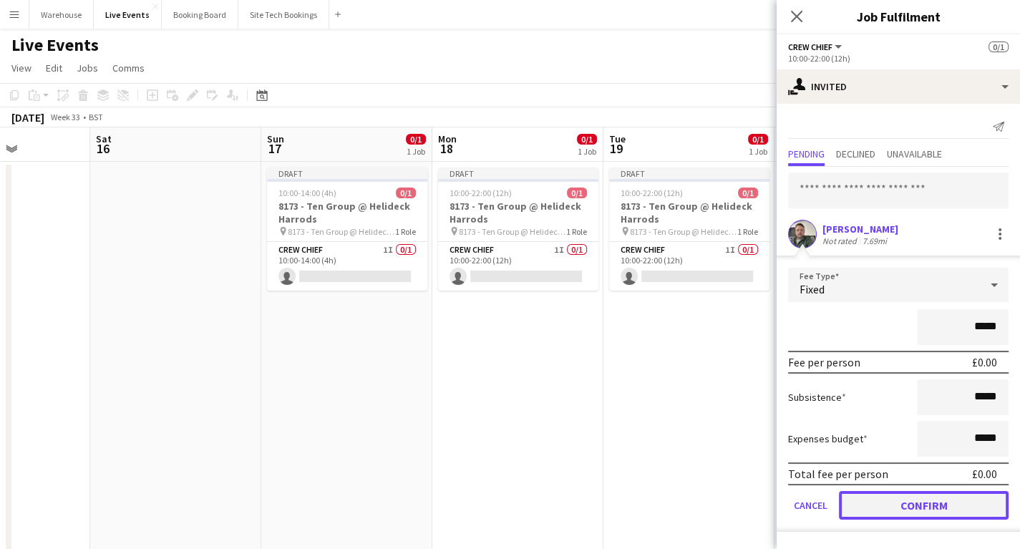
click at [979, 507] on button "Confirm" at bounding box center [924, 505] width 170 height 29
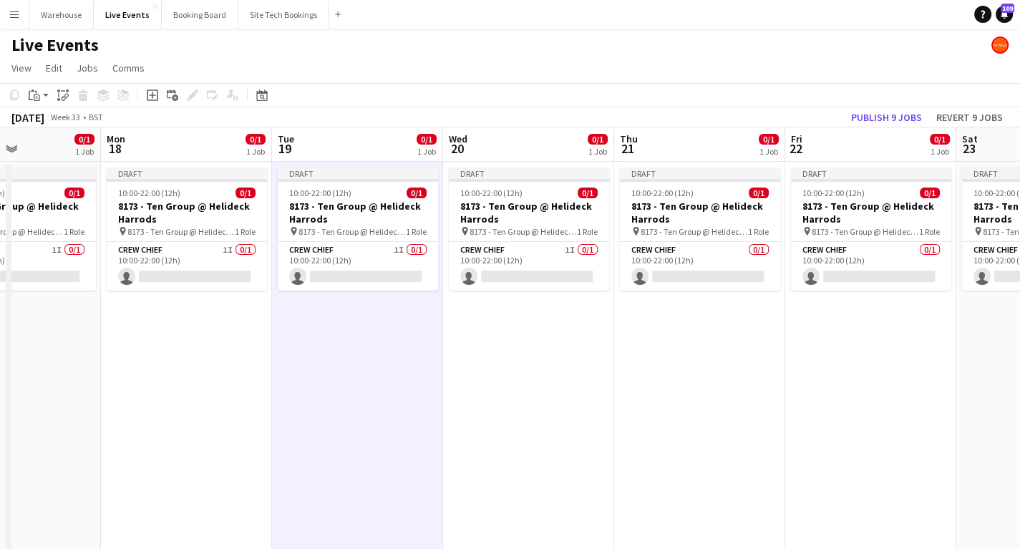
drag, startPoint x: 786, startPoint y: 344, endPoint x: 475, endPoint y: 351, distance: 310.7
click at [475, 351] on app-calendar-viewport "Fri 15 Sat 16 Sun 17 0/1 1 Job Mon 18 0/1 1 Job Tue 19 0/1 1 Job Wed 20 0/1 1 J…" at bounding box center [510, 544] width 1020 height 835
click at [653, 254] on app-card-role "Crew Chief 0/1 10:00-22:00 (12h) single-neutral-actions" at bounding box center [699, 266] width 160 height 49
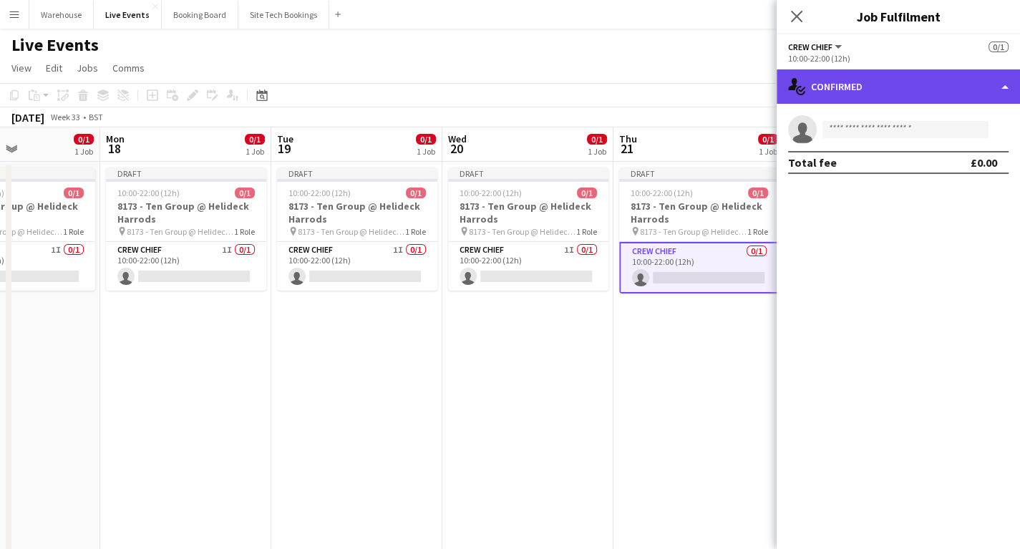
click at [905, 84] on div "single-neutral-actions-check-2 Confirmed" at bounding box center [898, 86] width 243 height 34
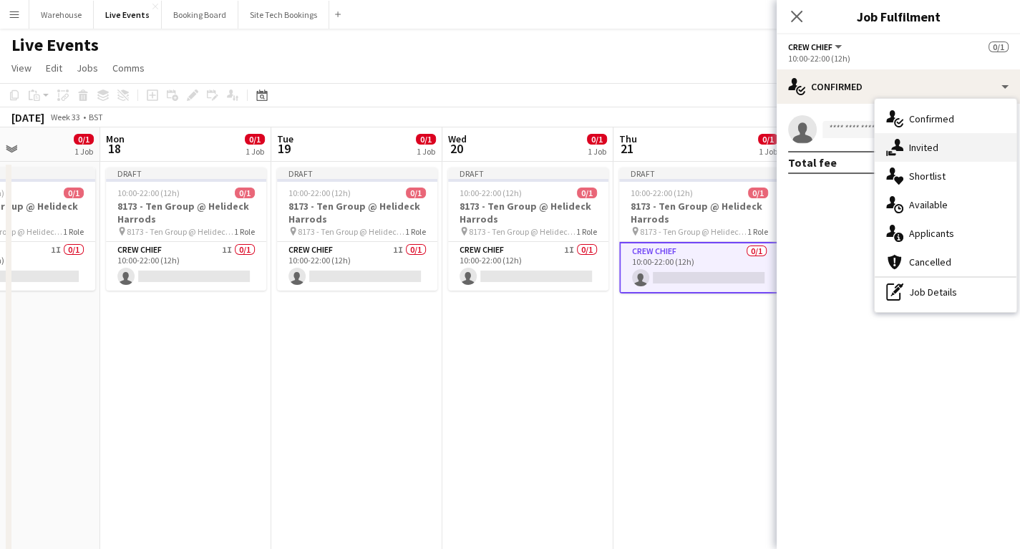
click at [928, 145] on div "single-neutral-actions-share-1 Invited" at bounding box center [946, 147] width 142 height 29
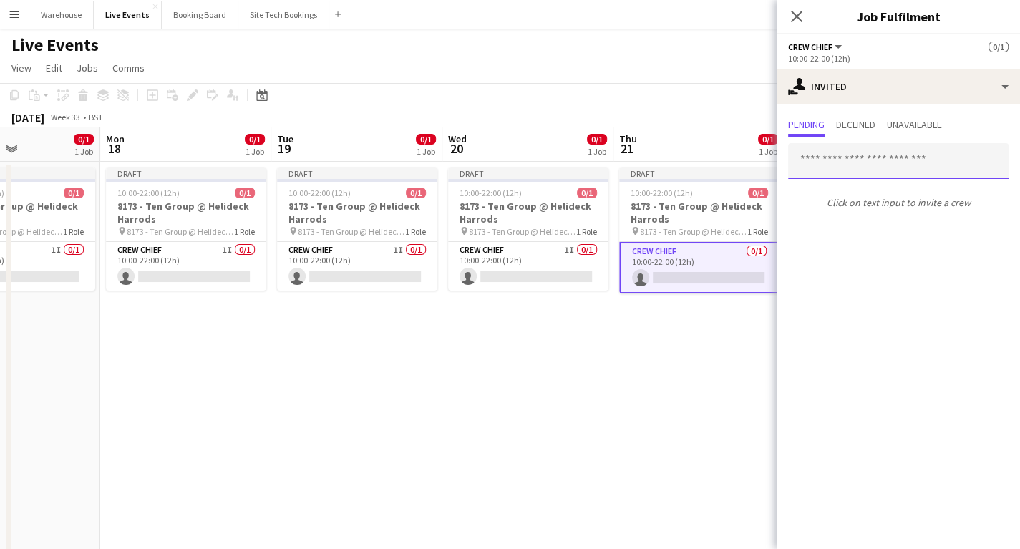
click at [848, 165] on input "text" at bounding box center [898, 161] width 220 height 36
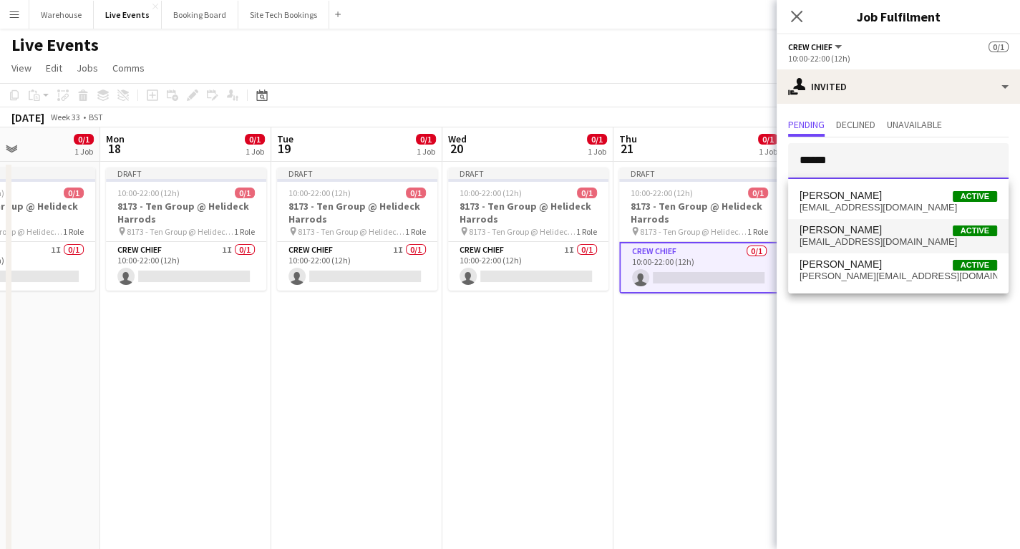
type input "******"
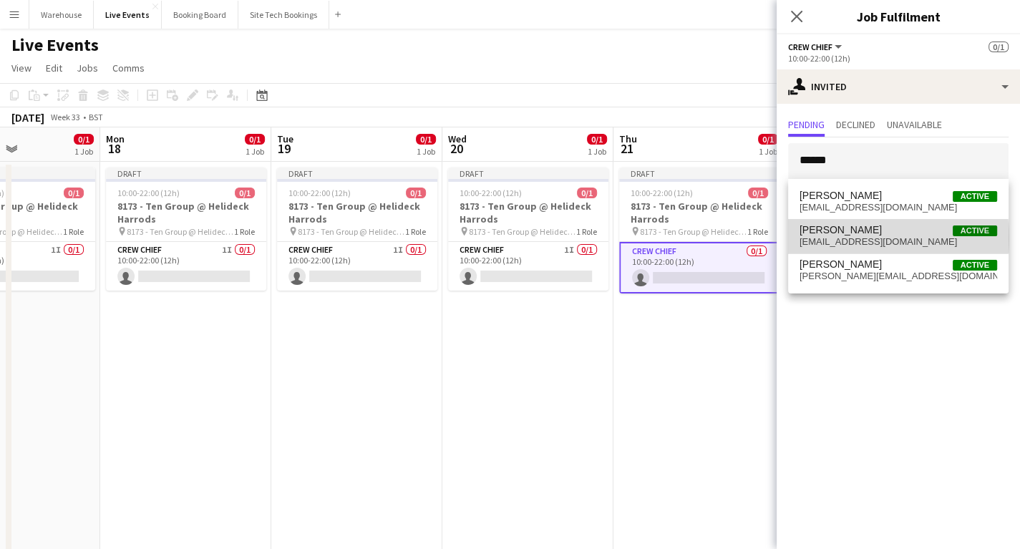
click at [856, 238] on span "gormana15@gmail.com" at bounding box center [899, 241] width 198 height 11
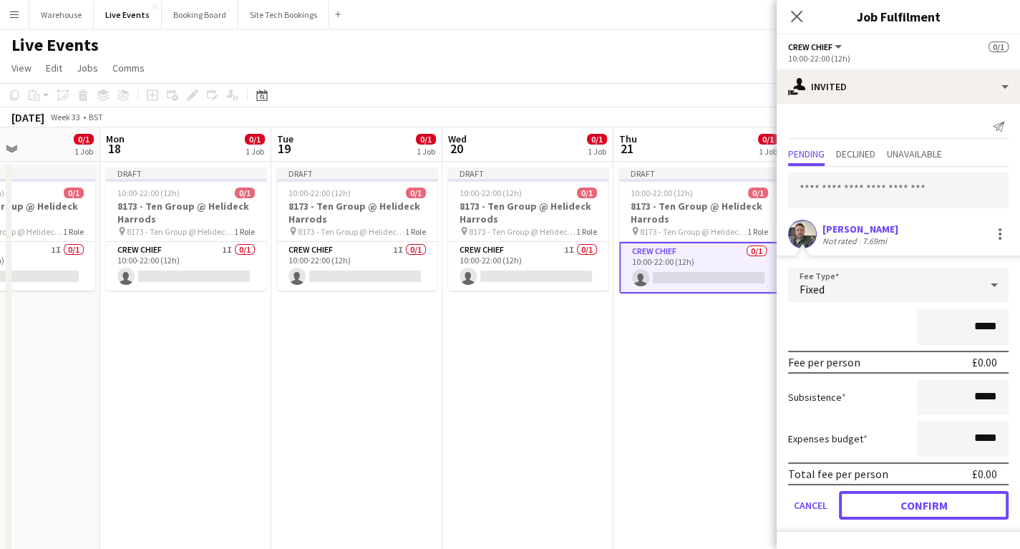
click at [925, 493] on button "Confirm" at bounding box center [924, 505] width 170 height 29
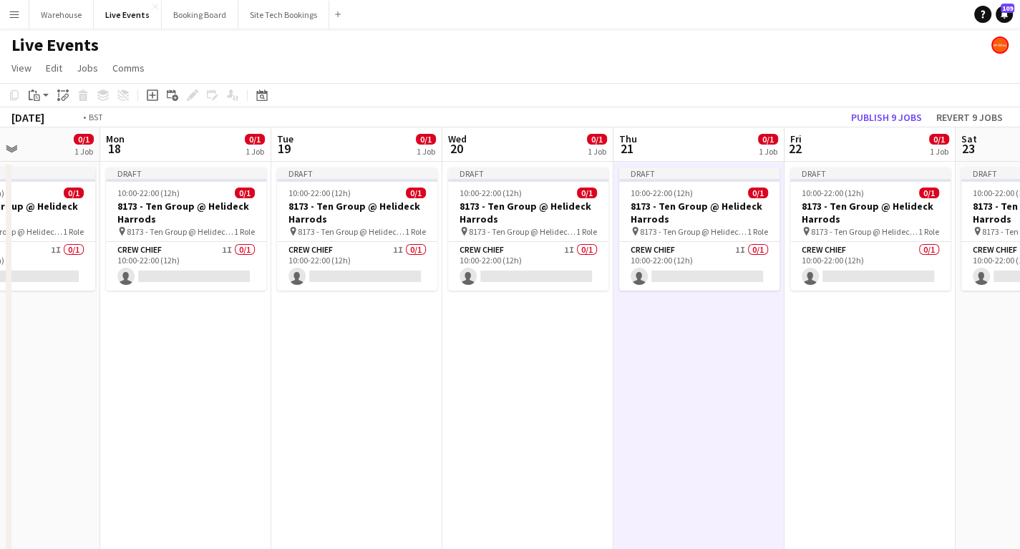
scroll to position [0, 527]
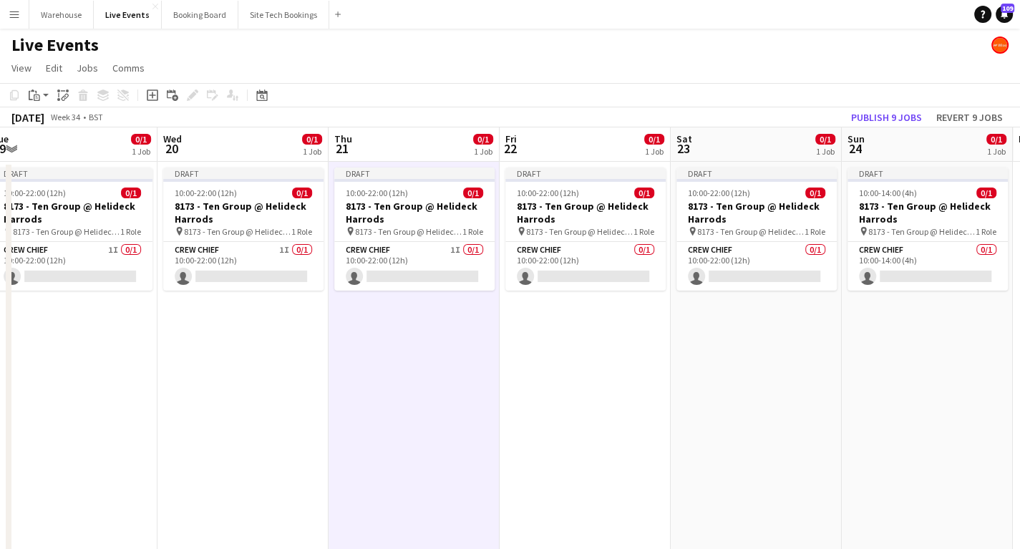
drag, startPoint x: 649, startPoint y: 375, endPoint x: 450, endPoint y: 372, distance: 199.0
click at [450, 372] on app-calendar-viewport "Sat 16 Sun 17 0/1 1 Job Mon 18 0/1 1 Job Tue 19 0/1 1 Job Wed 20 0/1 1 Job Thu …" at bounding box center [510, 544] width 1020 height 835
click at [550, 260] on app-card-role "Crew Chief 0/1 10:00-22:00 (12h) single-neutral-actions" at bounding box center [585, 266] width 160 height 49
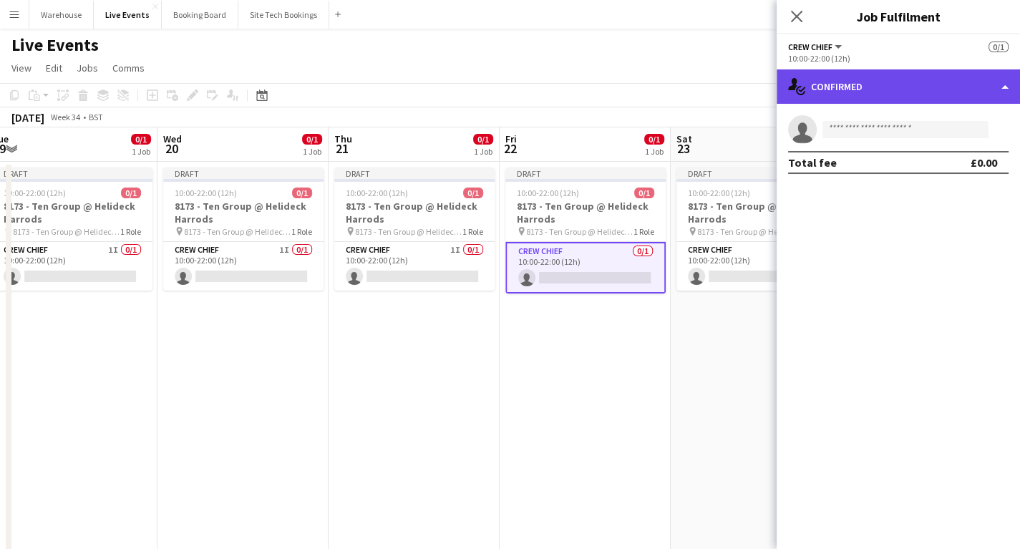
click at [860, 94] on div "single-neutral-actions-check-2 Confirmed" at bounding box center [898, 86] width 243 height 34
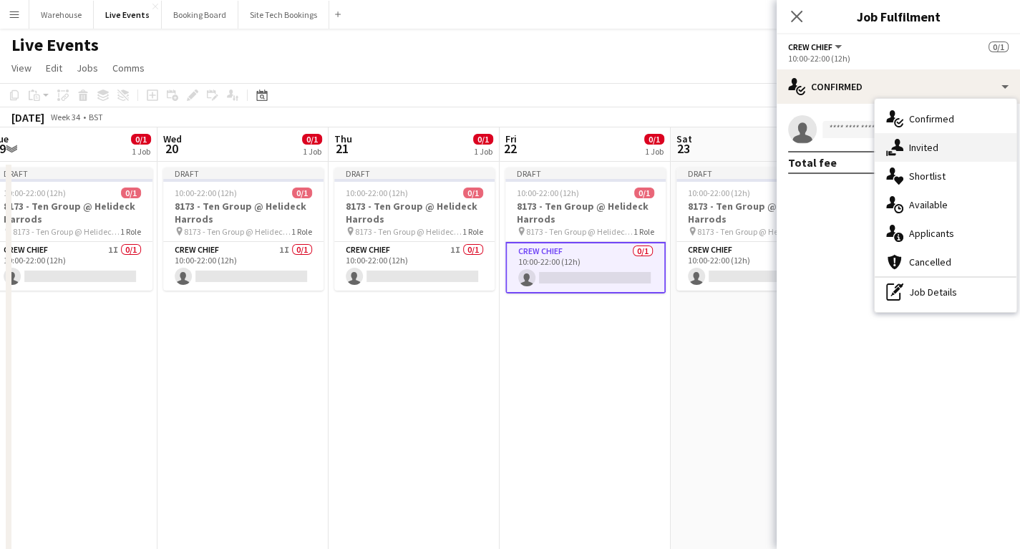
click at [906, 143] on div "single-neutral-actions-share-1 Invited" at bounding box center [946, 147] width 142 height 29
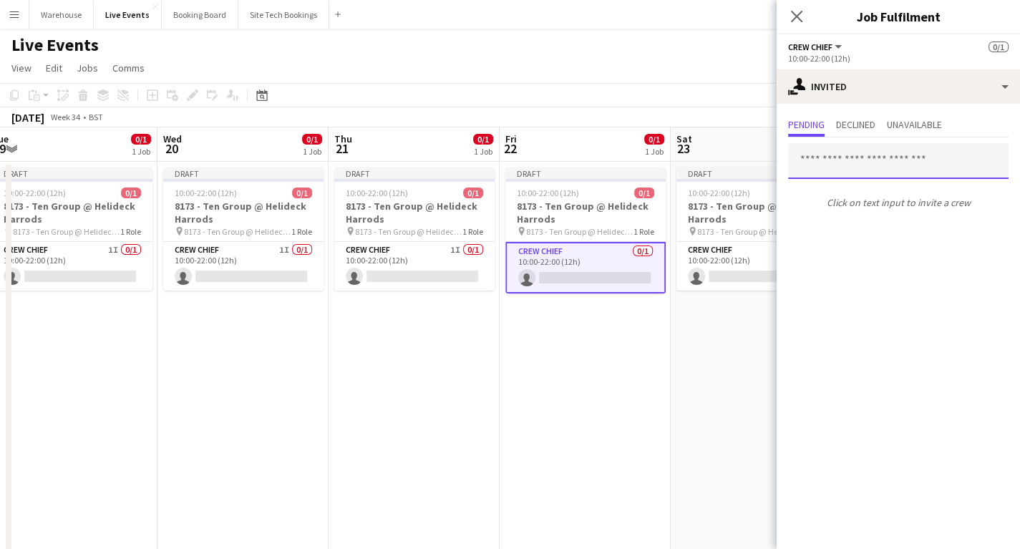
click at [847, 158] on input "text" at bounding box center [898, 161] width 220 height 36
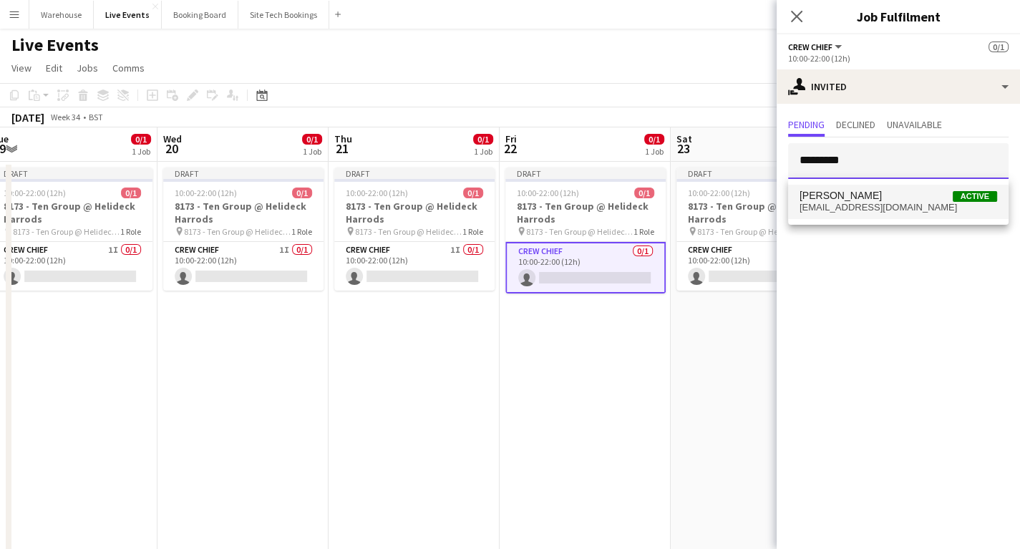
type input "*********"
click at [853, 203] on span "gormana15@gmail.com" at bounding box center [899, 207] width 198 height 11
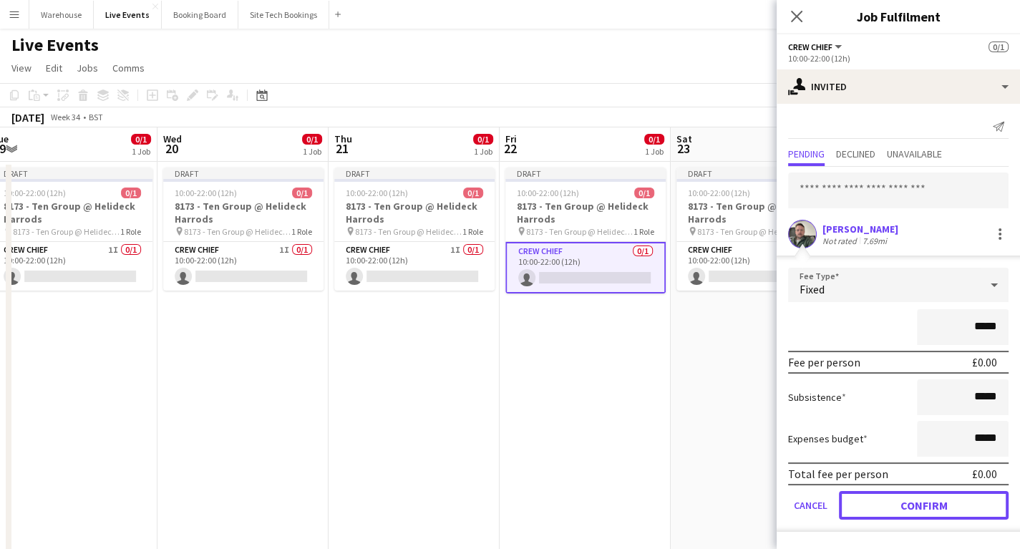
click at [911, 504] on button "Confirm" at bounding box center [924, 505] width 170 height 29
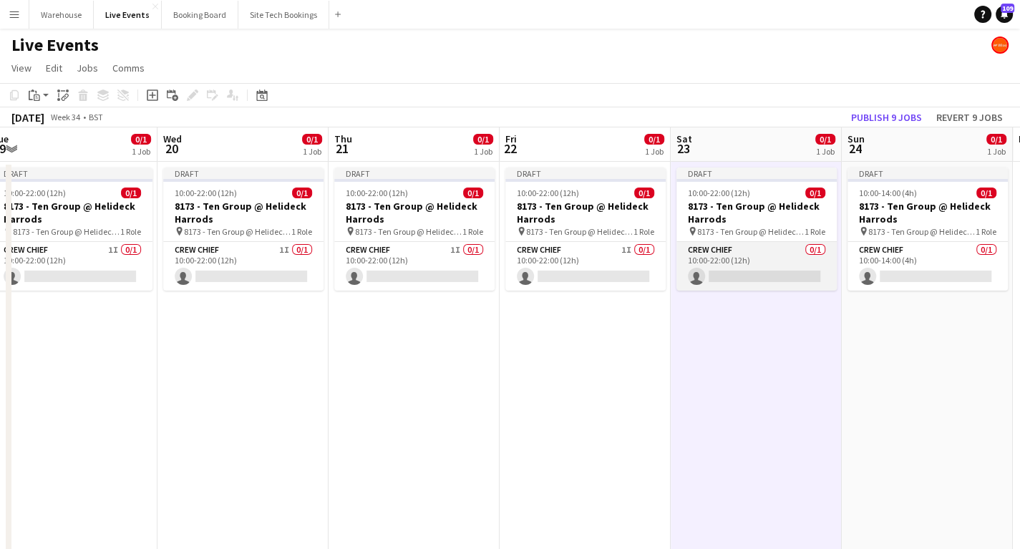
click at [774, 243] on app-card-role "Crew Chief 0/1 10:00-22:00 (12h) single-neutral-actions" at bounding box center [756, 266] width 160 height 49
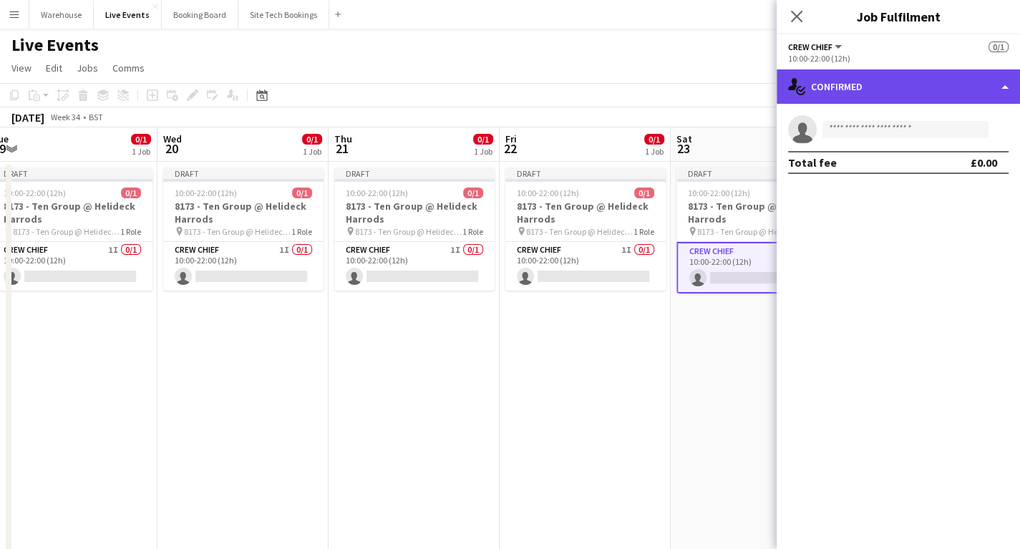
click at [893, 92] on div "single-neutral-actions-check-2 Confirmed" at bounding box center [898, 86] width 243 height 34
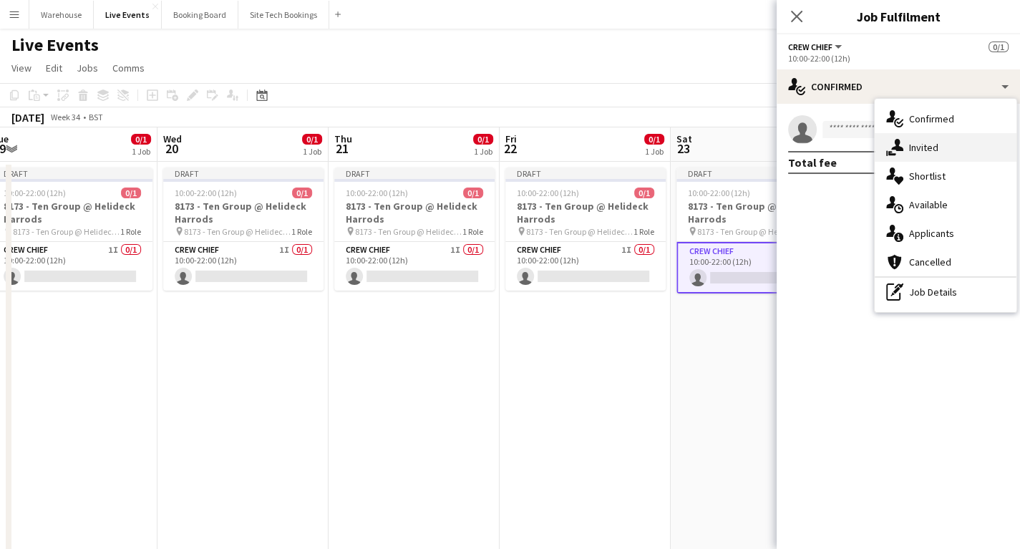
click at [916, 138] on div "single-neutral-actions-share-1 Invited" at bounding box center [946, 147] width 142 height 29
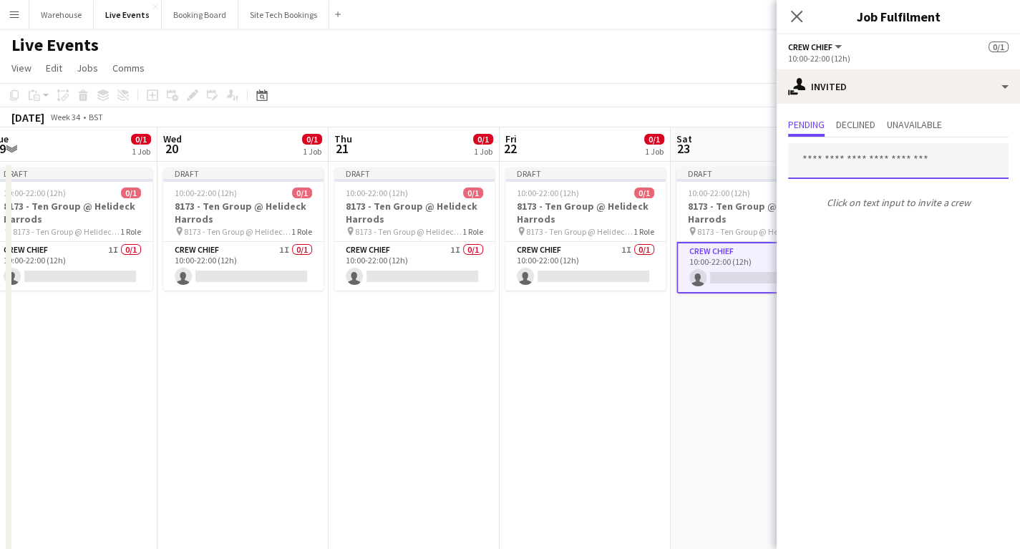
click at [870, 160] on input "text" at bounding box center [898, 161] width 220 height 36
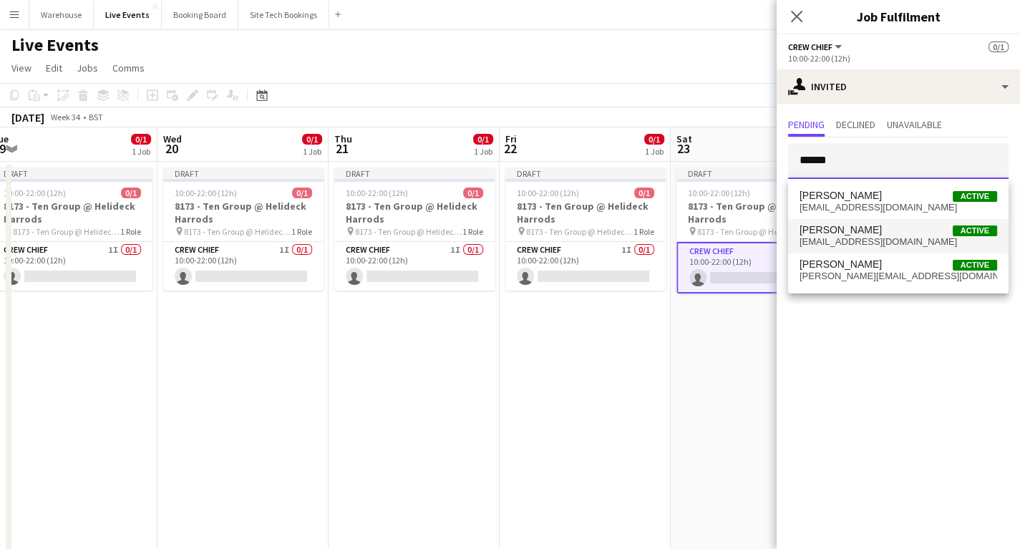
type input "******"
click at [868, 233] on span "Andrew Gorman" at bounding box center [841, 230] width 82 height 12
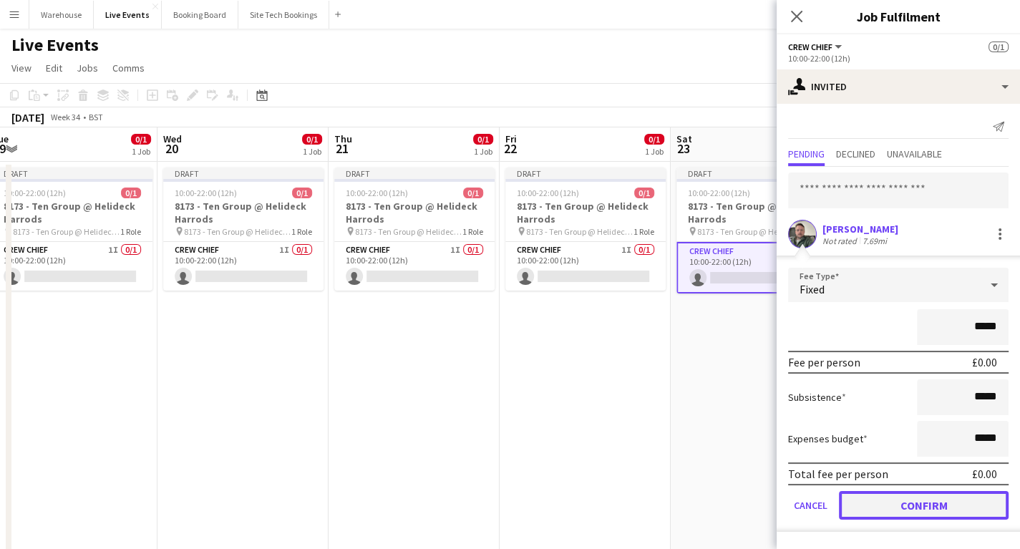
click at [958, 497] on button "Confirm" at bounding box center [924, 505] width 170 height 29
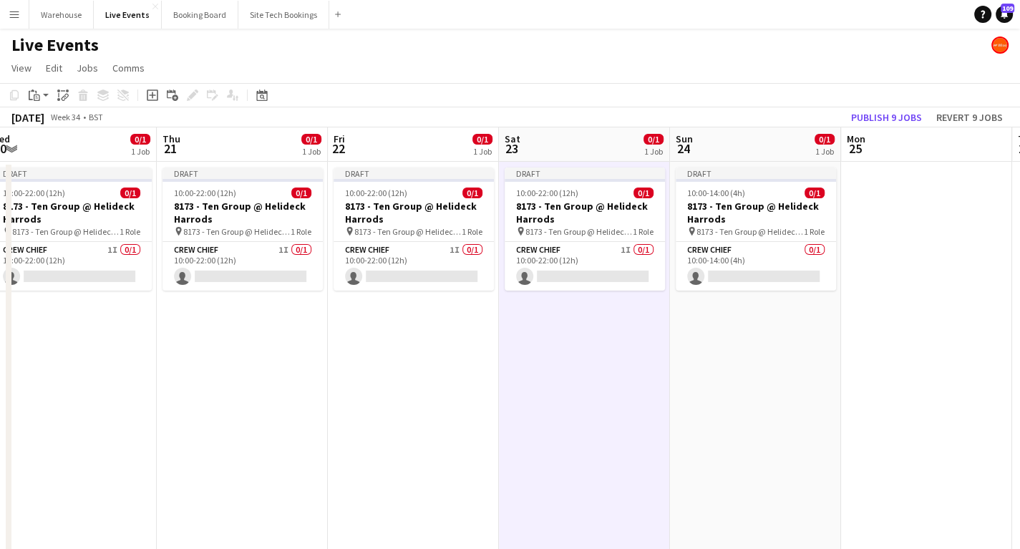
scroll to position [0, 407]
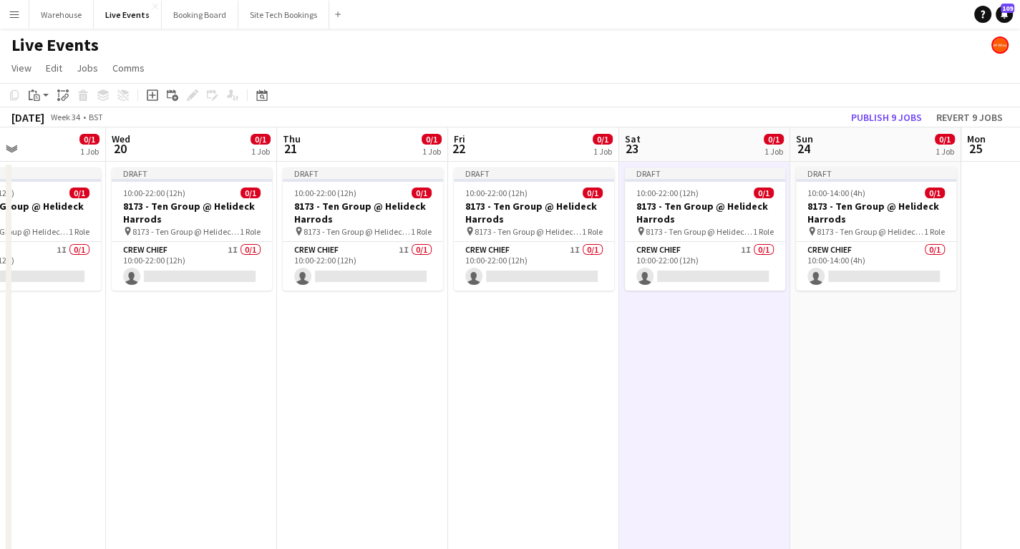
drag, startPoint x: 737, startPoint y: 358, endPoint x: 539, endPoint y: 356, distance: 198.3
click at [538, 357] on app-calendar-viewport "Sun 17 0/1 1 Job Mon 18 0/1 1 Job Tue 19 0/1 1 Job Wed 20 0/1 1 Job Thu 21 0/1 …" at bounding box center [510, 544] width 1020 height 835
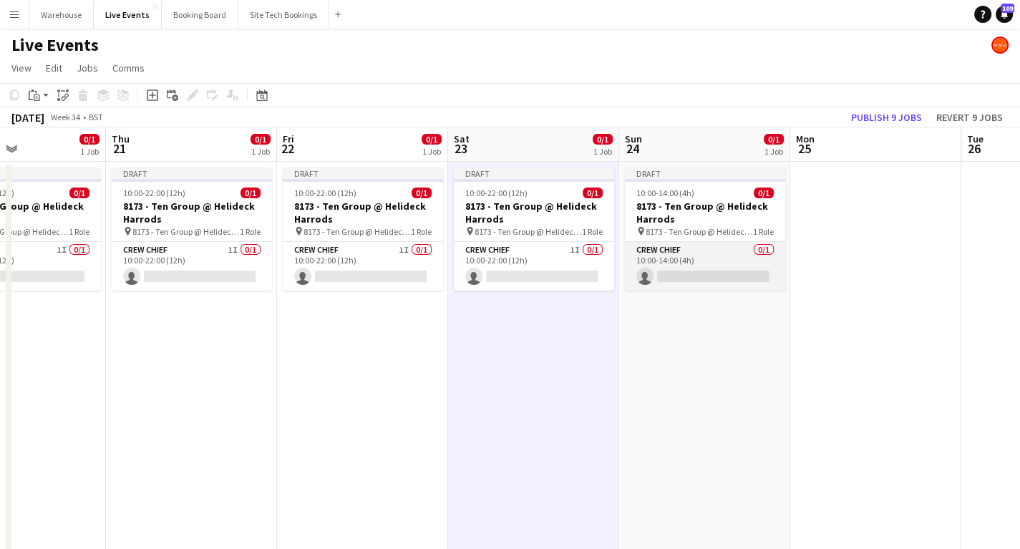
click at [653, 253] on app-card-role "Crew Chief 0/1 10:00-14:00 (4h) single-neutral-actions" at bounding box center [705, 266] width 160 height 49
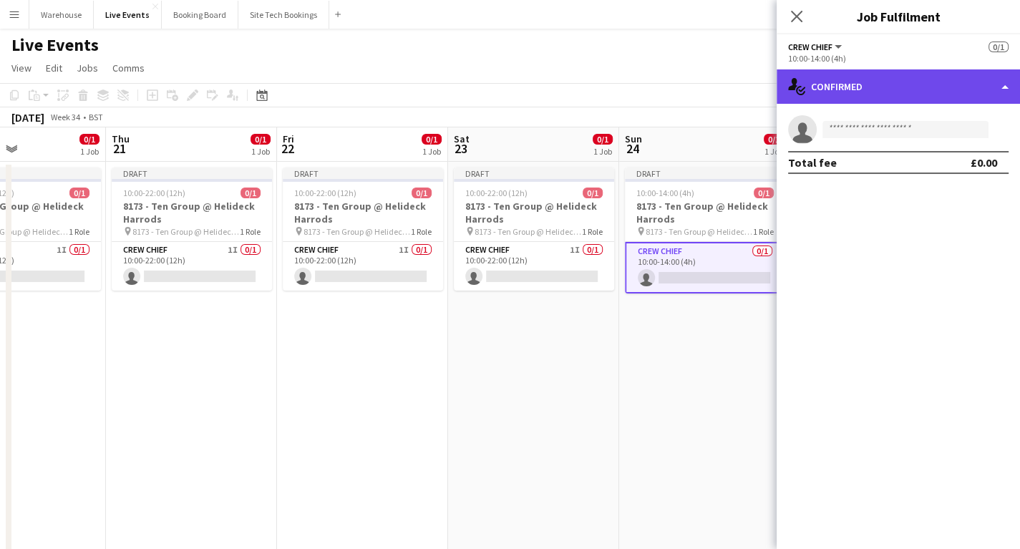
click at [890, 80] on div "single-neutral-actions-check-2 Confirmed" at bounding box center [898, 86] width 243 height 34
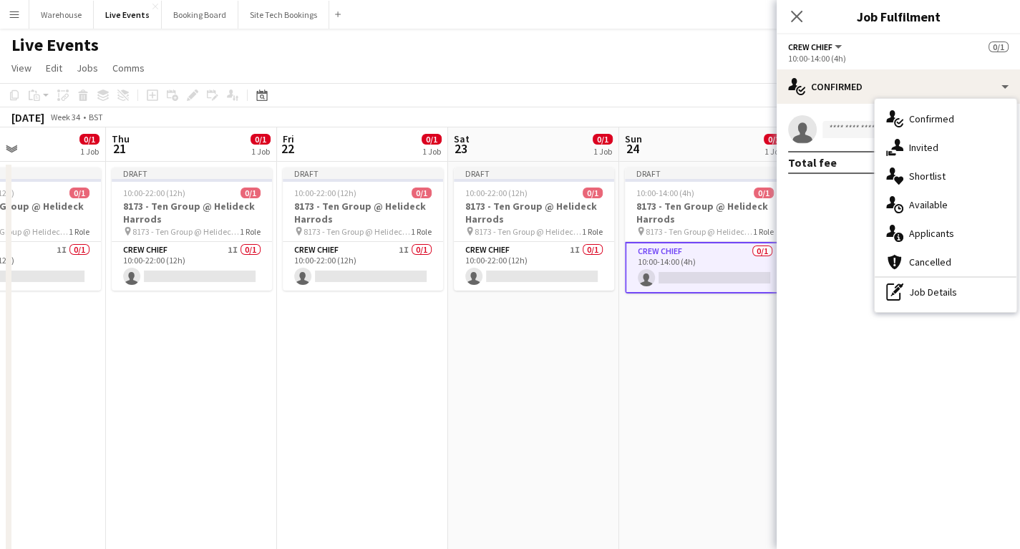
click at [928, 140] on div "single-neutral-actions-share-1 Invited" at bounding box center [946, 147] width 142 height 29
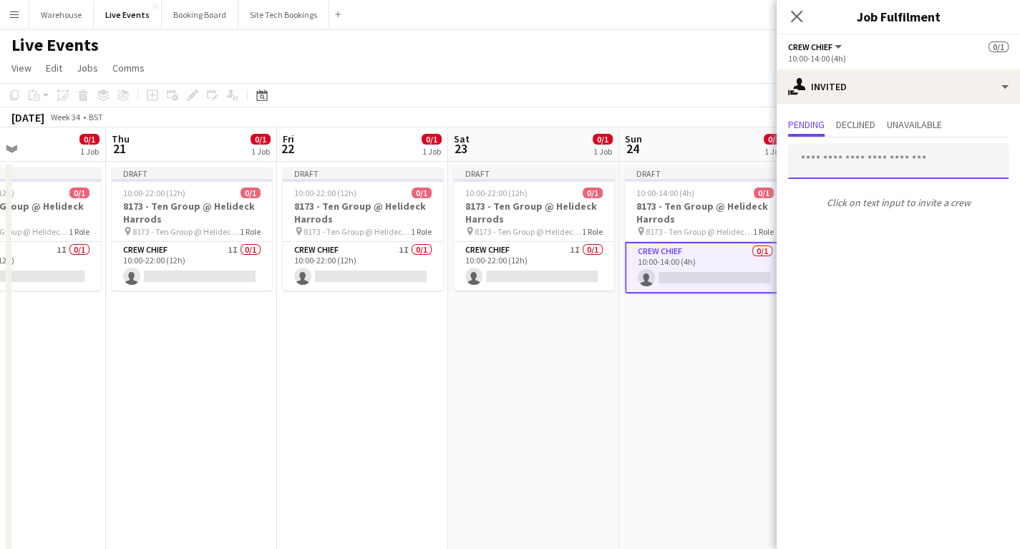
click at [836, 168] on input "text" at bounding box center [898, 161] width 220 height 36
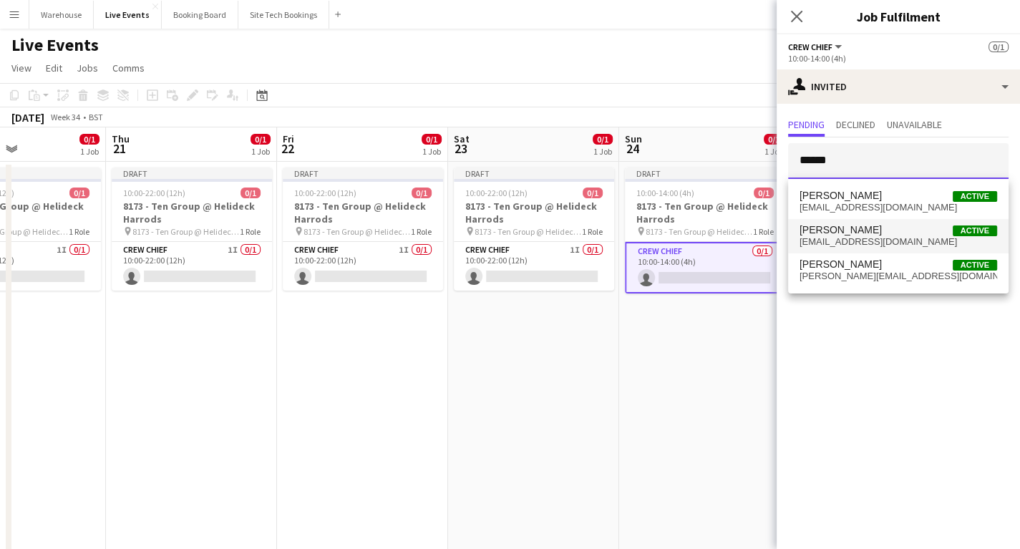
type input "******"
click at [868, 232] on span "Andrew Gorman" at bounding box center [841, 230] width 82 height 12
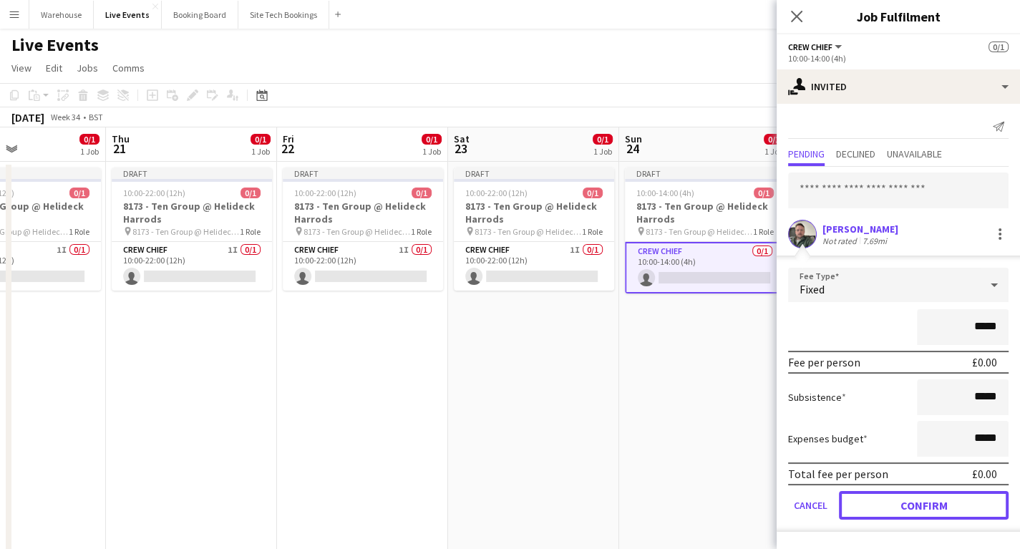
drag, startPoint x: 929, startPoint y: 499, endPoint x: 888, endPoint y: 487, distance: 43.1
click at [928, 498] on button "Confirm" at bounding box center [924, 505] width 170 height 29
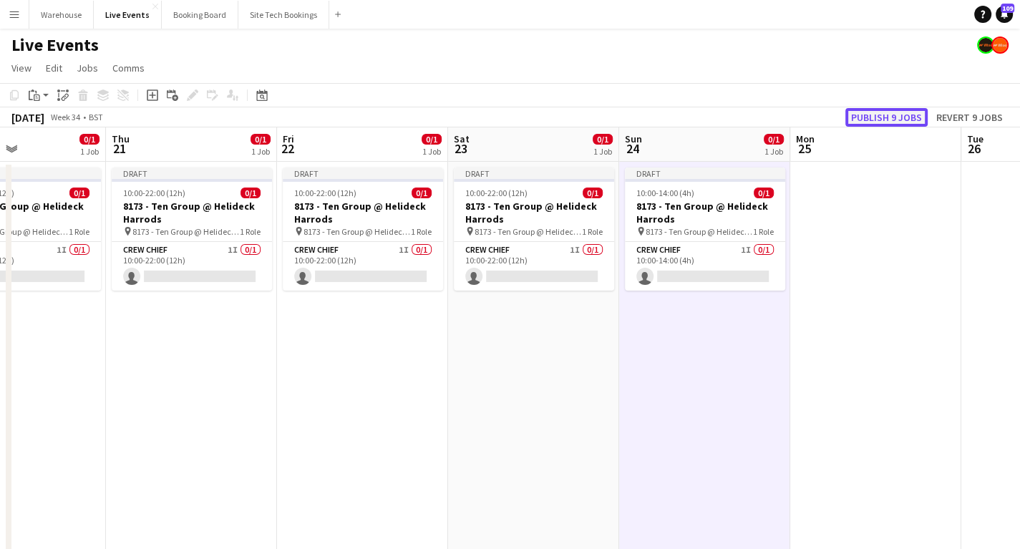
click at [868, 115] on button "Publish 9 jobs" at bounding box center [886, 117] width 82 height 19
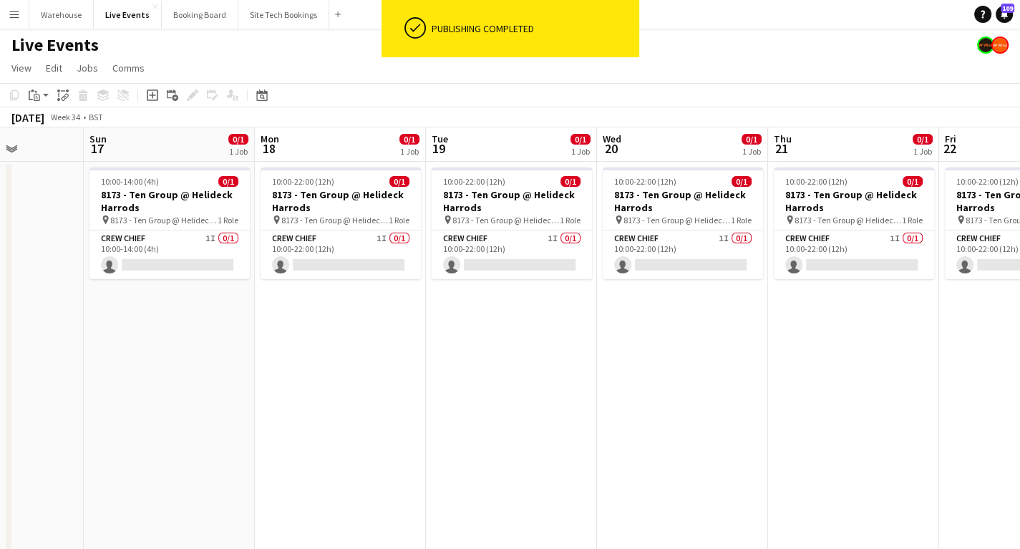
drag, startPoint x: 232, startPoint y: 353, endPoint x: 863, endPoint y: 389, distance: 631.7
click at [863, 389] on app-calendar-viewport "Thu 14 Fri 15 Sat 16 Sun 17 0/1 1 Job Mon 18 0/1 1 Job Tue 19 0/1 1 Job Wed 20 …" at bounding box center [510, 544] width 1020 height 835
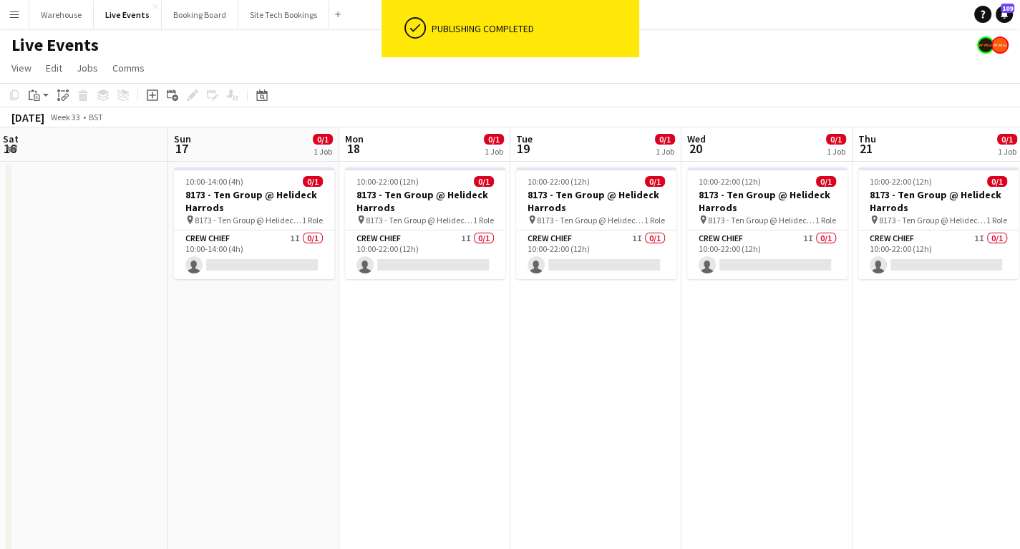
scroll to position [0, 343]
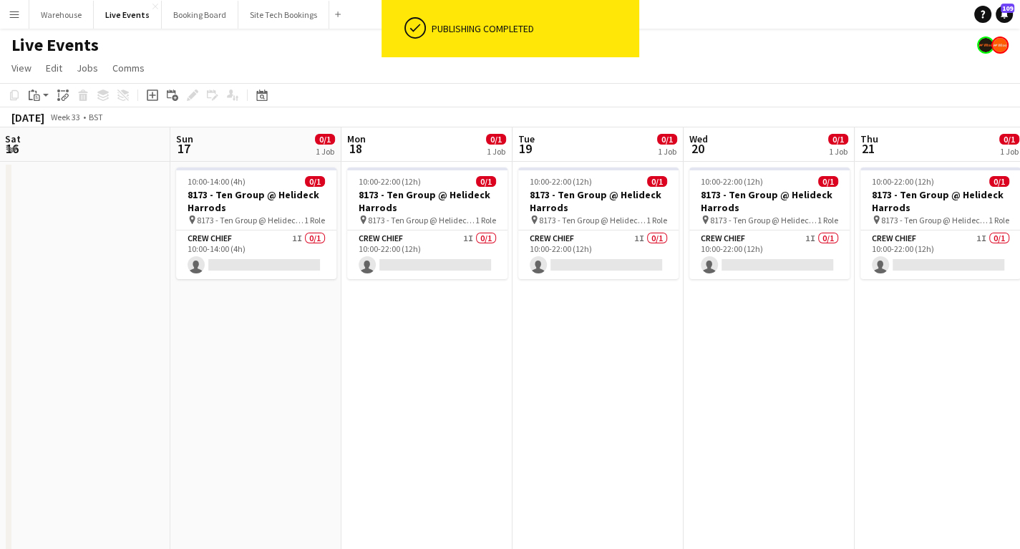
drag, startPoint x: 424, startPoint y: 406, endPoint x: 478, endPoint y: 402, distance: 53.8
click at [511, 404] on app-calendar-viewport "Thu 14 Fri 15 Sat 16 Sun 17 0/1 1 Job Mon 18 0/1 1 Job Tue 19 0/1 1 Job Wed 20 …" at bounding box center [510, 544] width 1020 height 835
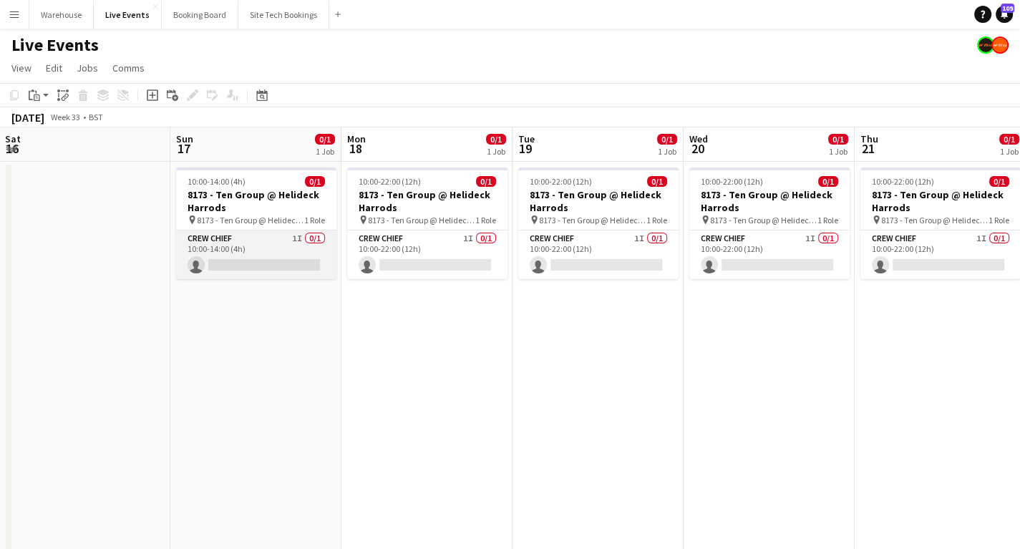
click at [260, 246] on app-card-role "Crew Chief 1I 0/1 10:00-14:00 (4h) single-neutral-actions" at bounding box center [256, 254] width 160 height 49
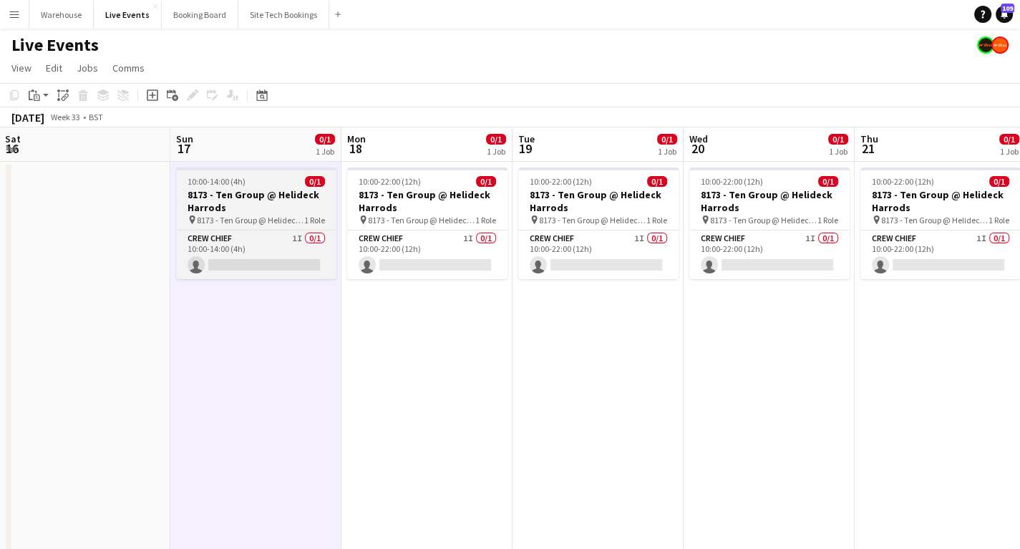
click at [261, 183] on div "10:00-14:00 (4h) 0/1" at bounding box center [256, 181] width 160 height 11
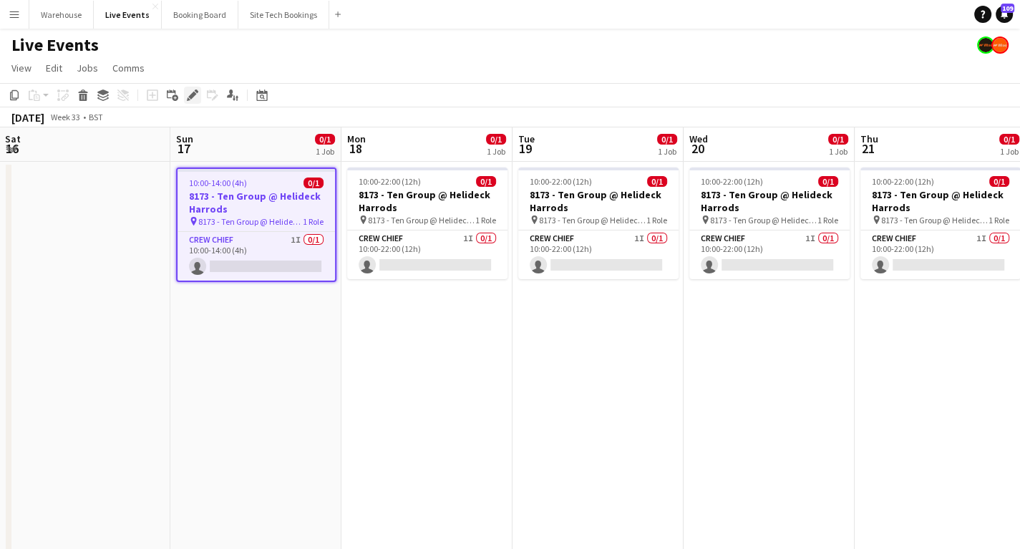
click at [195, 97] on icon "Edit" at bounding box center [192, 94] width 11 height 11
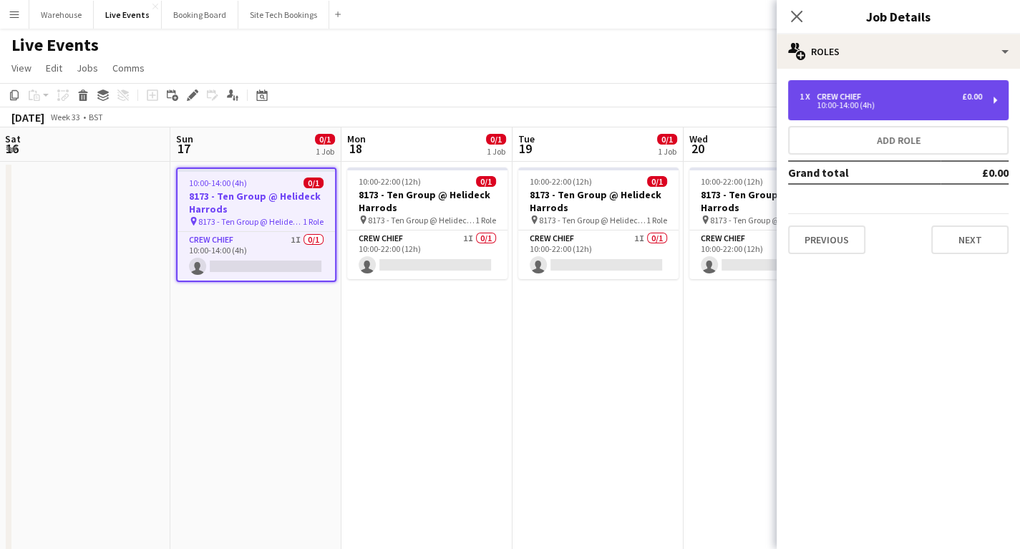
click at [843, 107] on div "10:00-14:00 (4h)" at bounding box center [891, 105] width 183 height 7
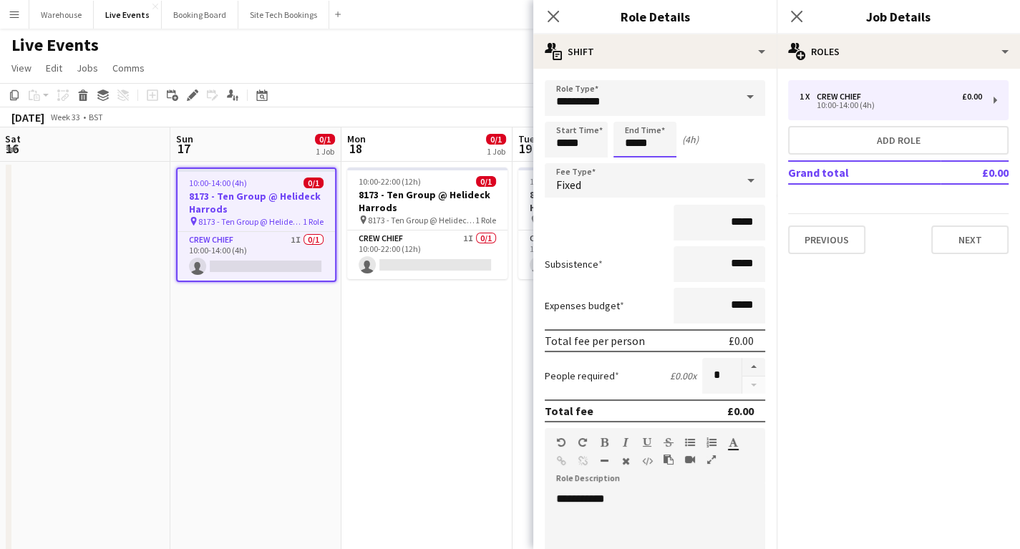
click at [626, 140] on input "*****" at bounding box center [644, 140] width 63 height 36
click at [631, 109] on div at bounding box center [630, 114] width 29 height 14
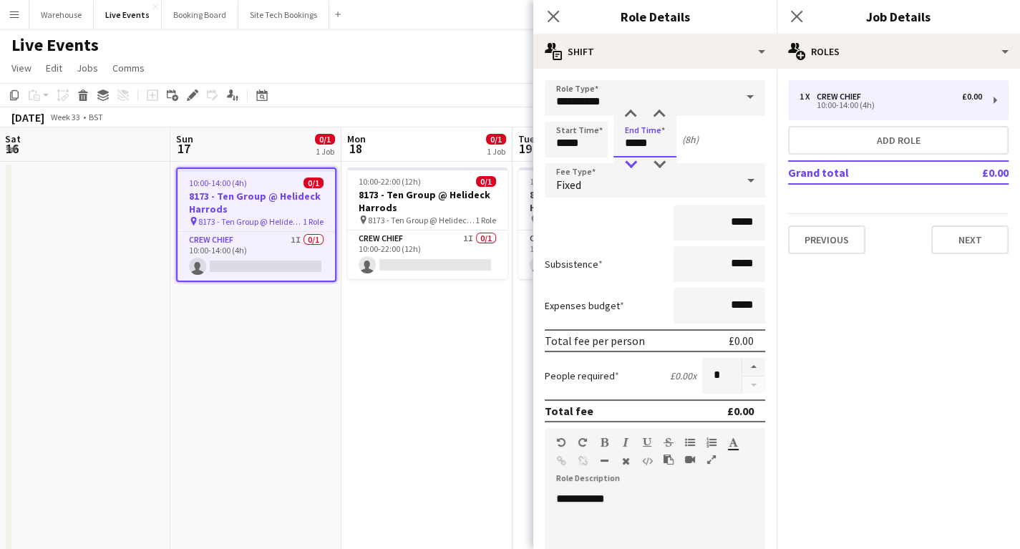
click at [630, 161] on div at bounding box center [630, 164] width 29 height 14
click at [664, 115] on div at bounding box center [659, 114] width 29 height 14
type input "*****"
click at [664, 115] on div at bounding box center [659, 114] width 29 height 14
click at [553, 16] on icon at bounding box center [553, 16] width 14 height 14
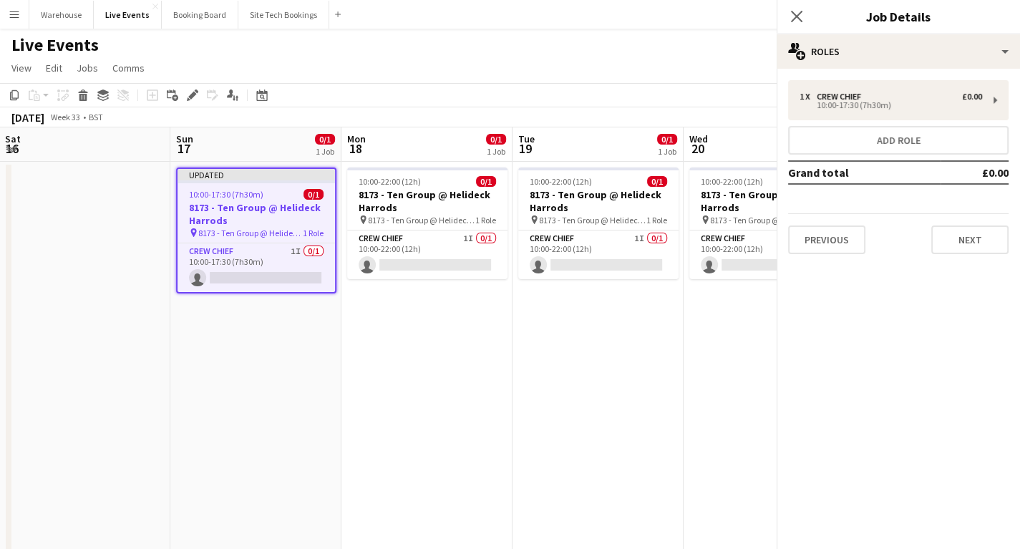
drag, startPoint x: 298, startPoint y: 397, endPoint x: 296, endPoint y: 386, distance: 11.7
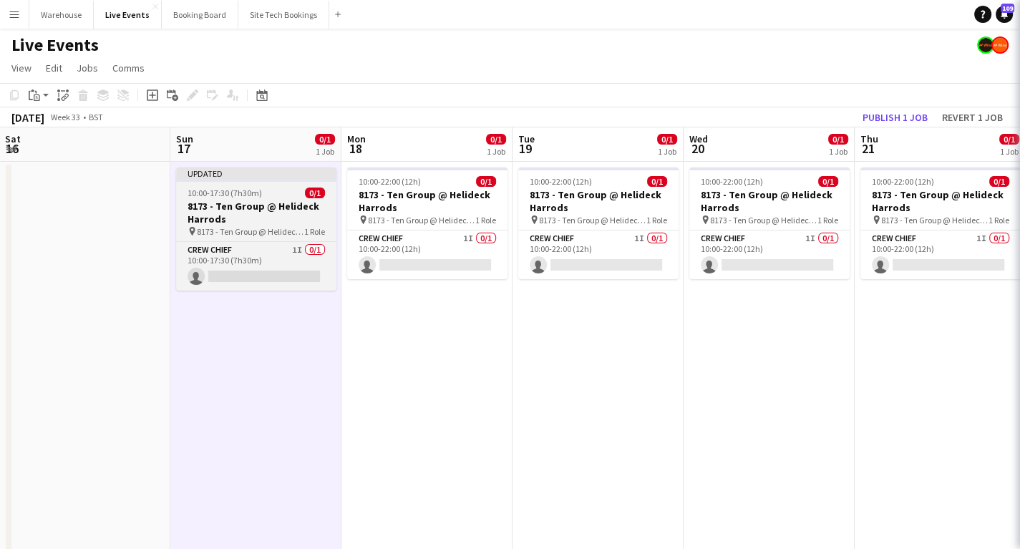
click at [245, 179] on div at bounding box center [256, 180] width 160 height 3
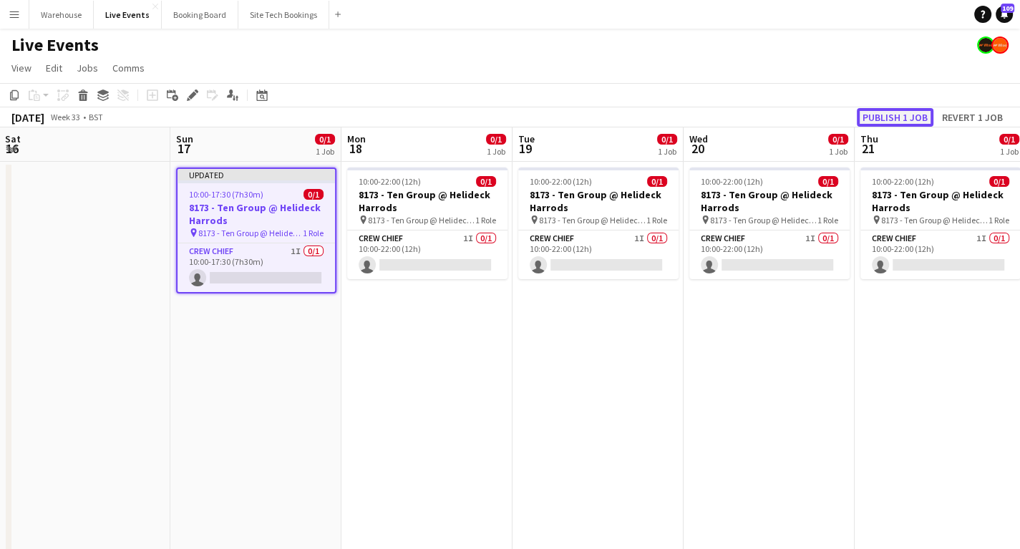
click at [873, 119] on button "Publish 1 job" at bounding box center [895, 117] width 77 height 19
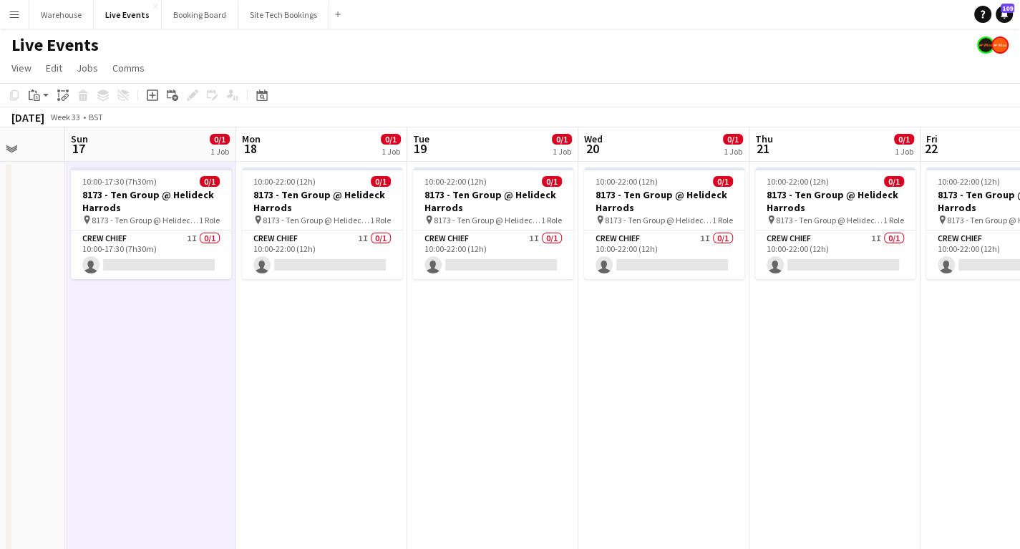
scroll to position [0, 439]
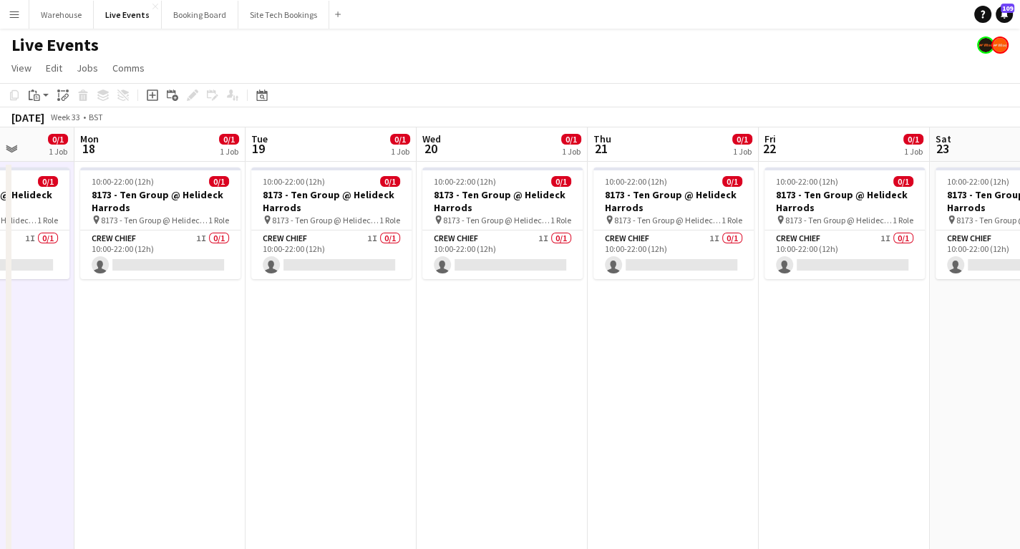
drag, startPoint x: 628, startPoint y: 367, endPoint x: 361, endPoint y: 365, distance: 267.0
click at [361, 365] on app-calendar-viewport "Fri 15 Sat 16 Sun 17 0/1 1 Job Mon 18 0/1 1 Job Tue 19 0/1 1 Job Wed 20 0/1 1 J…" at bounding box center [510, 544] width 1020 height 835
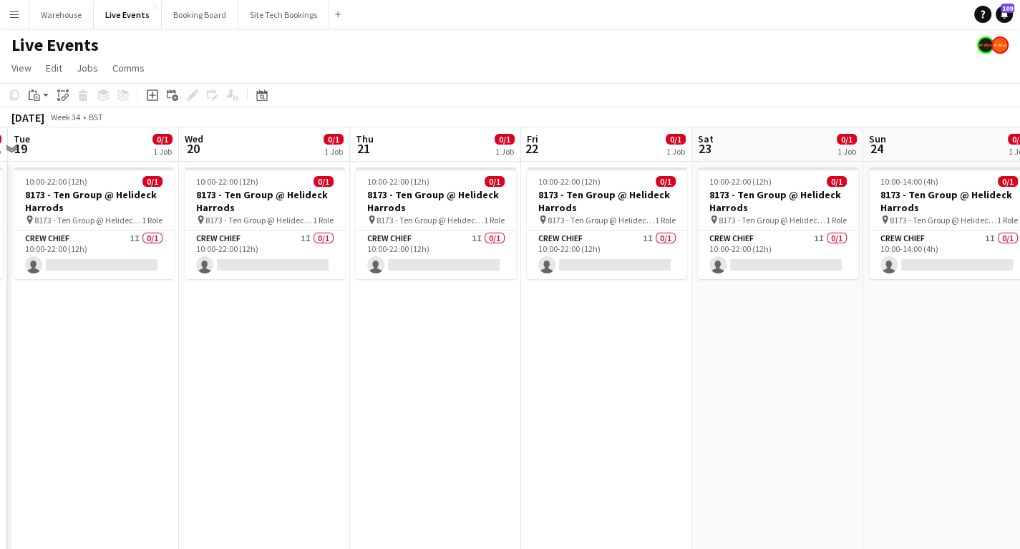
drag, startPoint x: 464, startPoint y: 346, endPoint x: 295, endPoint y: 321, distance: 170.8
click at [281, 344] on app-calendar-viewport "Sat 16 Sun 17 0/1 1 Job Mon 18 0/1 1 Job Tue 19 0/1 1 Job Wed 20 0/1 1 Job Thu …" at bounding box center [510, 544] width 1020 height 835
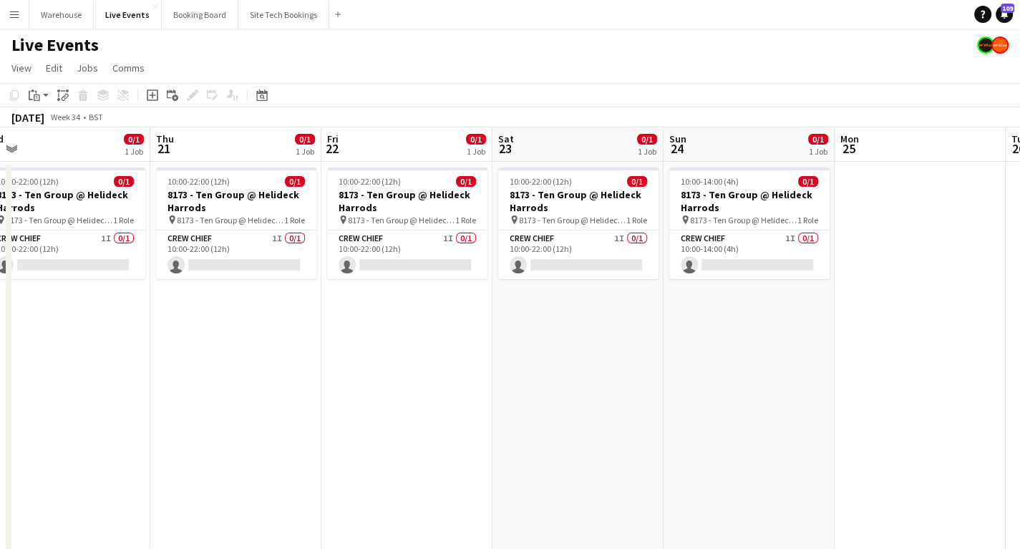
scroll to position [0, 500]
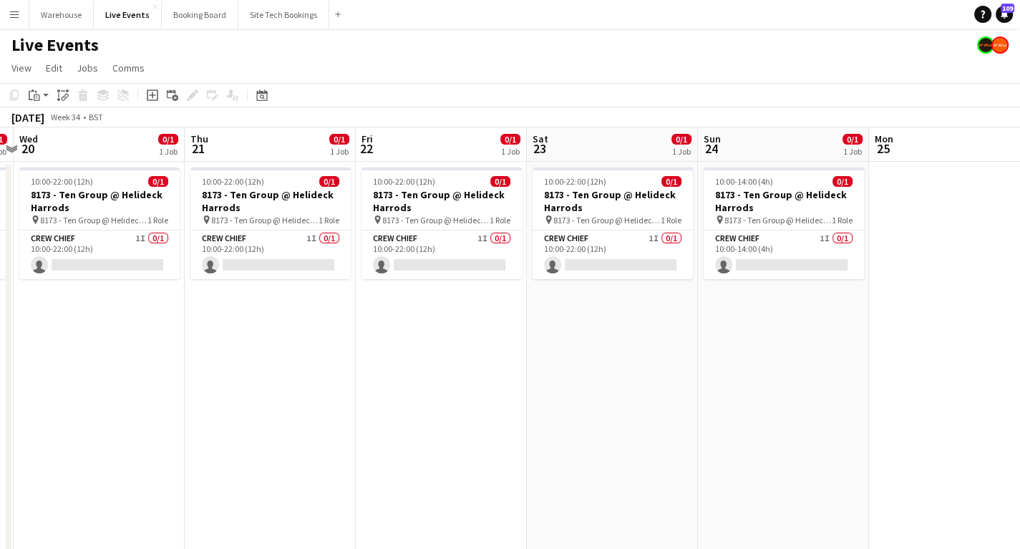
drag, startPoint x: 646, startPoint y: 335, endPoint x: 432, endPoint y: 318, distance: 214.7
click at [432, 318] on app-calendar-viewport "Sun 17 0/1 1 Job Mon 18 0/1 1 Job Tue 19 0/1 1 Job Wed 20 0/1 1 Job Thu 21 0/1 …" at bounding box center [510, 544] width 1020 height 835
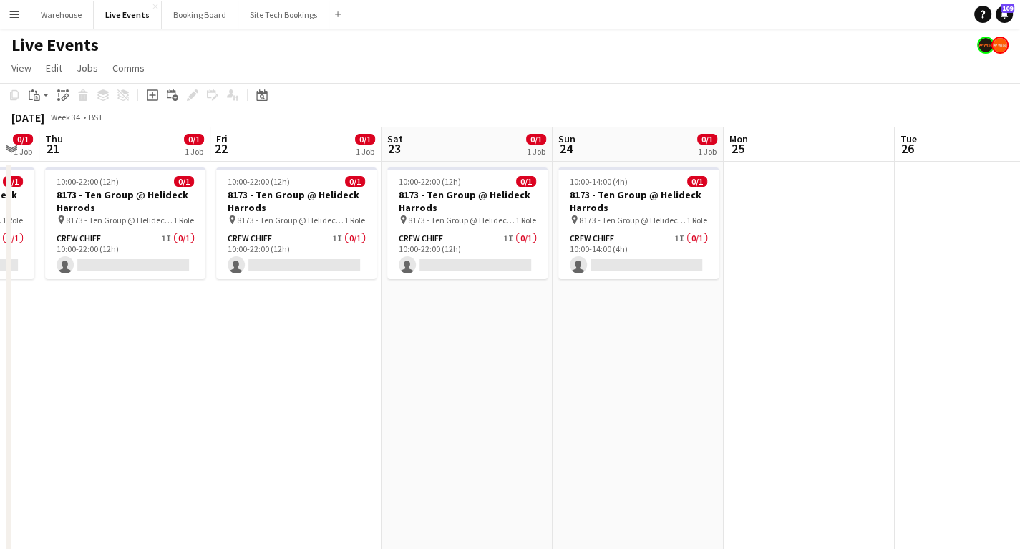
drag, startPoint x: 304, startPoint y: 358, endPoint x: 331, endPoint y: 356, distance: 27.2
click at [331, 357] on app-calendar-viewport "Mon 18 0/1 1 Job Tue 19 0/1 1 Job Wed 20 0/1 1 Job Thu 21 0/1 1 Job Fri 22 0/1 …" at bounding box center [510, 544] width 1020 height 835
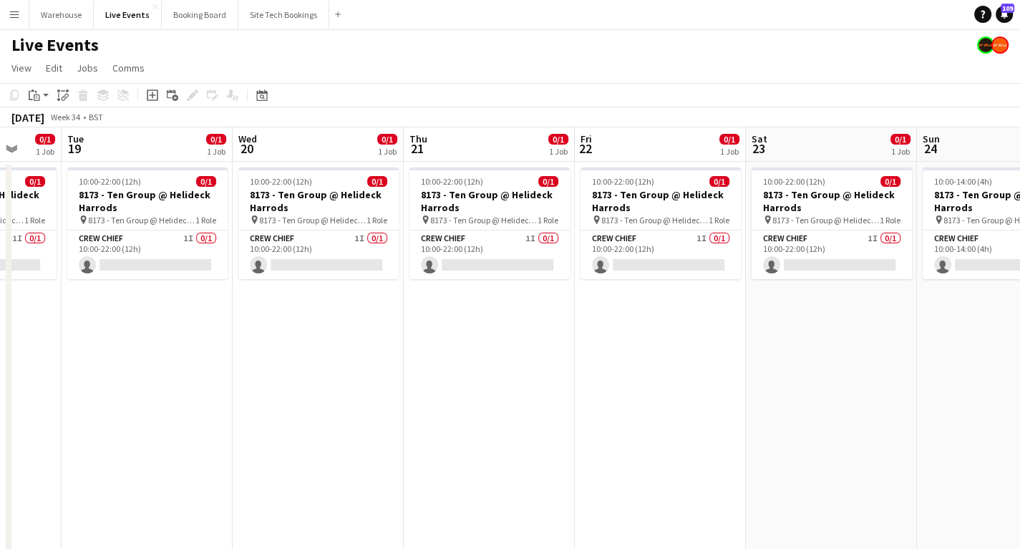
drag, startPoint x: 230, startPoint y: 359, endPoint x: 546, endPoint y: 369, distance: 316.6
click at [546, 369] on app-calendar-viewport "Sat 16 Sun 17 0/1 1 Job Mon 18 0/1 1 Job Tue 19 0/1 1 Job Wed 20 0/1 1 Job Thu …" at bounding box center [510, 544] width 1020 height 835
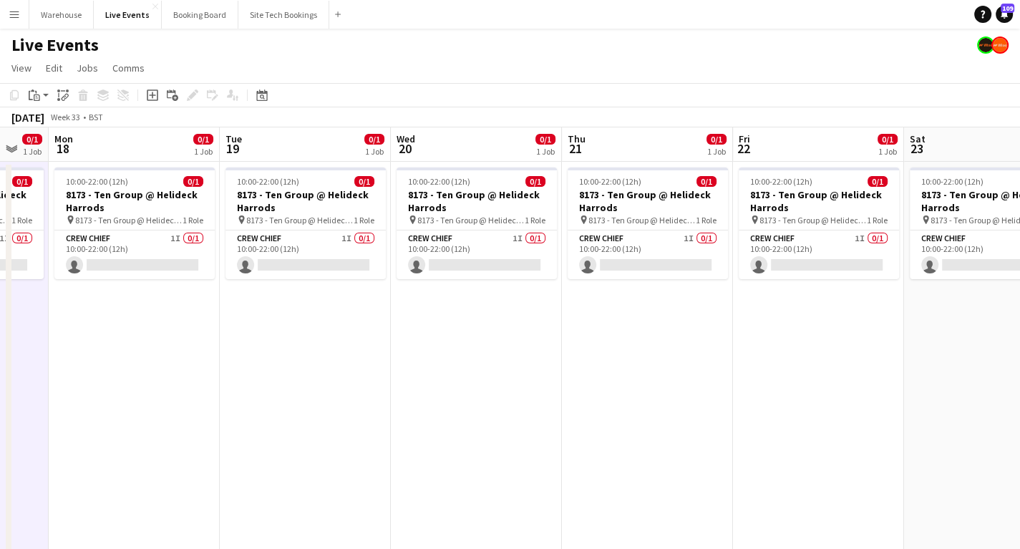
drag, startPoint x: 215, startPoint y: 375, endPoint x: 346, endPoint y: 381, distance: 131.1
click at [361, 385] on app-calendar-viewport "Sat 16 Sun 17 0/1 1 Job Mon 18 0/1 1 Job Tue 19 0/1 1 Job Wed 20 0/1 1 Job Thu …" at bounding box center [510, 544] width 1020 height 835
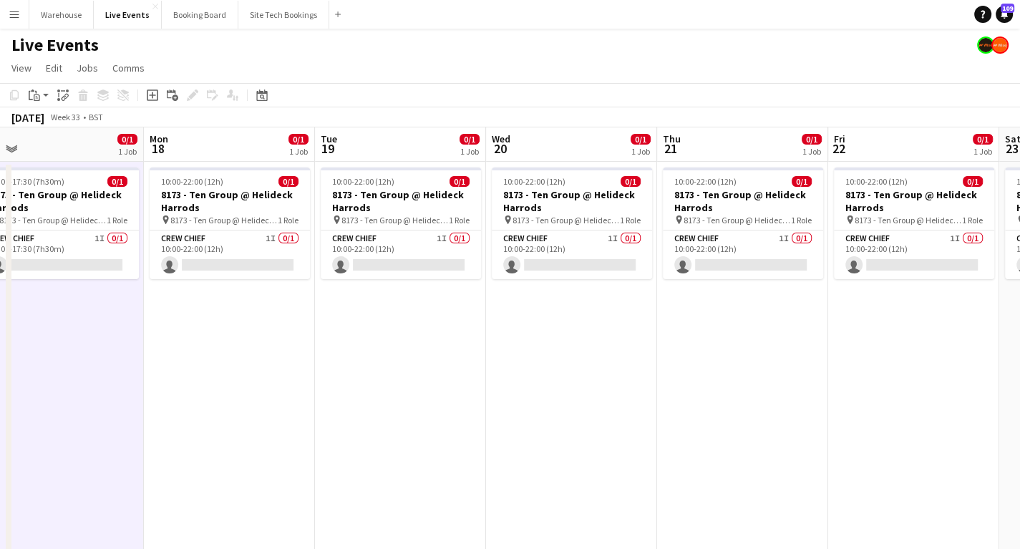
drag, startPoint x: 165, startPoint y: 377, endPoint x: 271, endPoint y: 390, distance: 106.7
click at [271, 390] on app-calendar-viewport "Fri 15 Sat 16 Sun 17 0/1 1 Job Mon 18 0/1 1 Job Tue 19 0/1 1 Job Wed 20 0/1 1 J…" at bounding box center [510, 544] width 1020 height 835
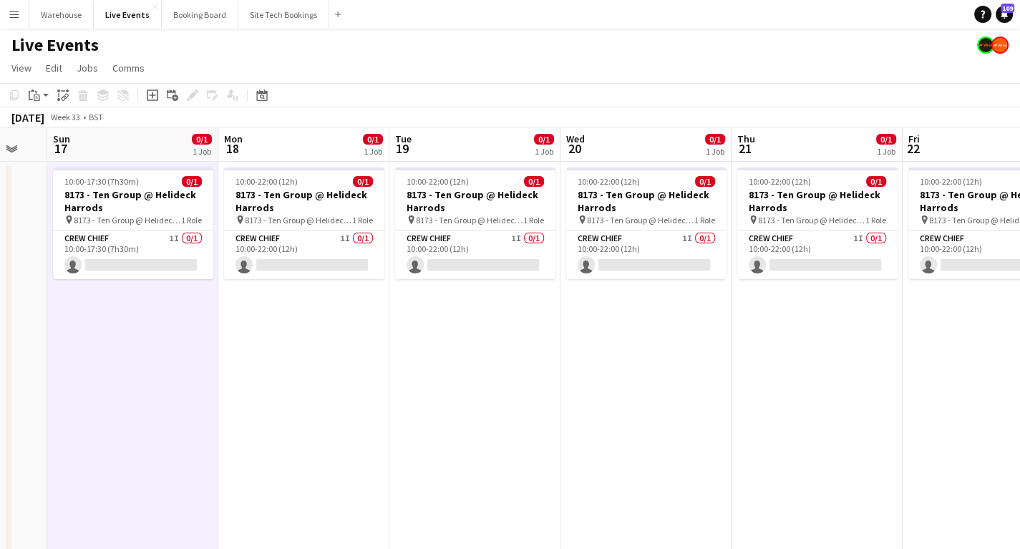
drag, startPoint x: 279, startPoint y: 401, endPoint x: 427, endPoint y: 389, distance: 147.9
click at [455, 407] on app-calendar-viewport "Fri 15 Sat 16 Sun 17 0/1 1 Job Mon 18 0/1 1 Job Tue 19 0/1 1 Job Wed 20 0/1 1 J…" at bounding box center [510, 544] width 1020 height 835
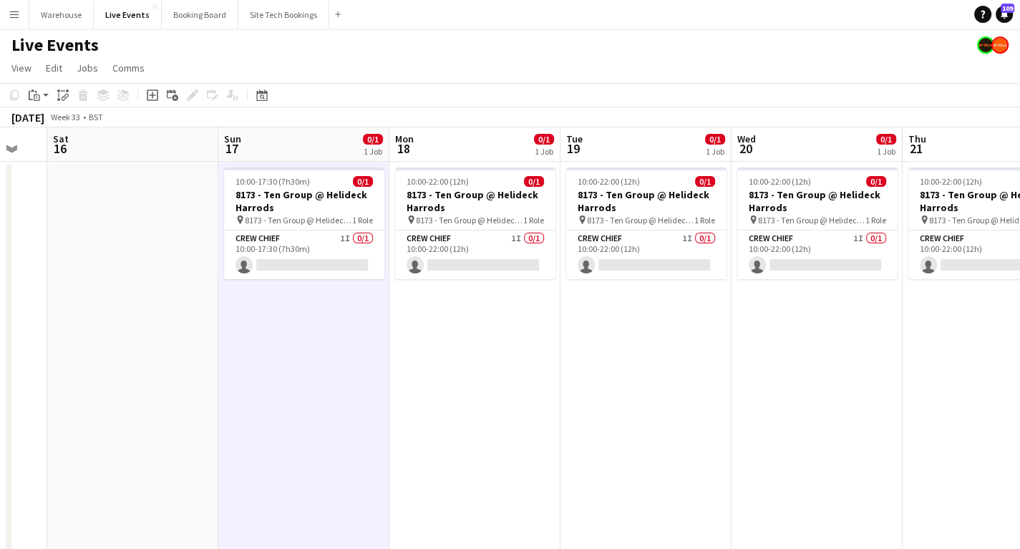
scroll to position [0, 296]
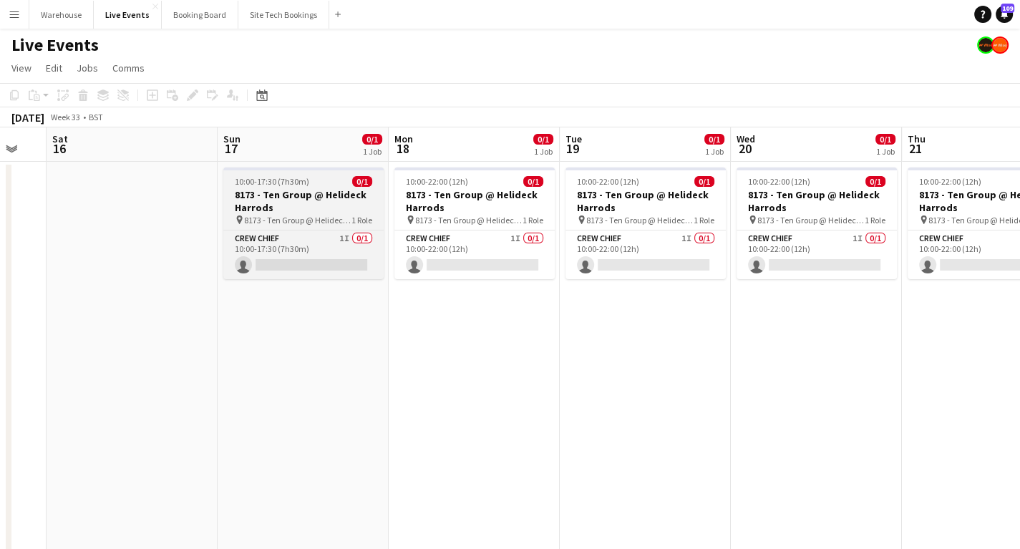
click at [281, 208] on h3 "8173 - Ten Group @ Helideck Harrods" at bounding box center [303, 201] width 160 height 26
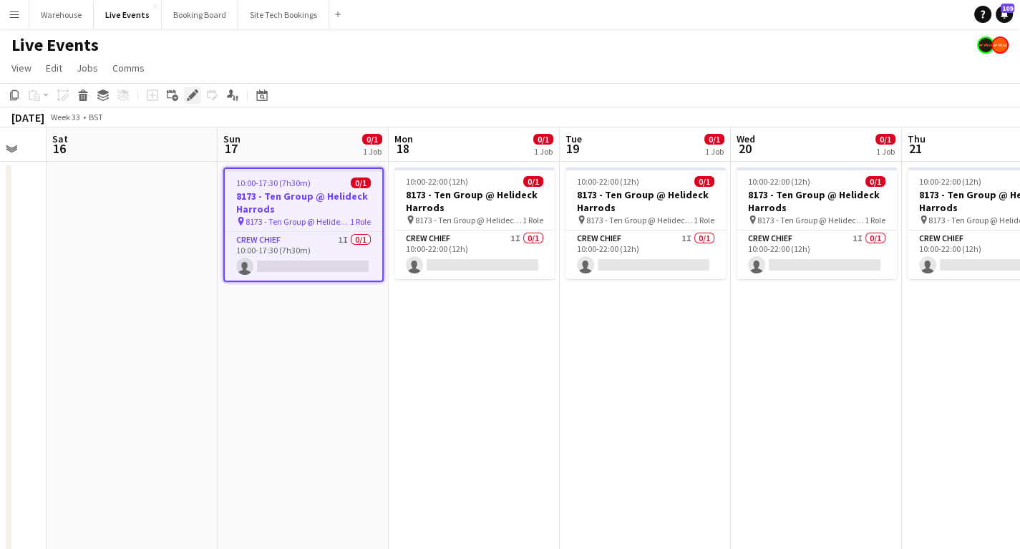
click at [195, 92] on icon at bounding box center [197, 91] width 4 height 4
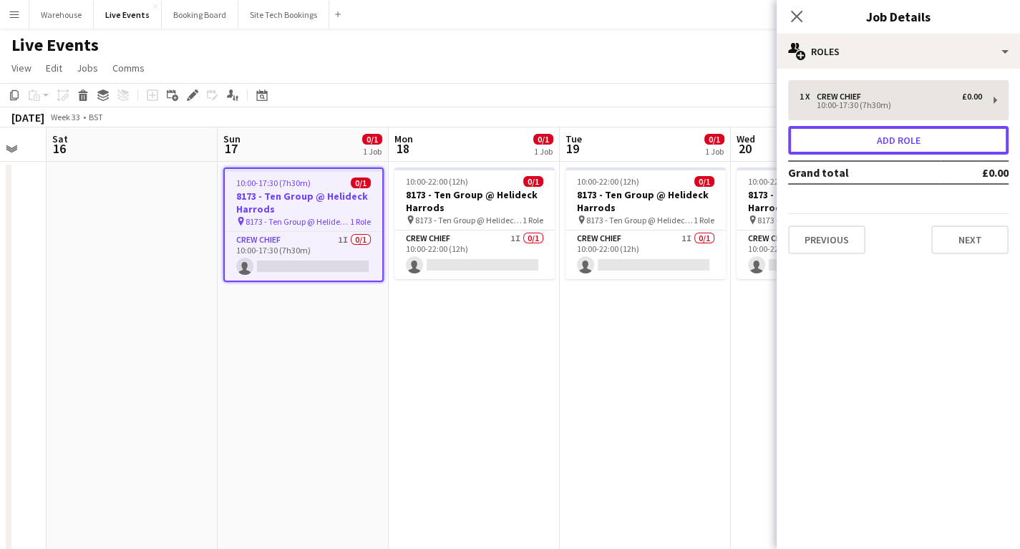
click at [890, 142] on button "Add role" at bounding box center [898, 140] width 220 height 29
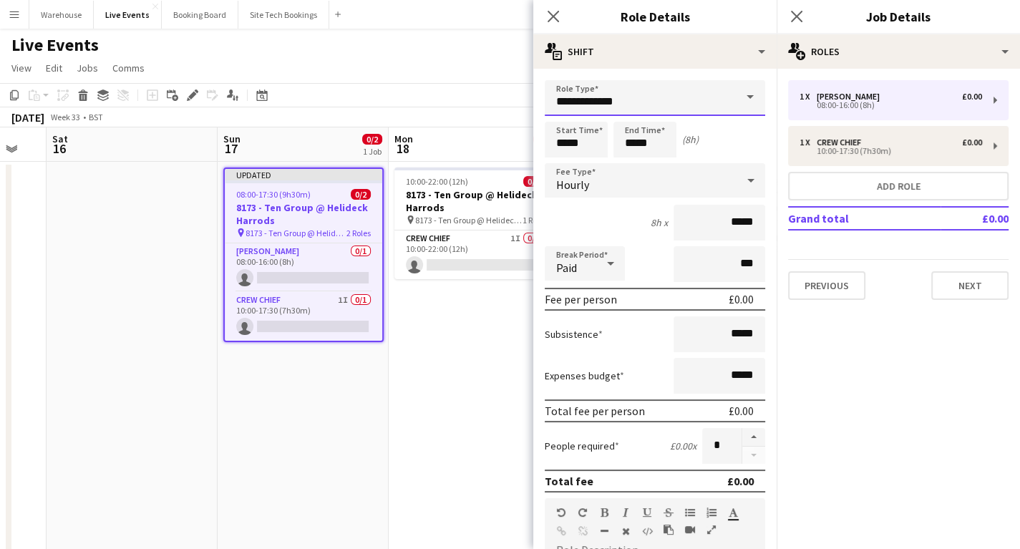
click at [592, 101] on input "**********" at bounding box center [655, 98] width 220 height 36
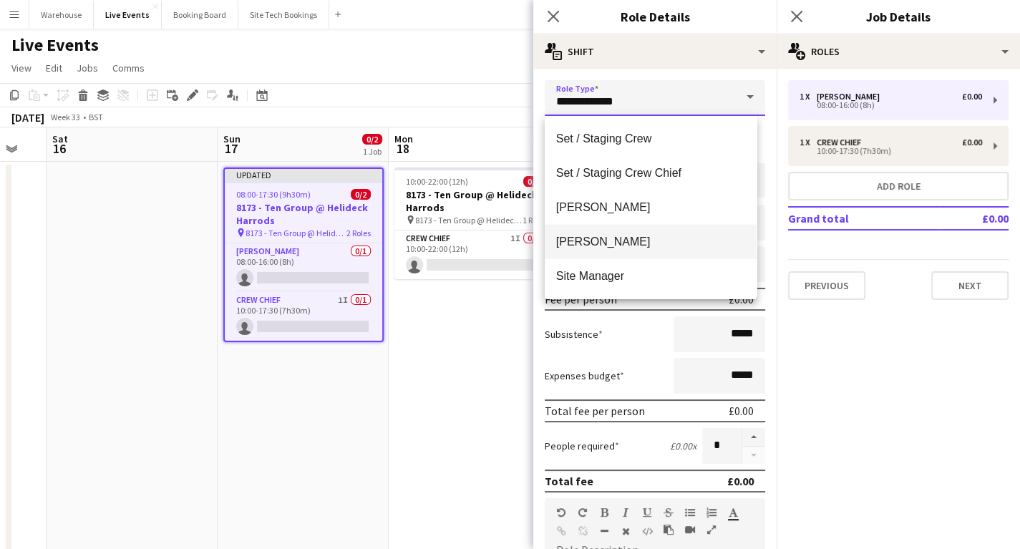
scroll to position [3150, 0]
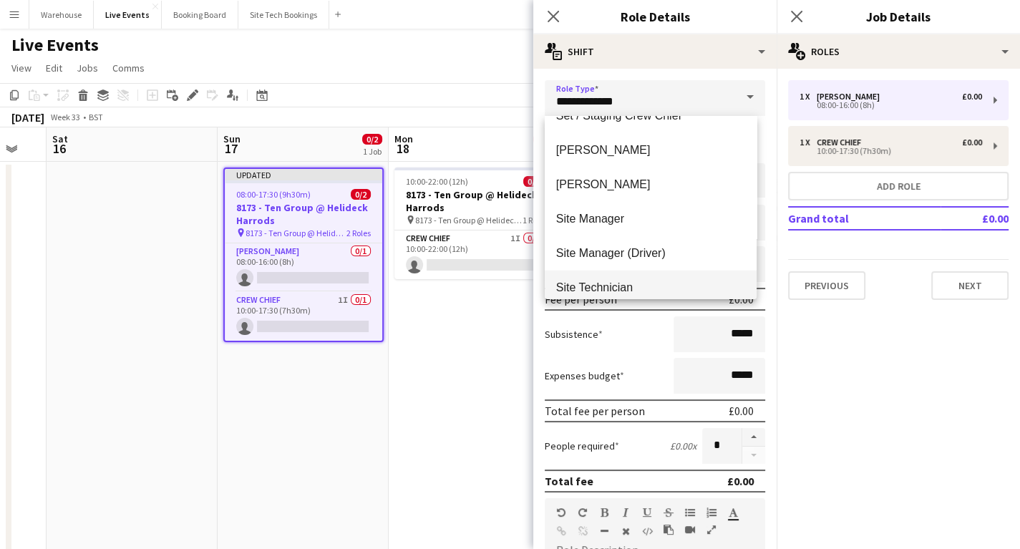
click at [581, 282] on span "Site Technician" at bounding box center [650, 288] width 189 height 14
type input "**********"
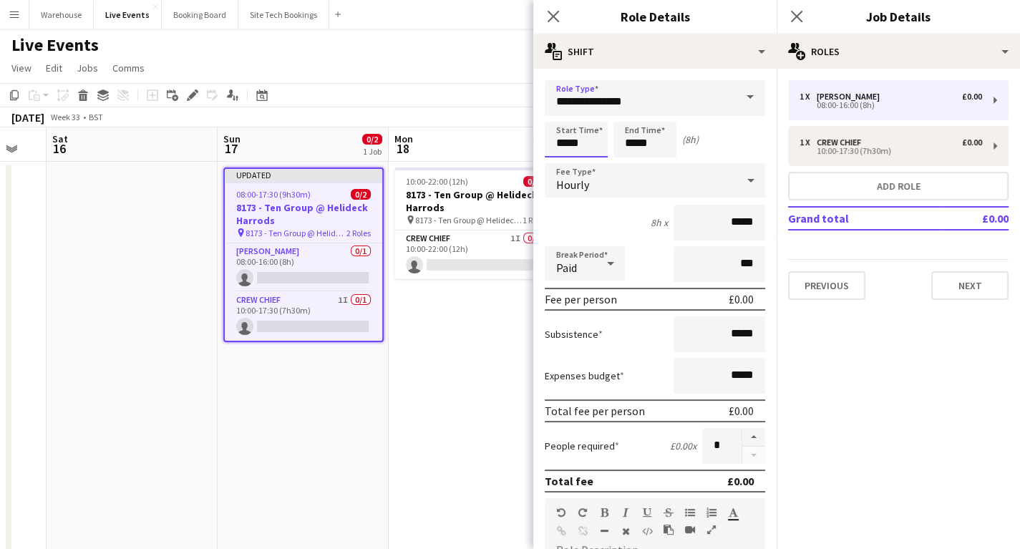
click at [571, 145] on input "*****" at bounding box center [576, 140] width 63 height 36
click at [557, 106] on input "**********" at bounding box center [655, 98] width 220 height 36
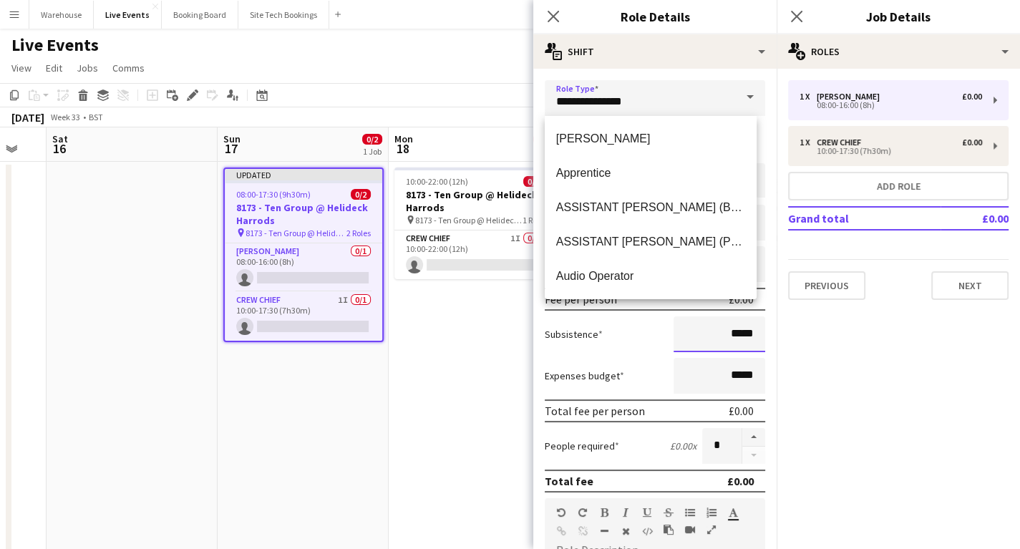
click at [674, 324] on input "*****" at bounding box center [720, 334] width 92 height 36
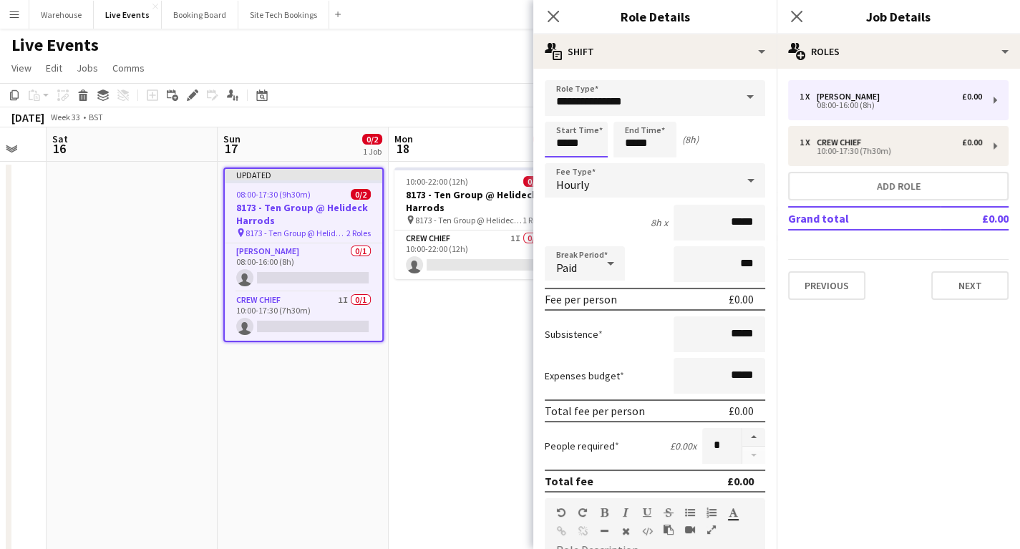
click at [578, 140] on input "*****" at bounding box center [576, 140] width 63 height 36
click at [558, 115] on div at bounding box center [562, 114] width 29 height 14
type input "*****"
click at [558, 115] on div at bounding box center [562, 114] width 29 height 14
click at [650, 145] on input "*****" at bounding box center [644, 140] width 63 height 36
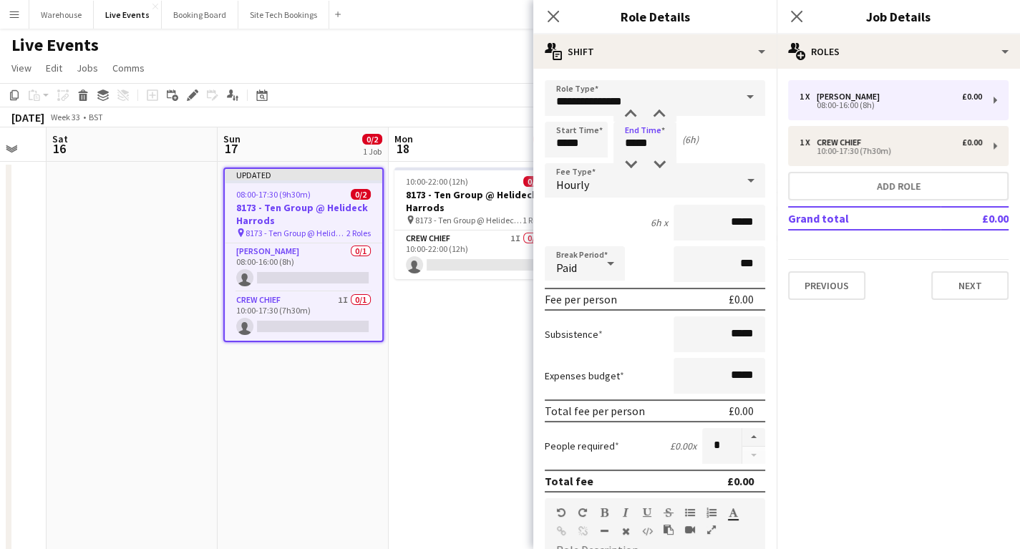
click at [632, 173] on div "Hourly" at bounding box center [641, 180] width 192 height 34
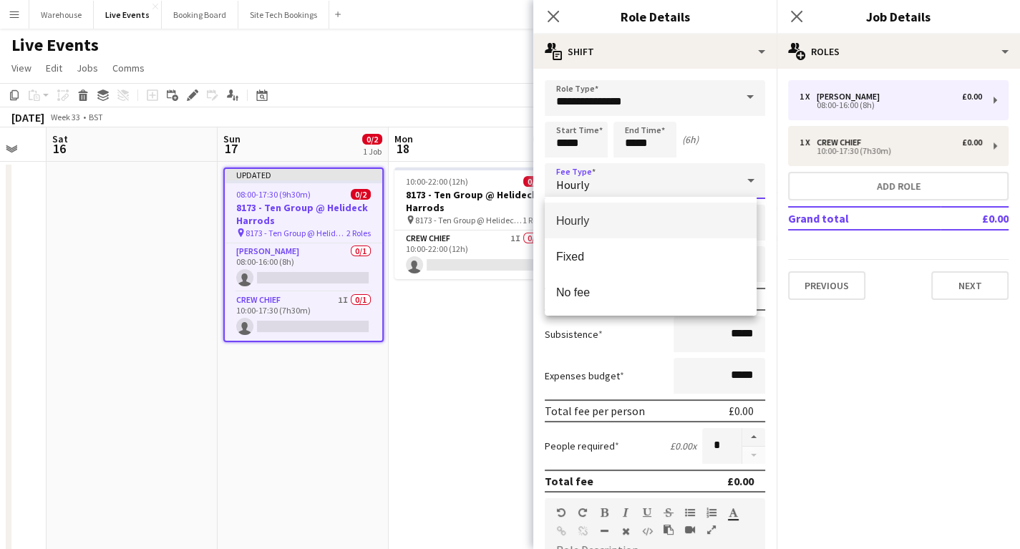
click at [632, 173] on div at bounding box center [510, 274] width 1020 height 549
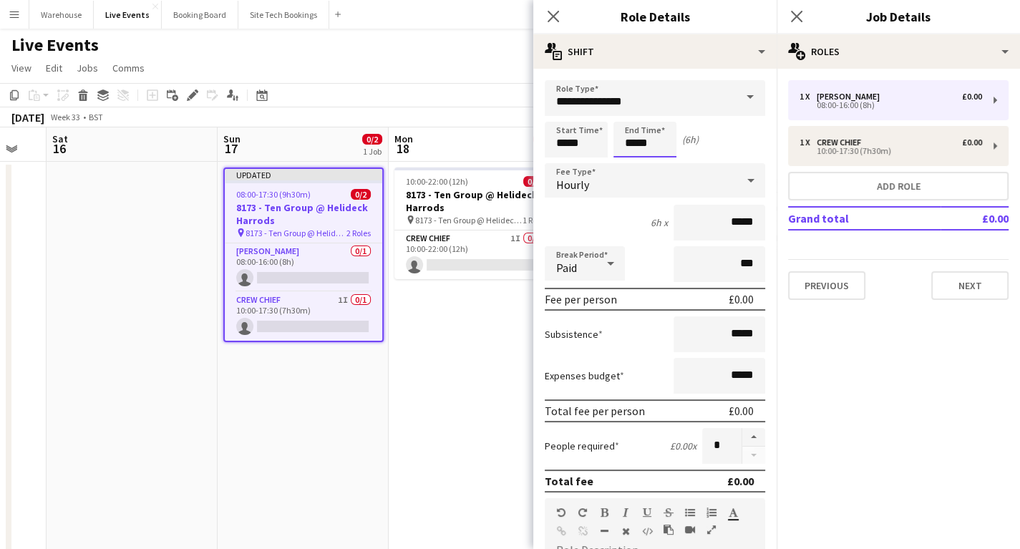
click at [639, 130] on input "*****" at bounding box center [644, 140] width 63 height 36
click at [628, 162] on div at bounding box center [630, 164] width 29 height 14
type input "*****"
click at [628, 162] on div at bounding box center [630, 164] width 29 height 14
click at [582, 176] on div "Hourly" at bounding box center [641, 180] width 192 height 34
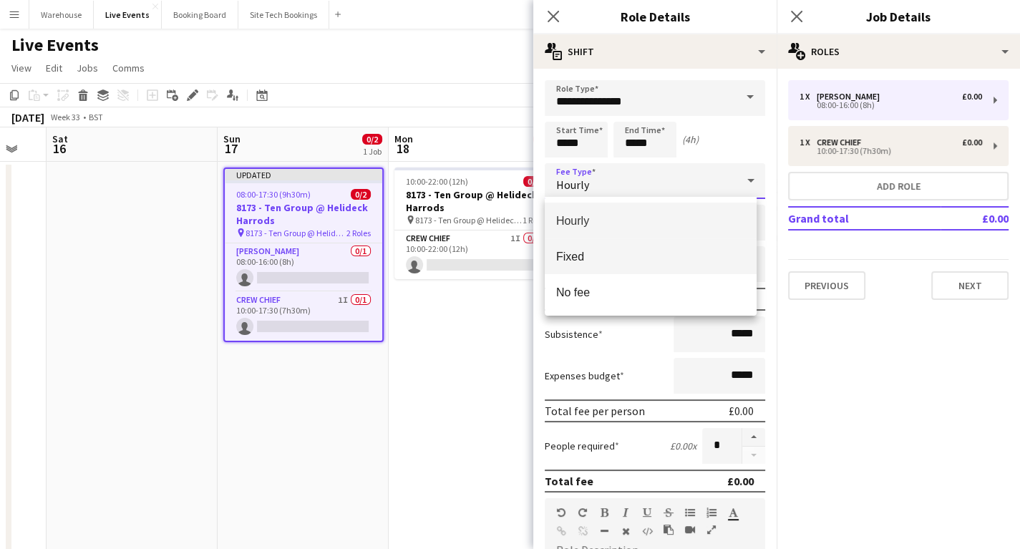
click at [576, 257] on span "Fixed" at bounding box center [650, 257] width 189 height 14
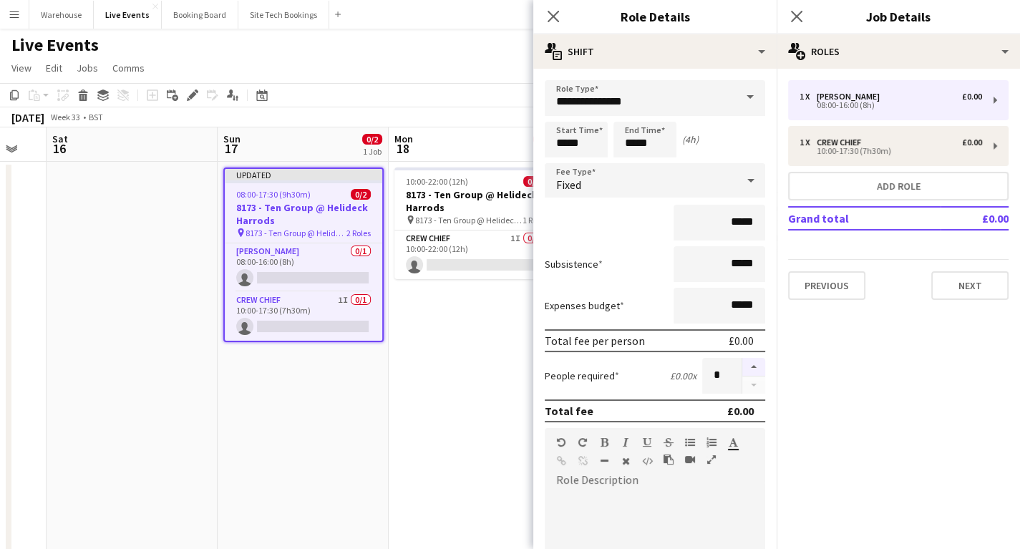
click at [745, 366] on button "button" at bounding box center [753, 367] width 23 height 19
type input "*"
drag, startPoint x: 552, startPoint y: 17, endPoint x: 530, endPoint y: 27, distance: 24.3
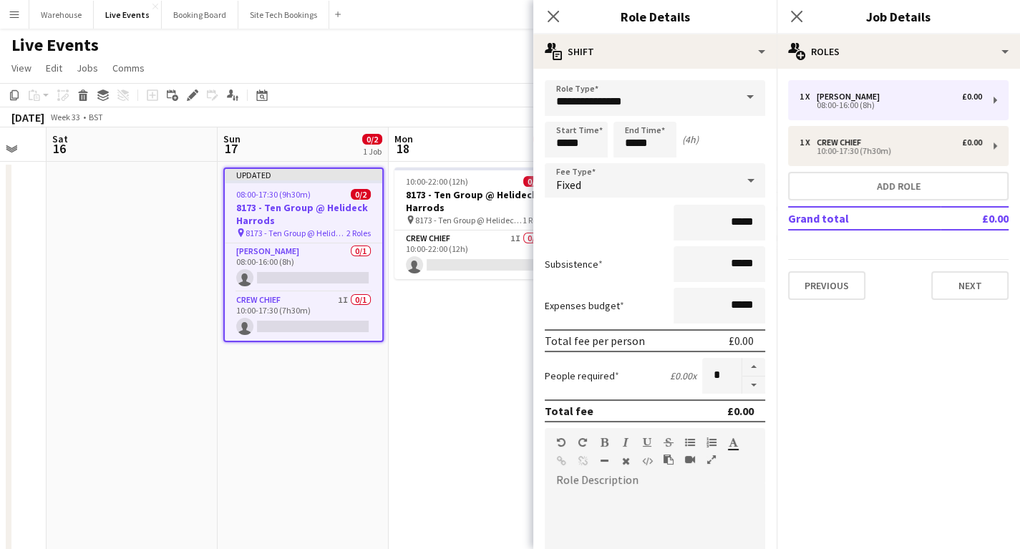
click at [548, 17] on icon "Close pop-in" at bounding box center [553, 16] width 11 height 11
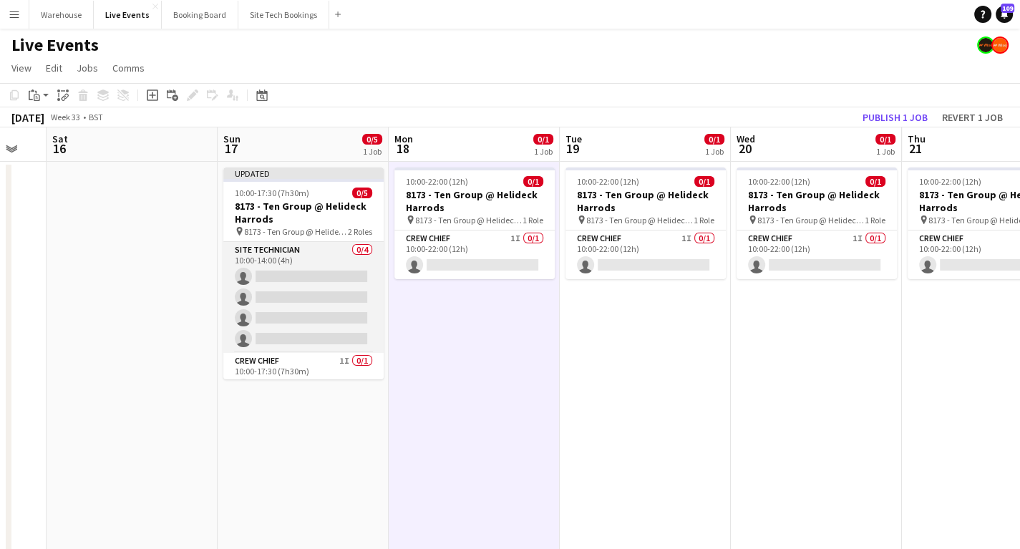
click at [311, 268] on app-card-role "Site Technician 0/4 10:00-14:00 (4h) single-neutral-actions single-neutral-acti…" at bounding box center [303, 297] width 160 height 111
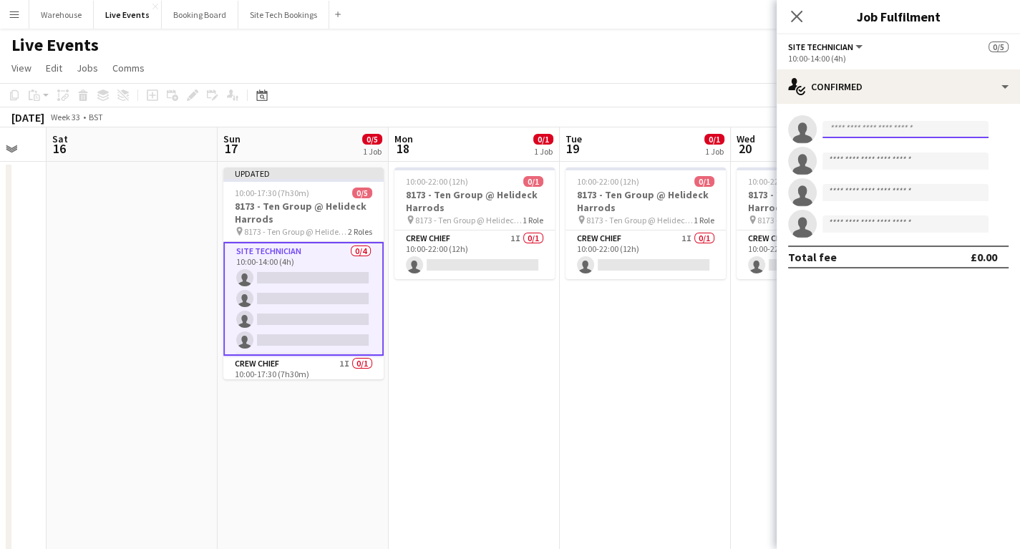
click at [869, 134] on input at bounding box center [905, 129] width 166 height 17
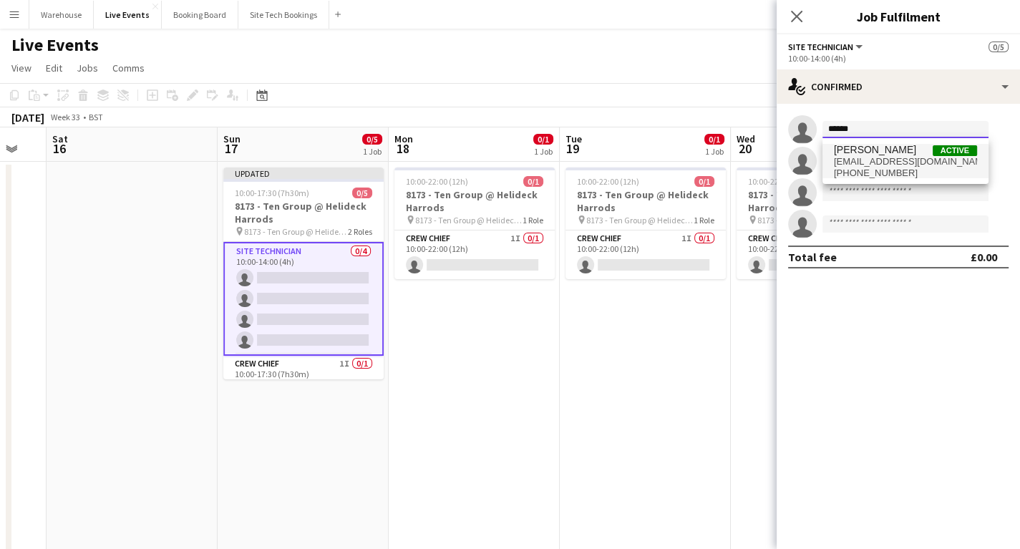
type input "******"
click at [875, 157] on span "s_w_r_s@hotmail.co.uk" at bounding box center [905, 161] width 143 height 11
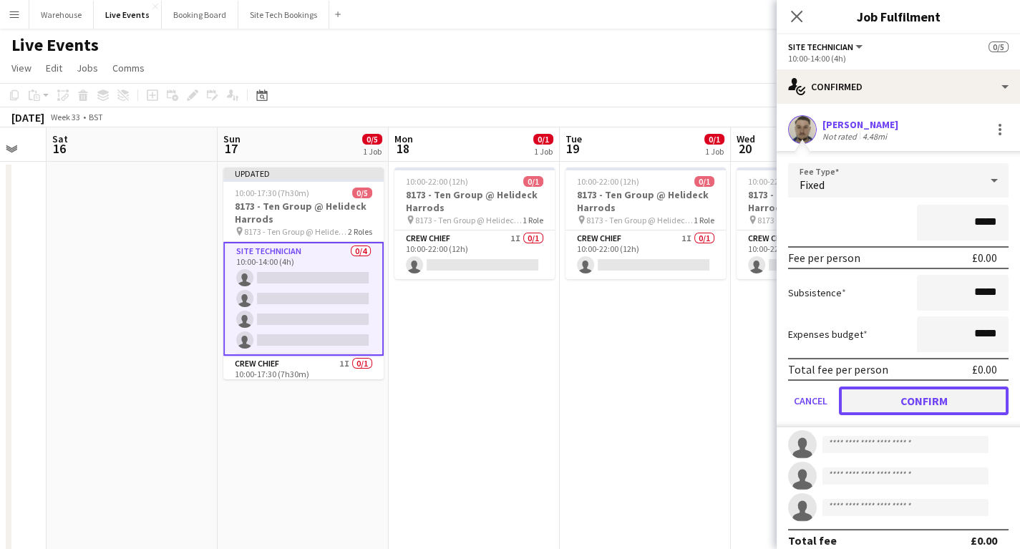
click at [898, 401] on button "Confirm" at bounding box center [924, 401] width 170 height 29
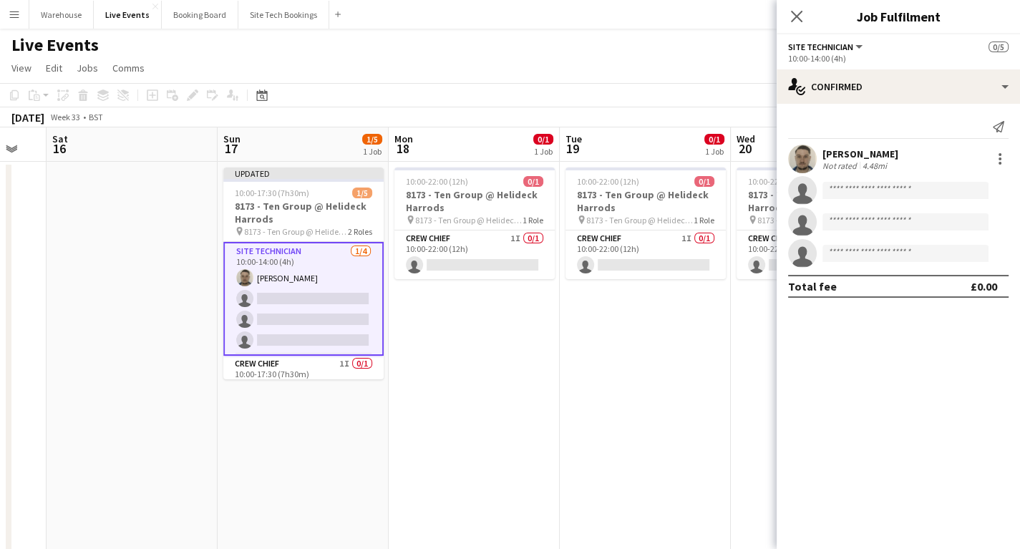
click at [848, 199] on app-invite-slot "single-neutral-actions" at bounding box center [898, 190] width 243 height 29
click at [846, 192] on input at bounding box center [905, 190] width 166 height 17
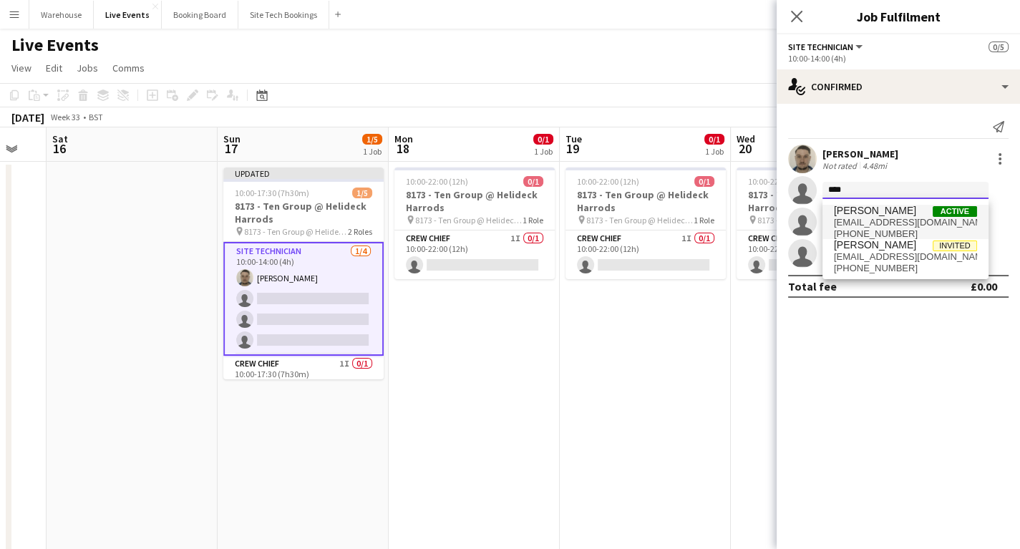
type input "***"
click at [869, 220] on span "jayporter96@hotmail.co.uk" at bounding box center [905, 222] width 143 height 11
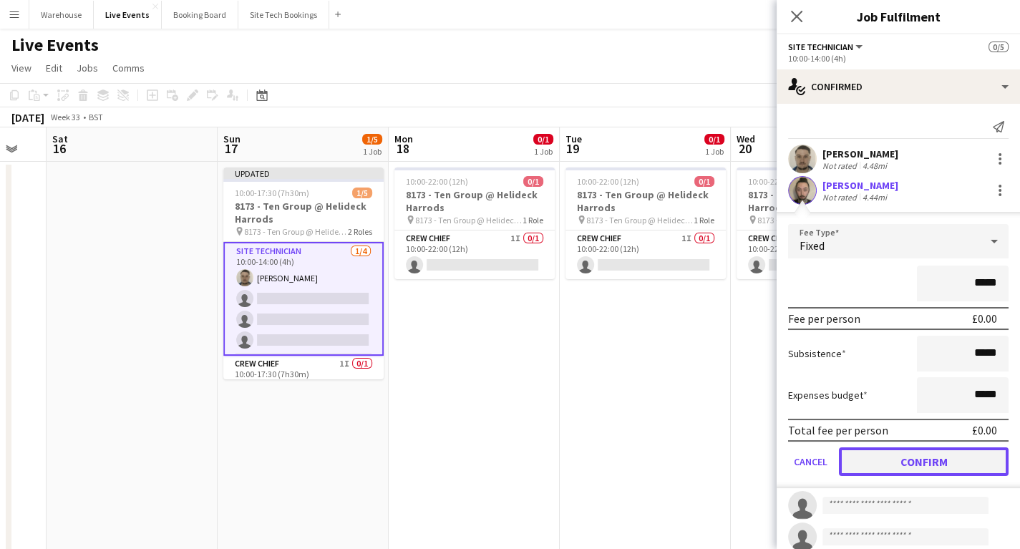
click at [913, 464] on button "Confirm" at bounding box center [924, 461] width 170 height 29
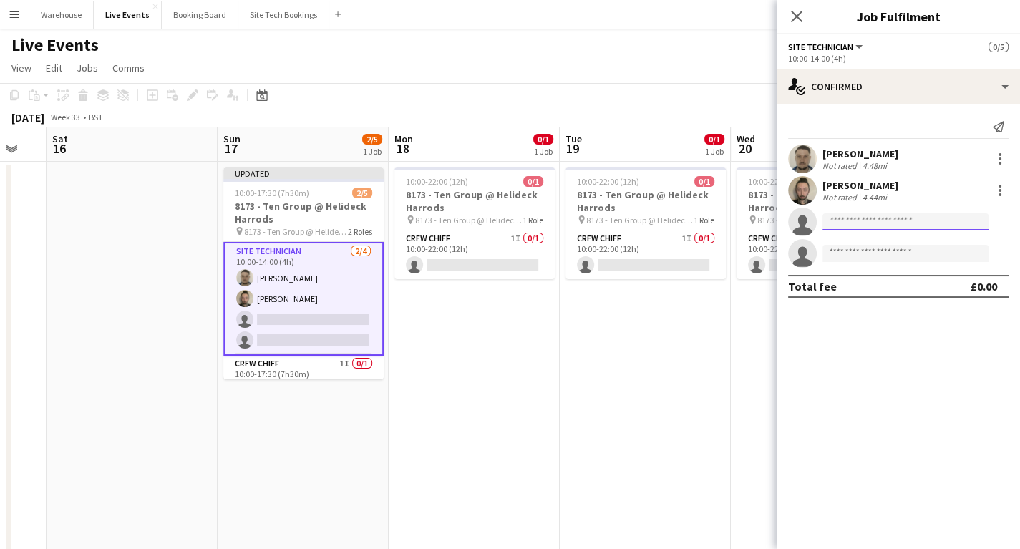
click at [853, 226] on input at bounding box center [905, 221] width 166 height 17
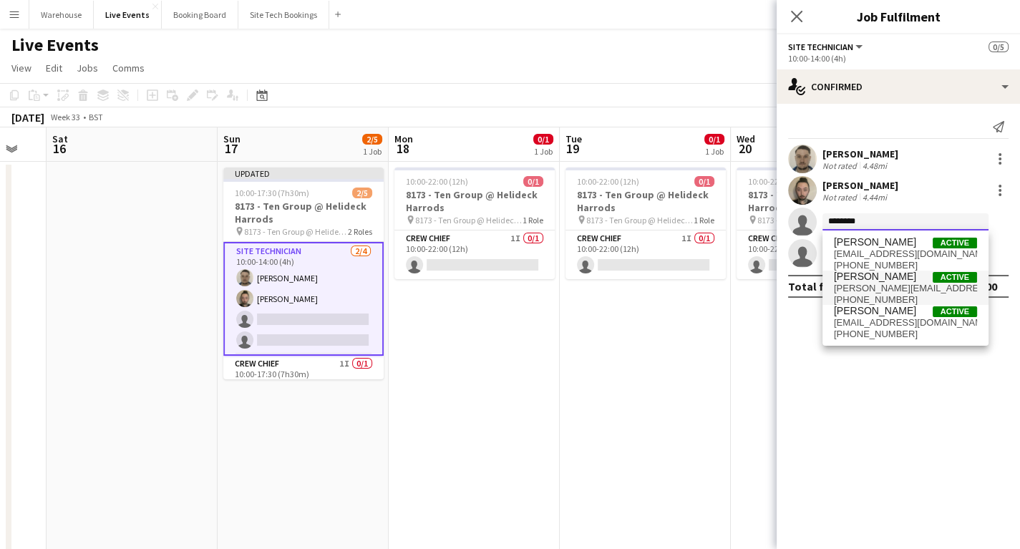
type input "********"
click at [873, 286] on span "harry@wiseproductions.co.uk" at bounding box center [905, 288] width 143 height 11
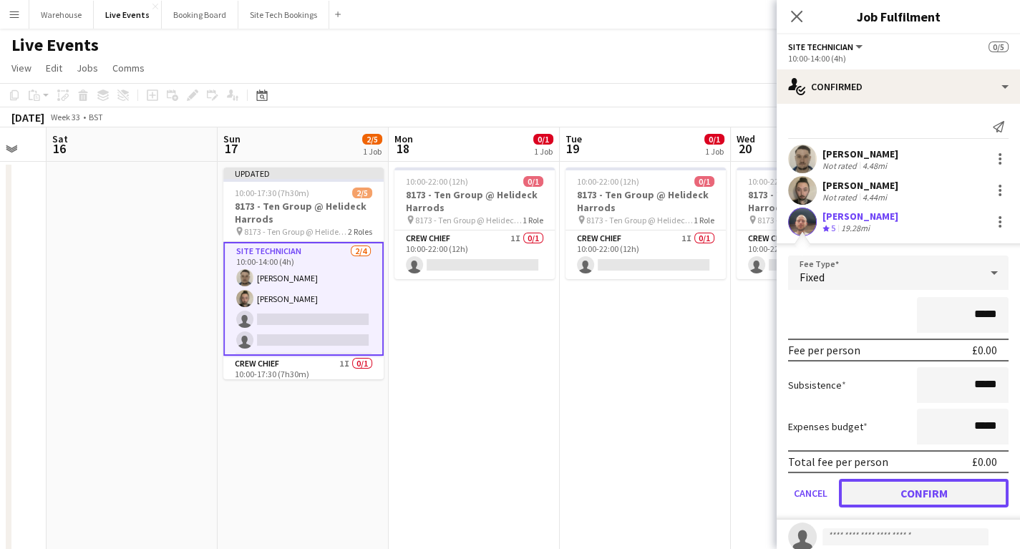
click at [909, 490] on button "Confirm" at bounding box center [924, 493] width 170 height 29
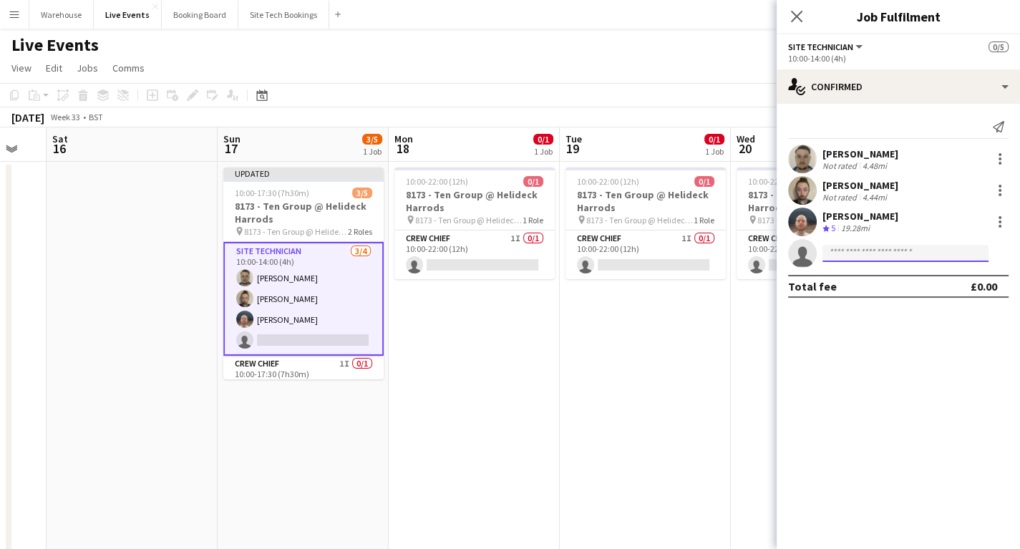
click at [860, 261] on input at bounding box center [905, 253] width 166 height 17
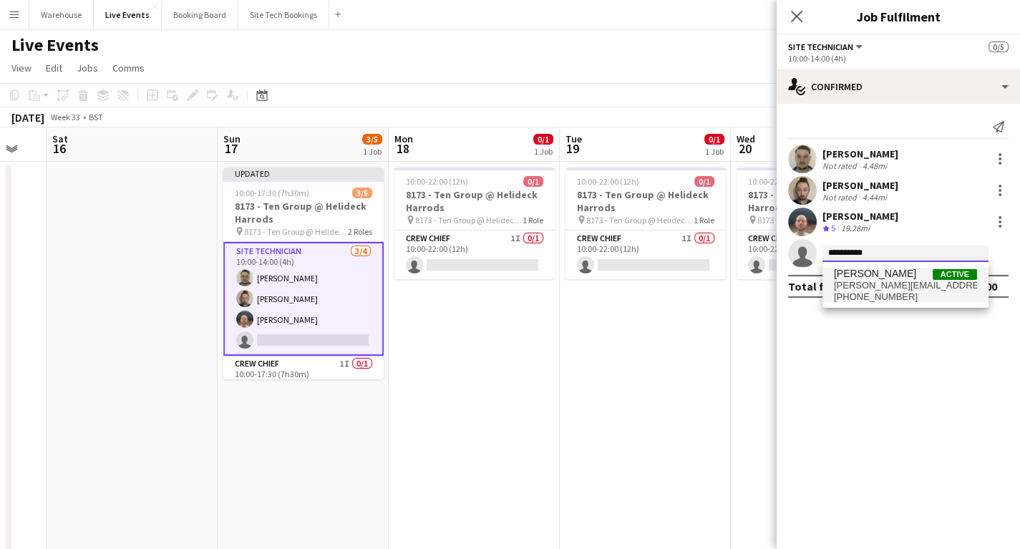
type input "**********"
click at [878, 277] on span "[PERSON_NAME]" at bounding box center [875, 274] width 82 height 12
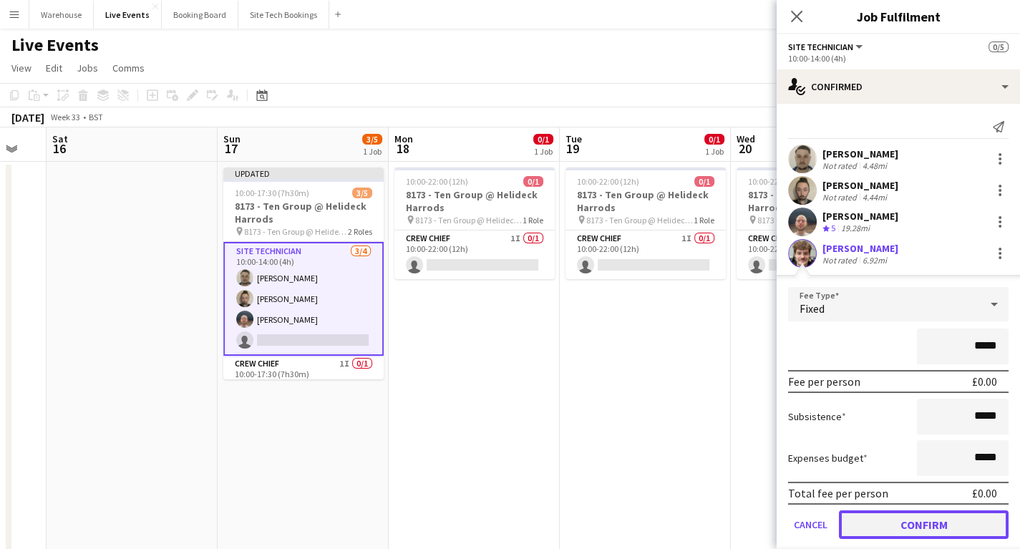
click at [926, 520] on button "Confirm" at bounding box center [924, 524] width 170 height 29
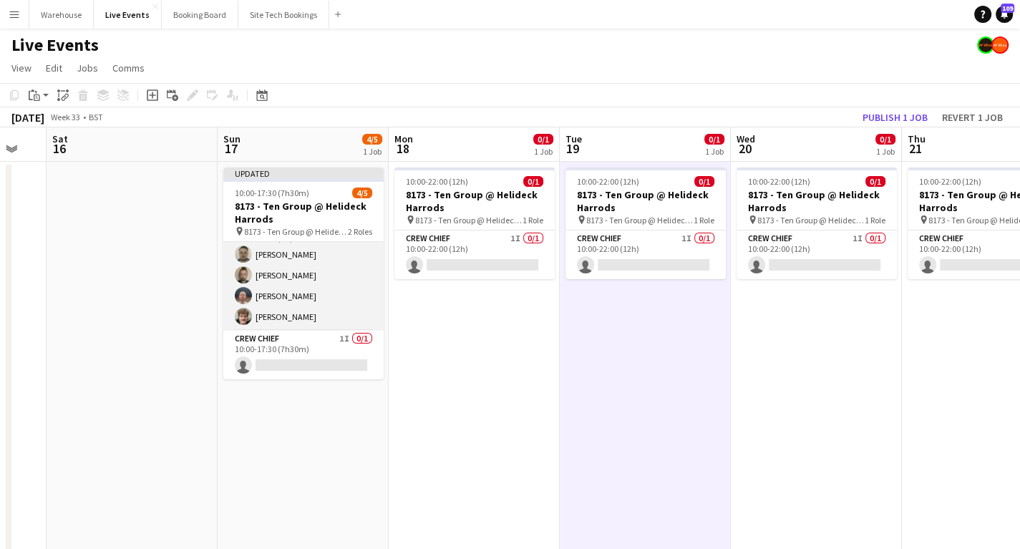
scroll to position [0, 0]
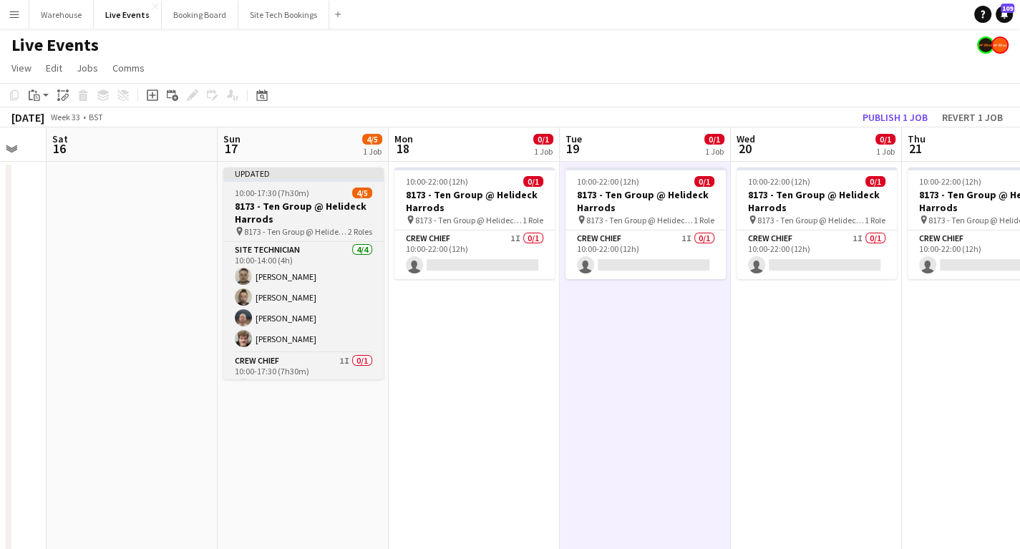
click at [300, 213] on h3 "8173 - Ten Group @ Helideck Harrods" at bounding box center [303, 213] width 160 height 26
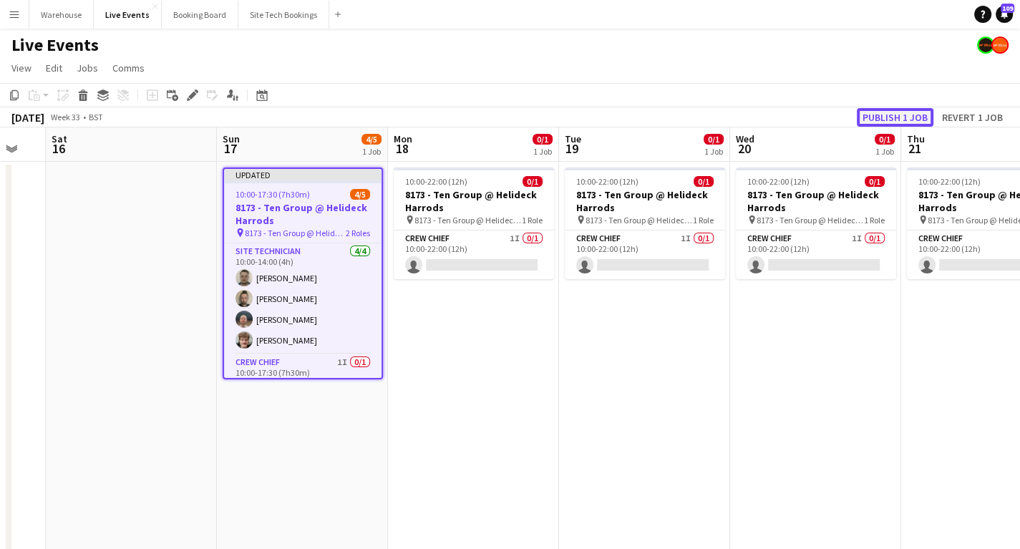
click at [913, 117] on button "Publish 1 job" at bounding box center [895, 117] width 77 height 19
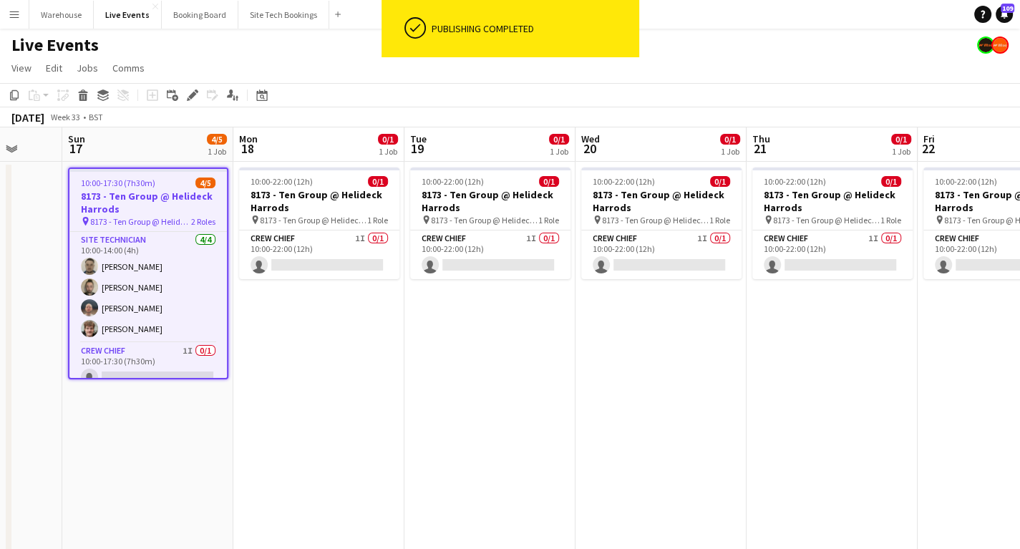
drag, startPoint x: 516, startPoint y: 404, endPoint x: 355, endPoint y: 410, distance: 161.2
click at [359, 412] on app-calendar-viewport "Thu 14 Fri 15 Sat 16 Sun 17 4/5 1 Job Mon 18 0/1 1 Job Tue 19 0/1 1 Job Wed 20 …" at bounding box center [510, 544] width 1020 height 835
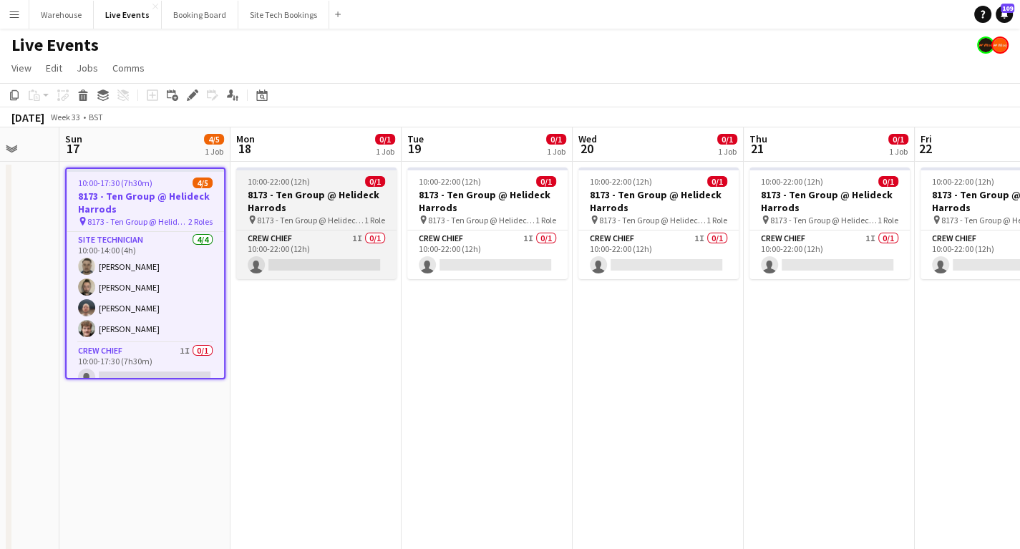
click at [288, 185] on span "10:00-22:00 (12h)" at bounding box center [279, 181] width 62 height 11
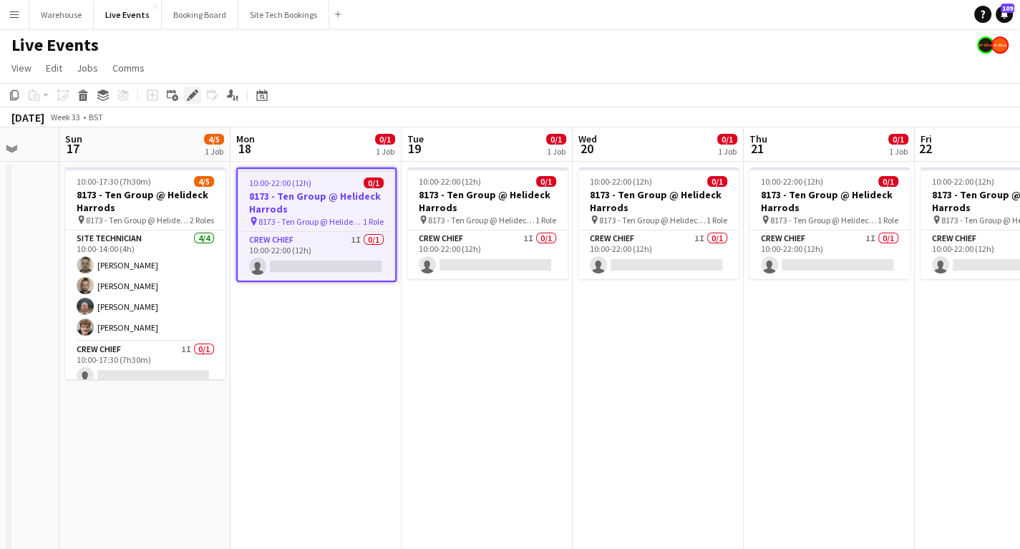
click at [190, 89] on div "Edit" at bounding box center [192, 95] width 17 height 17
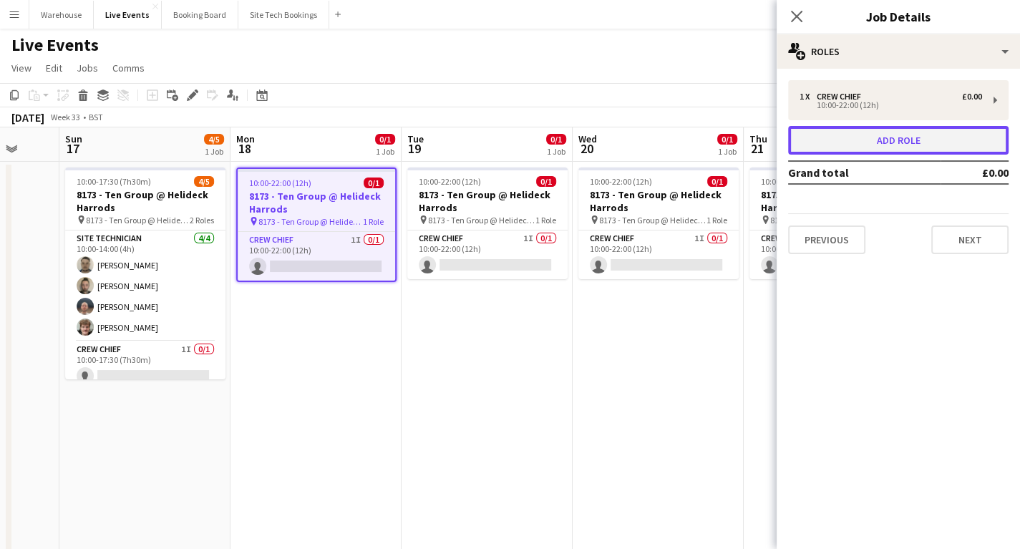
click at [891, 143] on button "Add role" at bounding box center [898, 140] width 220 height 29
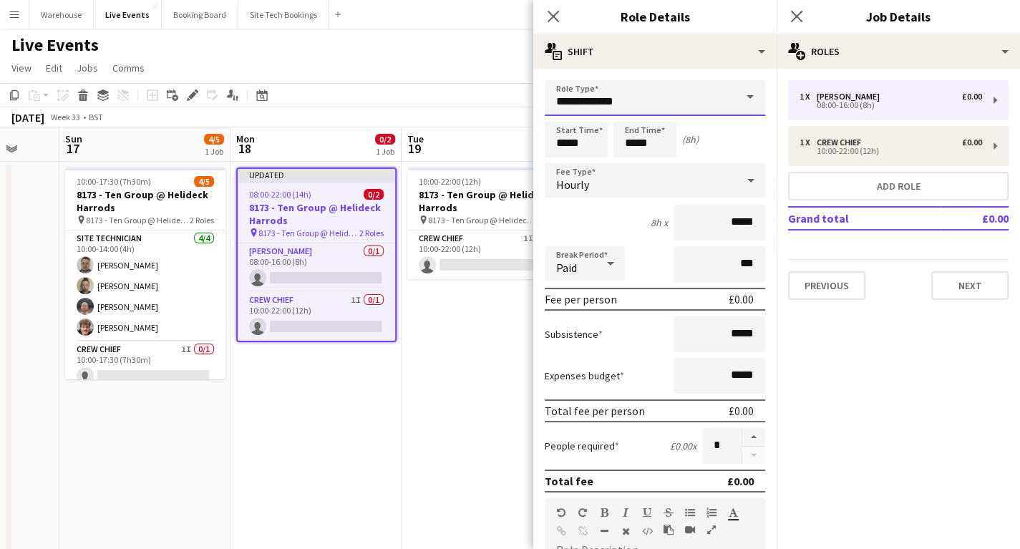
click at [590, 101] on input "**********" at bounding box center [655, 98] width 220 height 36
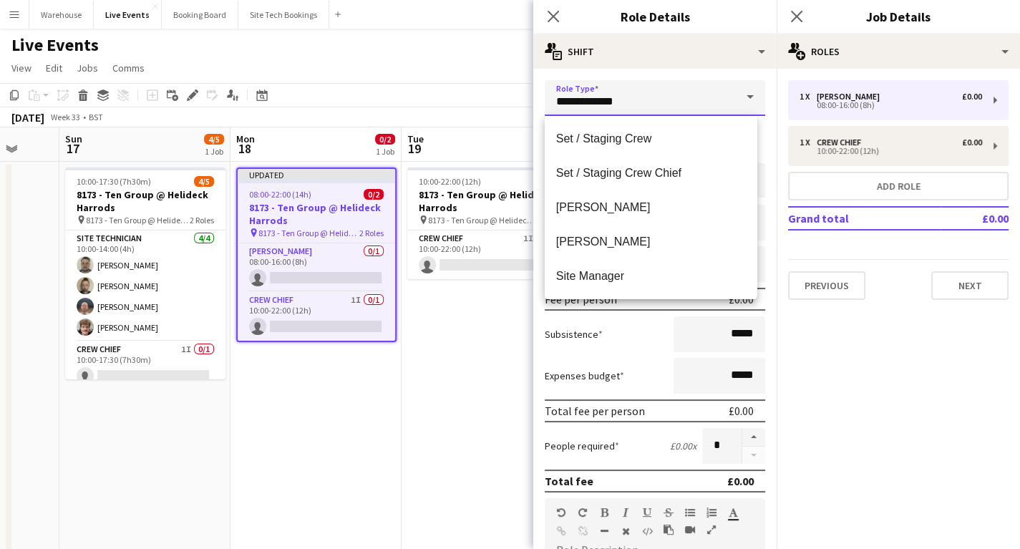
scroll to position [3150, 0]
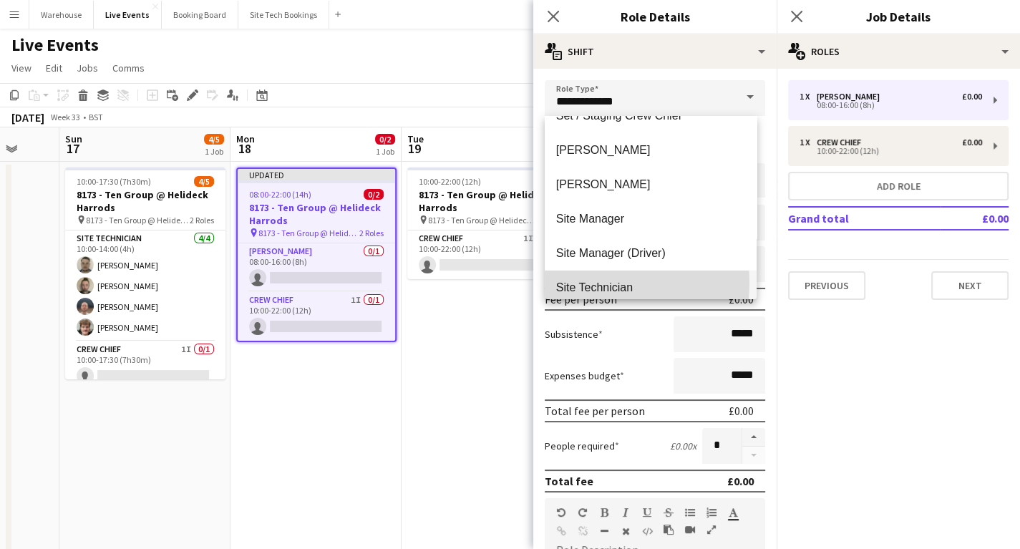
click at [583, 283] on span "Site Technician" at bounding box center [650, 288] width 189 height 14
type input "**********"
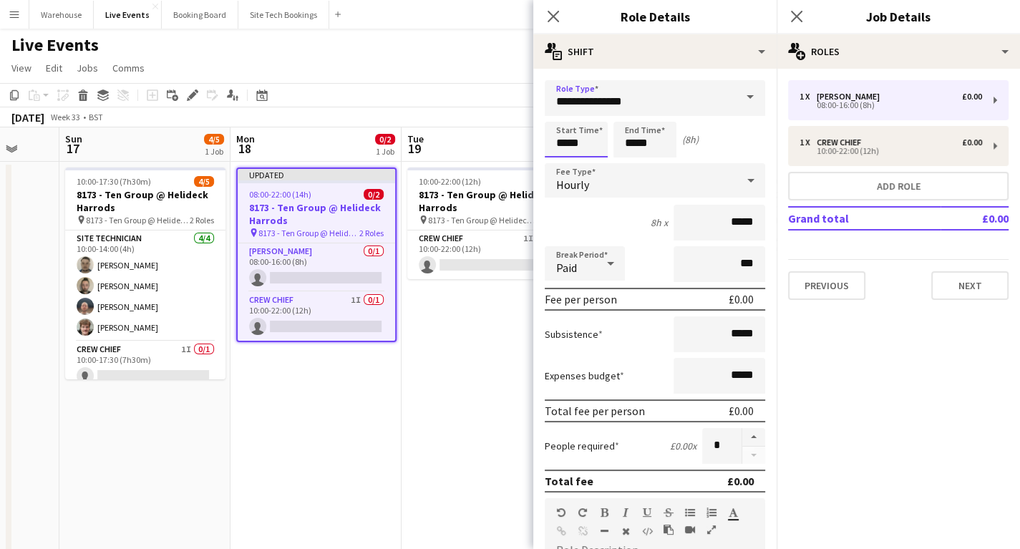
click at [570, 146] on input "*****" at bounding box center [576, 140] width 63 height 36
click at [559, 120] on div at bounding box center [562, 114] width 29 height 14
type input "*****"
click at [559, 120] on div at bounding box center [562, 114] width 29 height 14
drag, startPoint x: 644, startPoint y: 142, endPoint x: 616, endPoint y: 124, distance: 33.6
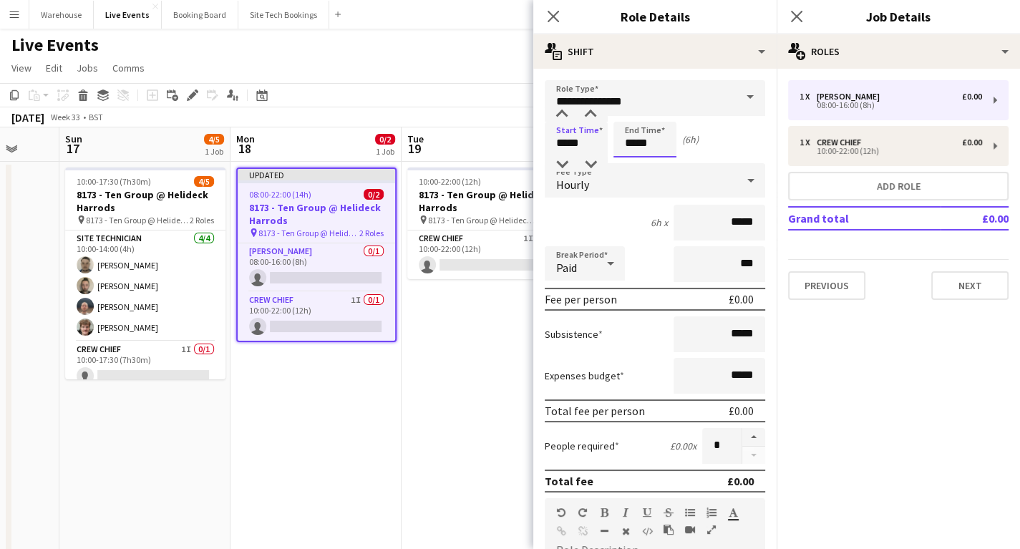
click at [641, 142] on input "*****" at bounding box center [644, 140] width 63 height 36
click at [639, 117] on div at bounding box center [630, 114] width 29 height 14
click at [637, 117] on div at bounding box center [630, 114] width 29 height 14
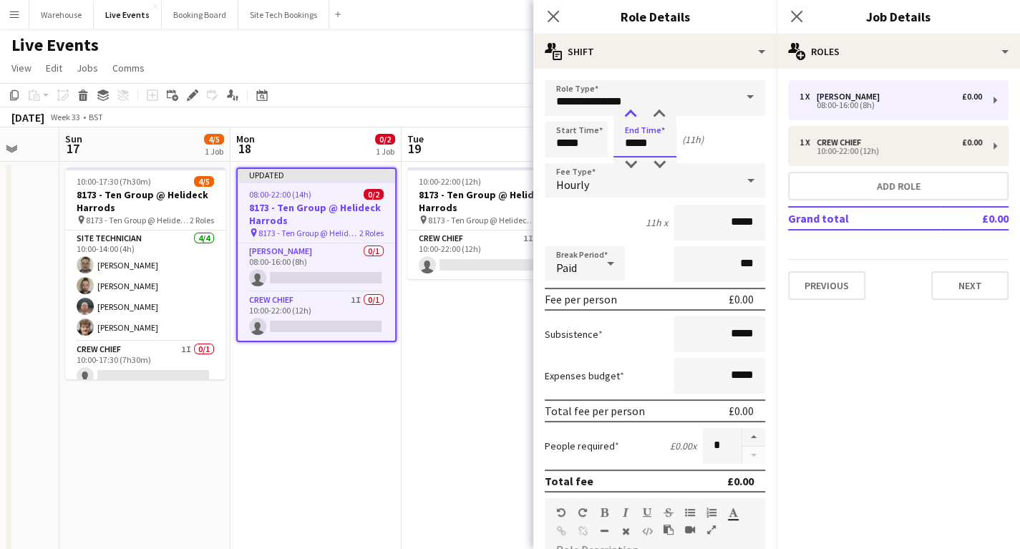
click at [637, 117] on div at bounding box center [630, 114] width 29 height 14
type input "*****"
click at [633, 170] on div at bounding box center [630, 164] width 29 height 14
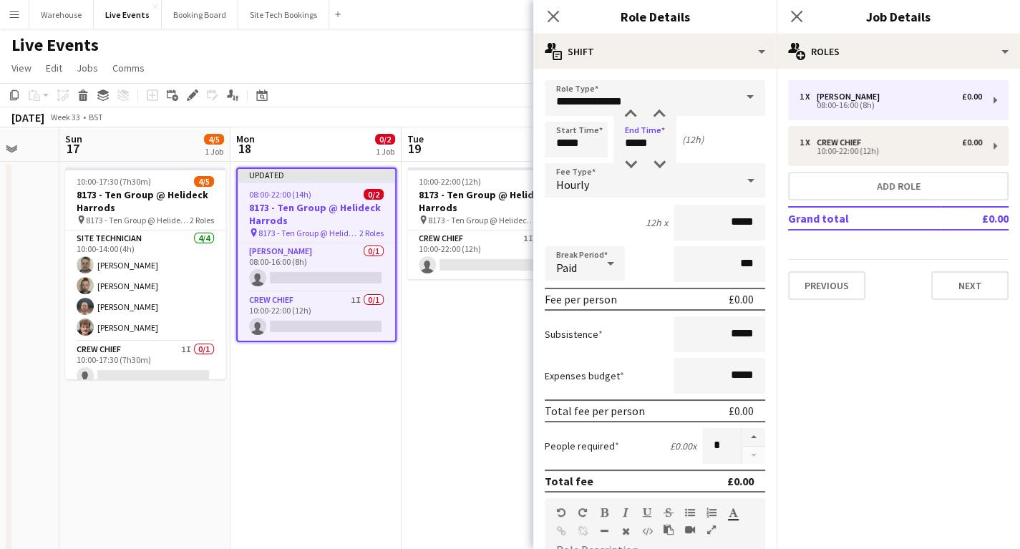
click at [589, 183] on div "Hourly" at bounding box center [641, 180] width 192 height 34
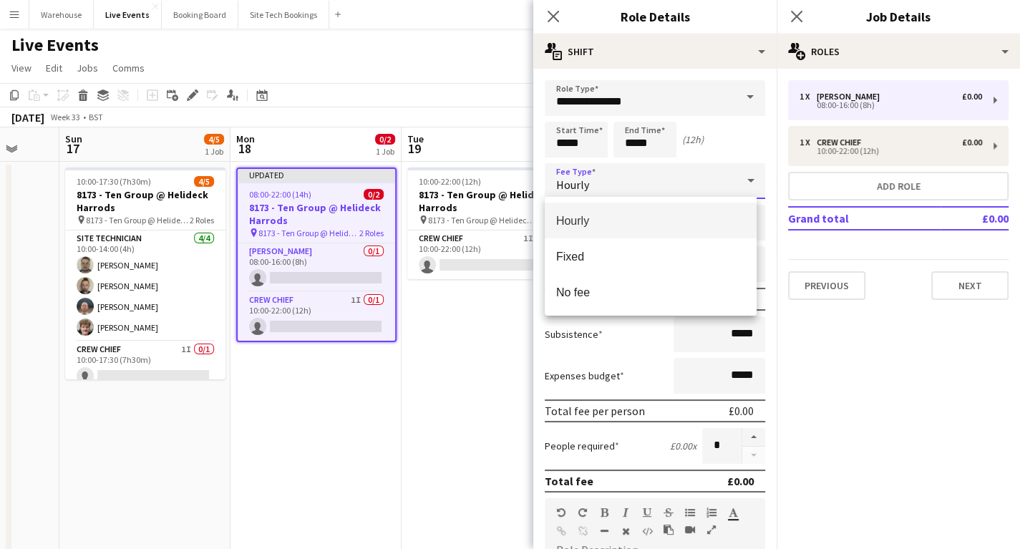
drag, startPoint x: 586, startPoint y: 255, endPoint x: 580, endPoint y: 281, distance: 26.4
click at [585, 254] on span "Fixed" at bounding box center [650, 257] width 189 height 14
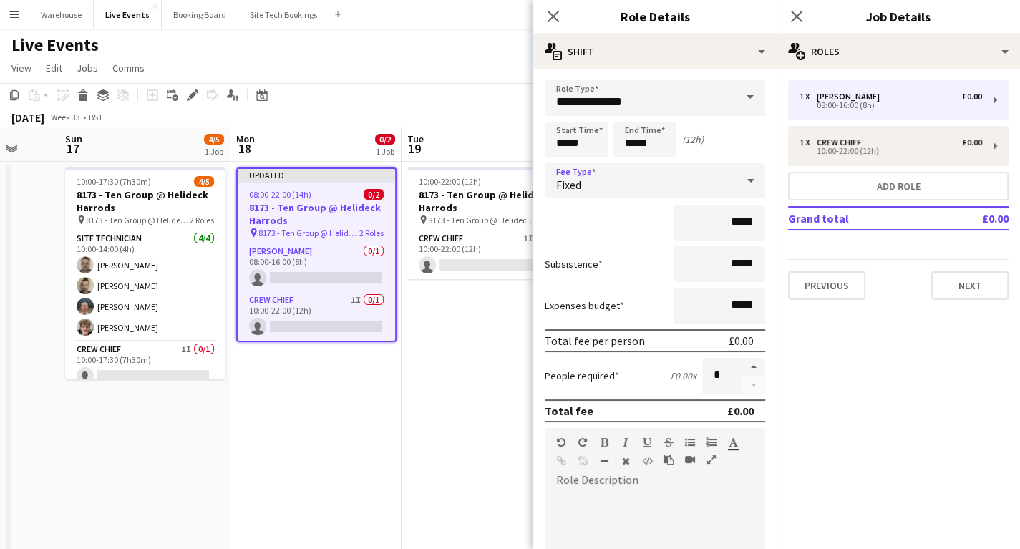
scroll to position [229, 0]
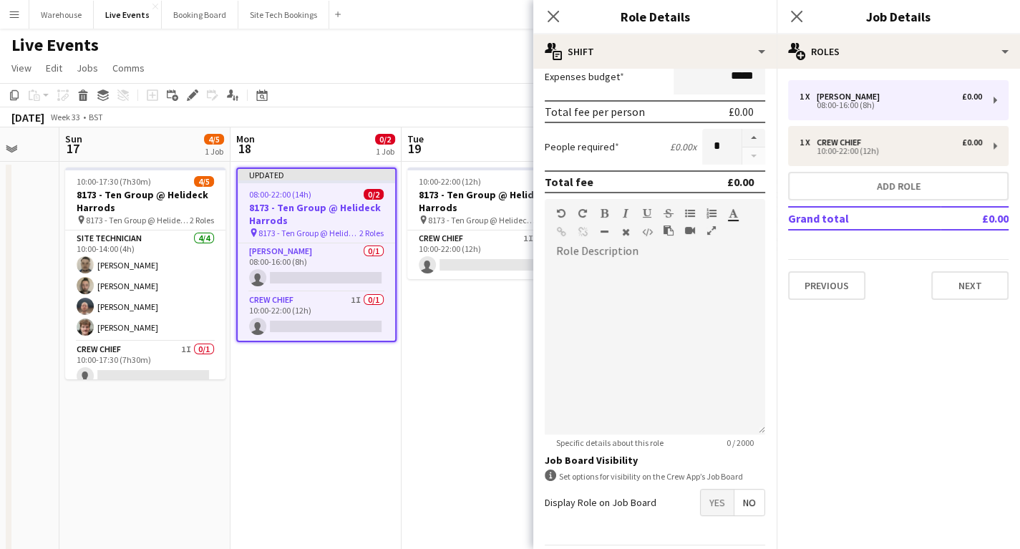
click at [552, 15] on icon at bounding box center [553, 16] width 11 height 11
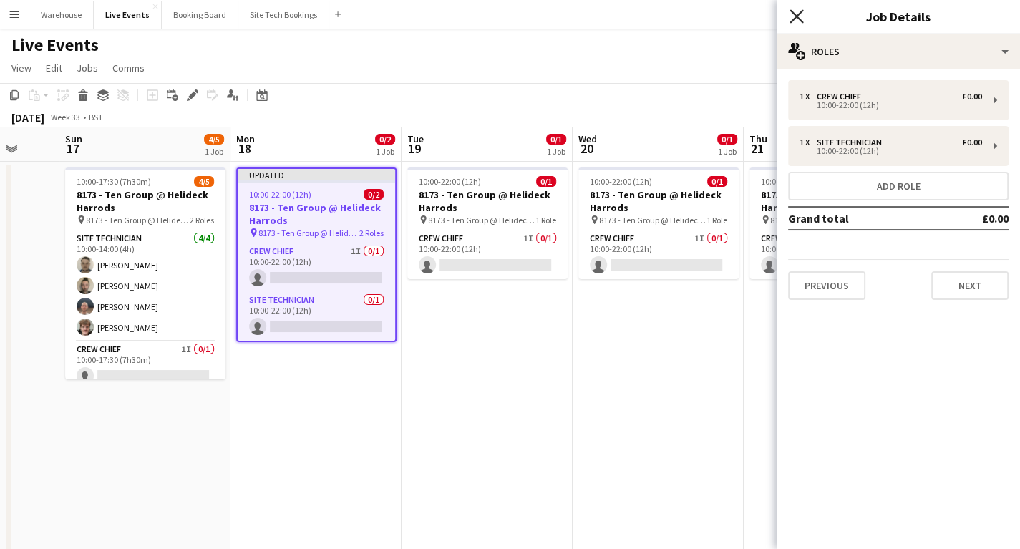
click at [795, 14] on icon at bounding box center [797, 16] width 14 height 14
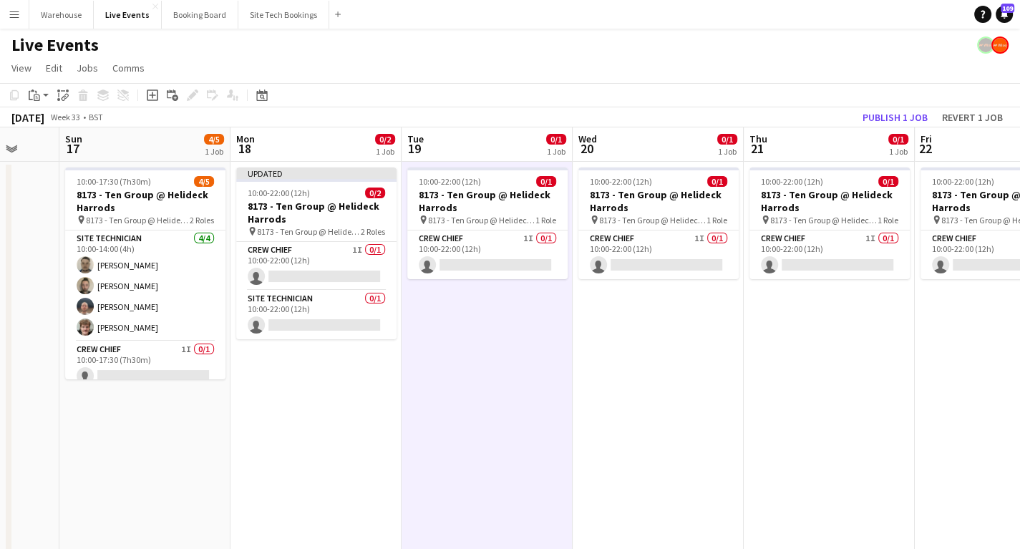
scroll to position [0, 455]
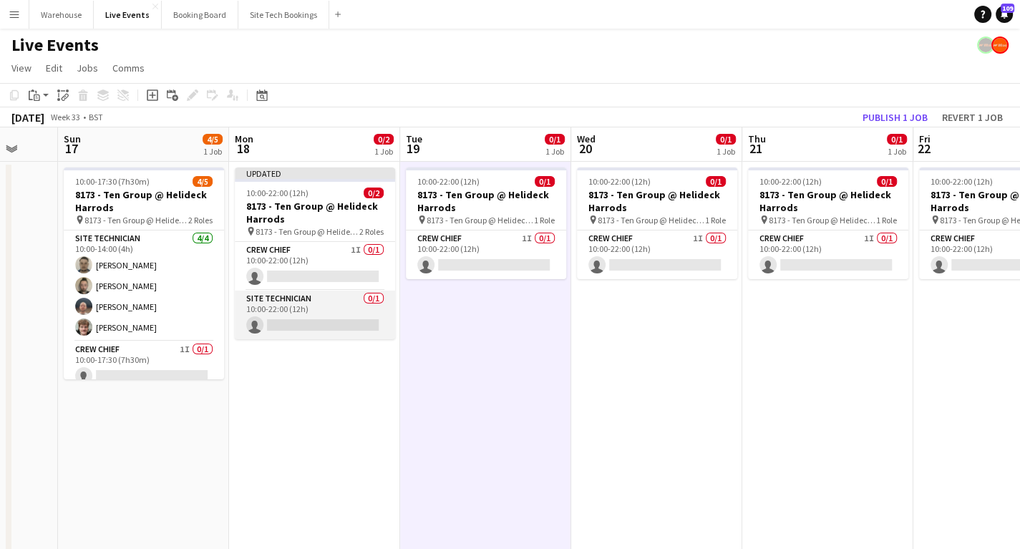
click at [283, 323] on app-card-role "Site Technician 0/1 10:00-22:00 (12h) single-neutral-actions" at bounding box center [315, 315] width 160 height 49
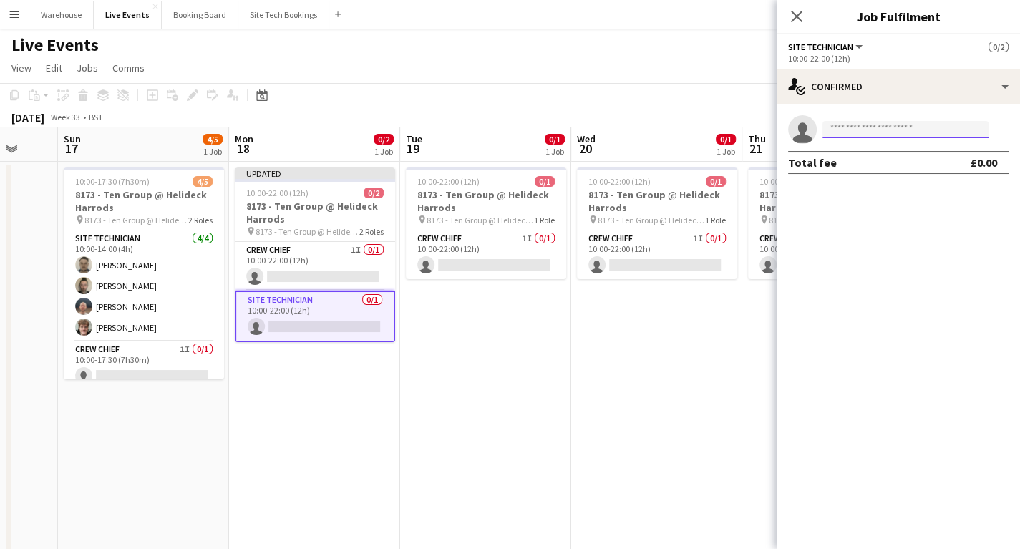
click at [884, 128] on input at bounding box center [905, 129] width 166 height 17
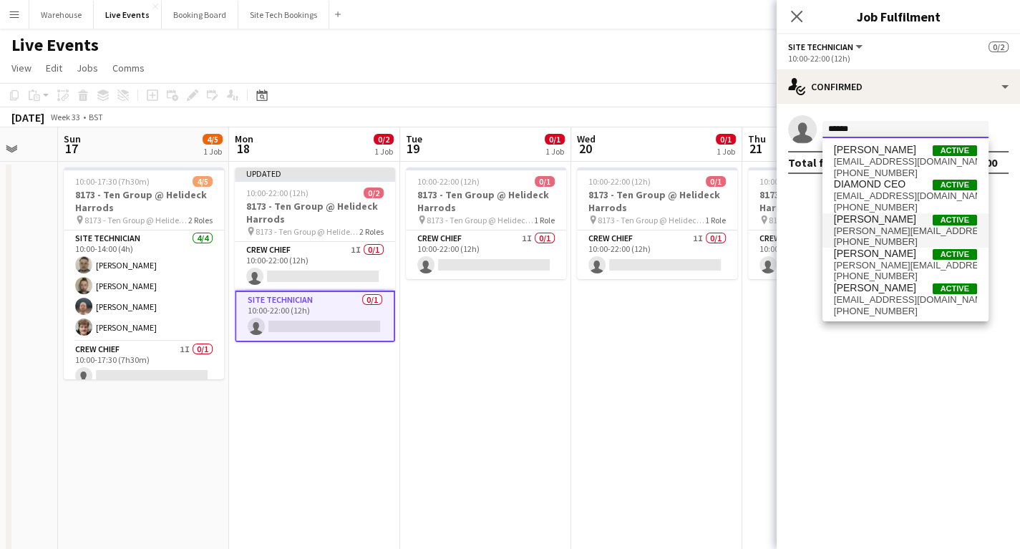
type input "******"
click at [876, 230] on span "harry@wiseproductions.co.uk" at bounding box center [905, 230] width 143 height 11
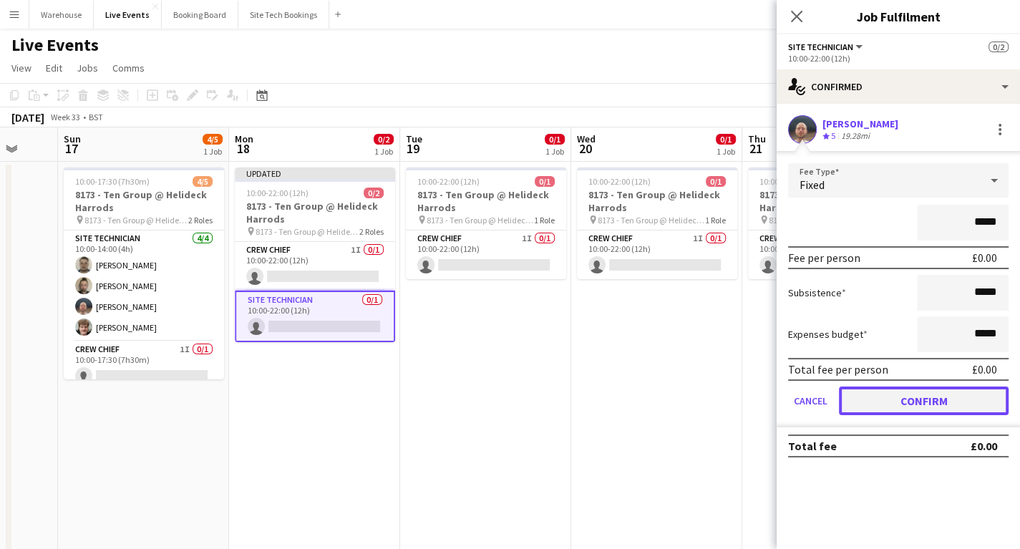
click at [887, 398] on button "Confirm" at bounding box center [924, 401] width 170 height 29
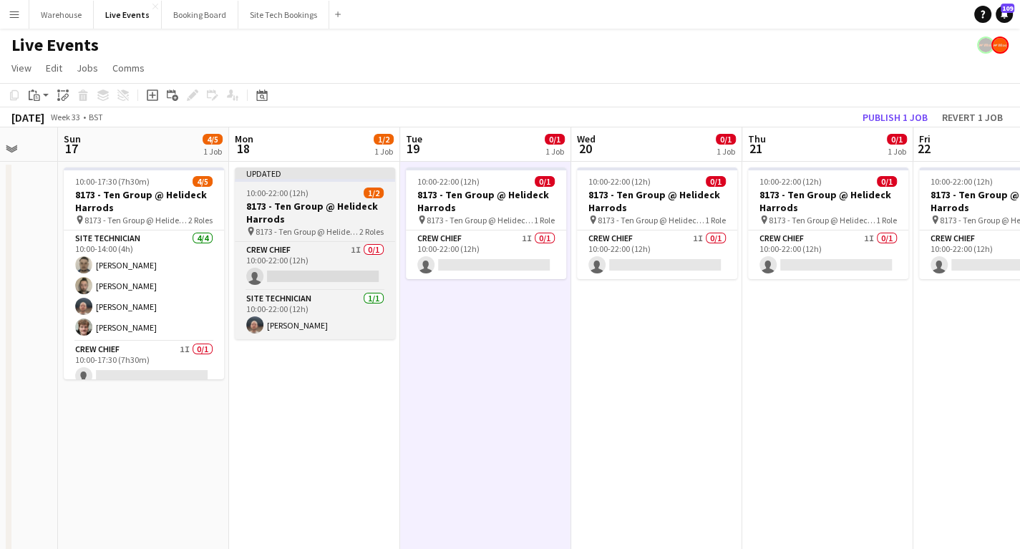
click at [284, 201] on h3 "8173 - Ten Group @ Helideck Harrods" at bounding box center [315, 213] width 160 height 26
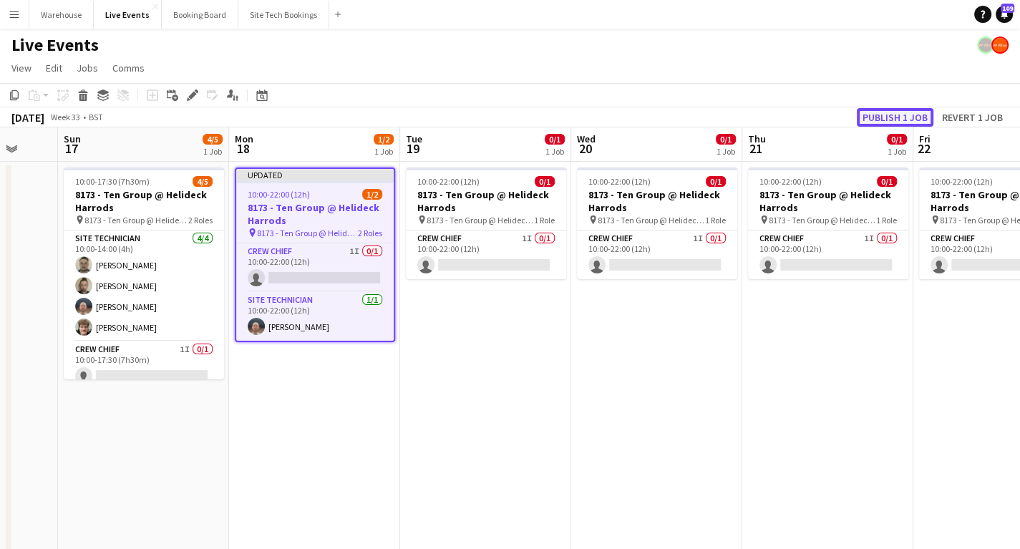
click at [891, 115] on button "Publish 1 job" at bounding box center [895, 117] width 77 height 19
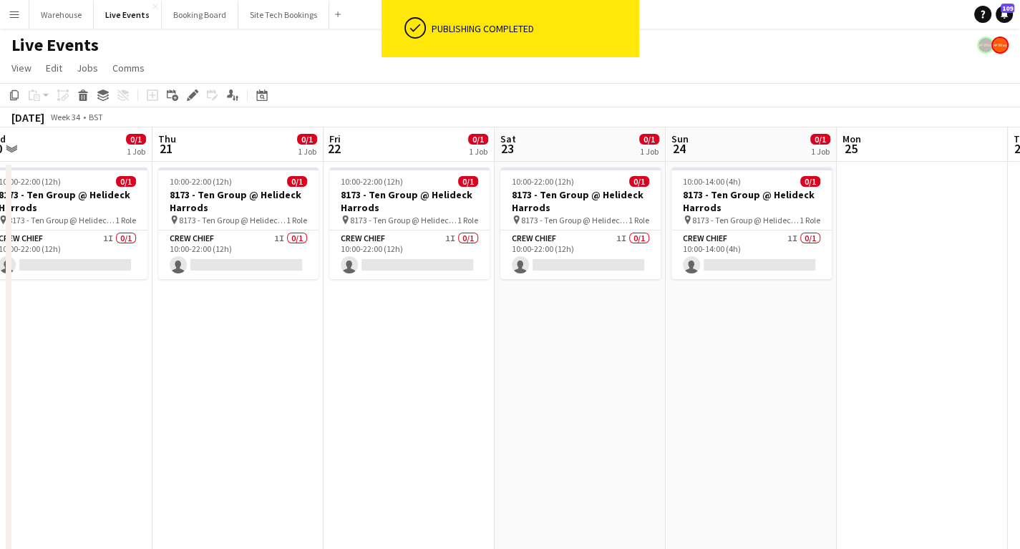
drag, startPoint x: 781, startPoint y: 349, endPoint x: 190, endPoint y: 372, distance: 591.7
click at [190, 372] on app-calendar-viewport "Sun 17 4/5 1 Job Mon 18 1/2 1 Job Tue 19 0/1 1 Job Wed 20 0/1 1 Job Thu 21 0/1 …" at bounding box center [510, 544] width 1020 height 835
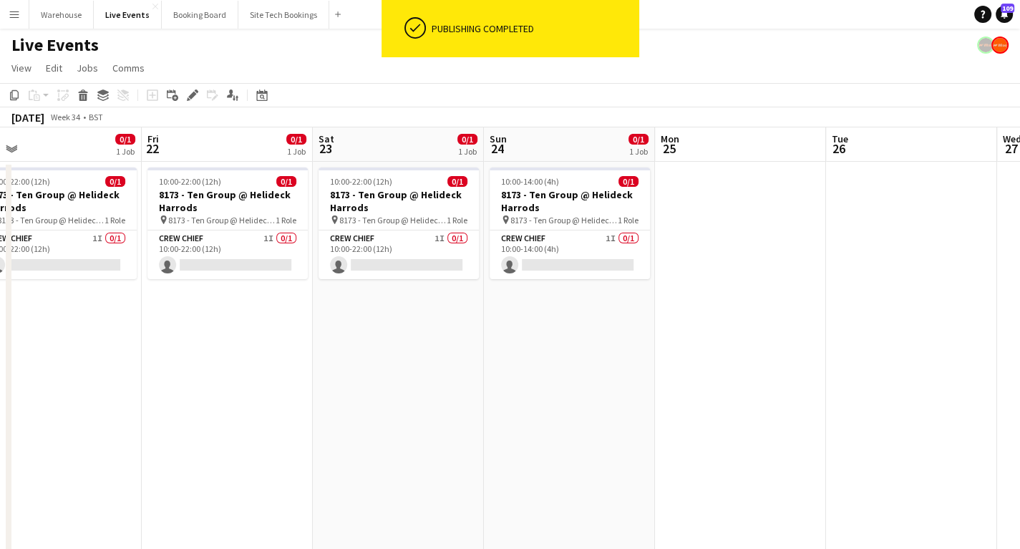
drag, startPoint x: 348, startPoint y: 357, endPoint x: 185, endPoint y: 358, distance: 163.2
click at [185, 358] on app-calendar-viewport "Mon 18 1/2 1 Job Tue 19 0/1 1 Job Wed 20 0/1 1 Job Thu 21 0/1 1 Job Fri 22 0/1 …" at bounding box center [510, 544] width 1020 height 835
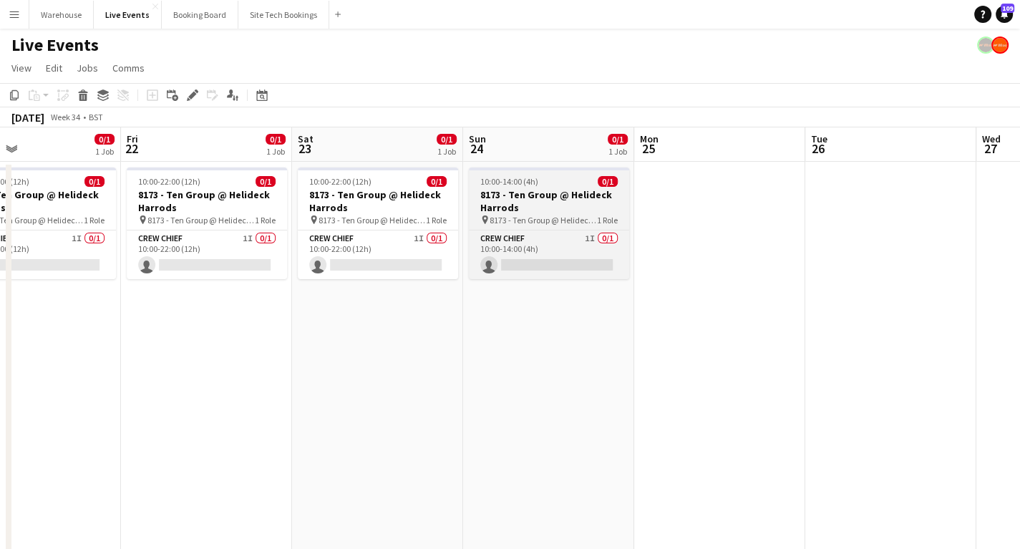
click at [528, 201] on h3 "8173 - Ten Group @ Helideck Harrods" at bounding box center [549, 201] width 160 height 26
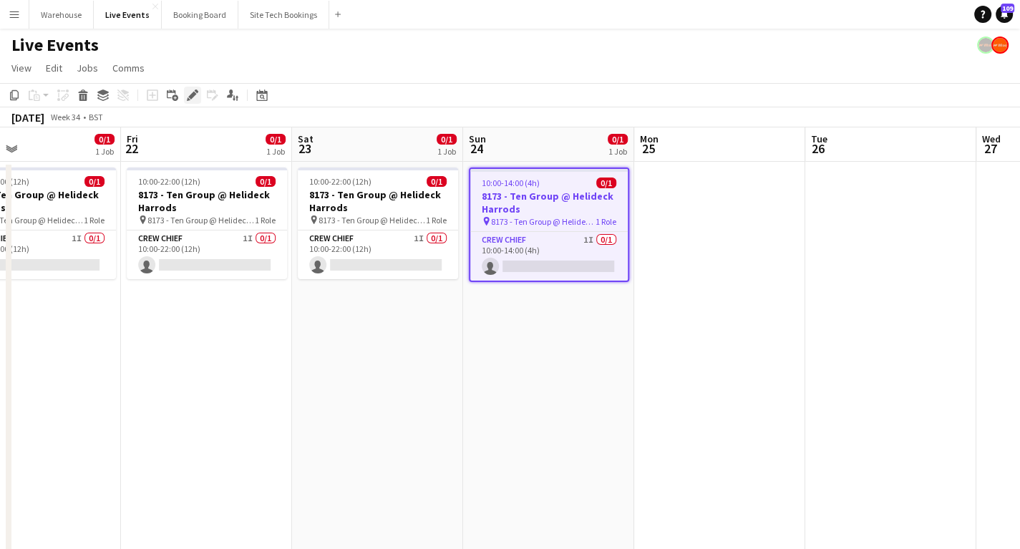
click at [195, 97] on icon "Edit" at bounding box center [192, 94] width 11 height 11
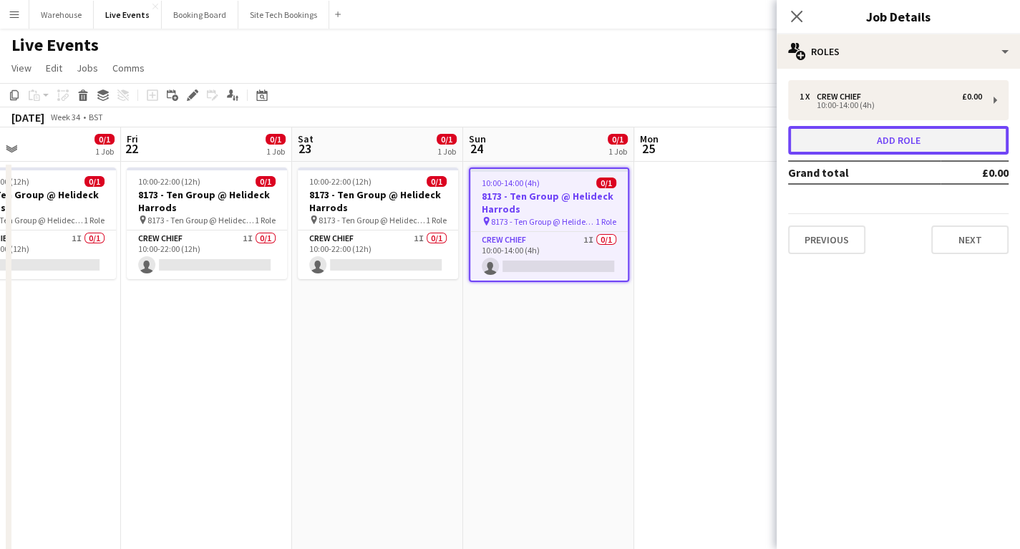
click at [902, 132] on button "Add role" at bounding box center [898, 140] width 220 height 29
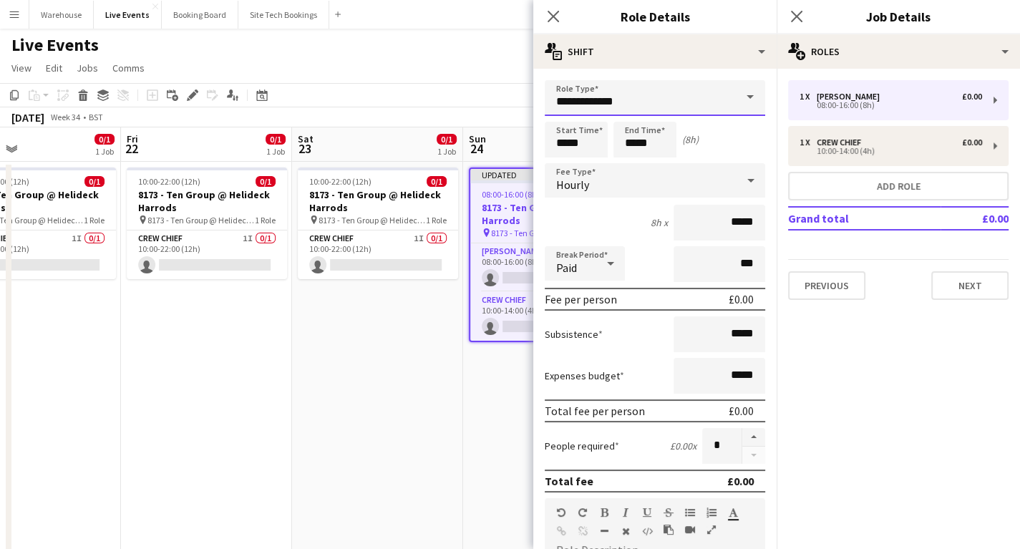
click at [593, 104] on input "**********" at bounding box center [655, 98] width 220 height 36
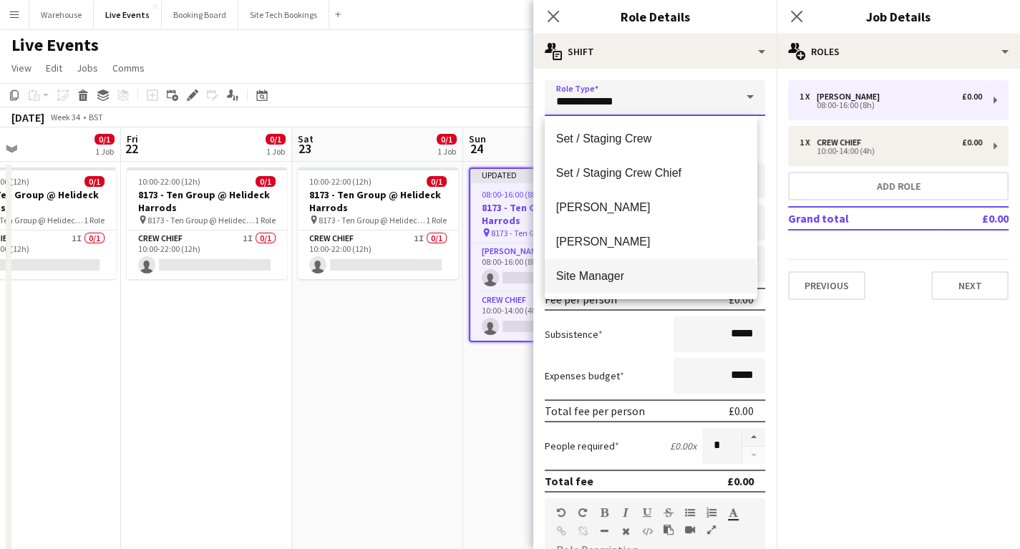
scroll to position [3150, 0]
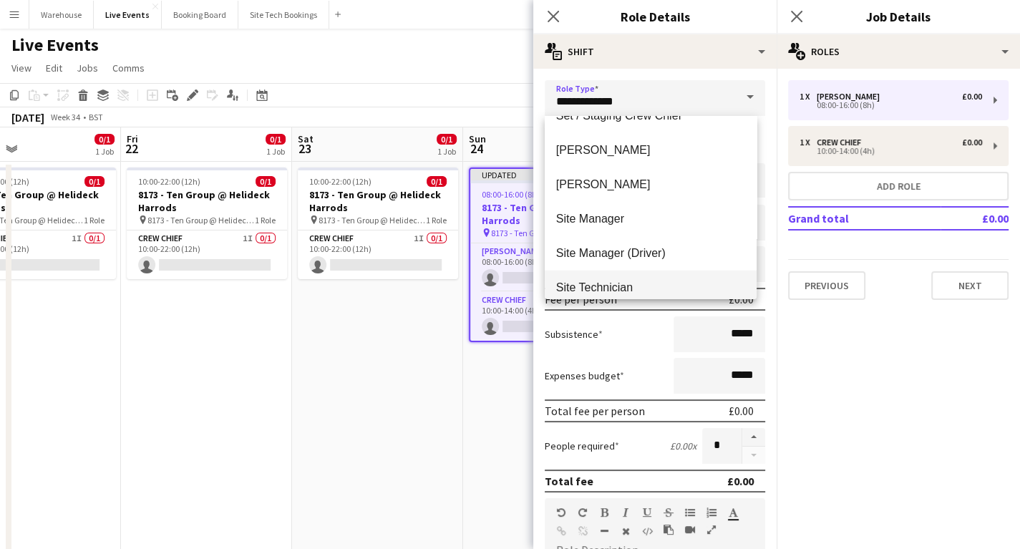
click at [593, 286] on span "Site Technician" at bounding box center [650, 288] width 189 height 14
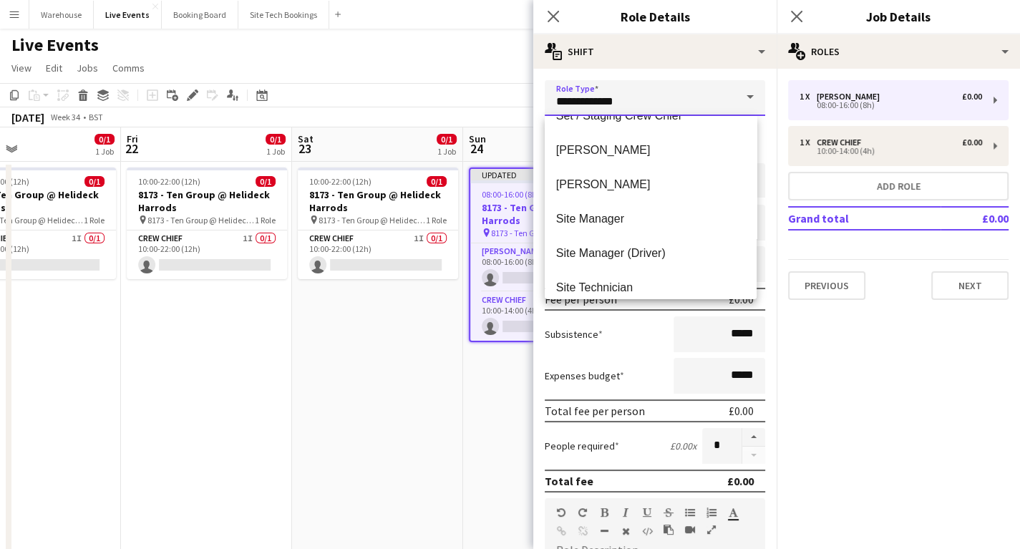
type input "**********"
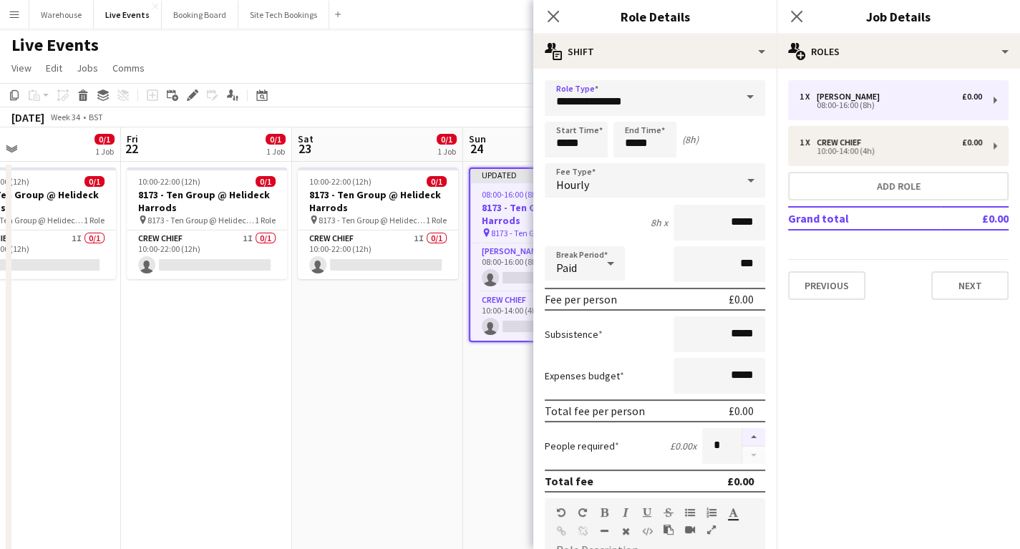
click at [747, 433] on button "button" at bounding box center [753, 437] width 23 height 19
type input "*"
click at [581, 183] on span "Hourly" at bounding box center [572, 185] width 33 height 14
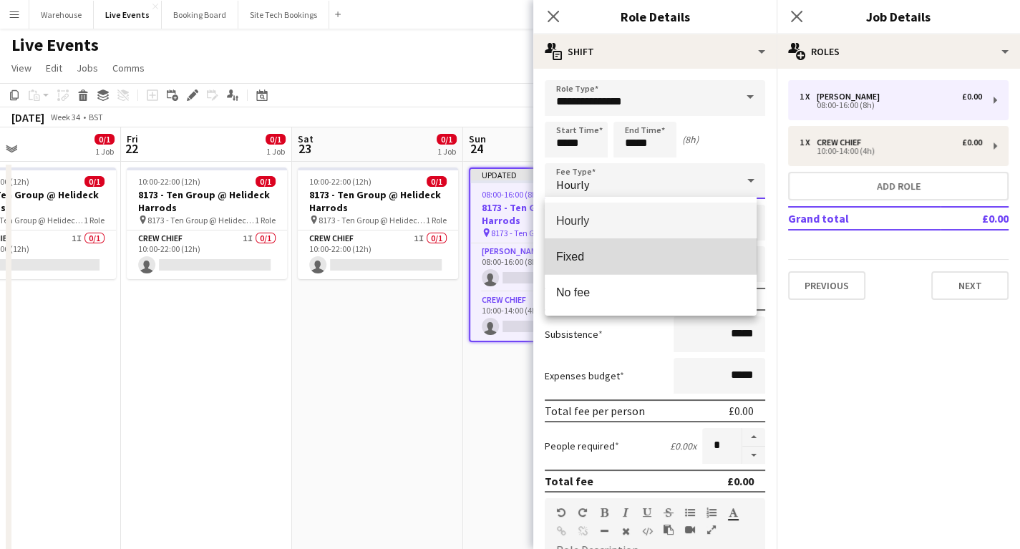
click at [577, 253] on span "Fixed" at bounding box center [650, 257] width 189 height 14
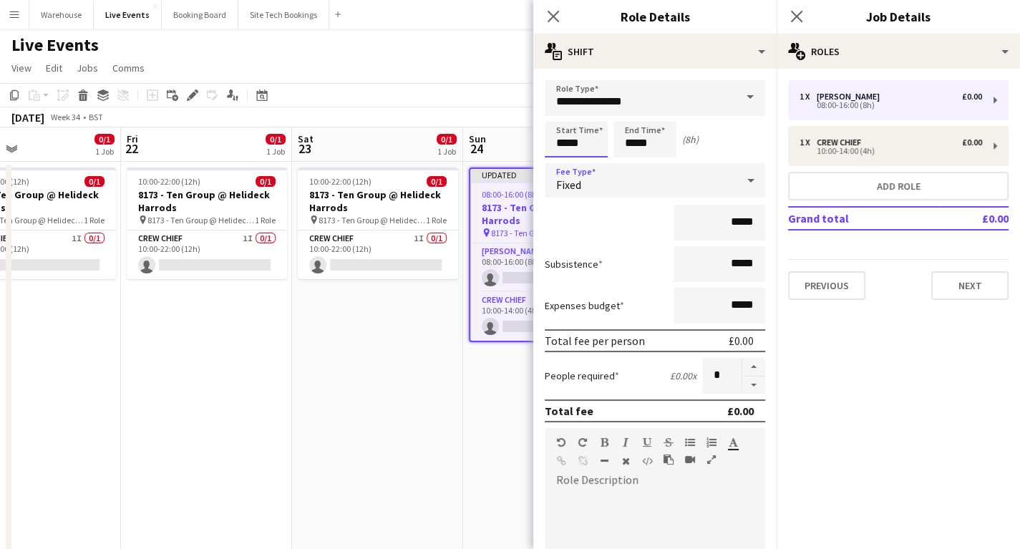
click at [576, 142] on input "*****" at bounding box center [576, 140] width 63 height 36
click at [561, 106] on input "**********" at bounding box center [655, 98] width 220 height 36
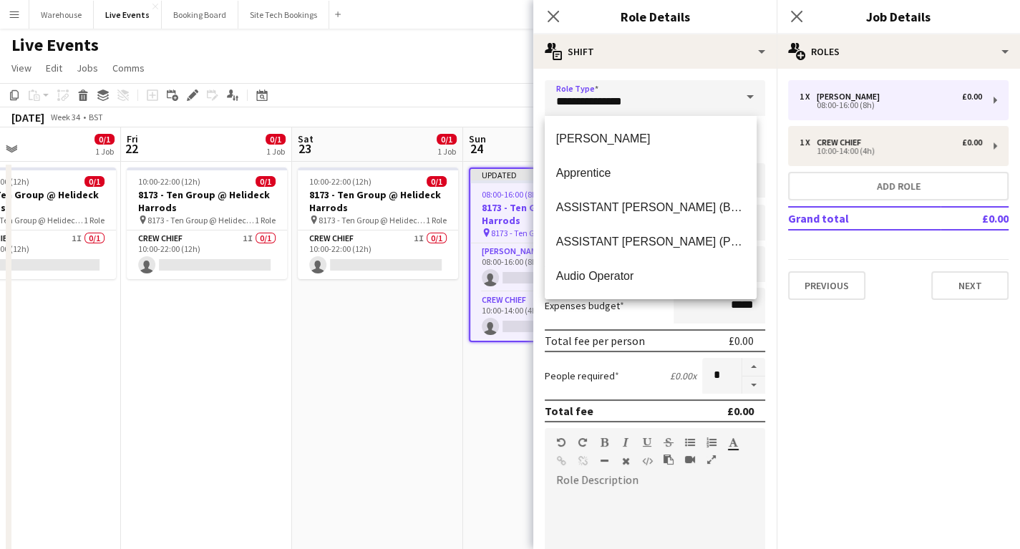
click at [639, 358] on div "People required £0.00 x *" at bounding box center [655, 376] width 220 height 36
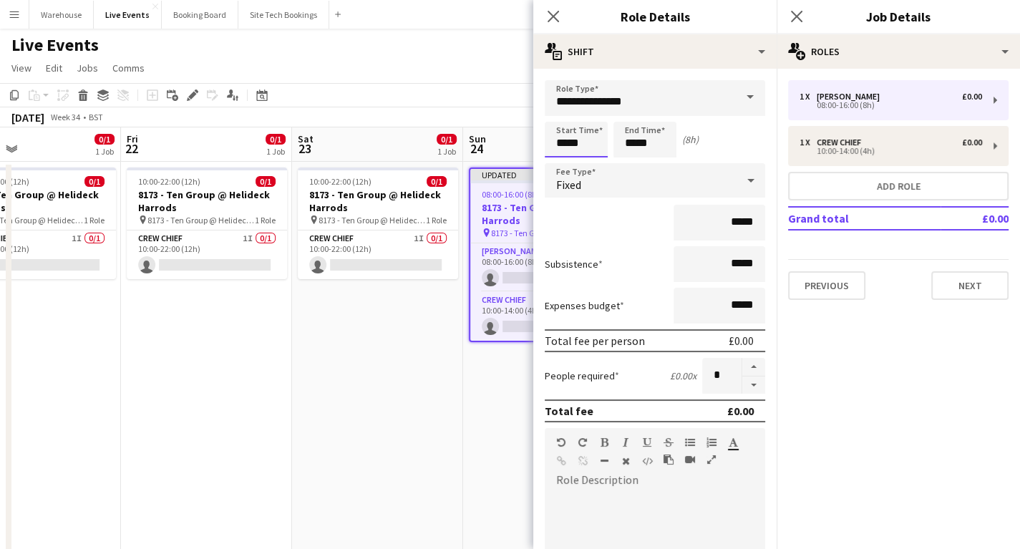
click at [575, 146] on input "*****" at bounding box center [576, 140] width 63 height 36
click at [561, 112] on div at bounding box center [562, 114] width 29 height 14
type input "*****"
click at [561, 112] on div at bounding box center [562, 114] width 29 height 14
click at [631, 137] on input "*****" at bounding box center [644, 140] width 63 height 36
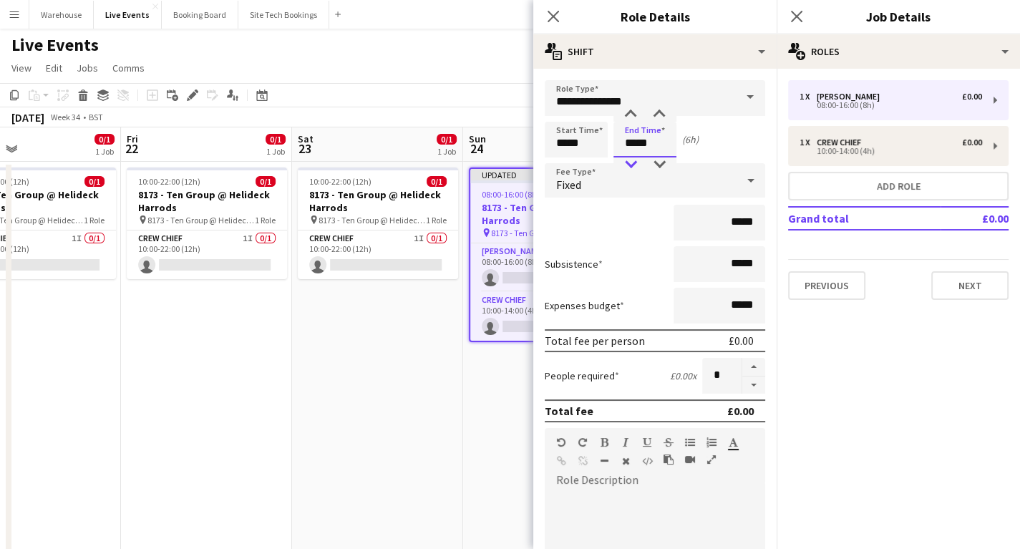
click at [624, 166] on div at bounding box center [630, 164] width 29 height 14
type input "*****"
click at [624, 166] on div at bounding box center [630, 164] width 29 height 14
drag, startPoint x: 555, startPoint y: 17, endPoint x: 535, endPoint y: 31, distance: 24.8
click at [555, 17] on icon "Close pop-in" at bounding box center [553, 16] width 11 height 11
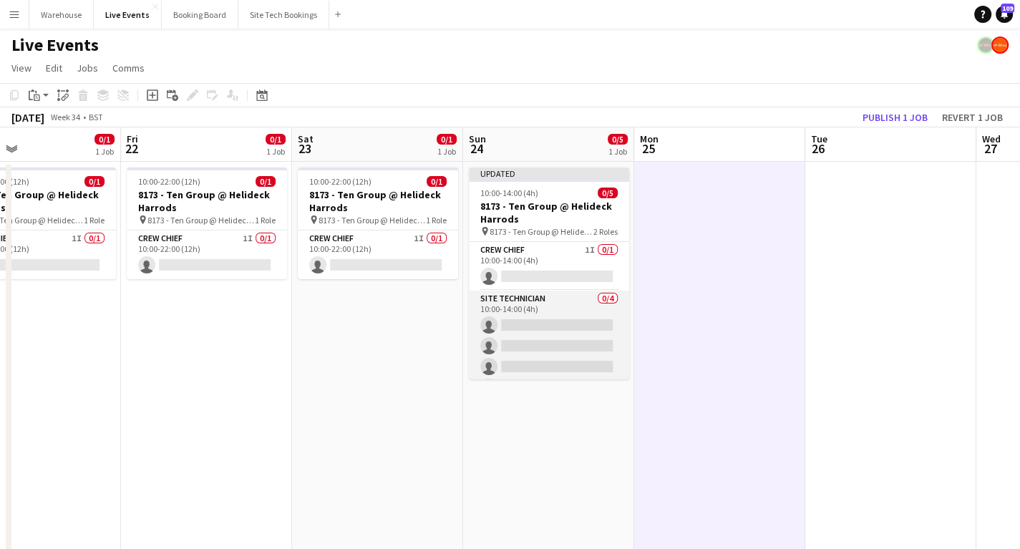
click at [550, 321] on app-card-role "Site Technician 0/4 10:00-14:00 (4h) single-neutral-actions single-neutral-acti…" at bounding box center [549, 346] width 160 height 111
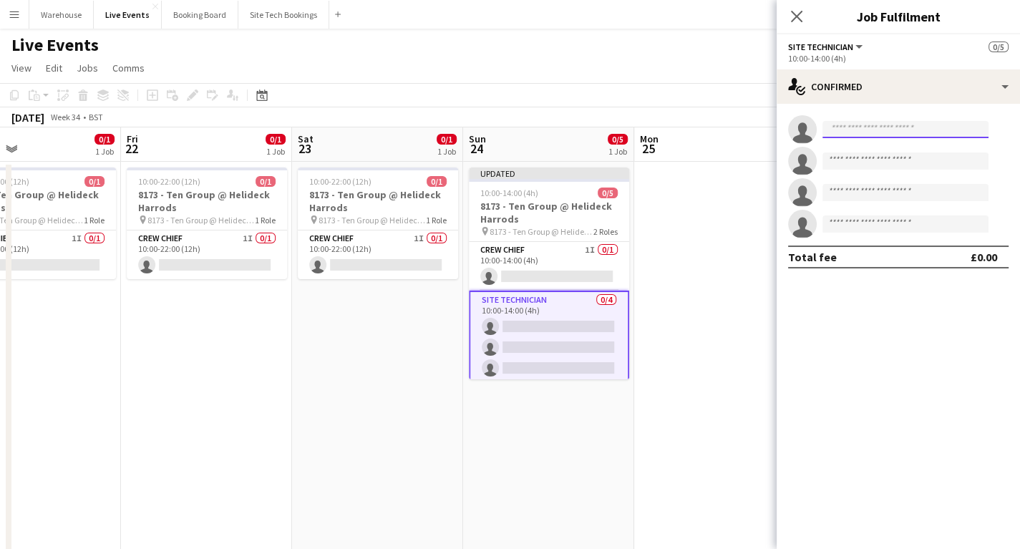
click at [879, 129] on input at bounding box center [905, 129] width 166 height 17
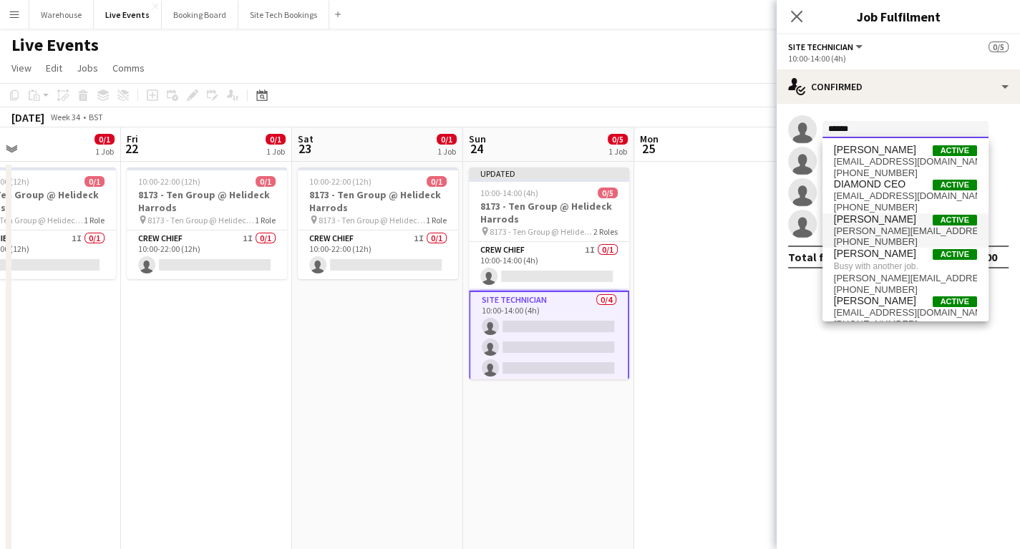
type input "******"
click at [880, 226] on span "harry@wiseproductions.co.uk" at bounding box center [905, 230] width 143 height 11
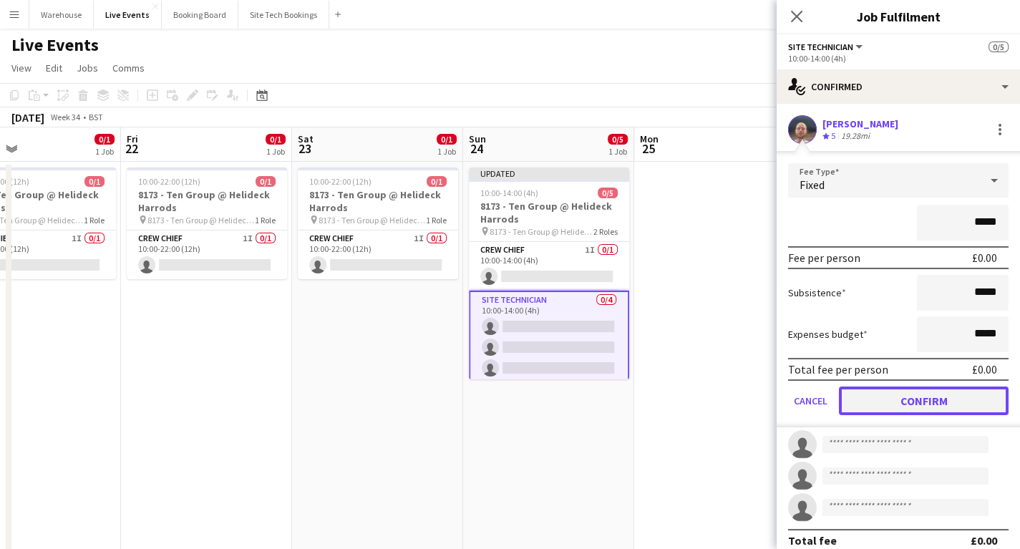
click at [922, 402] on button "Confirm" at bounding box center [924, 401] width 170 height 29
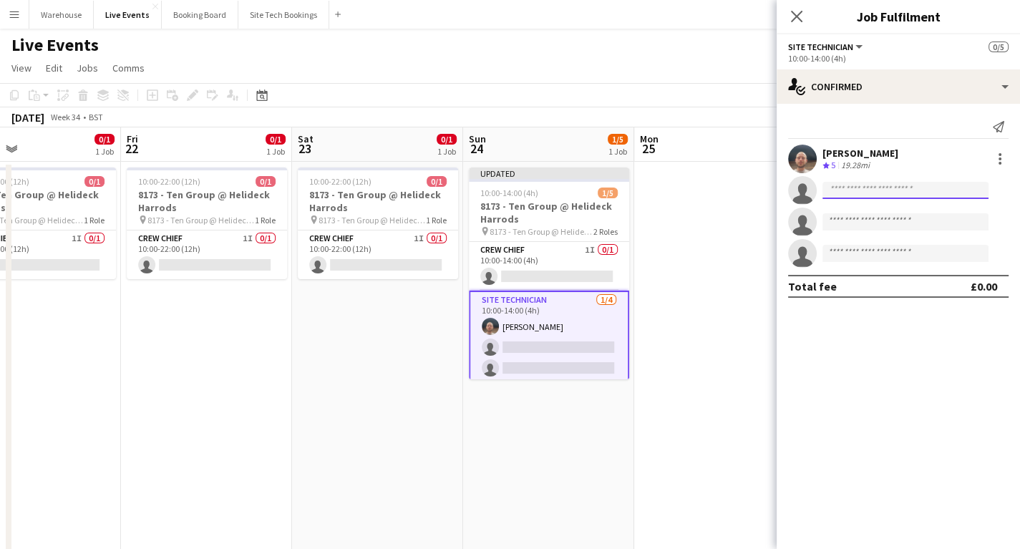
click at [865, 187] on input at bounding box center [905, 190] width 166 height 17
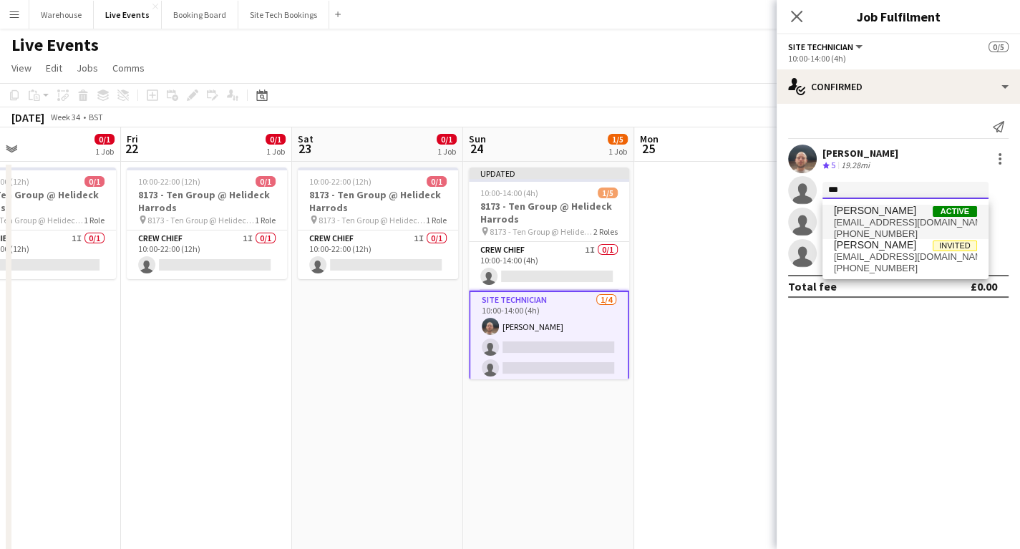
type input "***"
click at [873, 211] on span "[PERSON_NAME]" at bounding box center [875, 211] width 82 height 12
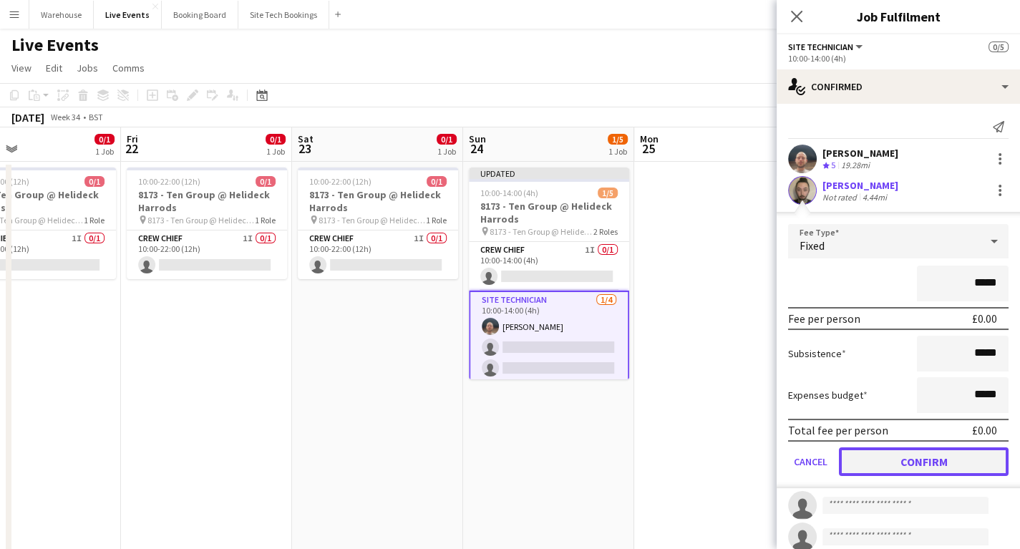
click at [919, 466] on button "Confirm" at bounding box center [924, 461] width 170 height 29
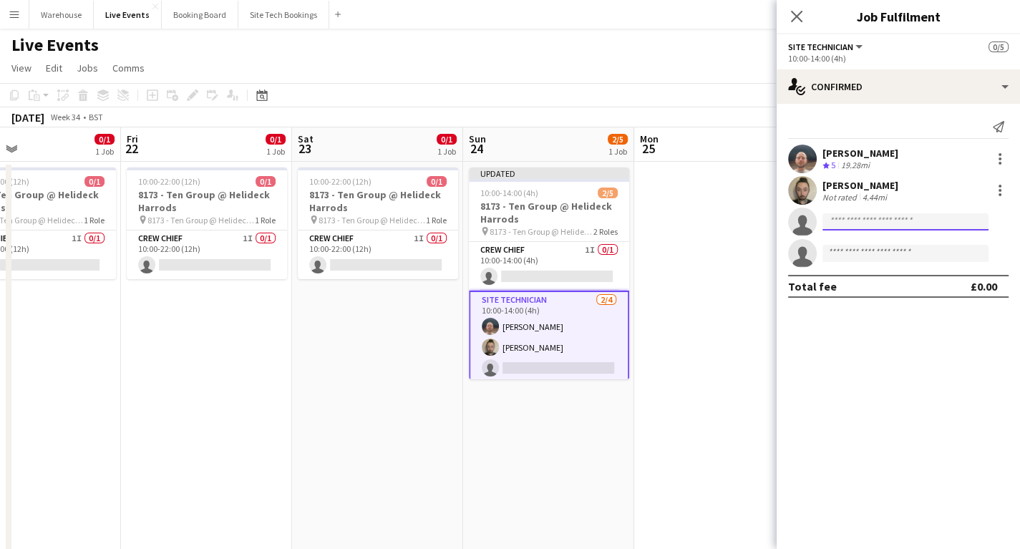
click at [859, 228] on input at bounding box center [905, 221] width 166 height 17
type input "******"
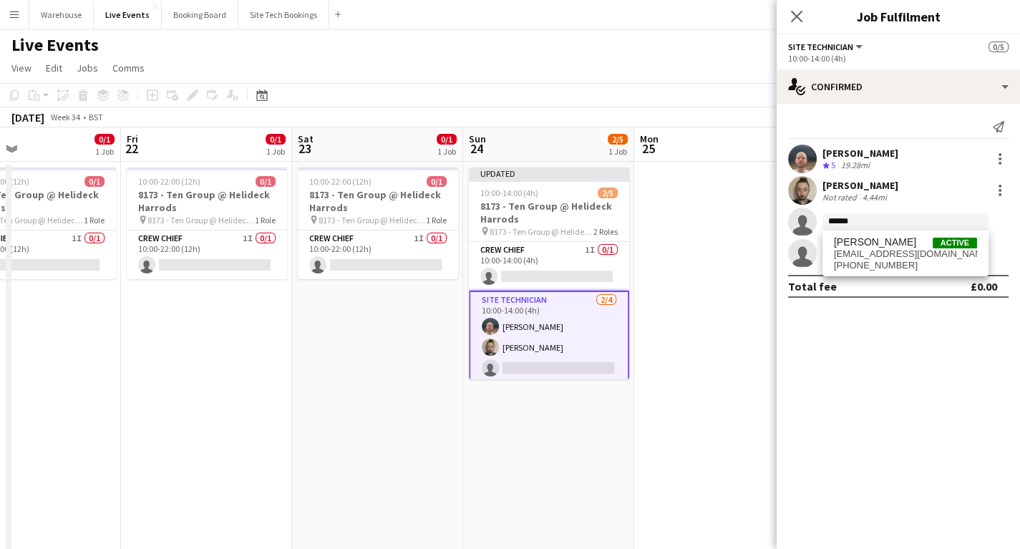
click at [873, 246] on span "[PERSON_NAME]" at bounding box center [875, 242] width 82 height 12
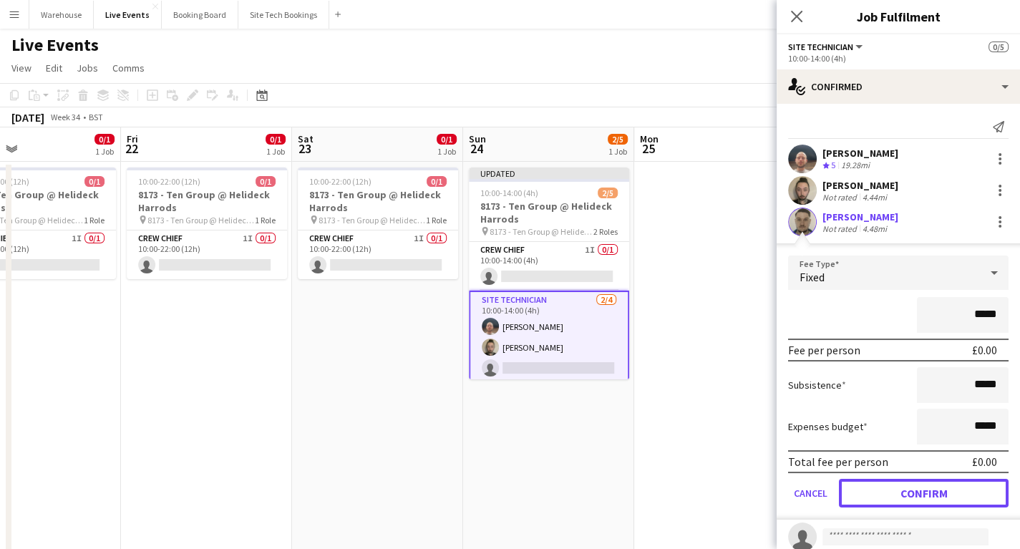
click at [918, 485] on button "Confirm" at bounding box center [924, 493] width 170 height 29
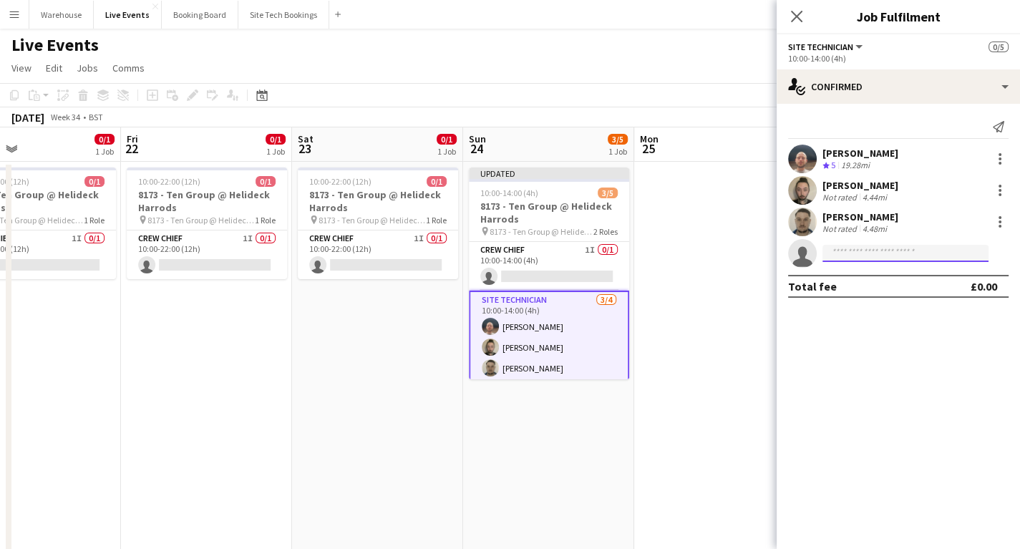
click at [885, 254] on input at bounding box center [905, 253] width 166 height 17
type input "********"
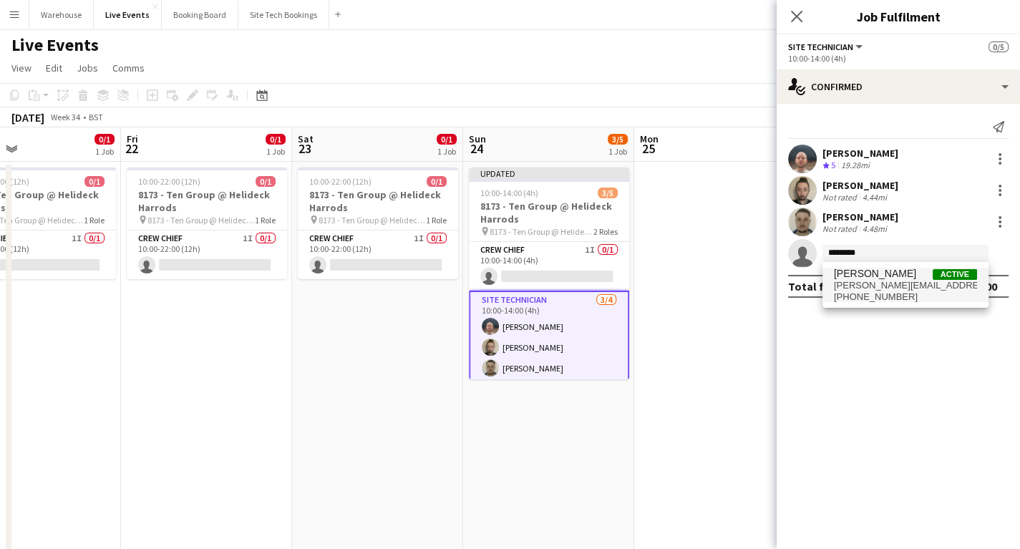
click at [865, 277] on span "[PERSON_NAME]" at bounding box center [875, 274] width 82 height 12
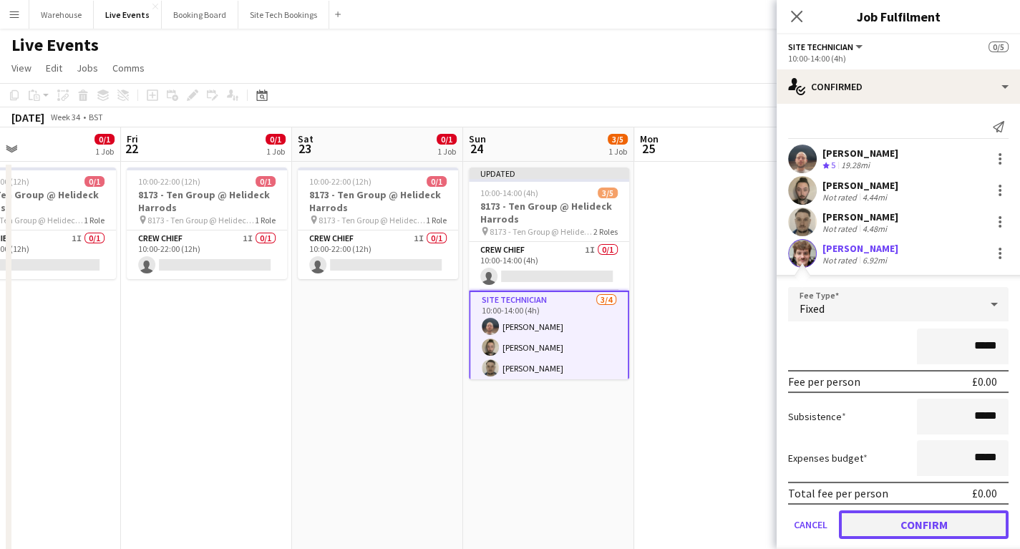
click at [946, 524] on button "Confirm" at bounding box center [924, 524] width 170 height 29
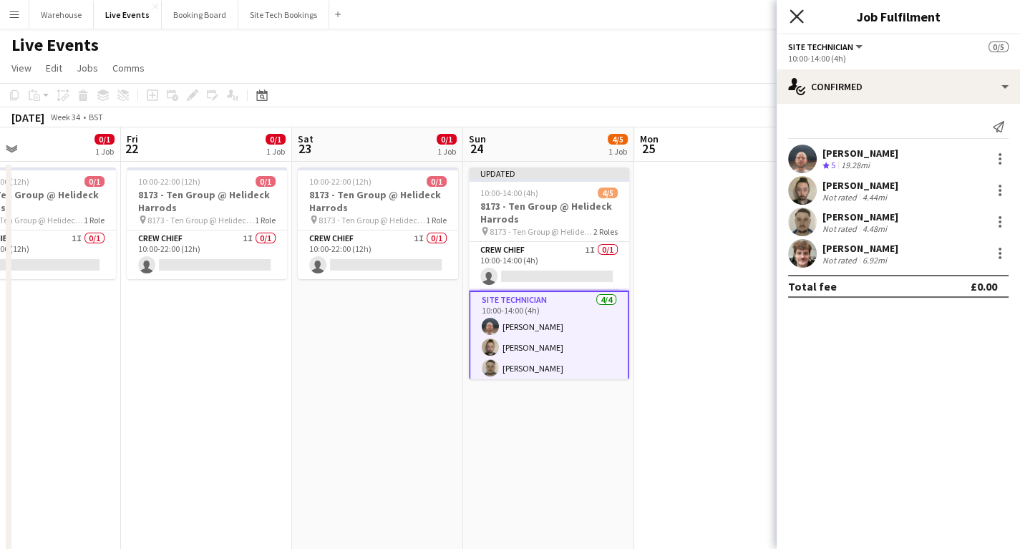
click at [801, 19] on icon "Close pop-in" at bounding box center [797, 16] width 14 height 14
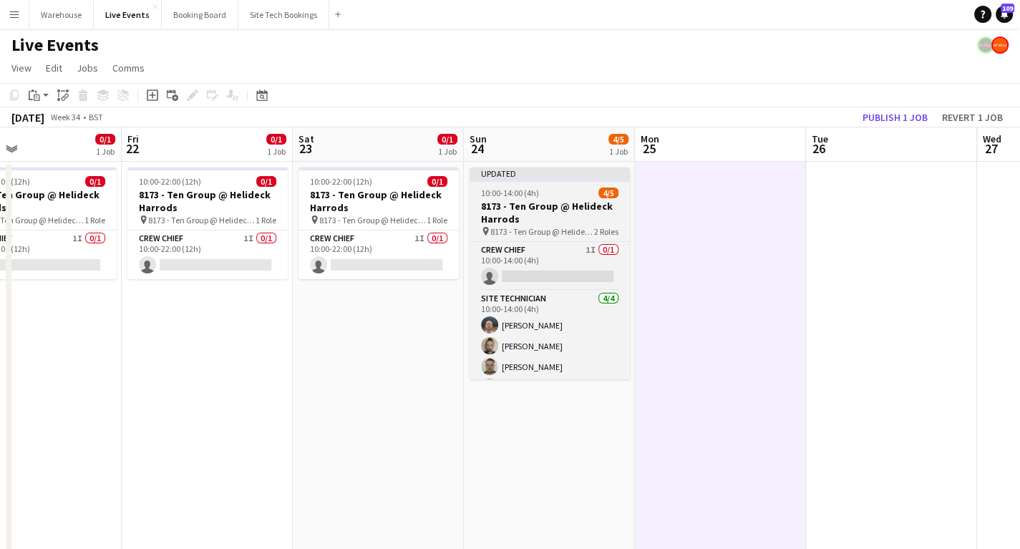
click at [544, 205] on h3 "8173 - Ten Group @ Helideck Harrods" at bounding box center [550, 213] width 160 height 26
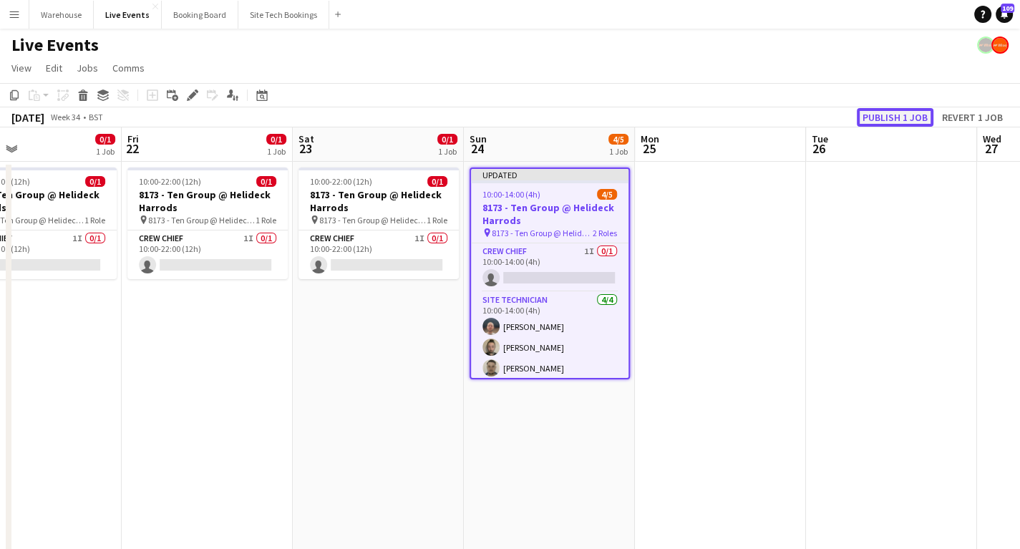
click at [906, 117] on button "Publish 1 job" at bounding box center [895, 117] width 77 height 19
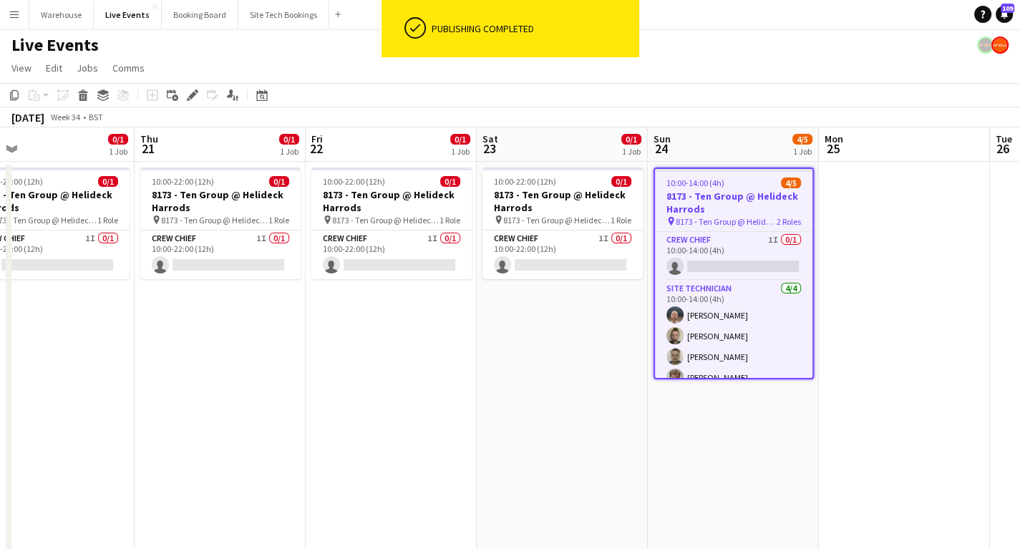
drag, startPoint x: 324, startPoint y: 421, endPoint x: 513, endPoint y: 392, distance: 191.2
click at [513, 392] on app-calendar-viewport "Mon 18 1/2 1 Job Tue 19 0/1 1 Job Wed 20 0/1 1 Job Thu 21 0/1 1 Job Fri 22 0/1 …" at bounding box center [510, 544] width 1020 height 835
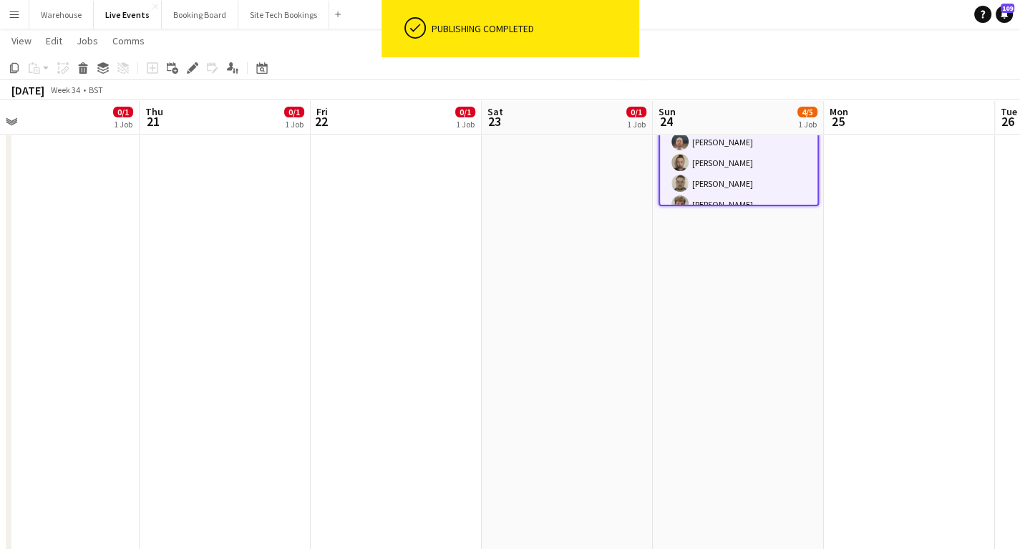
scroll to position [0, 0]
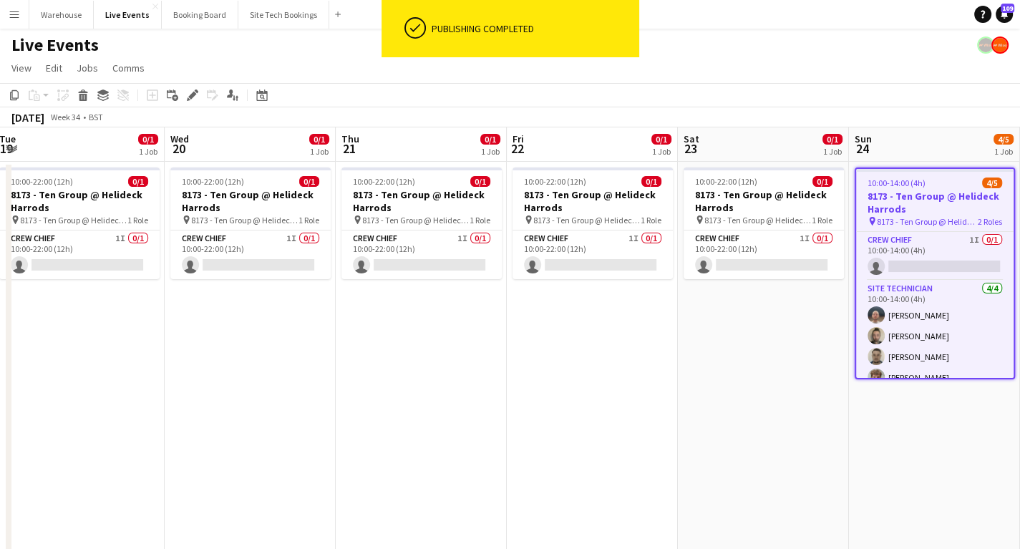
drag, startPoint x: 348, startPoint y: 447, endPoint x: 644, endPoint y: 442, distance: 296.4
click at [730, 432] on app-calendar-viewport "Sun 17 4/5 1 Job Mon 18 1/2 1 Job Tue 19 0/1 1 Job Wed 20 0/1 1 Job Thu 21 0/1 …" at bounding box center [510, 544] width 1020 height 835
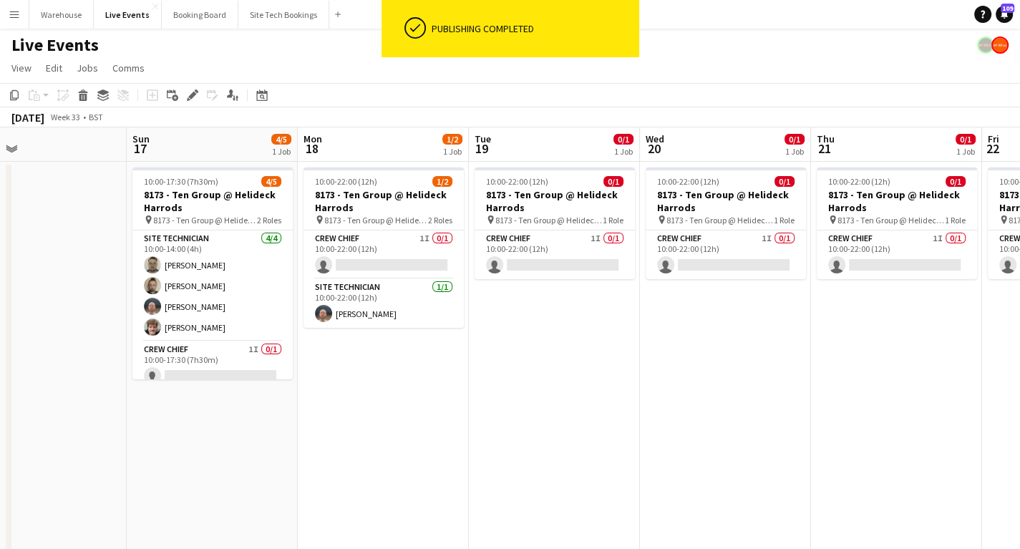
scroll to position [0, 351]
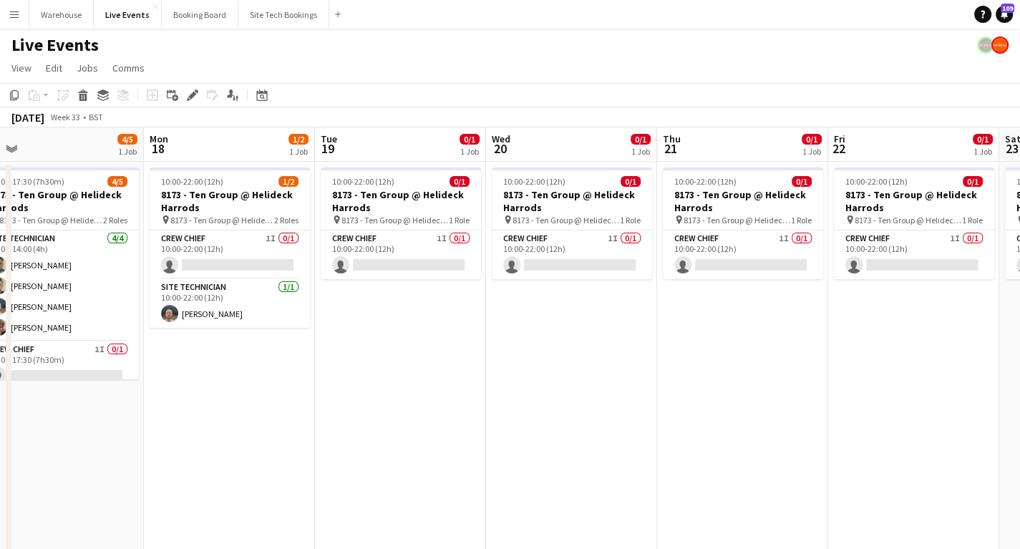
drag, startPoint x: 445, startPoint y: 453, endPoint x: 538, endPoint y: 452, distance: 93.1
click at [538, 452] on app-calendar-viewport "Thu 14 Fri 15 Sat 16 Sun 17 4/5 1 Job Mon 18 1/2 1 Job Tue 19 0/1 1 Job Wed 20 …" at bounding box center [510, 544] width 1020 height 835
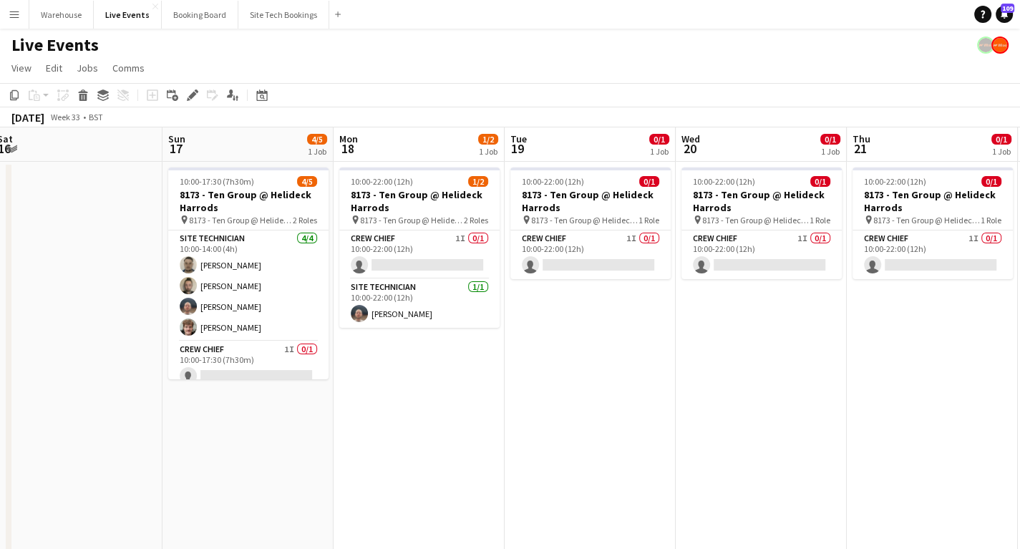
drag, startPoint x: 518, startPoint y: 432, endPoint x: 651, endPoint y: 431, distance: 133.9
click at [651, 431] on app-calendar-viewport "Thu 14 Fri 15 Sat 16 Sun 17 4/5 1 Job Mon 18 1/2 1 Job Tue 19 0/1 1 Job Wed 20 …" at bounding box center [510, 544] width 1020 height 835
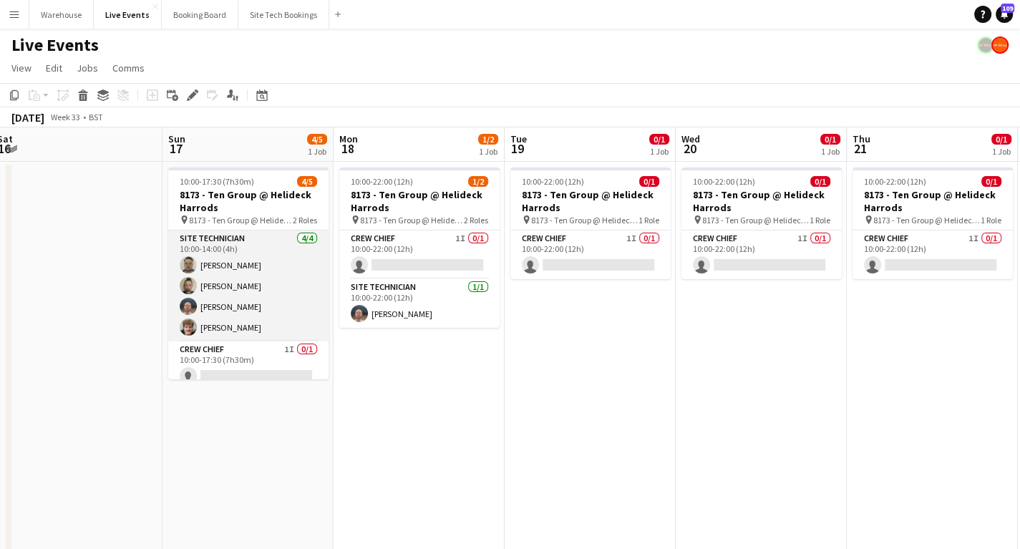
scroll to position [11, 0]
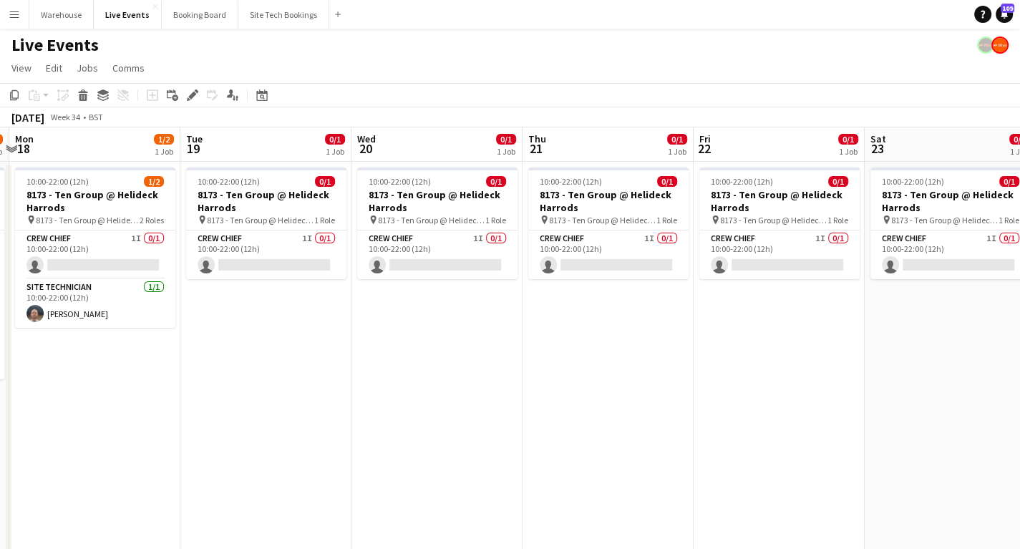
drag, startPoint x: 775, startPoint y: 400, endPoint x: 276, endPoint y: 398, distance: 498.9
click at [277, 398] on app-calendar-viewport "Fri 15 Sat 16 Sun 17 4/5 1 Job Mon 18 1/2 1 Job Tue 19 0/1 1 Job Wed 20 0/1 1 J…" at bounding box center [510, 544] width 1020 height 835
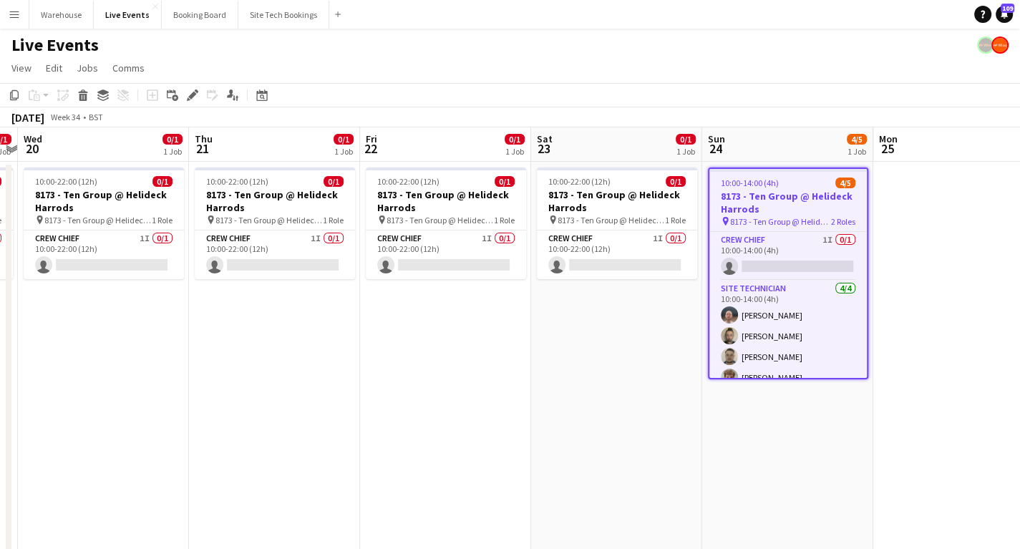
scroll to position [0, 513]
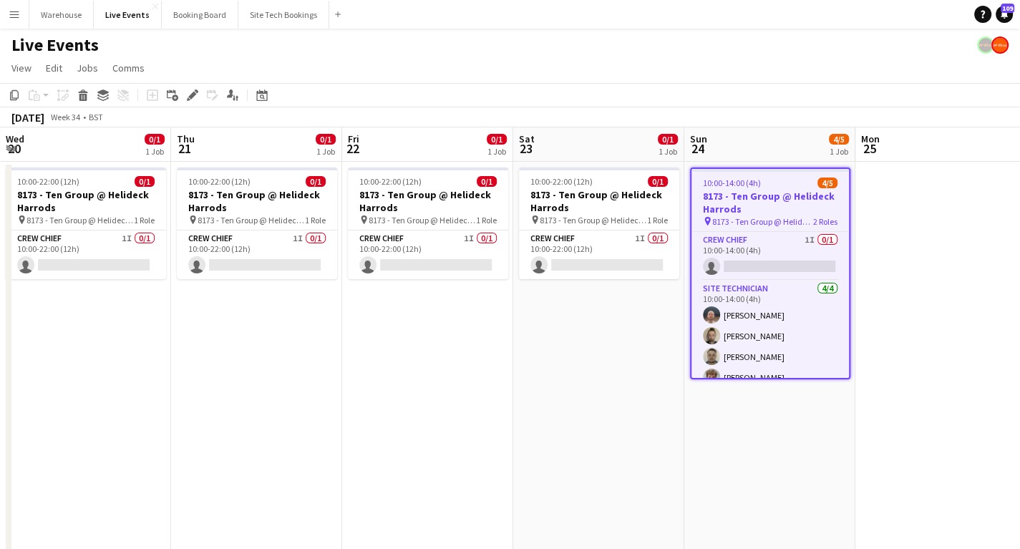
drag, startPoint x: 586, startPoint y: 375, endPoint x: 408, endPoint y: 383, distance: 177.7
click at [408, 383] on app-calendar-viewport "Sun 17 4/5 1 Job Mon 18 1/2 1 Job Tue 19 0/1 1 Job Wed 20 0/1 1 Job Thu 21 0/1 …" at bounding box center [510, 544] width 1020 height 835
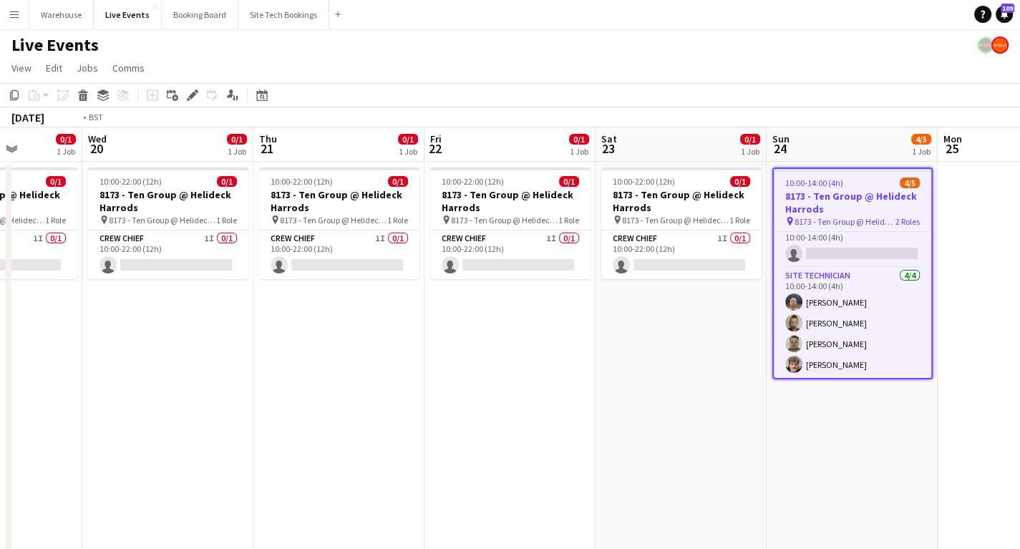
drag, startPoint x: 275, startPoint y: 389, endPoint x: 710, endPoint y: 363, distance: 436.0
click at [705, 364] on app-calendar-viewport "Sun 17 4/5 1 Job Mon 18 1/2 1 Job Tue 19 0/1 1 Job Wed 20 0/1 1 Job Thu 21 0/1 …" at bounding box center [510, 544] width 1020 height 835
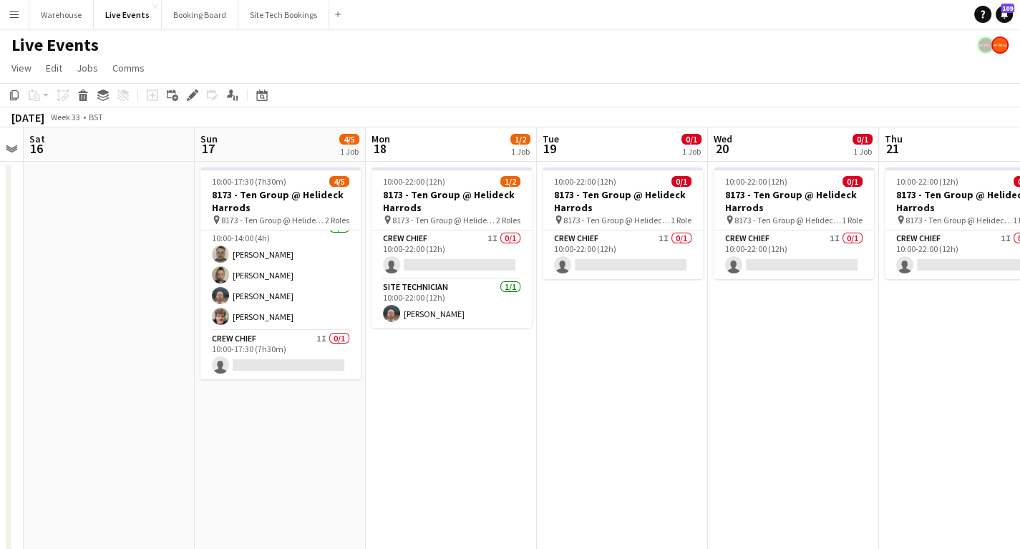
scroll to position [0, 356]
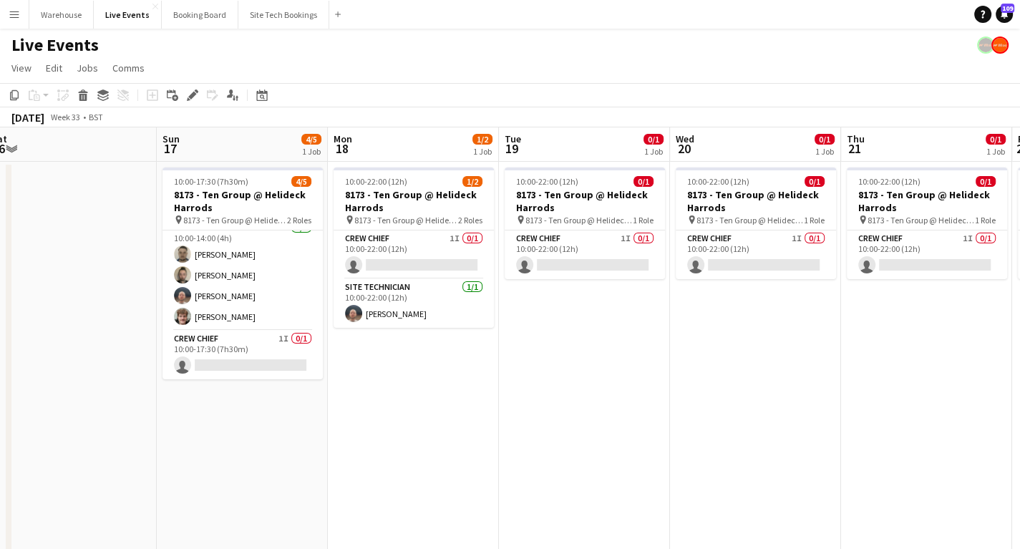
drag, startPoint x: 578, startPoint y: 382, endPoint x: 808, endPoint y: 388, distance: 229.9
click at [808, 388] on app-calendar-viewport "Thu 14 Fri 15 Sat 16 Sun 17 4/5 1 Job Mon 18 1/2 1 Job Tue 19 0/1 1 Job Wed 20 …" at bounding box center [510, 544] width 1020 height 835
